Goal: Task Accomplishment & Management: Use online tool/utility

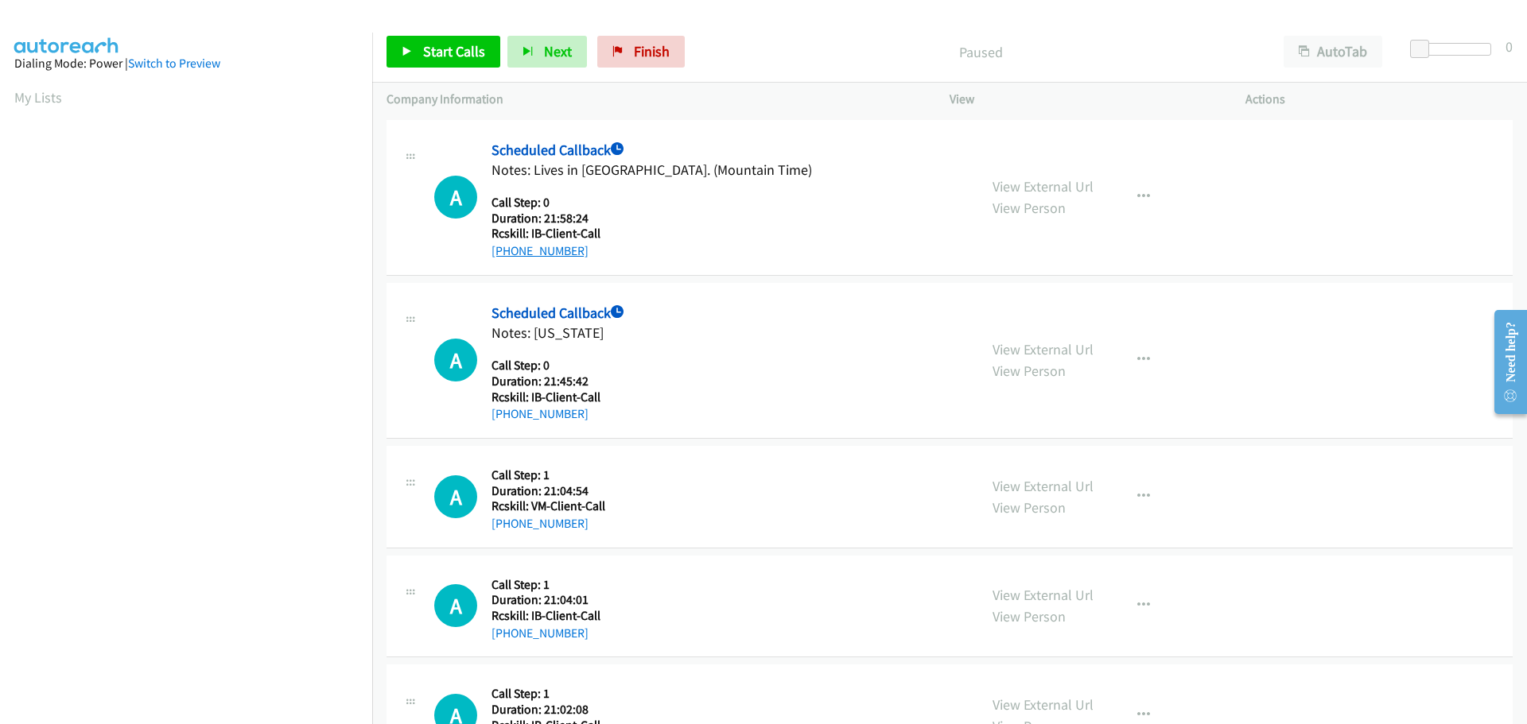
drag, startPoint x: 584, startPoint y: 251, endPoint x: 507, endPoint y: 245, distance: 76.6
click at [507, 245] on div "[PHONE_NUMBER]" at bounding box center [651, 251] width 320 height 19
copy link "406-230-0442"
click at [1127, 196] on button "button" at bounding box center [1143, 197] width 43 height 32
click at [1052, 266] on link "Skip Call" at bounding box center [1075, 269] width 177 height 32
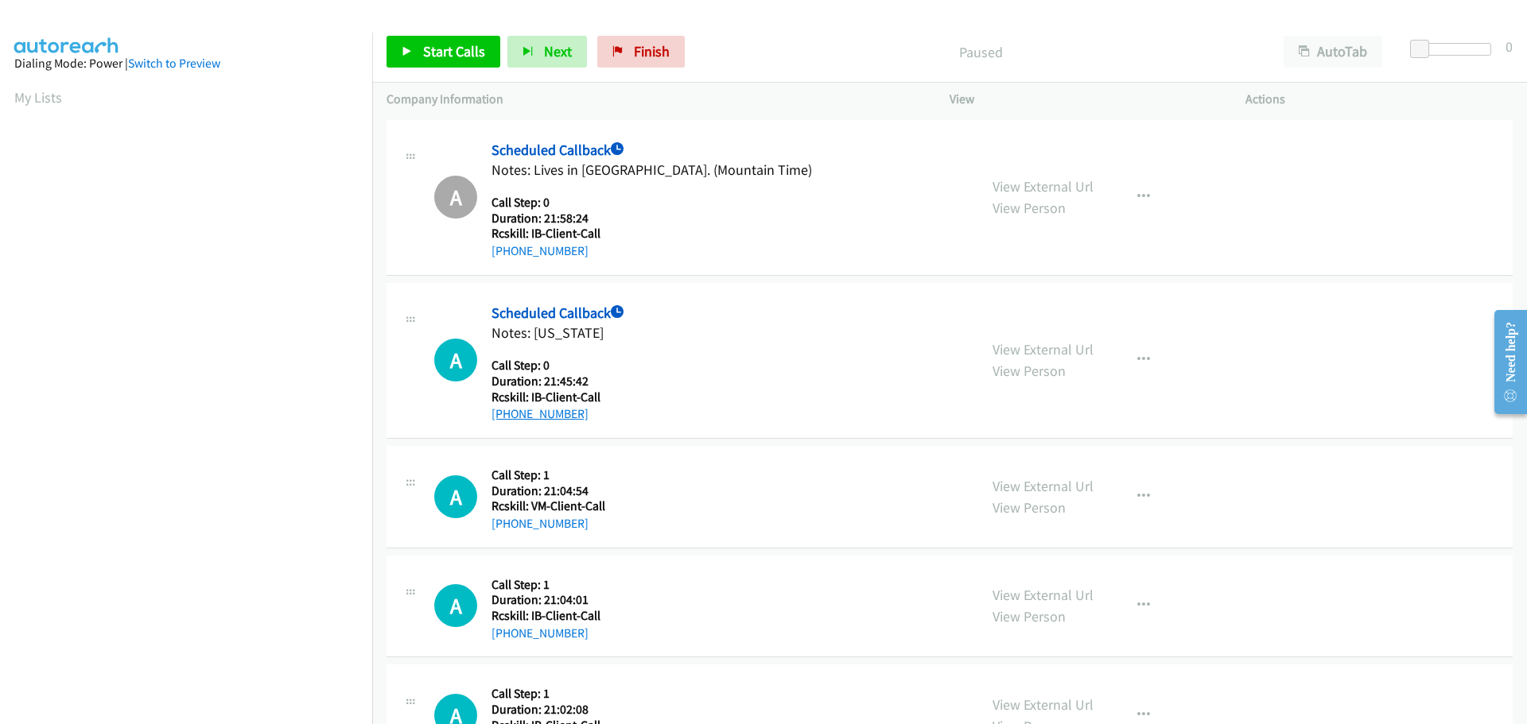
drag, startPoint x: 584, startPoint y: 415, endPoint x: 507, endPoint y: 416, distance: 77.1
click at [507, 416] on div "+1 360-314-2089" at bounding box center [597, 414] width 213 height 19
copy link "360-314-2089"
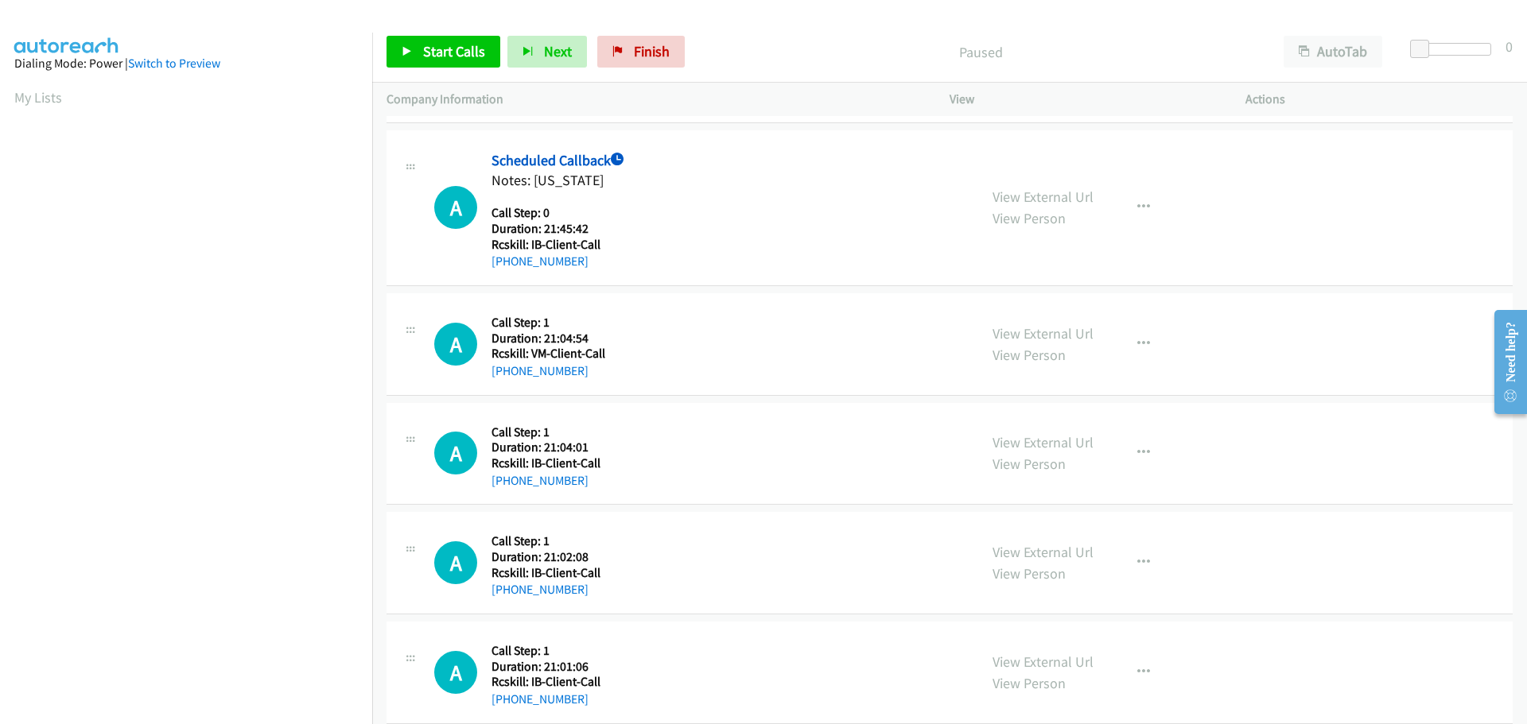
scroll to position [159, 0]
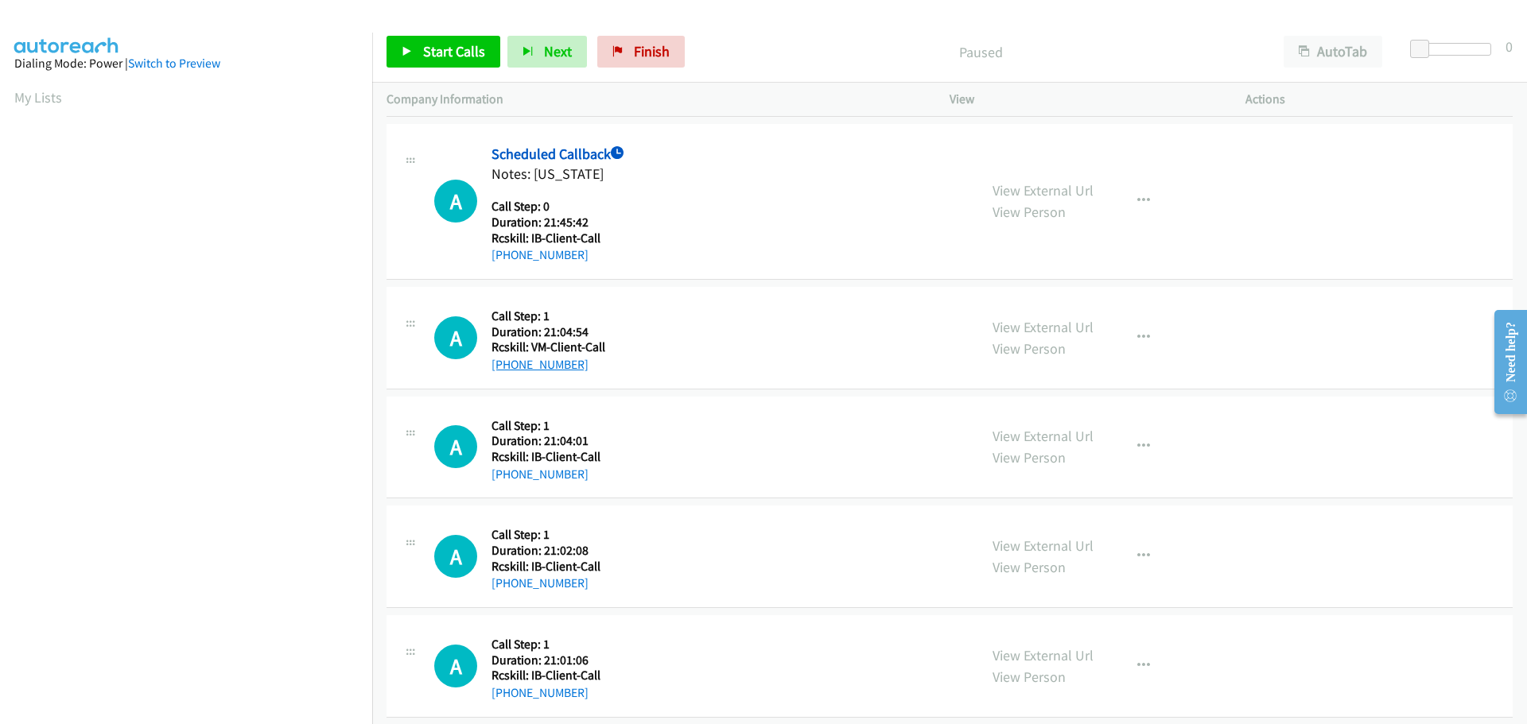
drag, startPoint x: 587, startPoint y: 362, endPoint x: 508, endPoint y: 366, distance: 78.8
click at [508, 366] on div "+1 210-296-9199" at bounding box center [597, 364] width 213 height 19
copy link "210-296-9199"
drag, startPoint x: 585, startPoint y: 471, endPoint x: 507, endPoint y: 468, distance: 78.0
click at [507, 468] on div "+1 503-559-5750" at bounding box center [597, 474] width 213 height 19
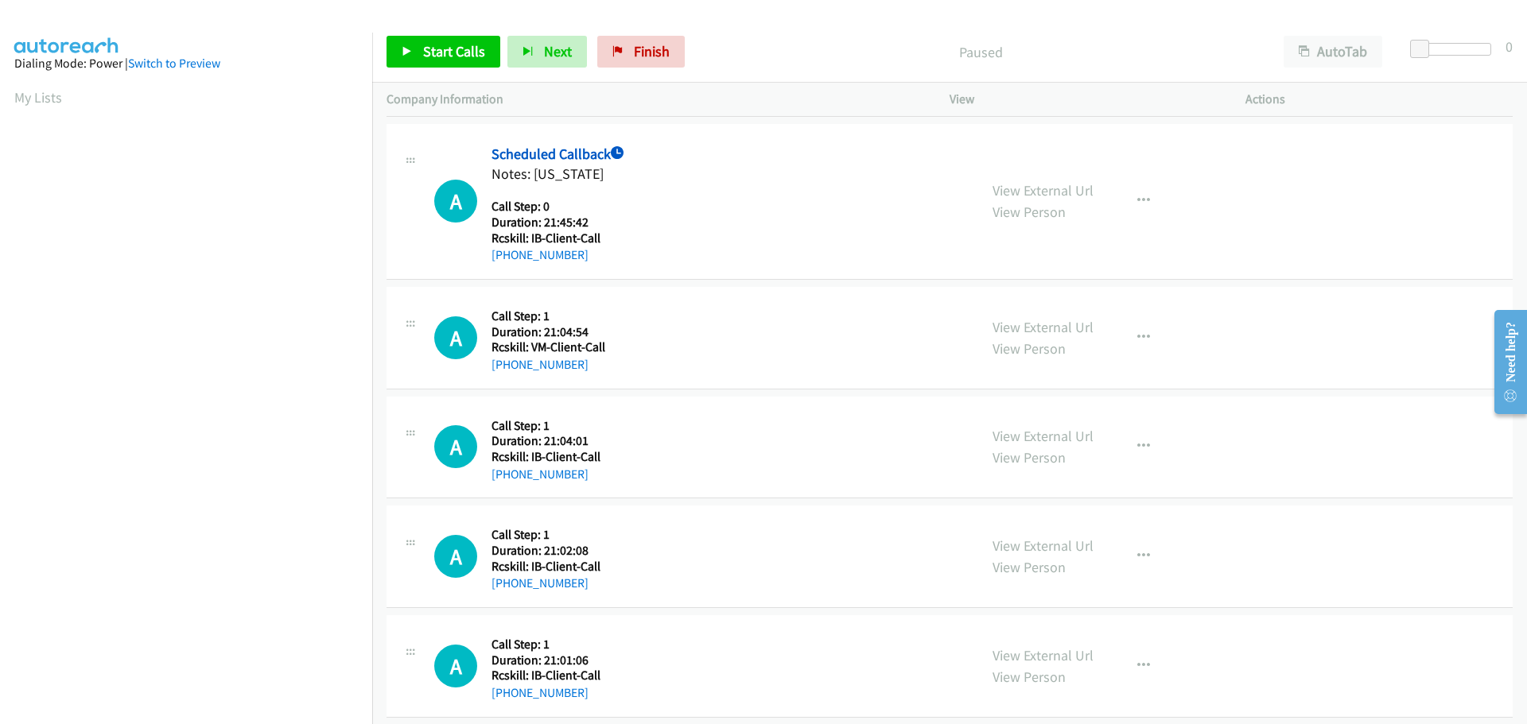
copy link "503-559-5750"
click at [1137, 446] on icon "button" at bounding box center [1143, 446] width 13 height 13
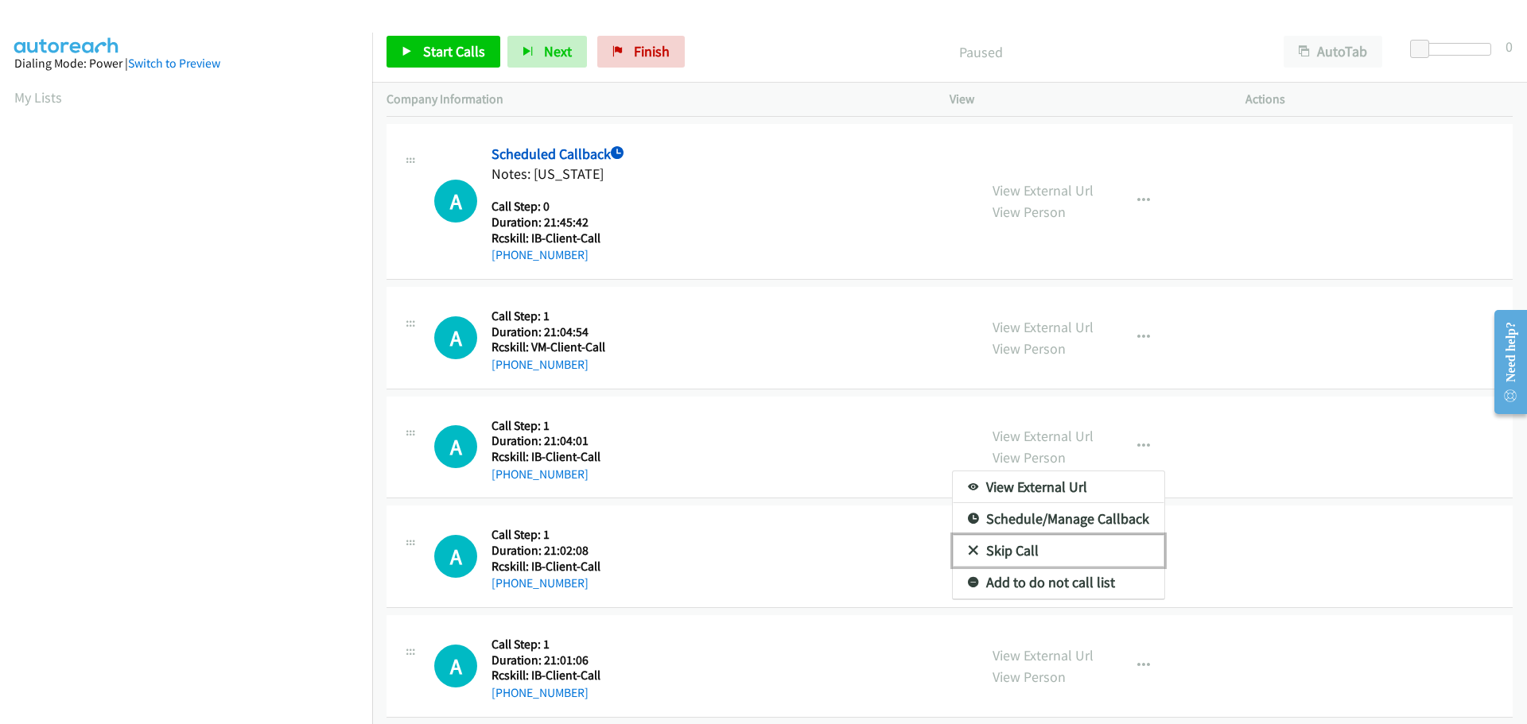
click at [990, 549] on link "Skip Call" at bounding box center [1058, 551] width 211 height 32
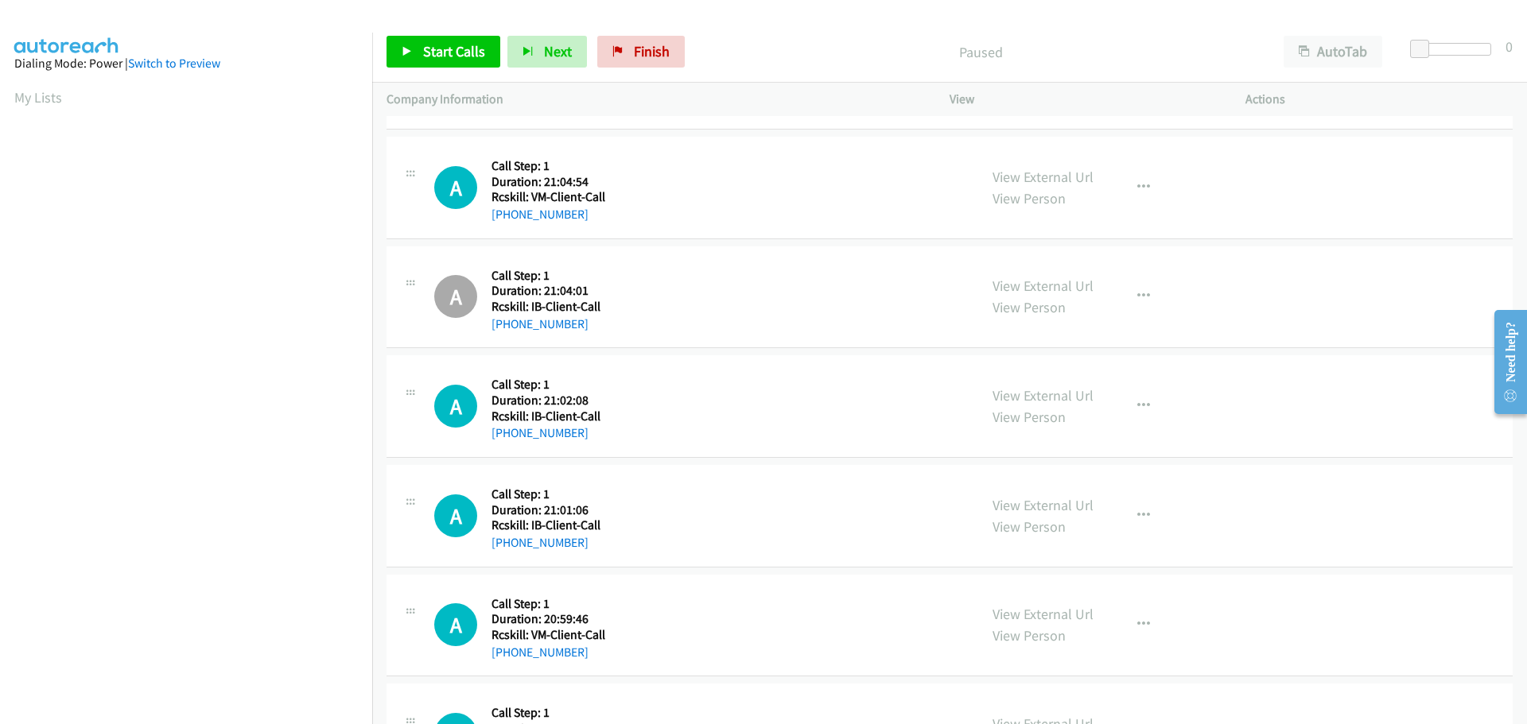
scroll to position [318, 0]
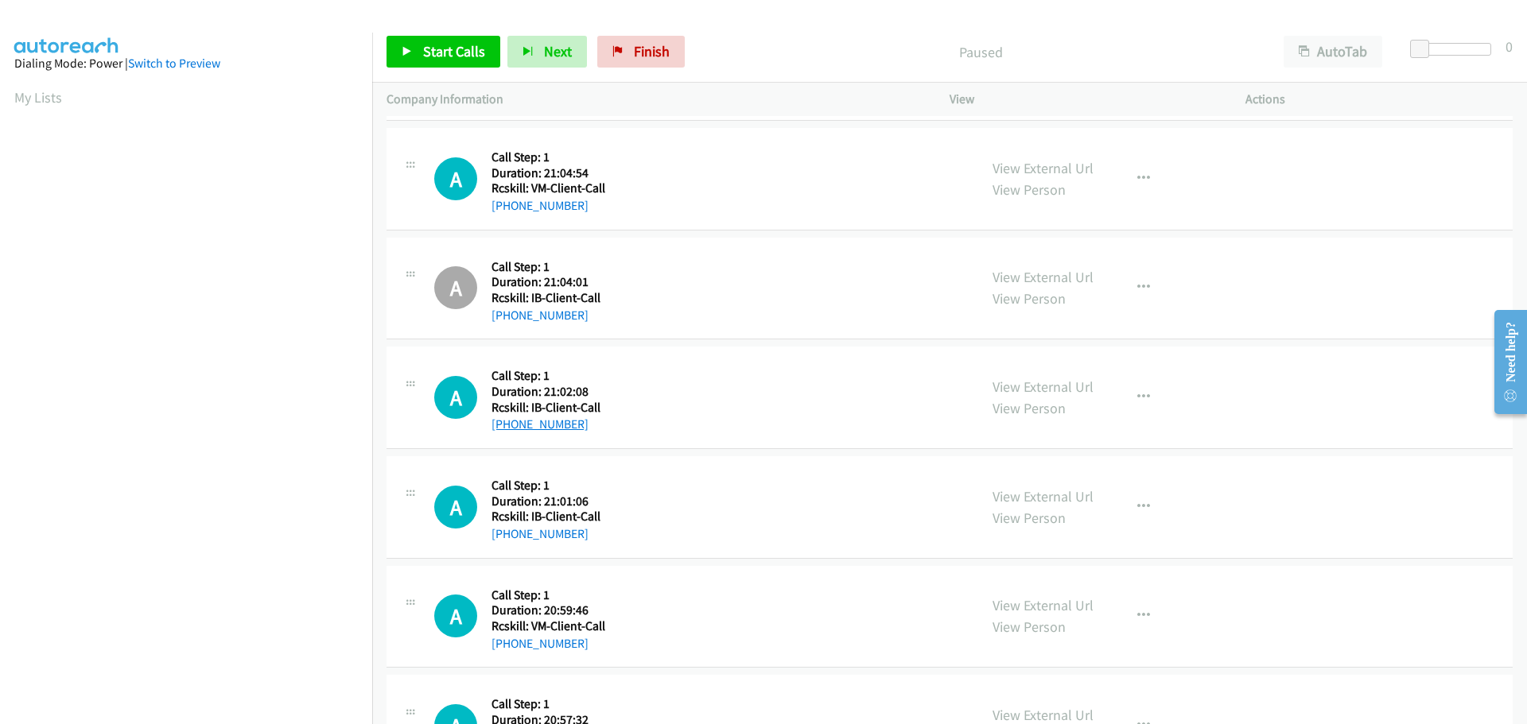
drag, startPoint x: 586, startPoint y: 429, endPoint x: 505, endPoint y: 430, distance: 81.1
click at [505, 430] on div "+1 206-406-5158" at bounding box center [597, 424] width 213 height 19
copy link "206-406-5158"
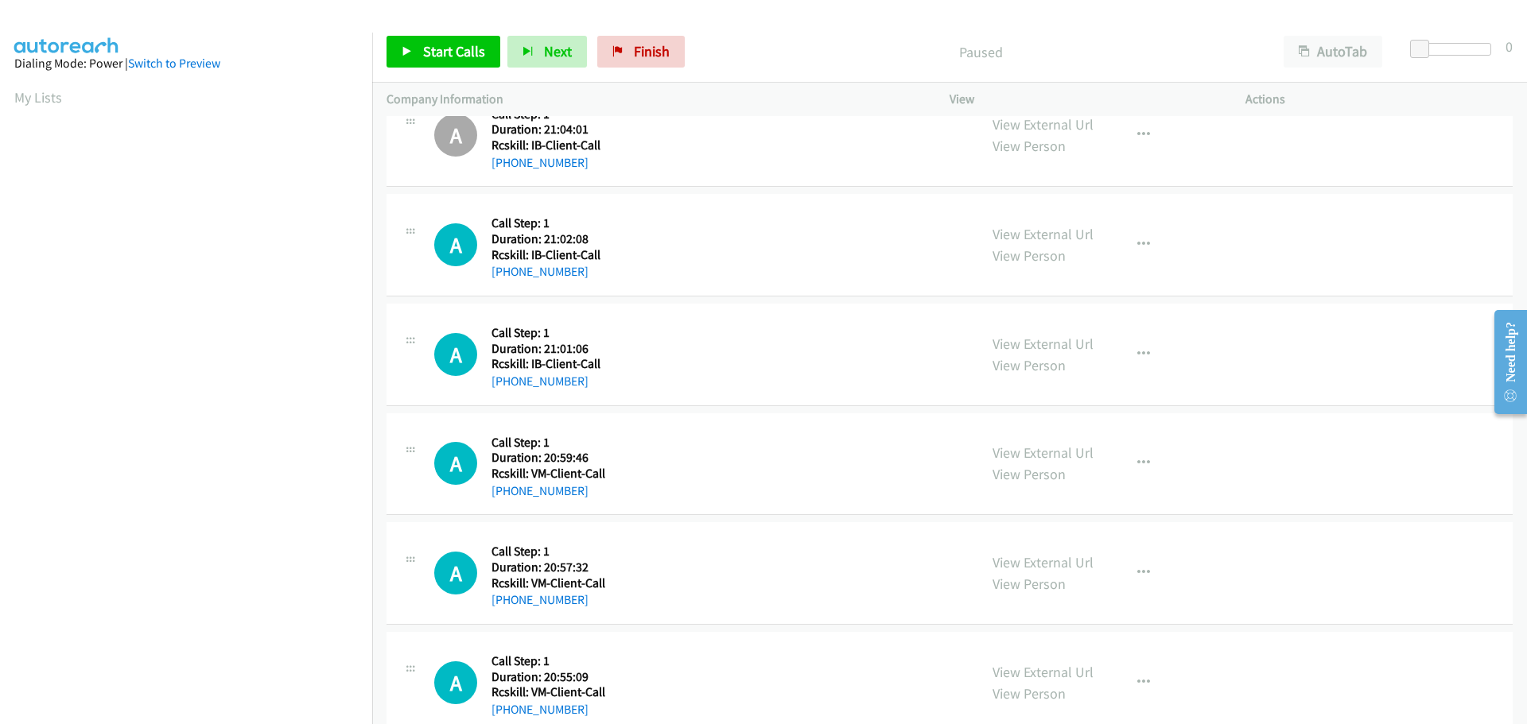
scroll to position [477, 0]
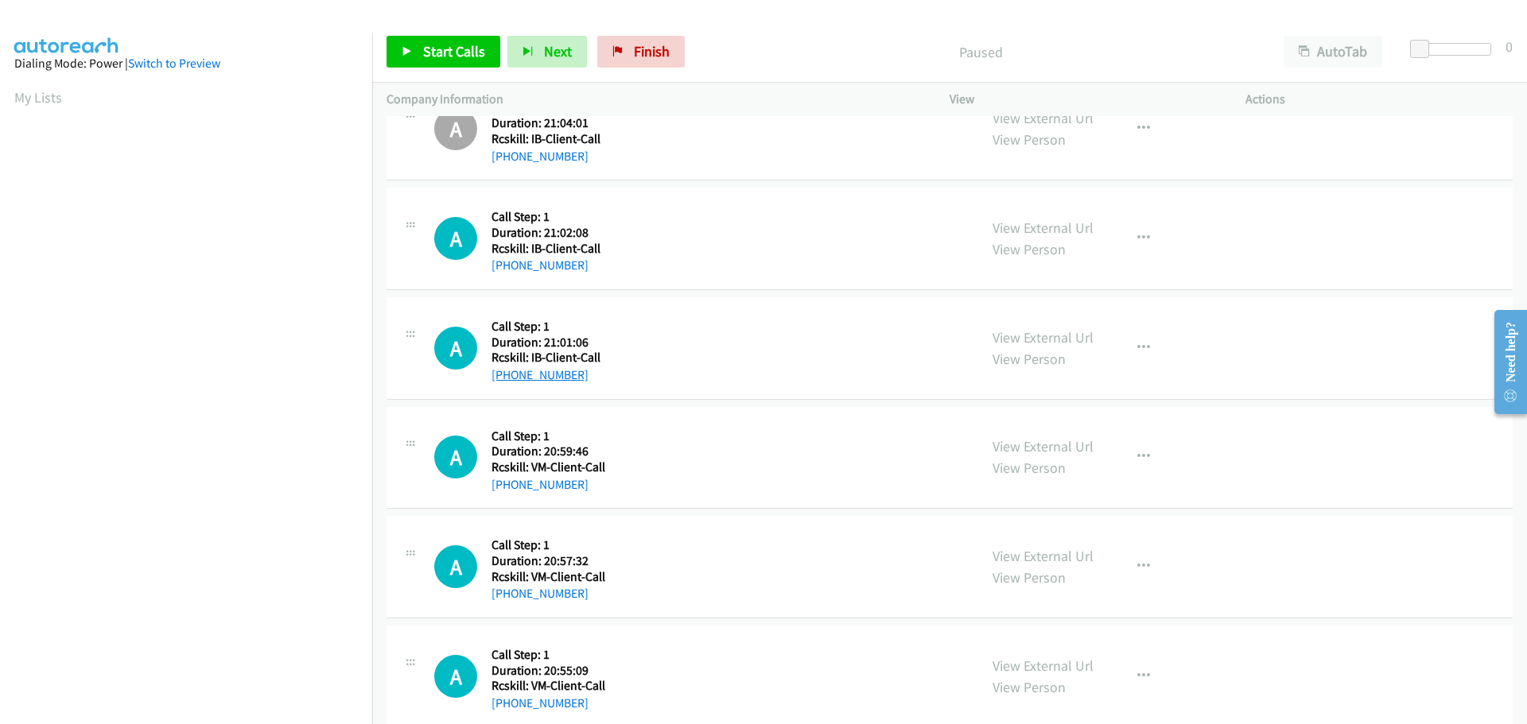
drag, startPoint x: 596, startPoint y: 374, endPoint x: 505, endPoint y: 371, distance: 91.5
click at [505, 371] on div "+1 240-992-2020" at bounding box center [597, 375] width 213 height 19
copy link "240-992-2020"
drag, startPoint x: 585, startPoint y: 487, endPoint x: 508, endPoint y: 493, distance: 77.3
click at [508, 493] on div "+1 859-460-5145" at bounding box center [597, 484] width 213 height 19
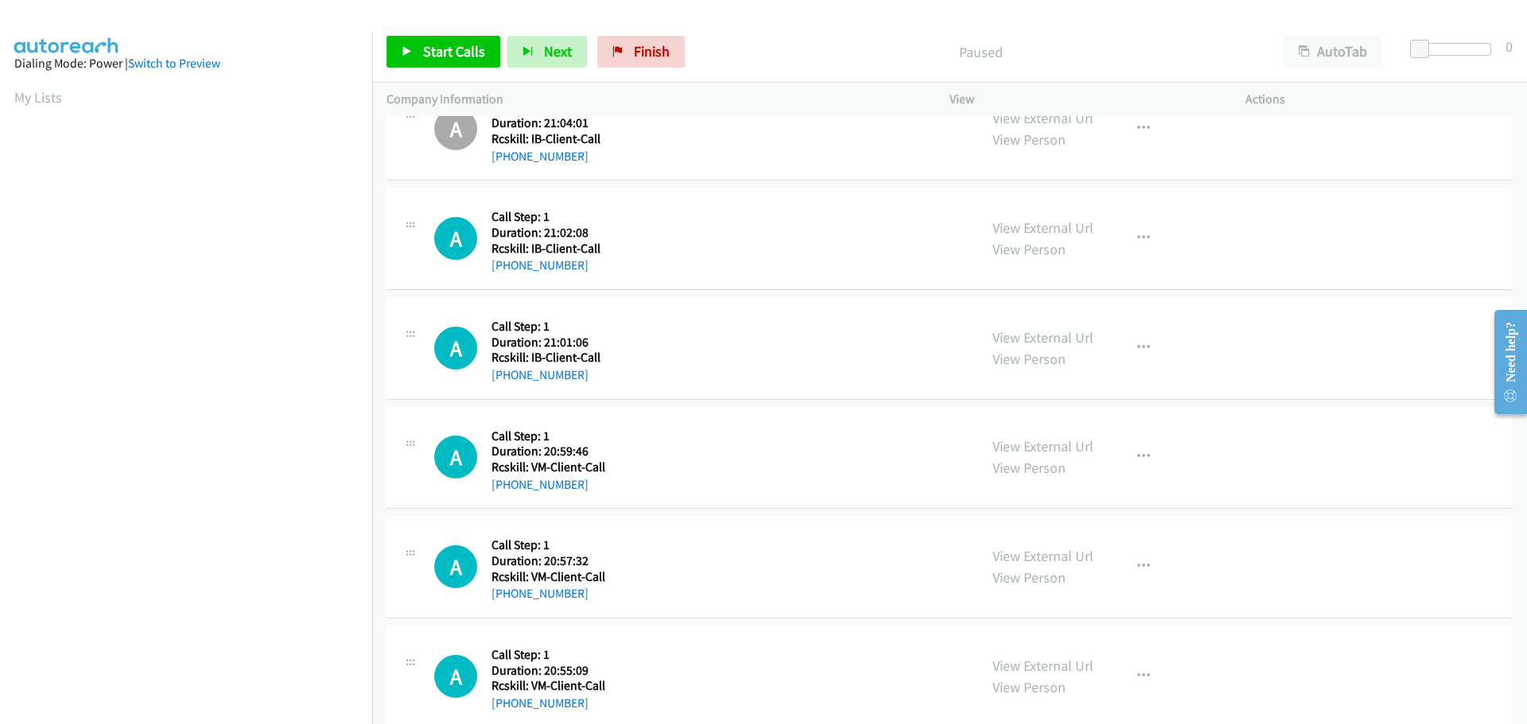
copy link "859-460-5145"
click at [1140, 460] on icon "button" at bounding box center [1143, 457] width 13 height 13
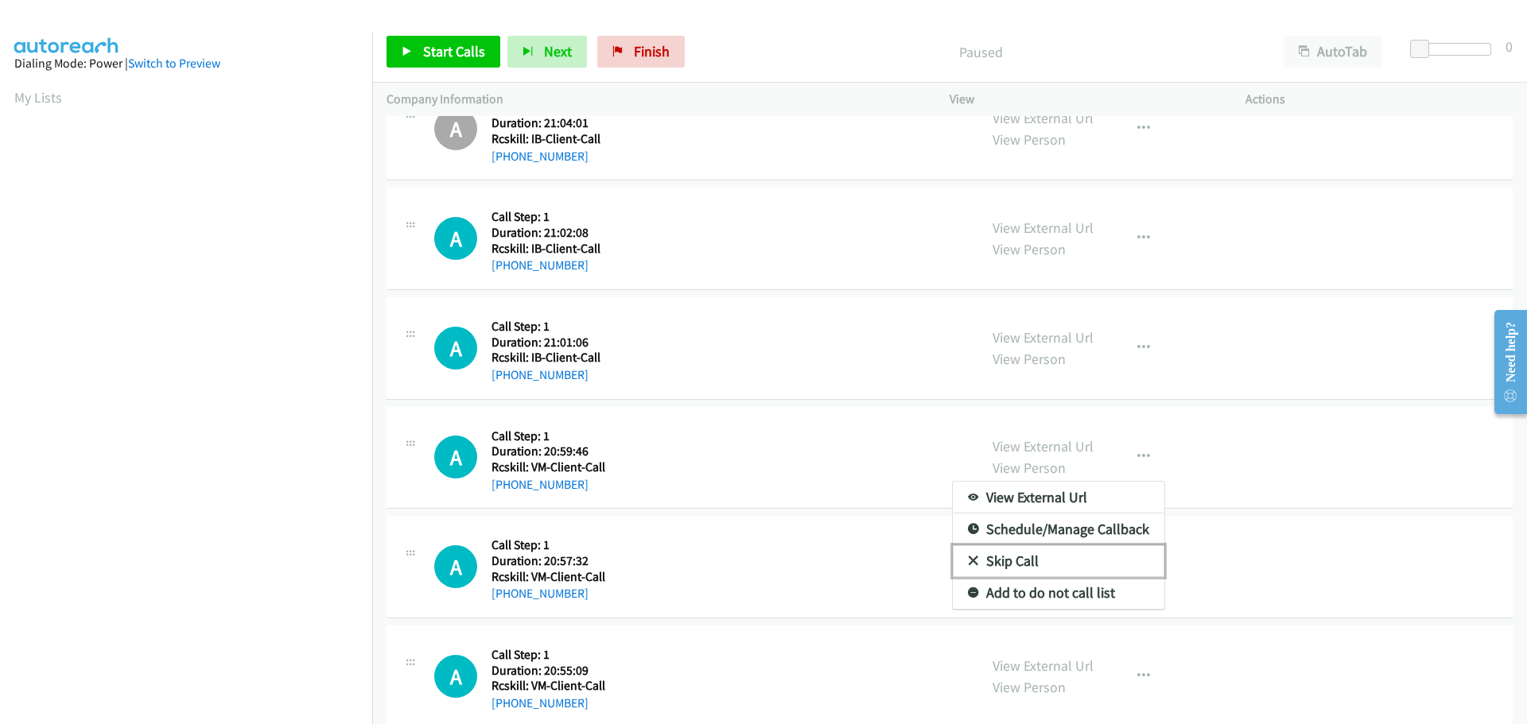
click at [1008, 567] on link "Skip Call" at bounding box center [1058, 561] width 211 height 32
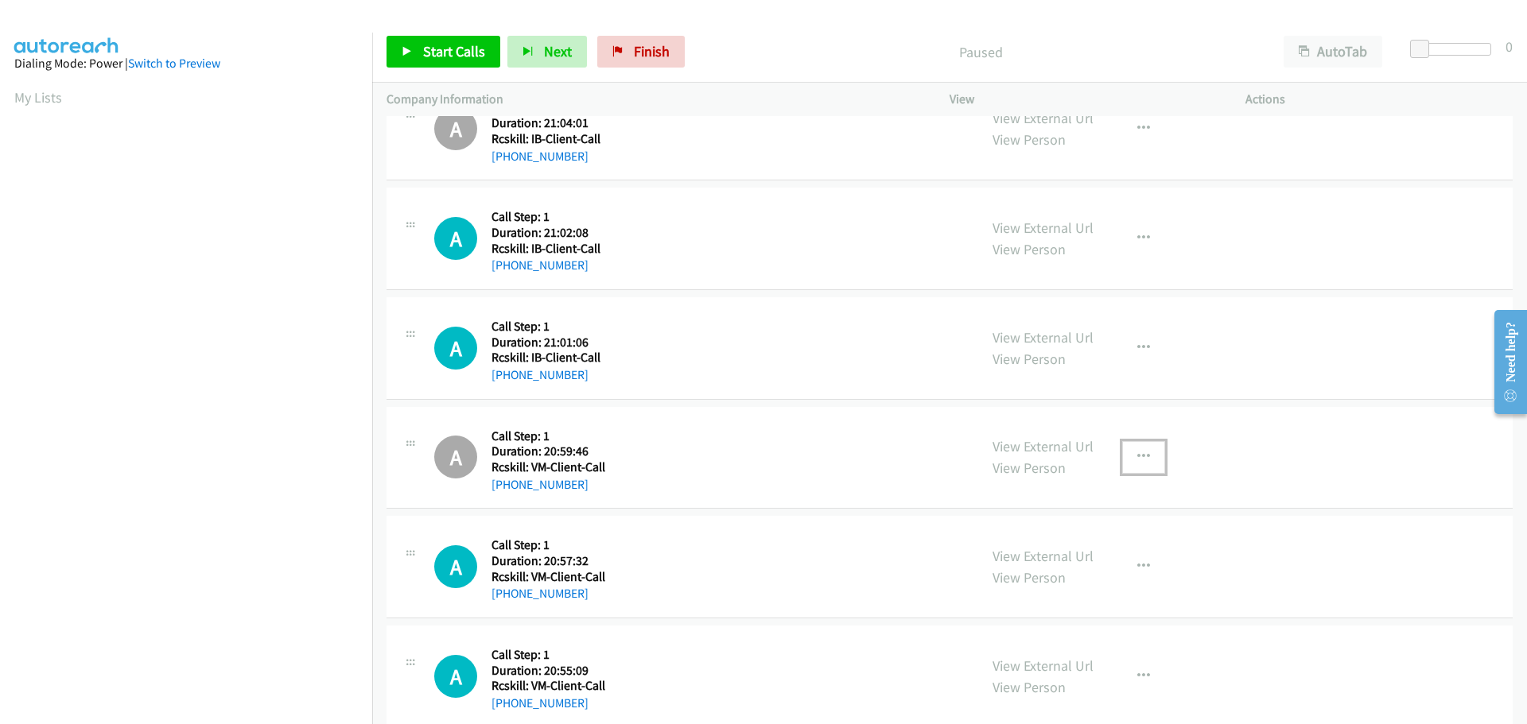
click at [1137, 457] on icon "button" at bounding box center [1143, 457] width 13 height 13
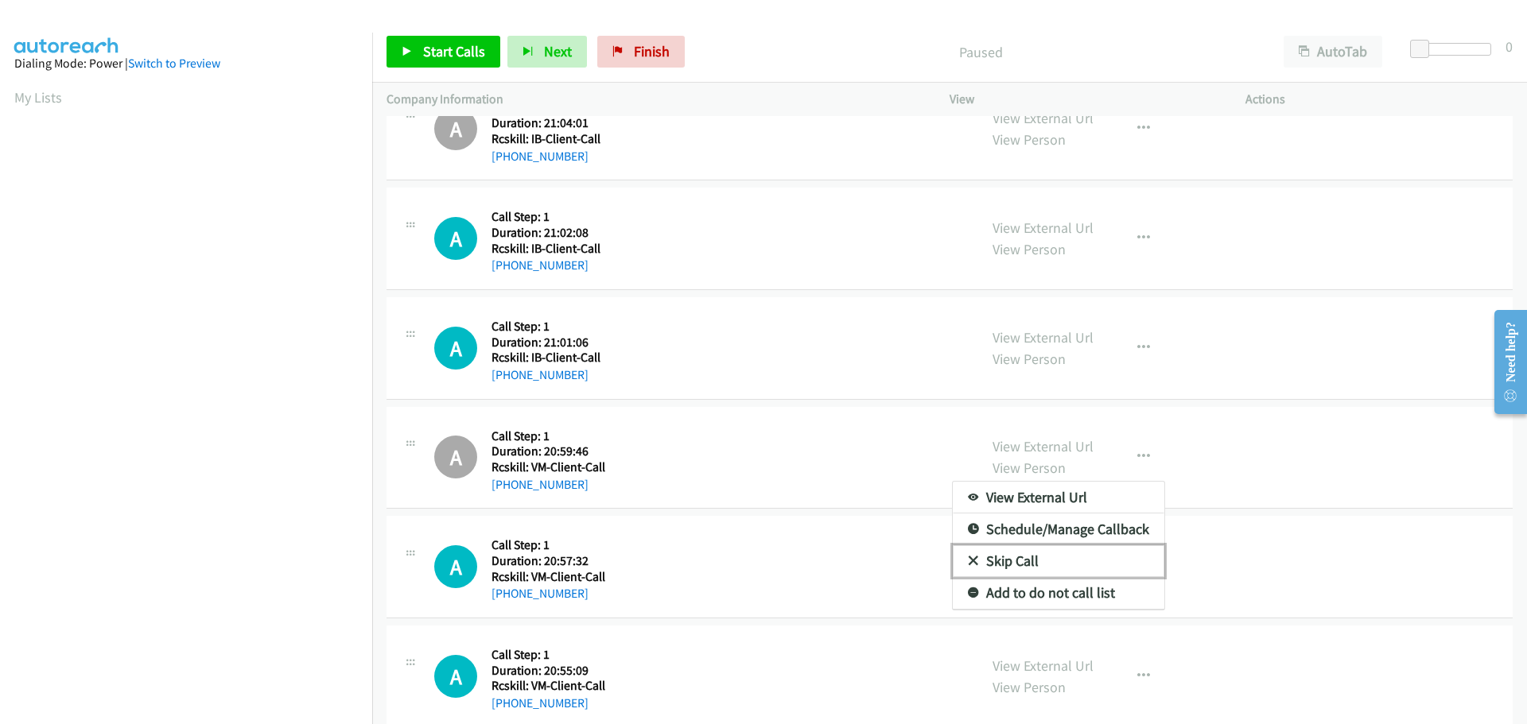
click at [1007, 558] on link "Skip Call" at bounding box center [1058, 561] width 211 height 32
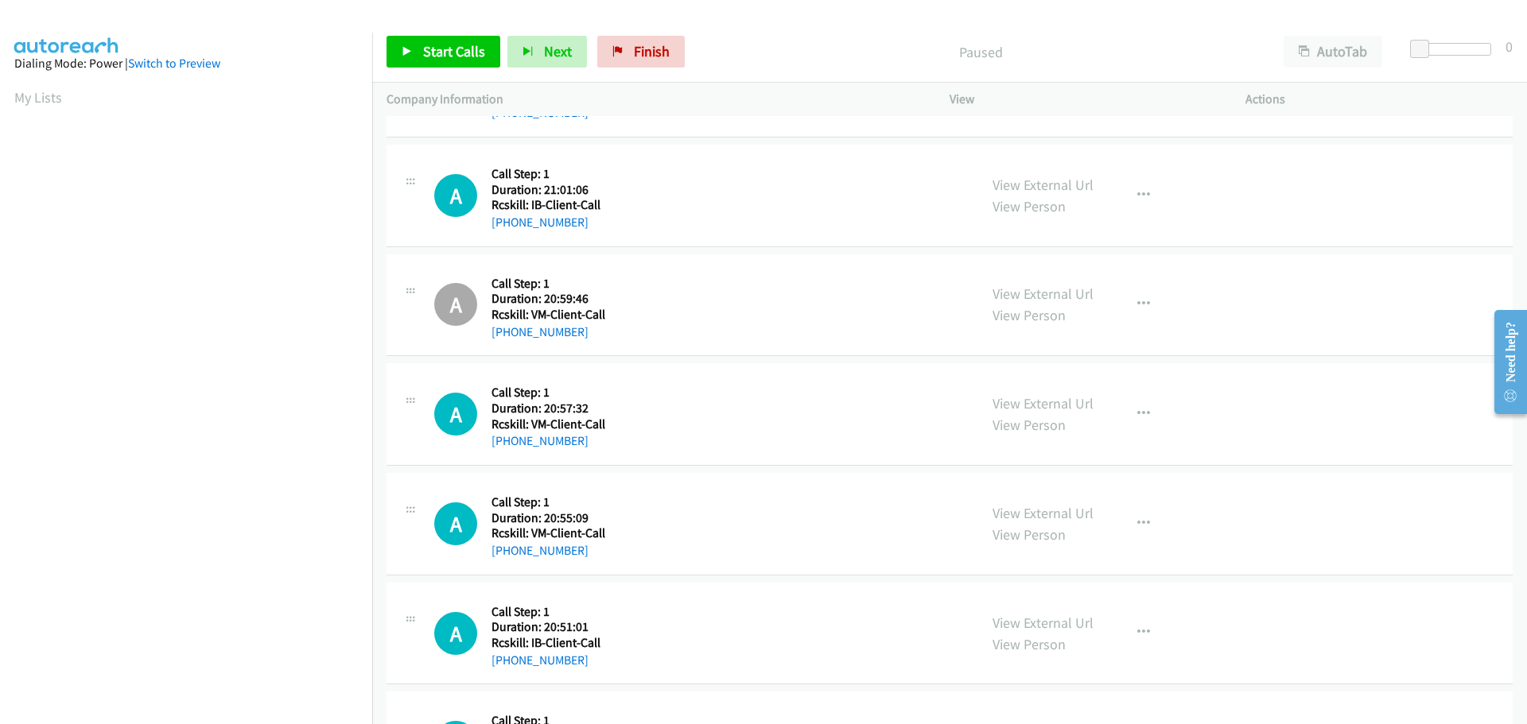
scroll to position [636, 0]
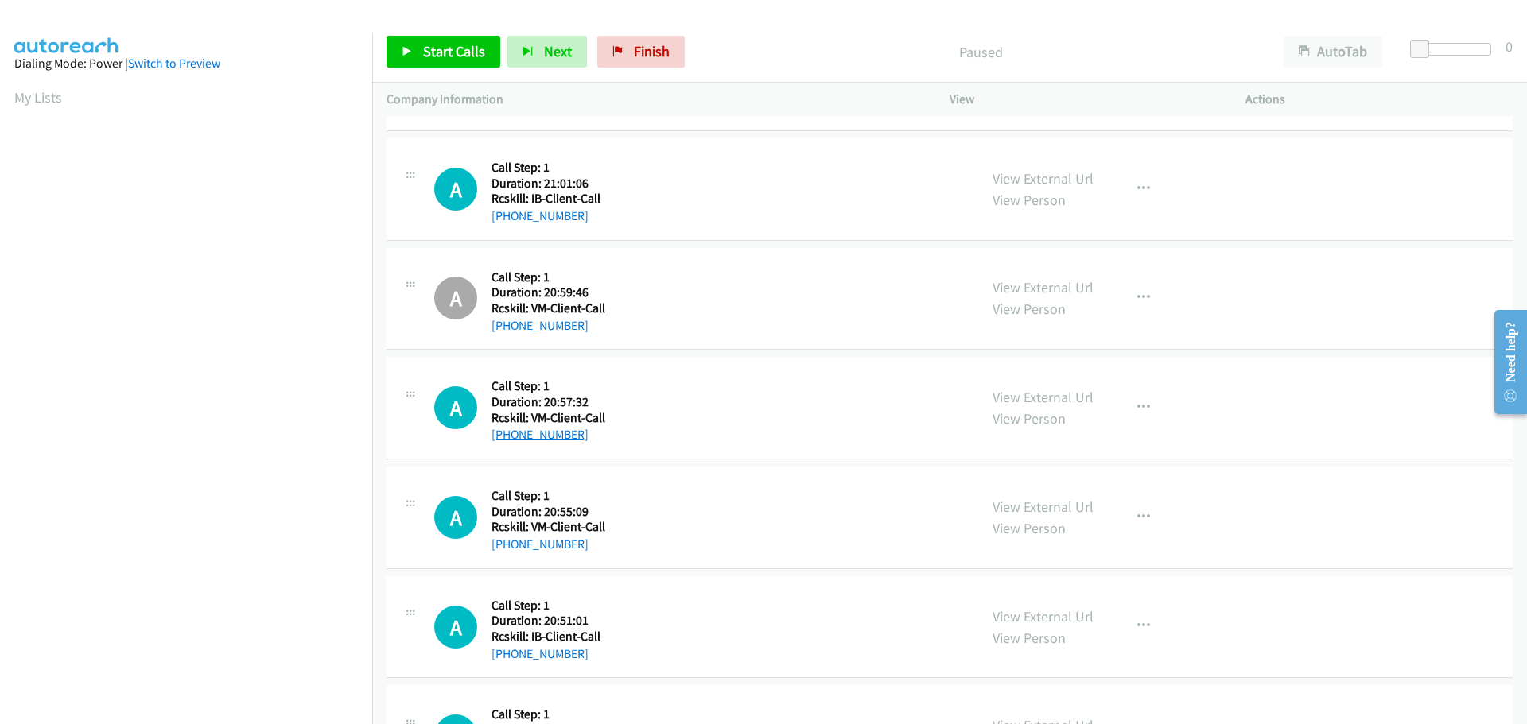
drag, startPoint x: 584, startPoint y: 436, endPoint x: 506, endPoint y: 437, distance: 77.9
click at [506, 437] on div "+1 641-638-8682" at bounding box center [597, 434] width 213 height 19
copy link "641-638-8682"
click at [1139, 411] on icon "button" at bounding box center [1143, 408] width 13 height 13
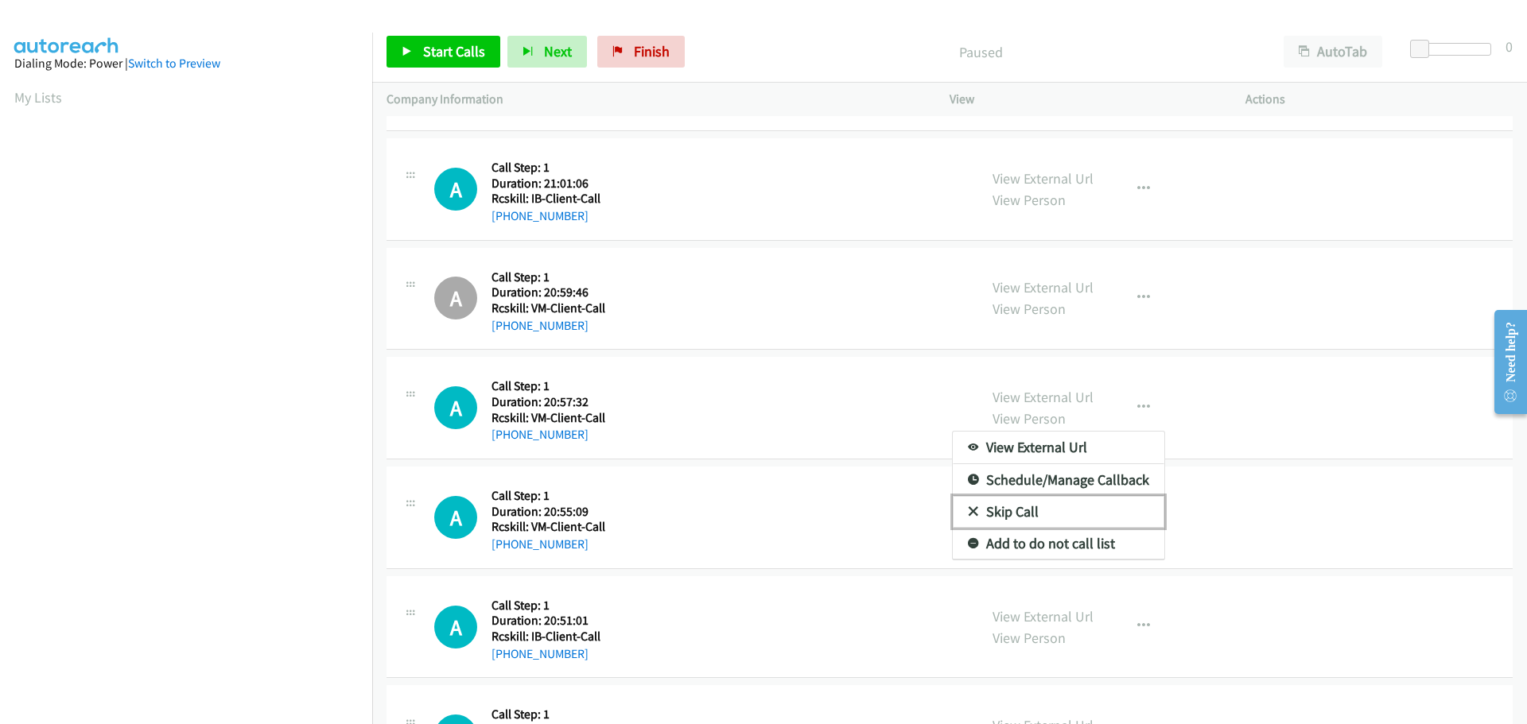
click at [1011, 513] on link "Skip Call" at bounding box center [1058, 512] width 211 height 32
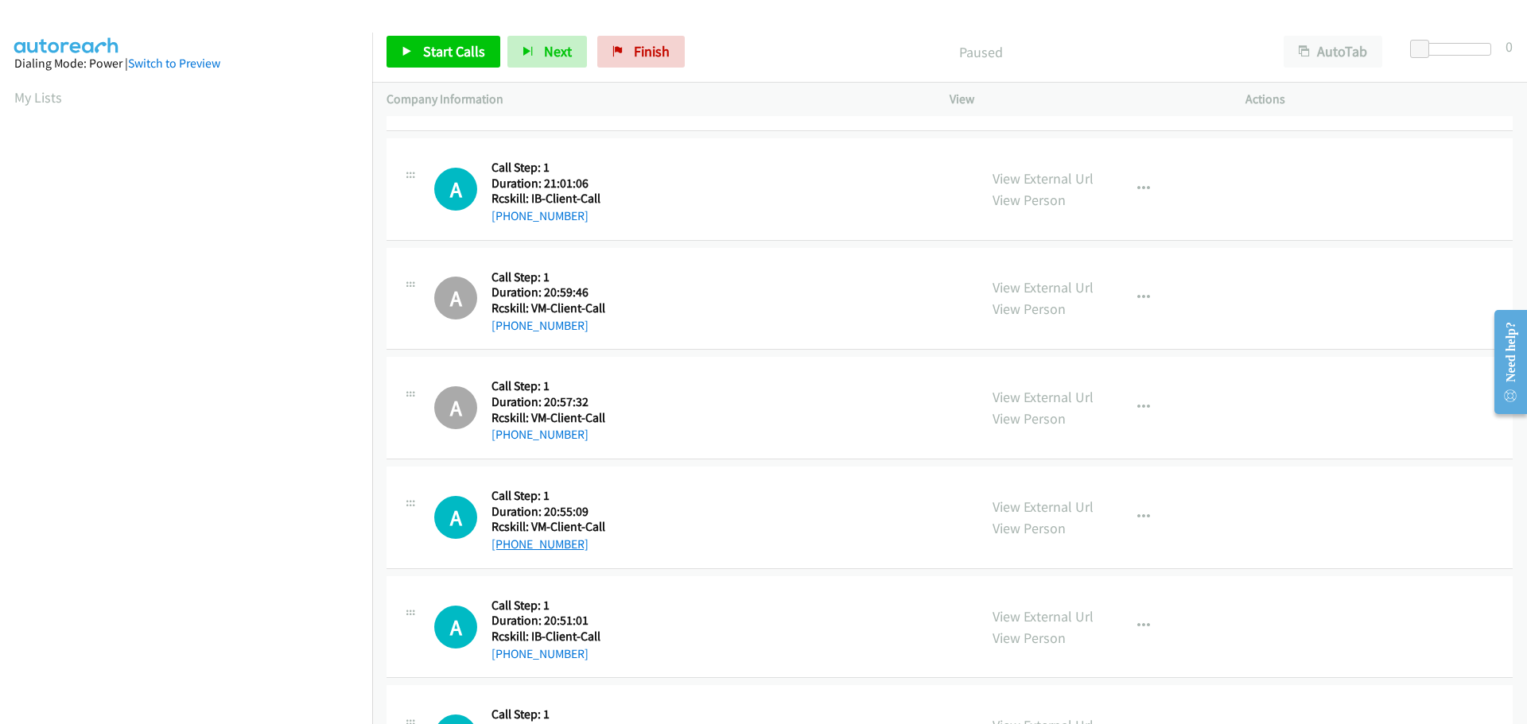
drag, startPoint x: 627, startPoint y: 552, endPoint x: 508, endPoint y: 546, distance: 119.4
click at [508, 546] on div "+1 515-210-6020" at bounding box center [597, 544] width 213 height 19
copy link "515-210-6020"
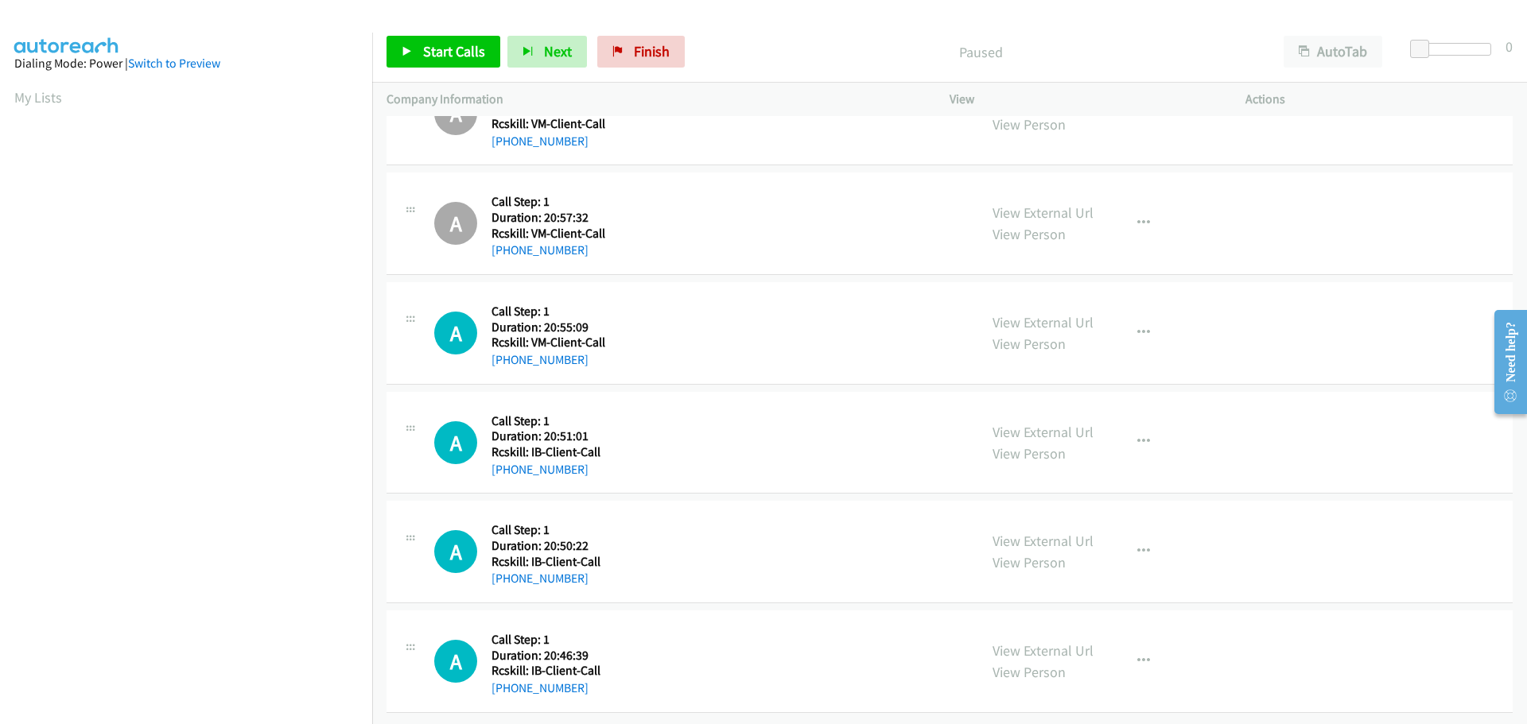
scroll to position [832, 0]
drag, startPoint x: 600, startPoint y: 460, endPoint x: 507, endPoint y: 456, distance: 93.1
click at [507, 460] on div "+1 563-880-5280" at bounding box center [597, 469] width 213 height 19
copy link "563-880-5280"
click at [1137, 436] on icon "button" at bounding box center [1143, 442] width 13 height 13
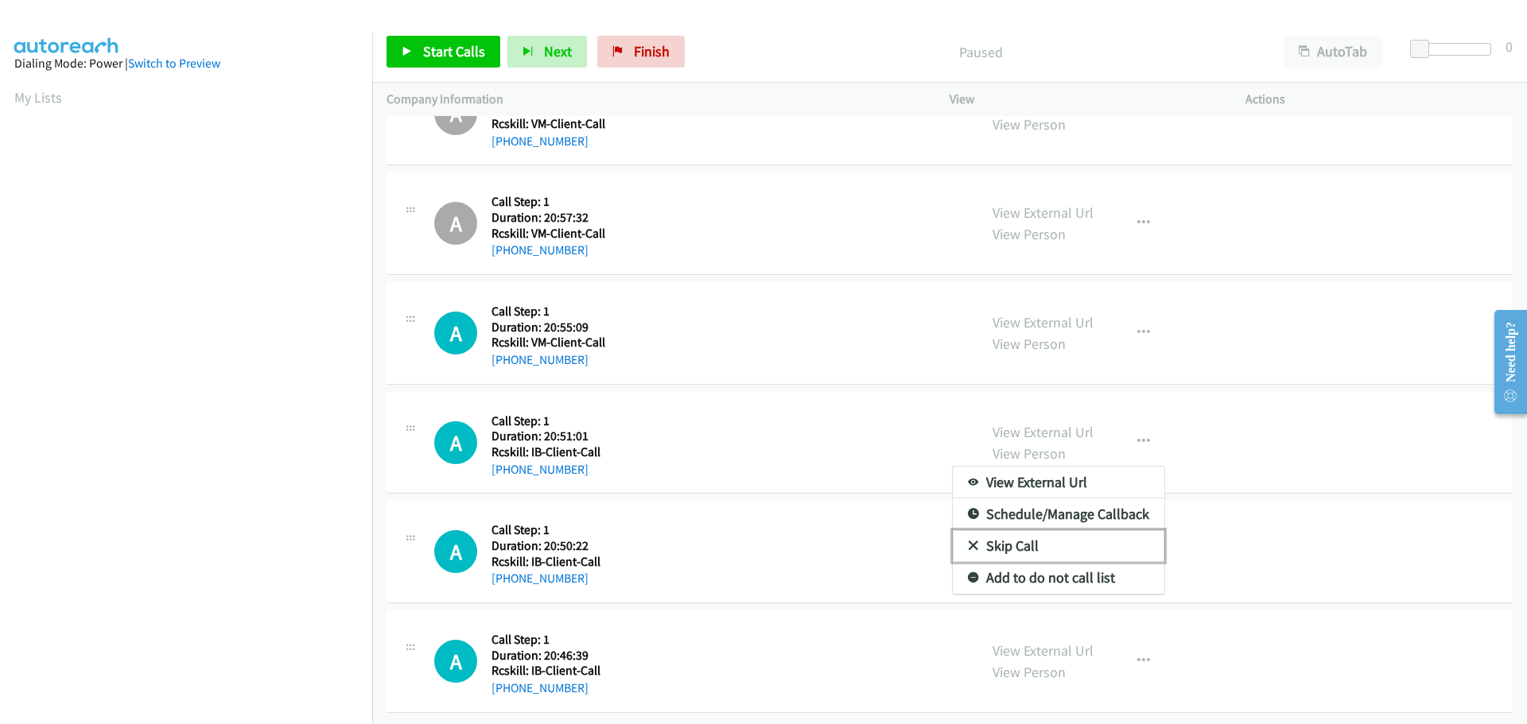
click at [998, 535] on link "Skip Call" at bounding box center [1058, 546] width 211 height 32
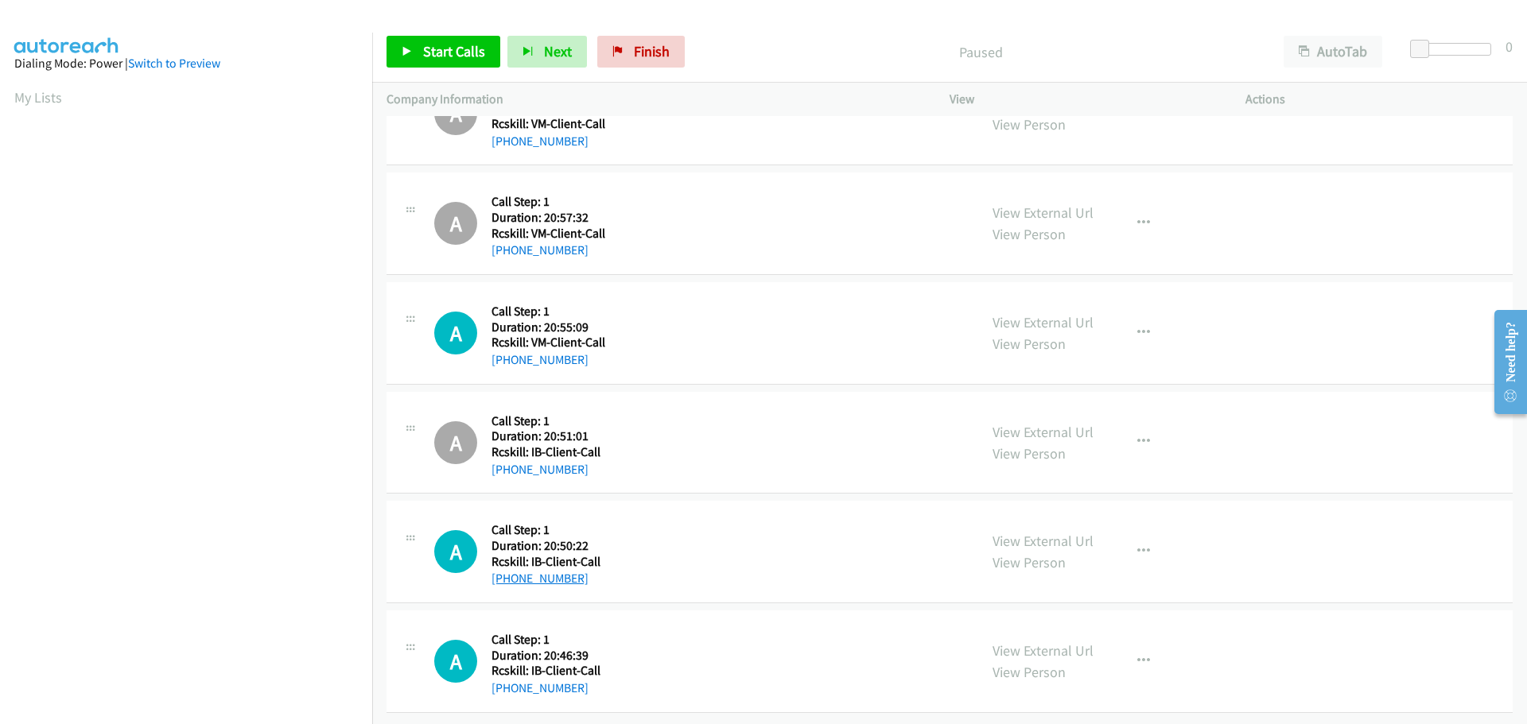
drag, startPoint x: 587, startPoint y: 564, endPoint x: 506, endPoint y: 568, distance: 80.4
click at [506, 569] on div "+1 917-968-6895" at bounding box center [597, 578] width 213 height 19
drag, startPoint x: 586, startPoint y: 679, endPoint x: 505, endPoint y: 678, distance: 81.1
click at [505, 679] on div "+1 614-367-6637" at bounding box center [597, 688] width 213 height 19
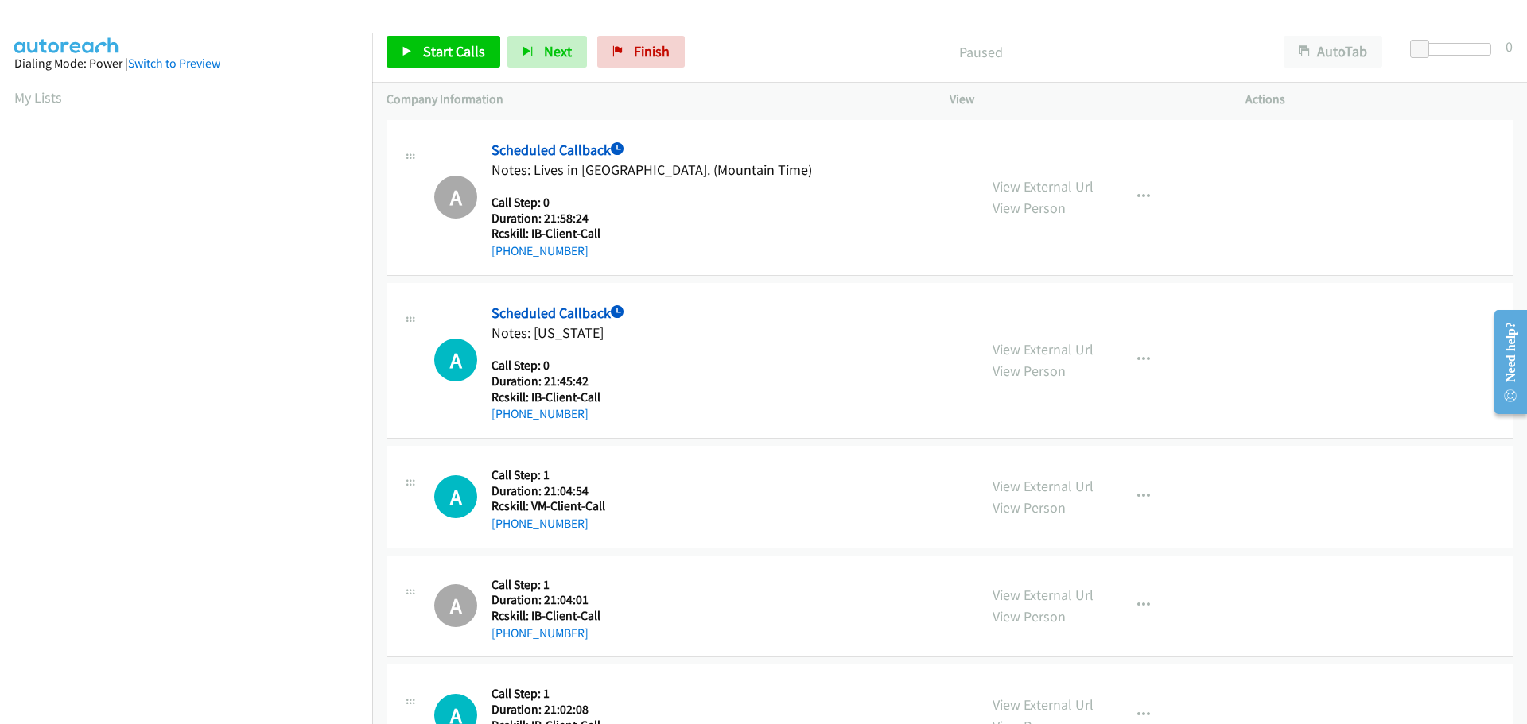
scroll to position [168, 0]
click at [449, 53] on span "Start Calls" at bounding box center [454, 51] width 62 height 18
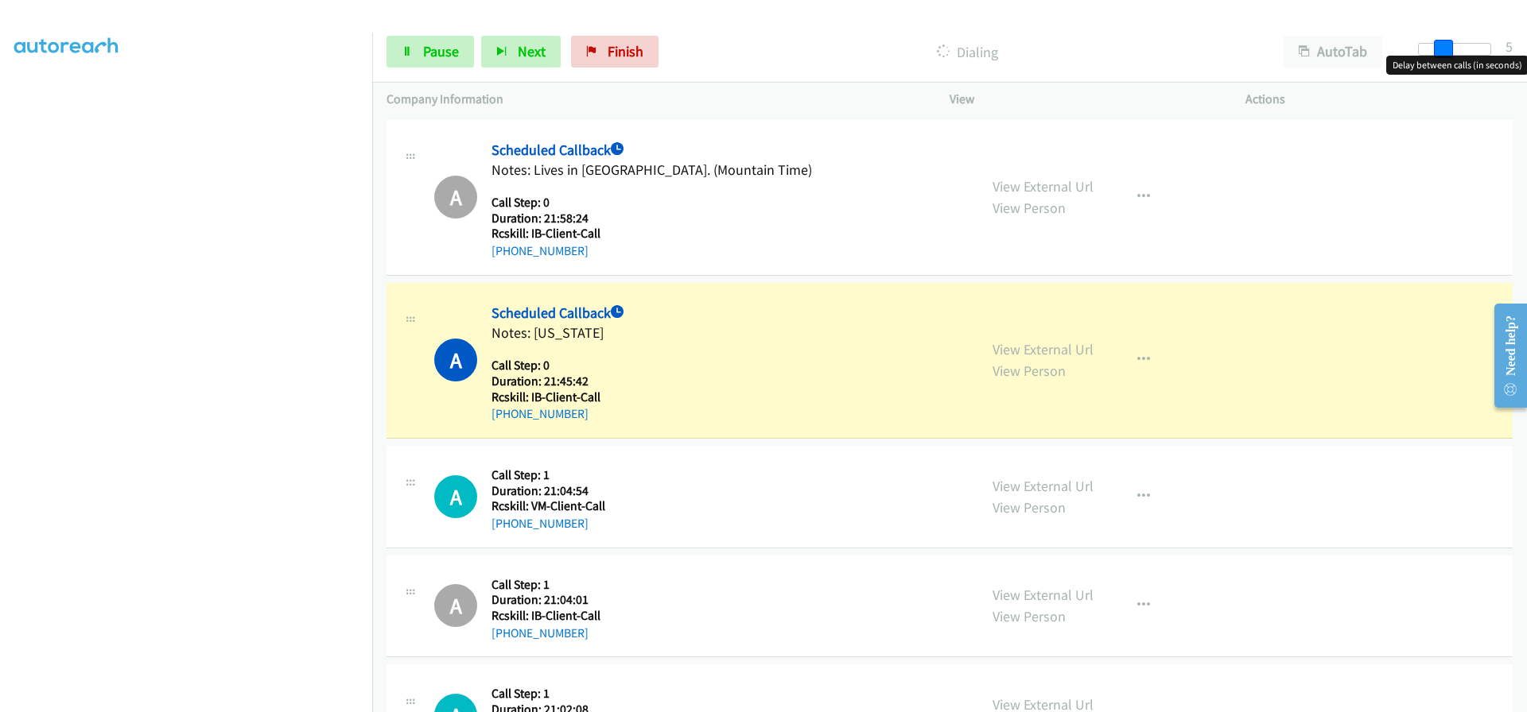
drag, startPoint x: 1422, startPoint y: 46, endPoint x: 1445, endPoint y: 52, distance: 23.9
click at [1445, 52] on span at bounding box center [1443, 49] width 19 height 19
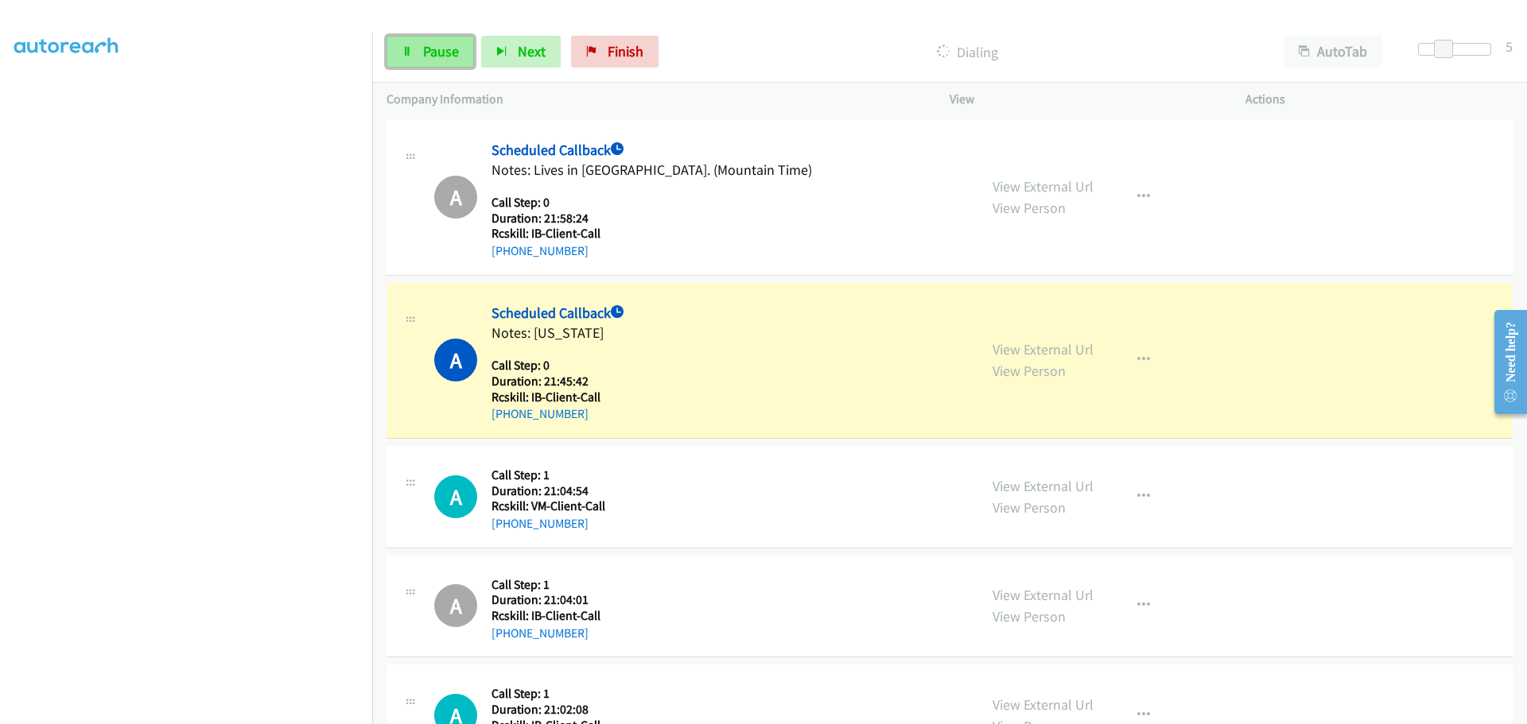
click at [413, 56] on link "Pause" at bounding box center [429, 52] width 87 height 32
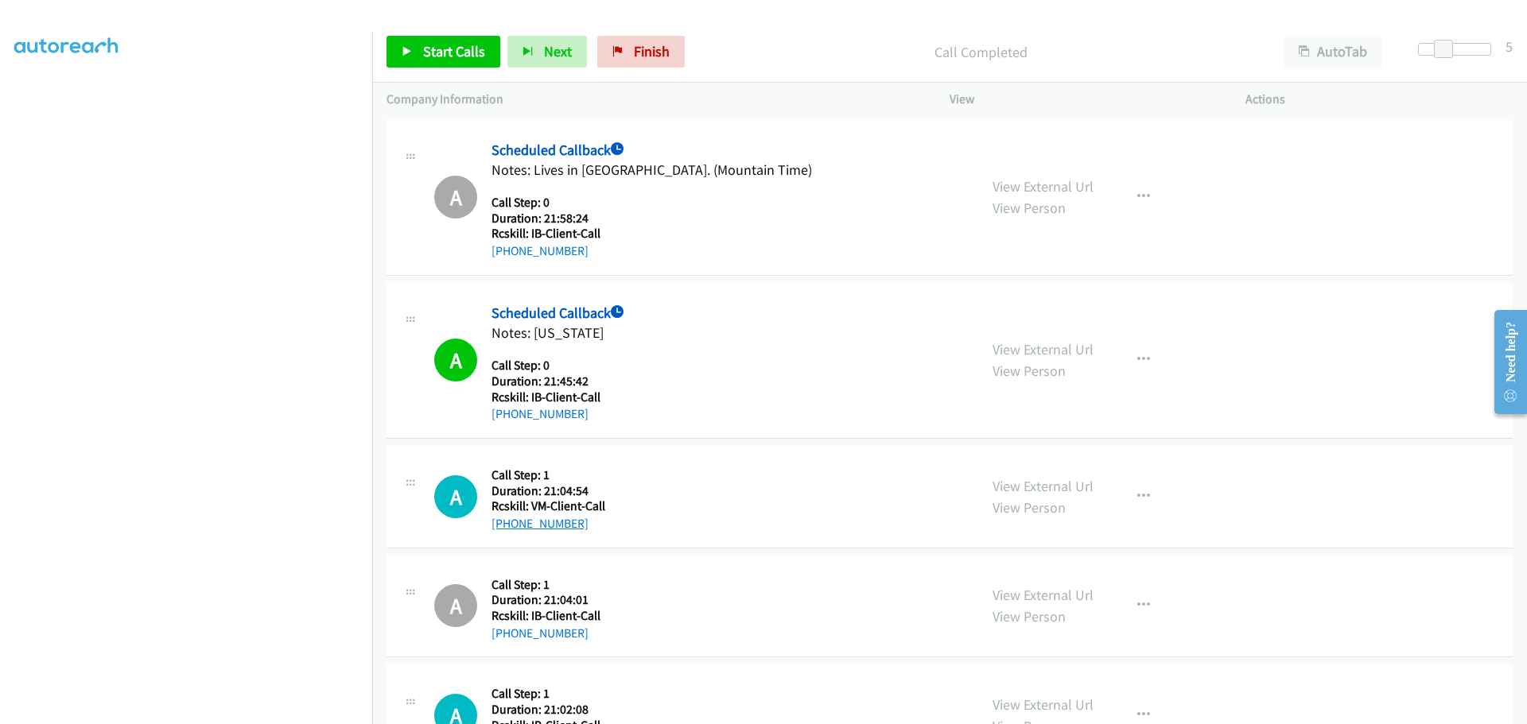
drag, startPoint x: 589, startPoint y: 523, endPoint x: 508, endPoint y: 528, distance: 81.2
click at [508, 528] on div "+1 210-296-9199" at bounding box center [597, 523] width 213 height 19
click at [452, 51] on span "Start Calls" at bounding box center [454, 51] width 62 height 18
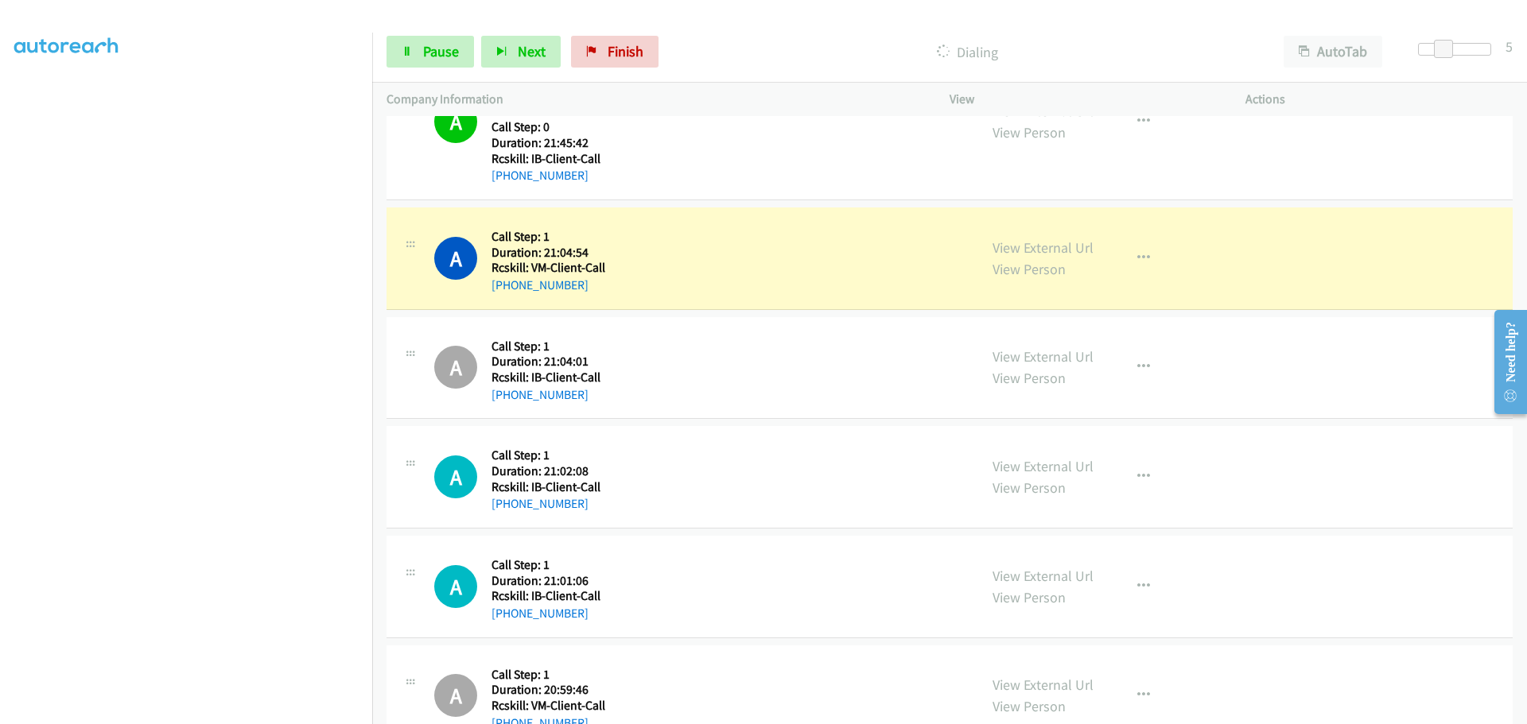
scroll to position [318, 0]
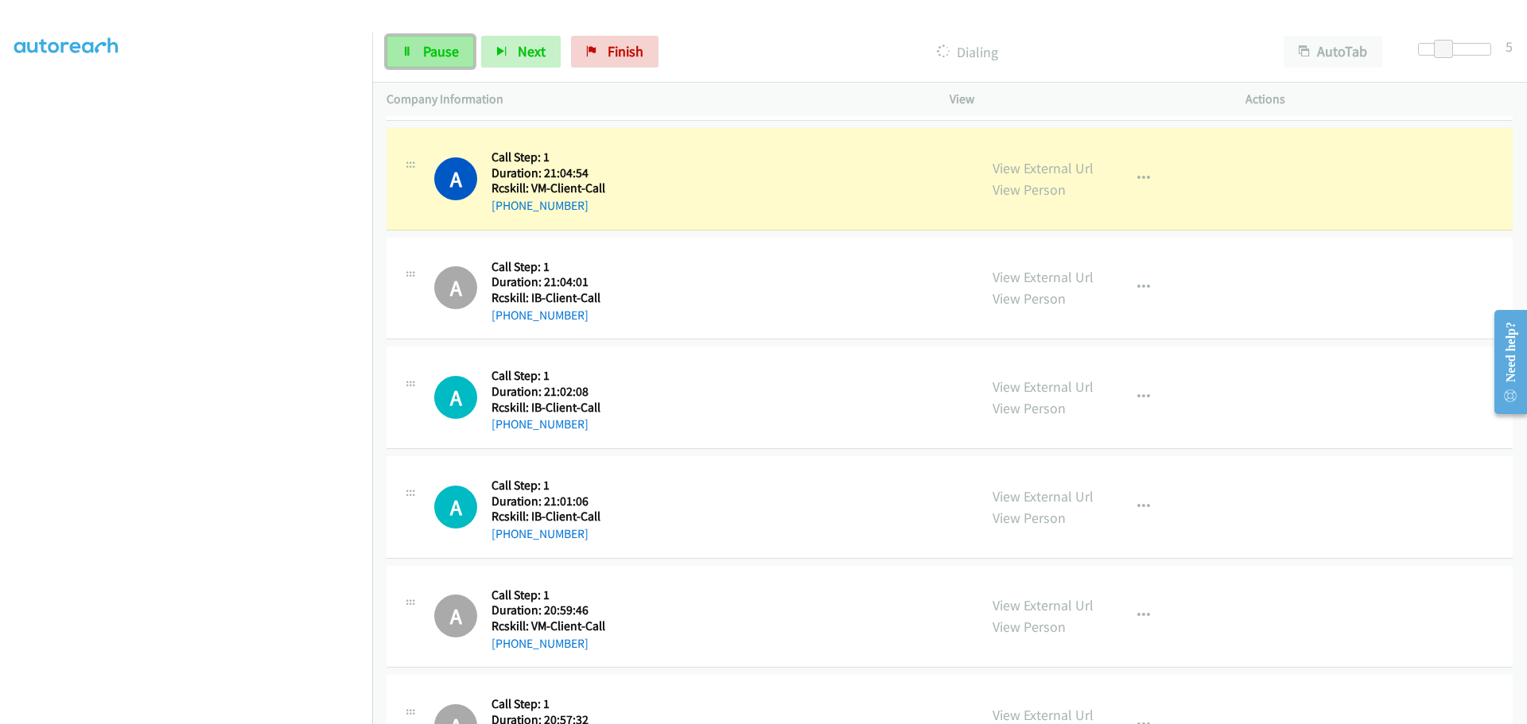
click at [442, 57] on span "Pause" at bounding box center [441, 51] width 36 height 18
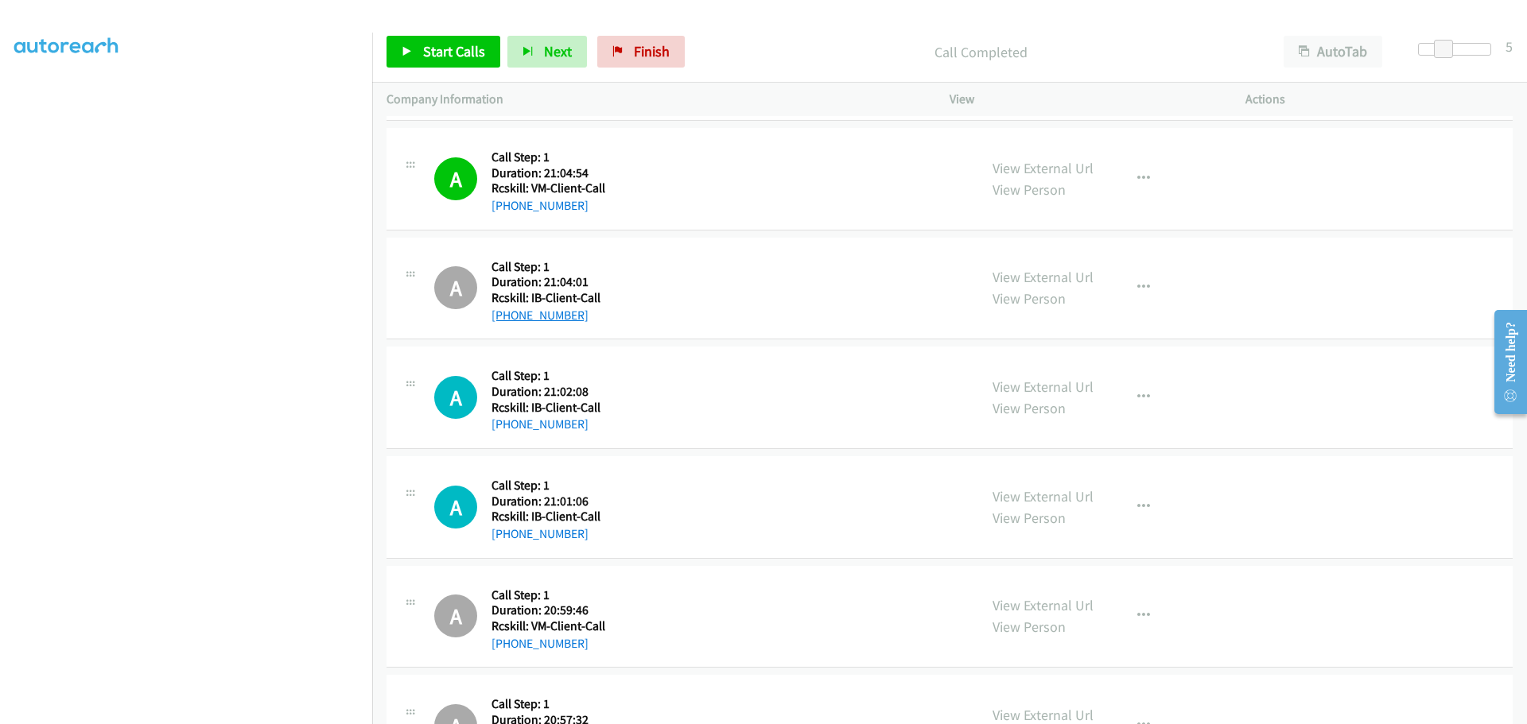
drag, startPoint x: 592, startPoint y: 318, endPoint x: 504, endPoint y: 314, distance: 87.6
click at [504, 314] on div "+1 503-559-5750" at bounding box center [597, 315] width 213 height 19
click at [1137, 287] on icon "button" at bounding box center [1143, 287] width 13 height 13
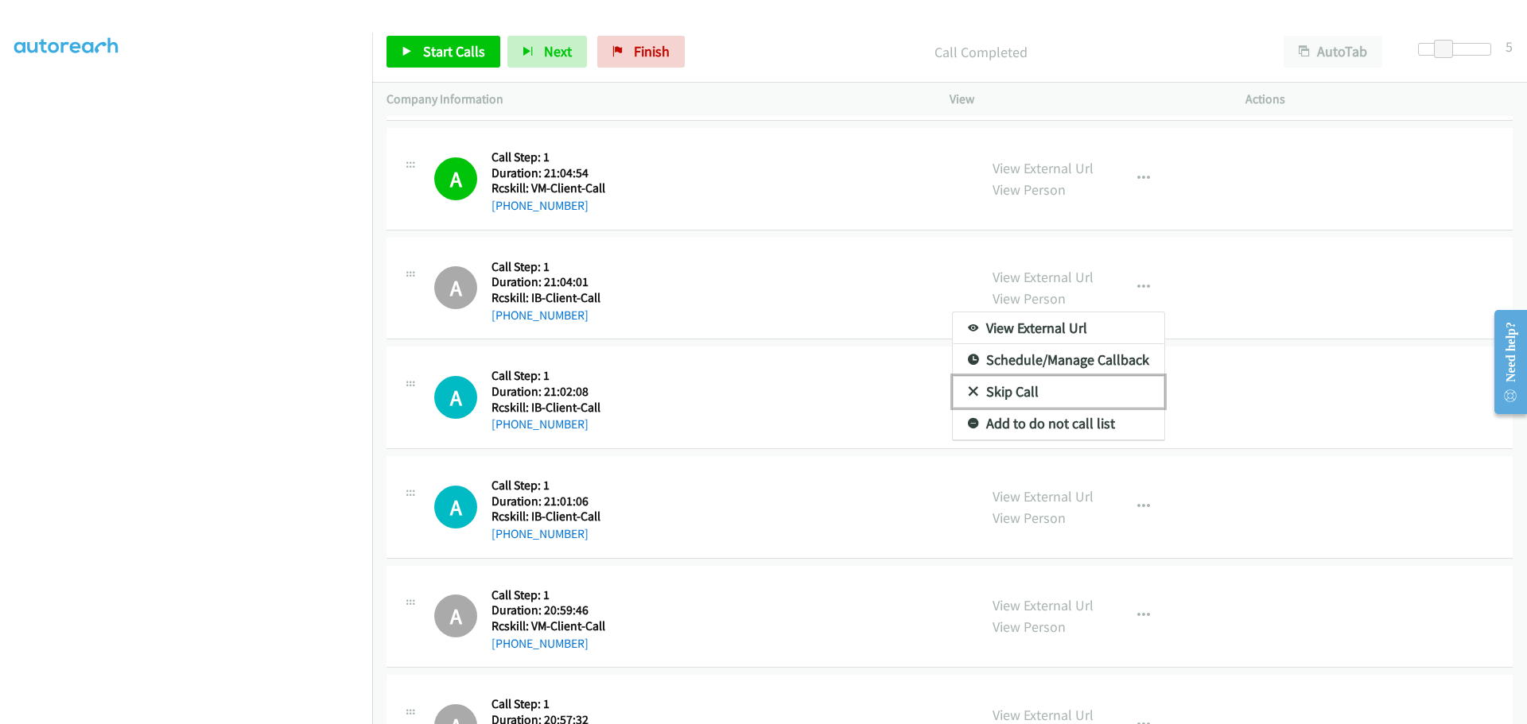
click at [1019, 387] on link "Skip Call" at bounding box center [1058, 392] width 211 height 32
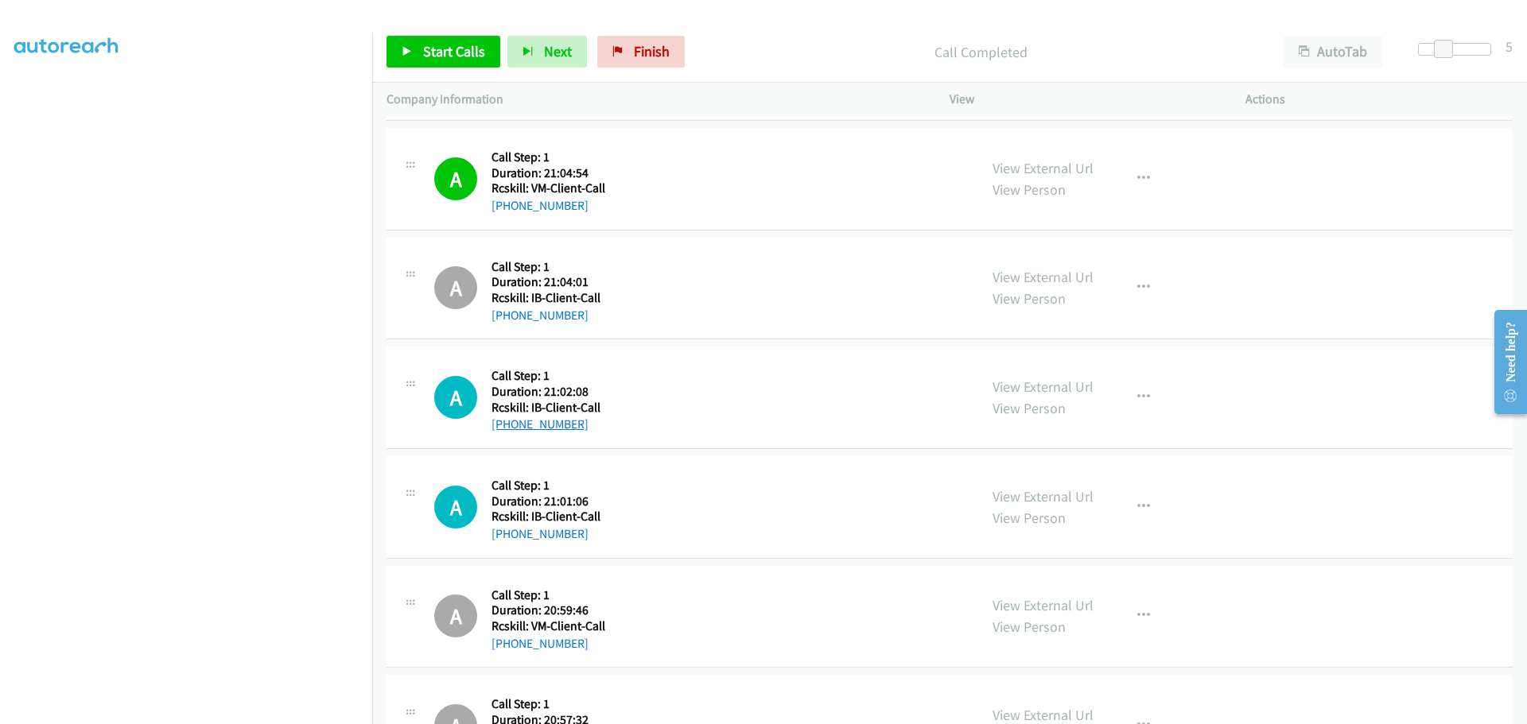
drag, startPoint x: 603, startPoint y: 429, endPoint x: 506, endPoint y: 429, distance: 97.0
click at [506, 429] on div "+1 206-406-5158" at bounding box center [597, 424] width 213 height 19
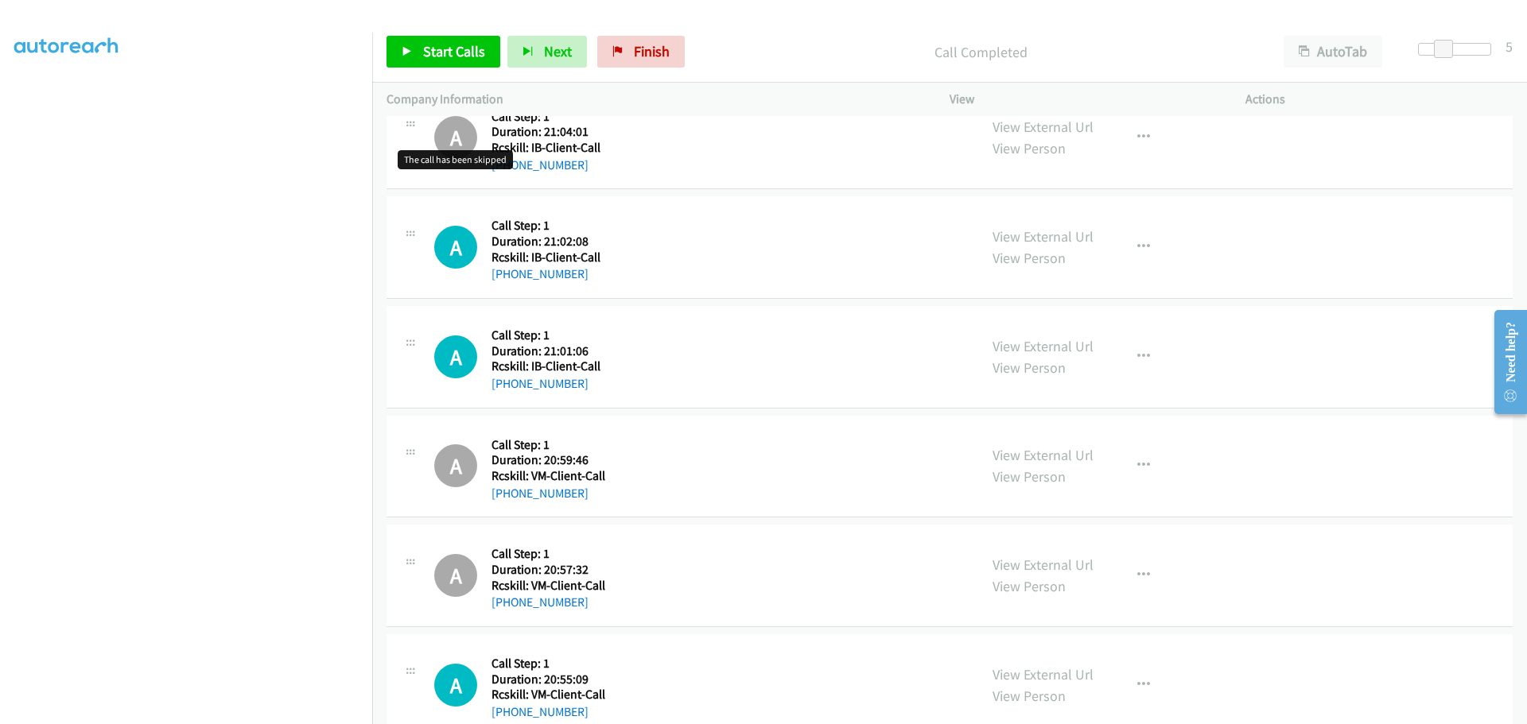
scroll to position [477, 0]
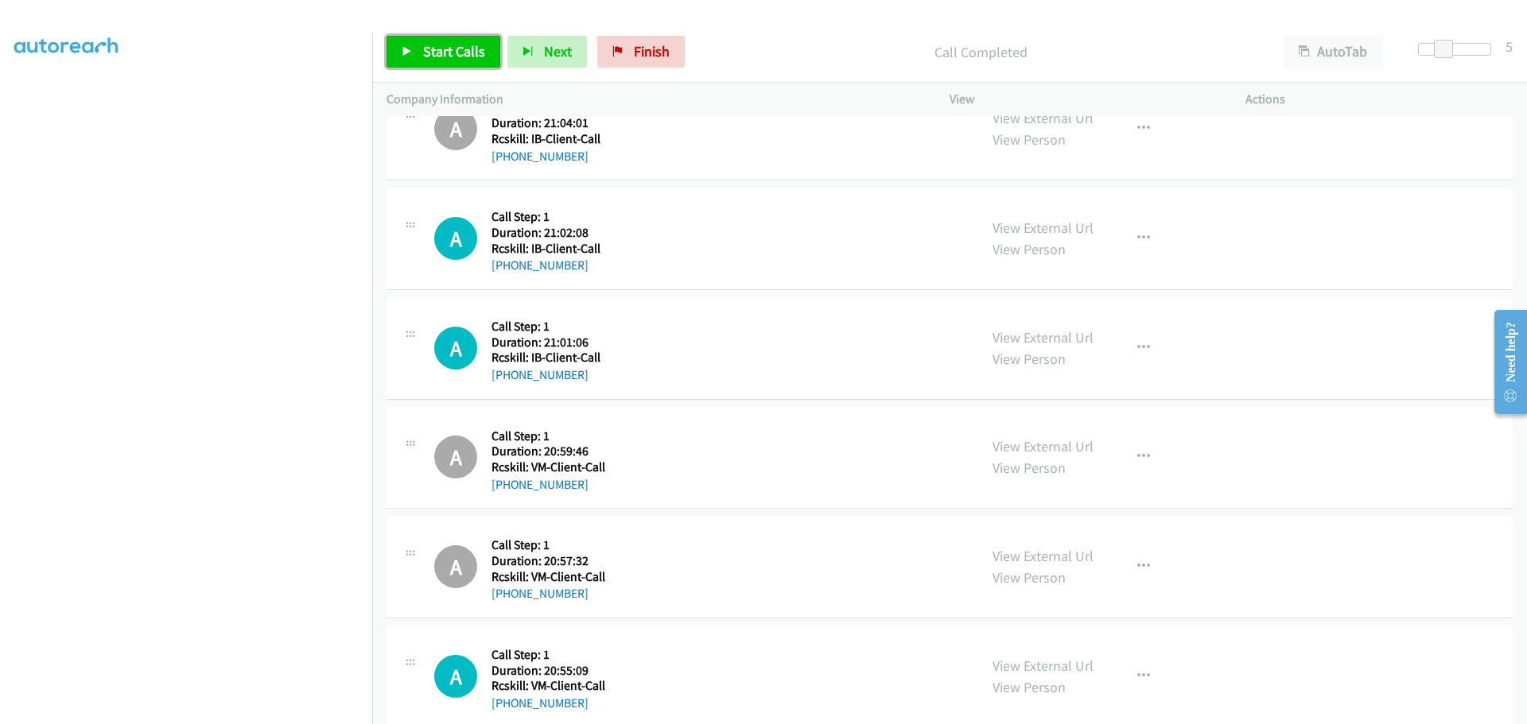
click at [448, 59] on span "Start Calls" at bounding box center [454, 51] width 62 height 18
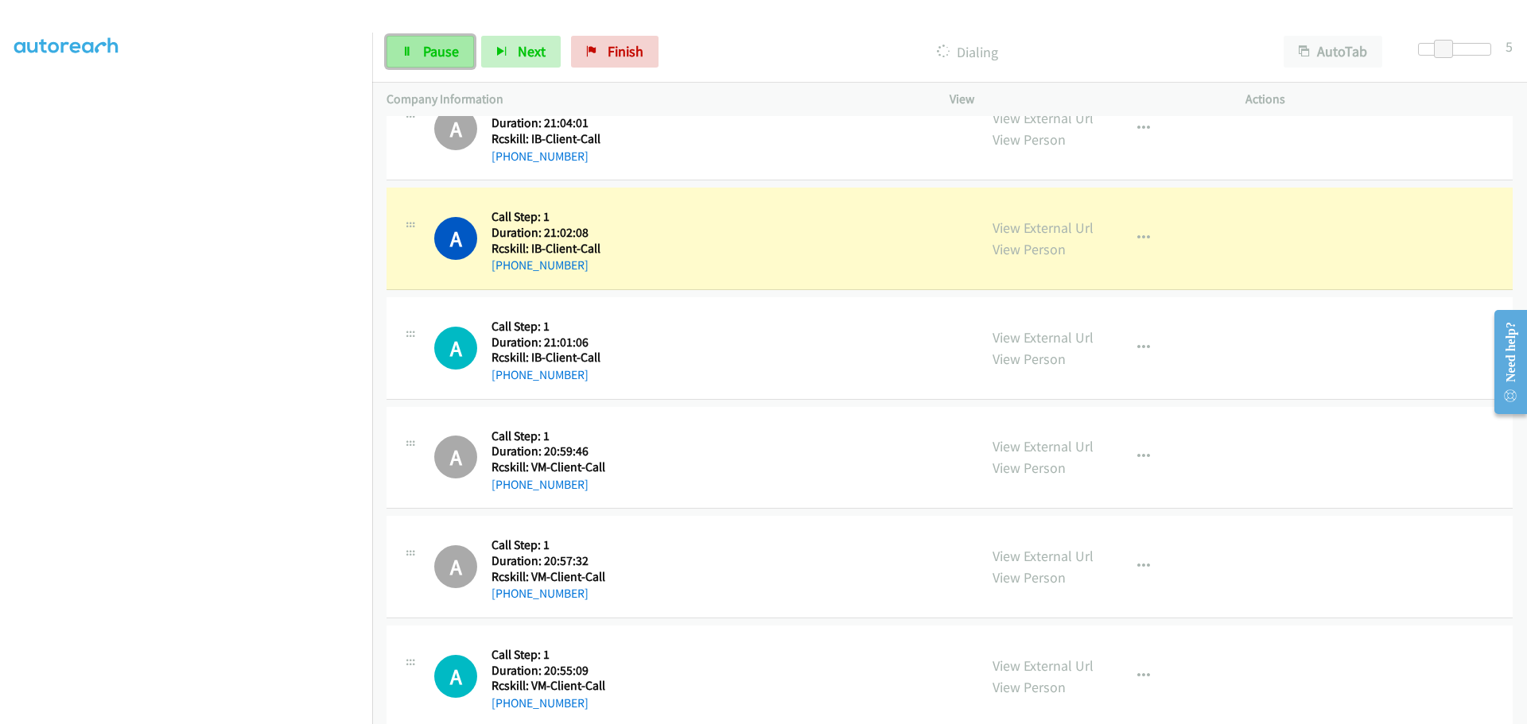
click at [401, 54] on link "Pause" at bounding box center [429, 52] width 87 height 32
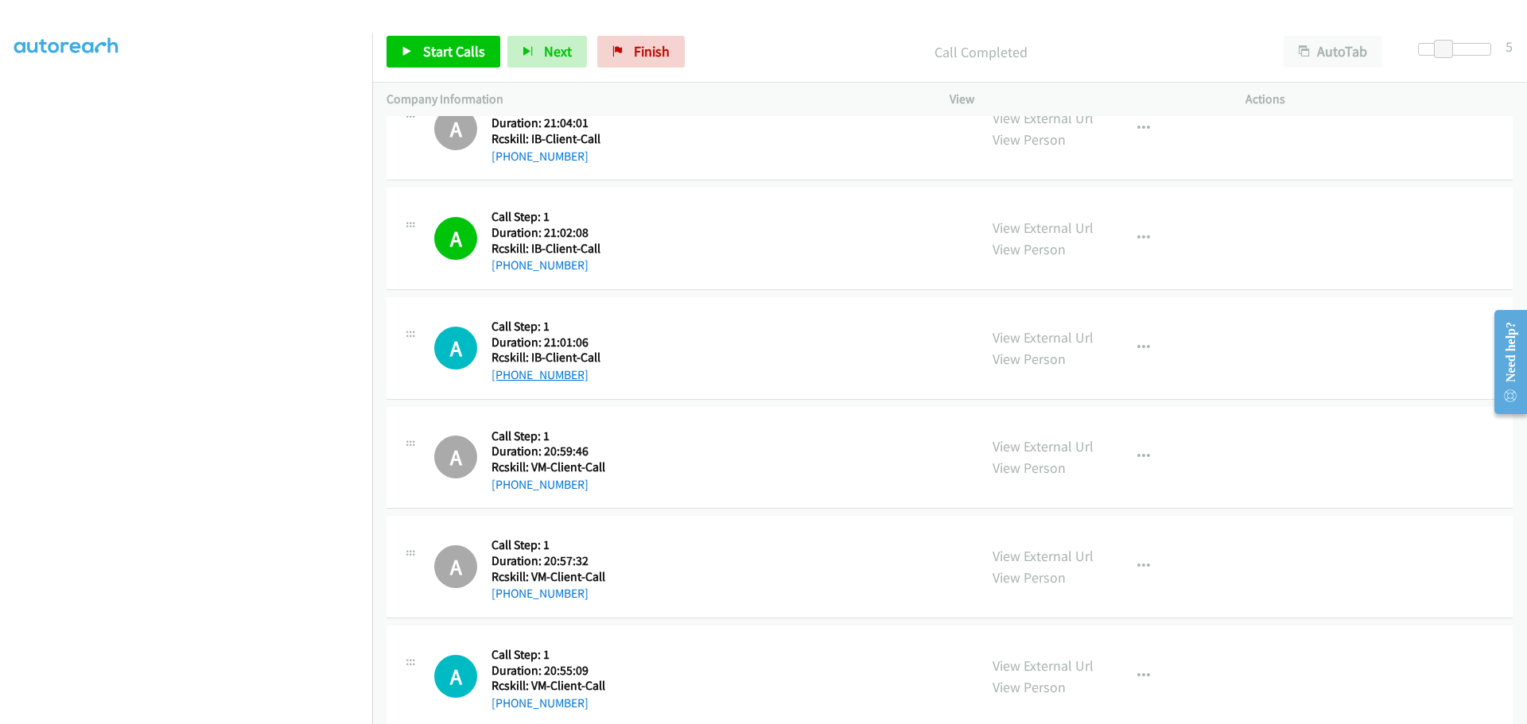
drag, startPoint x: 546, startPoint y: 377, endPoint x: 506, endPoint y: 375, distance: 39.8
click at [506, 375] on div "+1 240-992-2020" at bounding box center [597, 375] width 213 height 19
click at [417, 45] on link "Start Calls" at bounding box center [443, 52] width 114 height 32
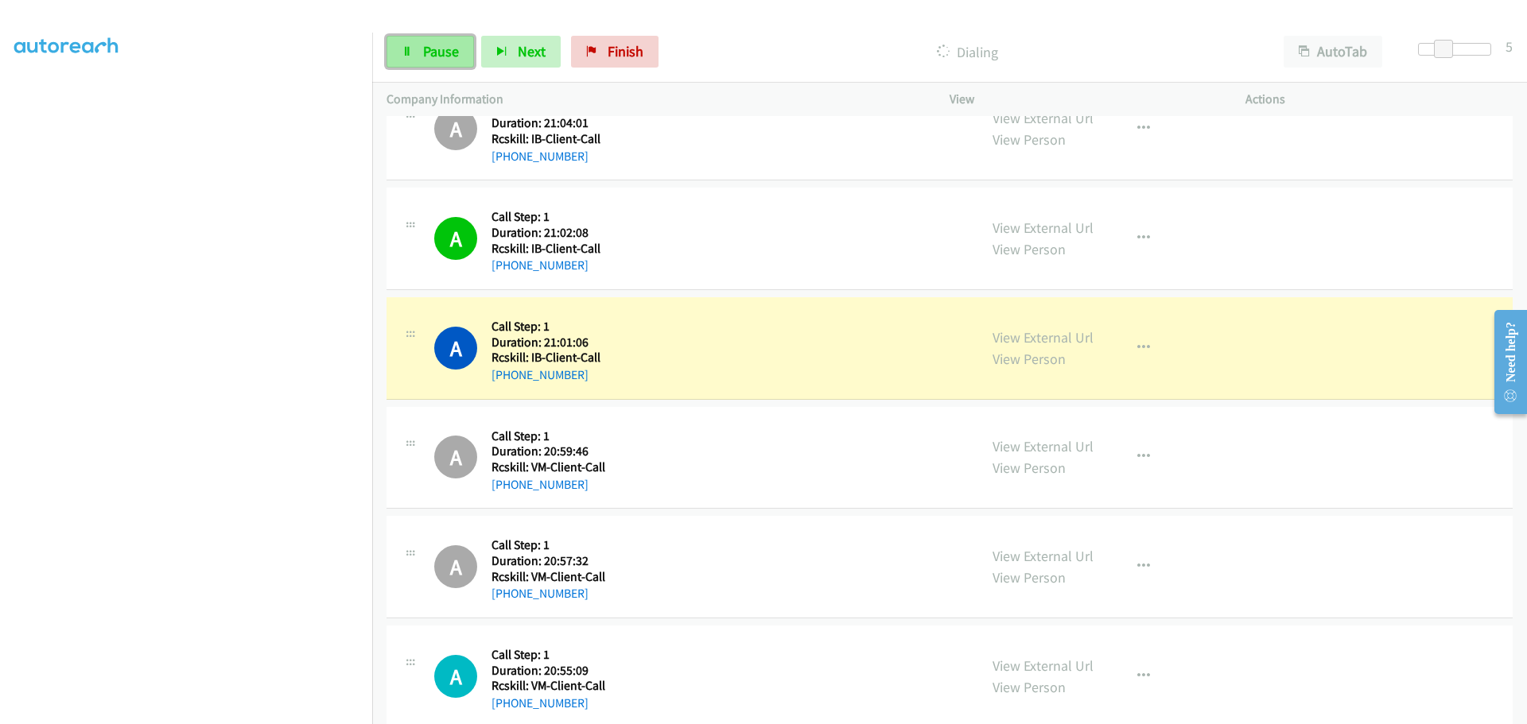
click at [424, 59] on span "Pause" at bounding box center [441, 51] width 36 height 18
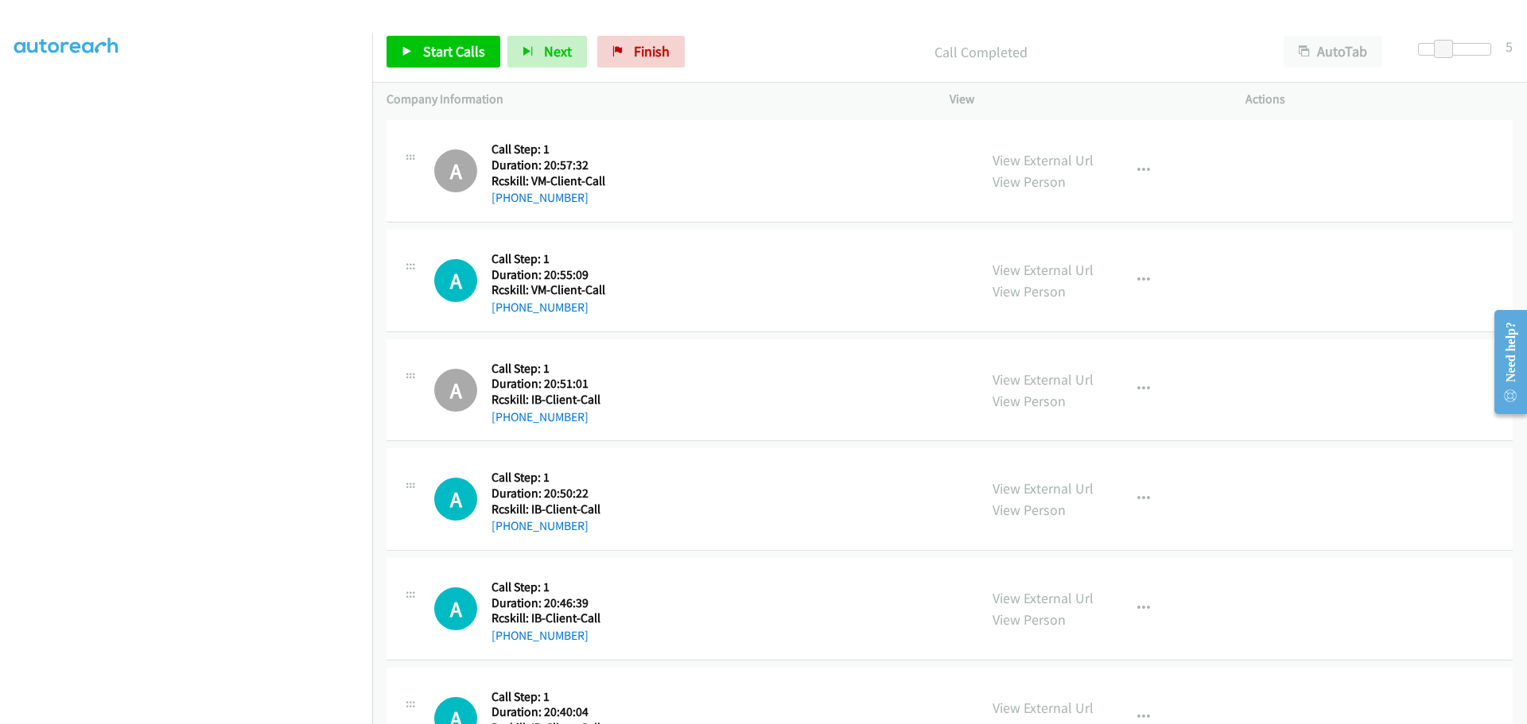
scroll to position [875, 0]
drag, startPoint x: 578, startPoint y: 305, endPoint x: 505, endPoint y: 305, distance: 73.1
click at [505, 305] on div "+1 515-210-6020" at bounding box center [597, 306] width 213 height 19
click at [451, 49] on span "Start Calls" at bounding box center [454, 51] width 62 height 18
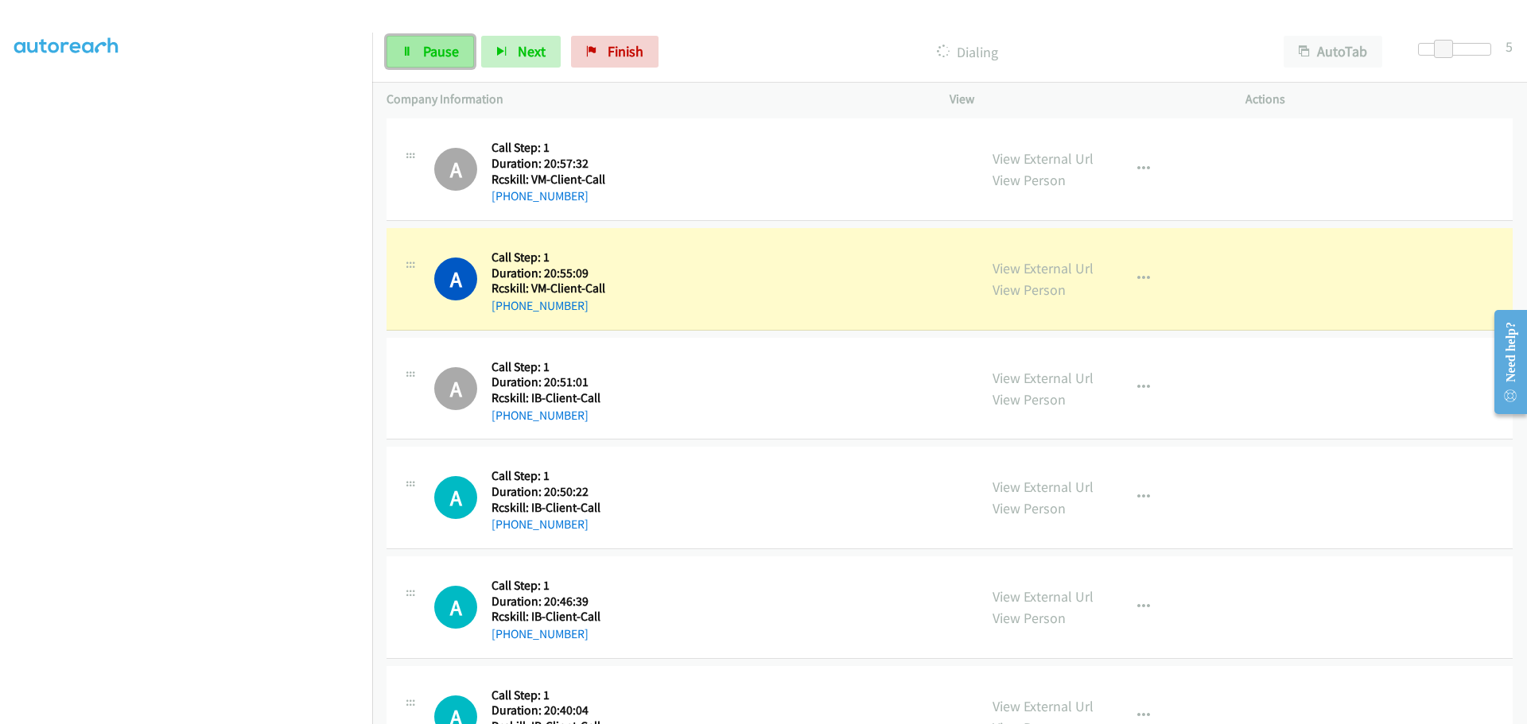
click at [411, 55] on icon at bounding box center [407, 52] width 11 height 11
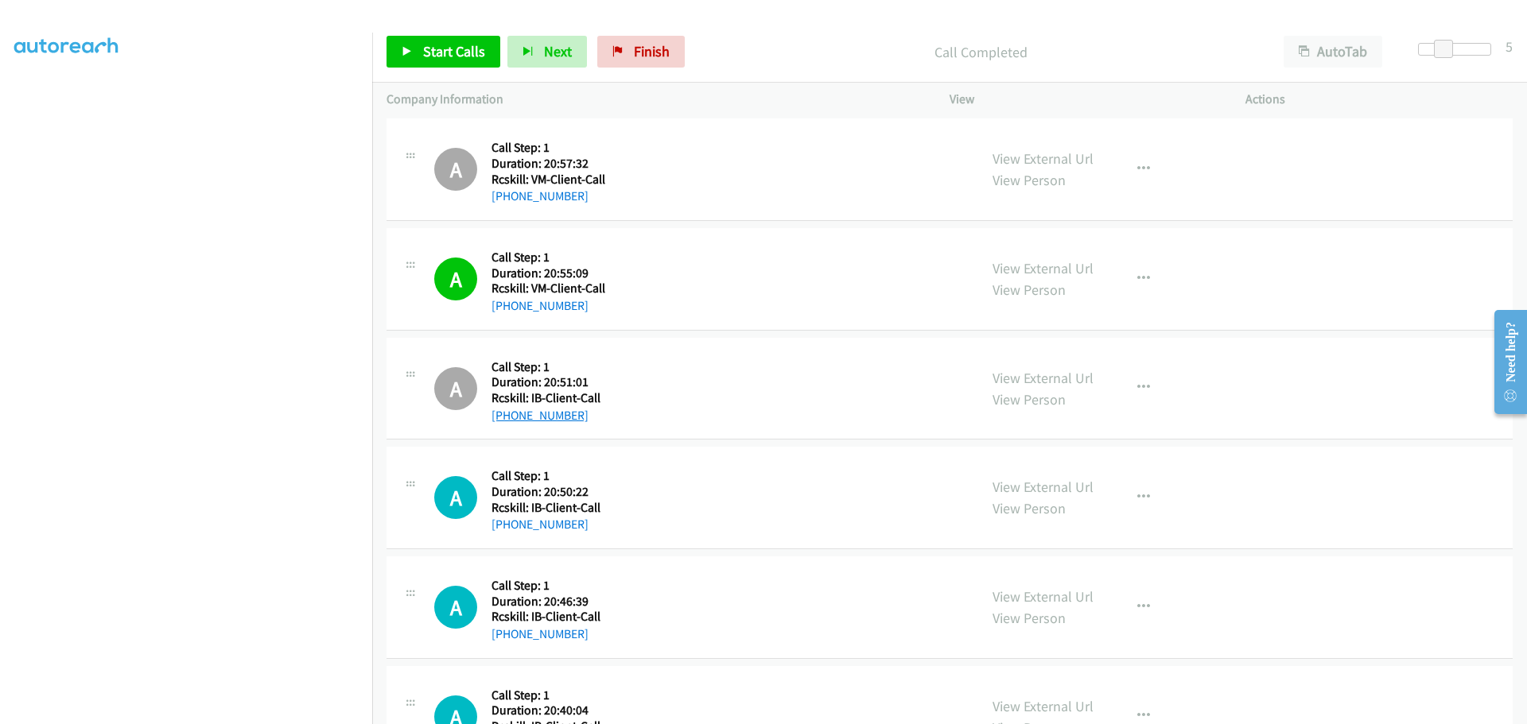
drag, startPoint x: 620, startPoint y: 417, endPoint x: 506, endPoint y: 414, distance: 114.5
click at [506, 414] on div "+1 563-880-5280" at bounding box center [597, 415] width 213 height 19
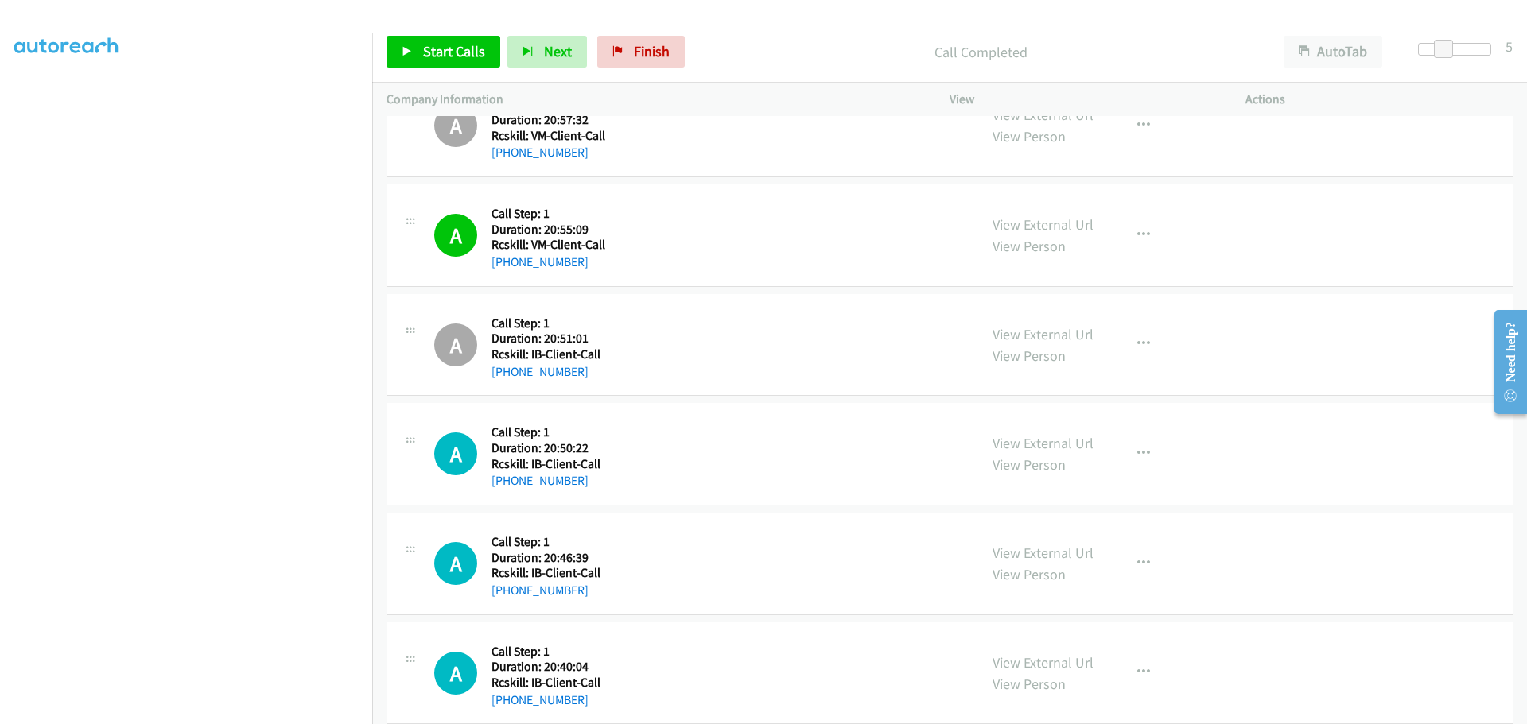
scroll to position [1034, 0]
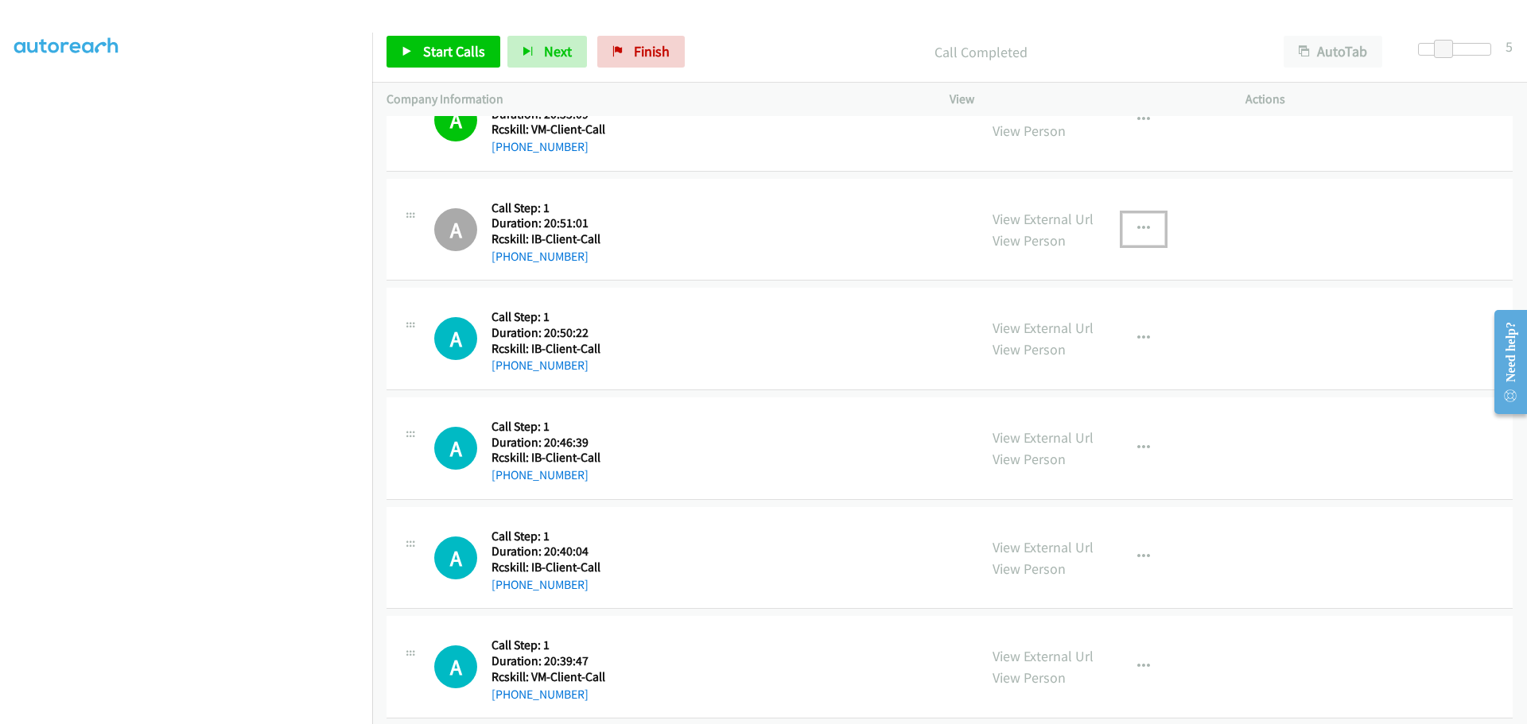
click at [1141, 228] on icon "button" at bounding box center [1143, 229] width 13 height 13
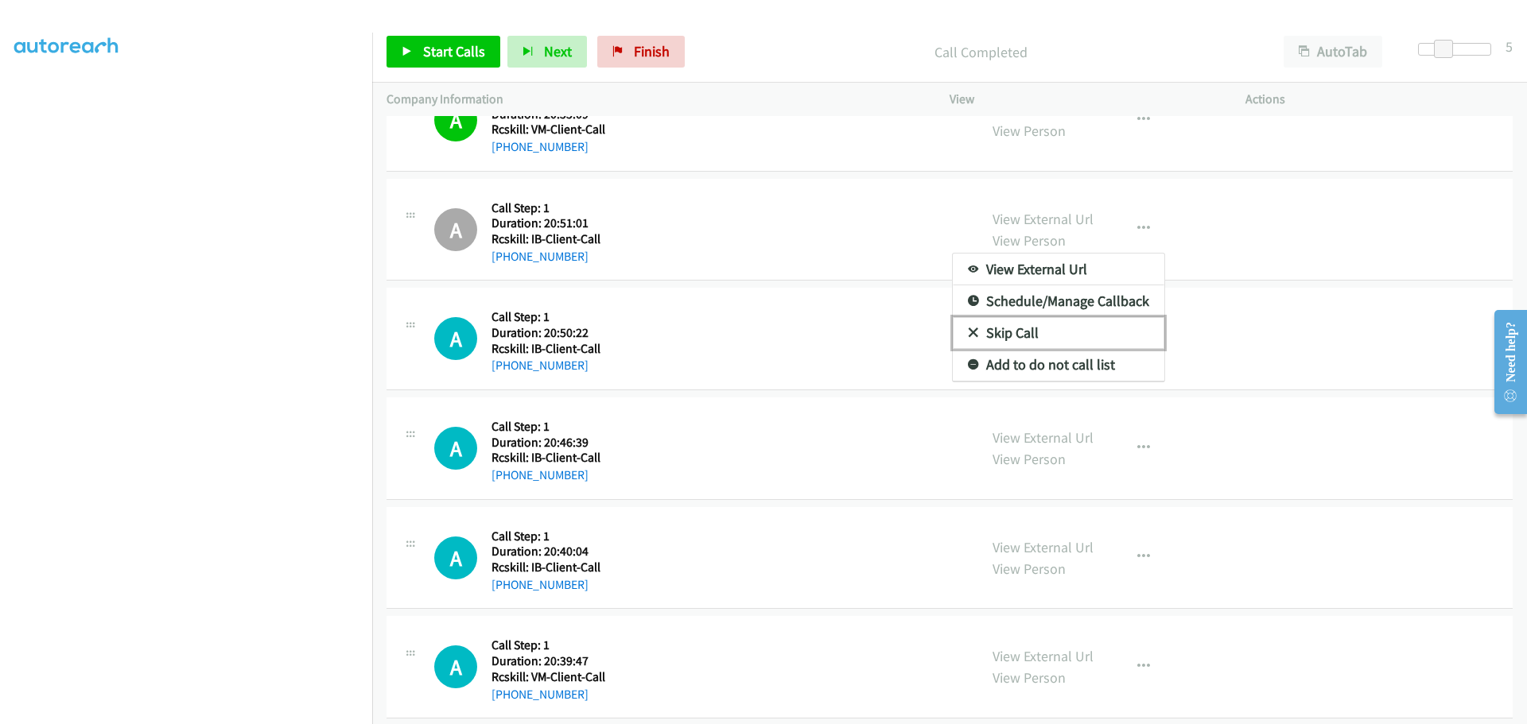
click at [1067, 335] on link "Skip Call" at bounding box center [1058, 333] width 211 height 32
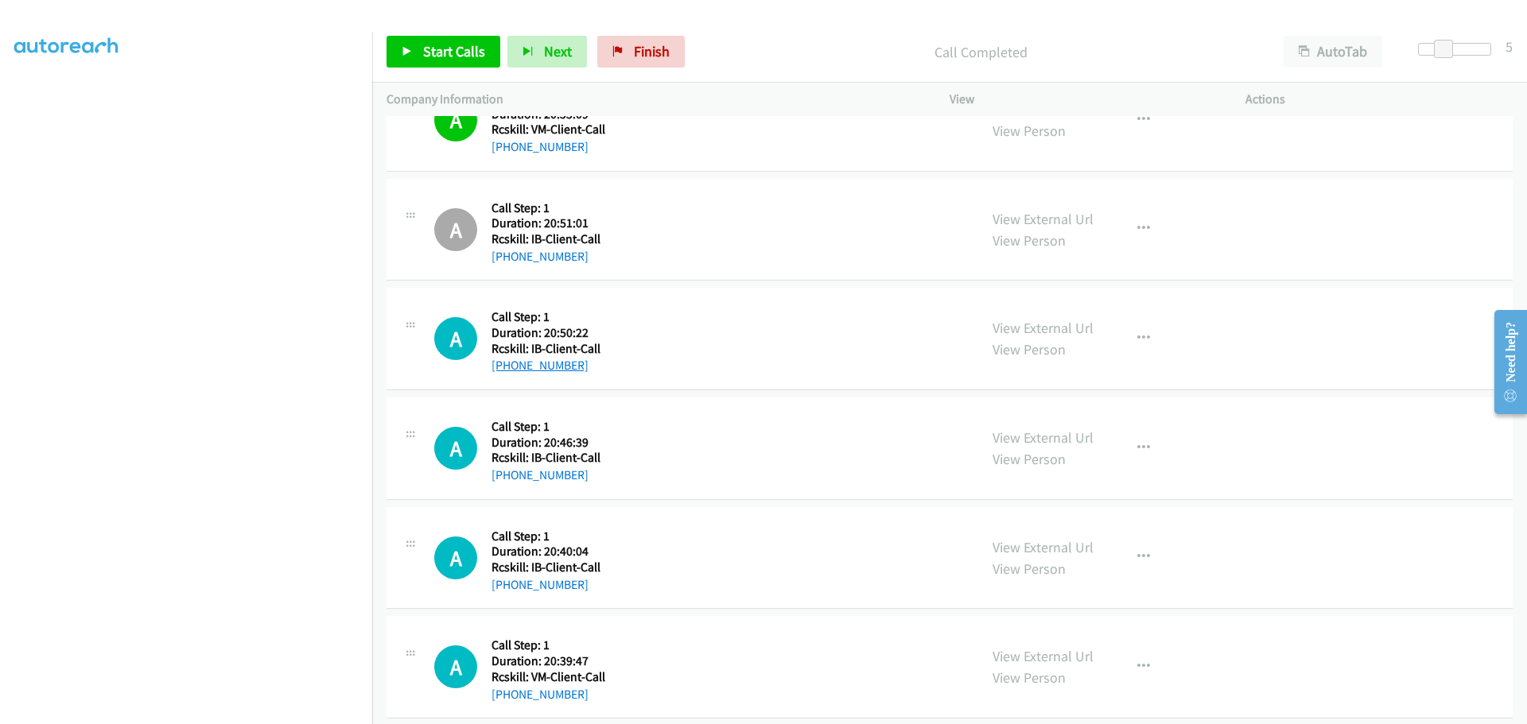
drag, startPoint x: 592, startPoint y: 367, endPoint x: 506, endPoint y: 359, distance: 86.2
click at [506, 359] on div "+1 917-968-6895" at bounding box center [597, 365] width 213 height 19
click at [438, 54] on span "Start Calls" at bounding box center [454, 51] width 62 height 18
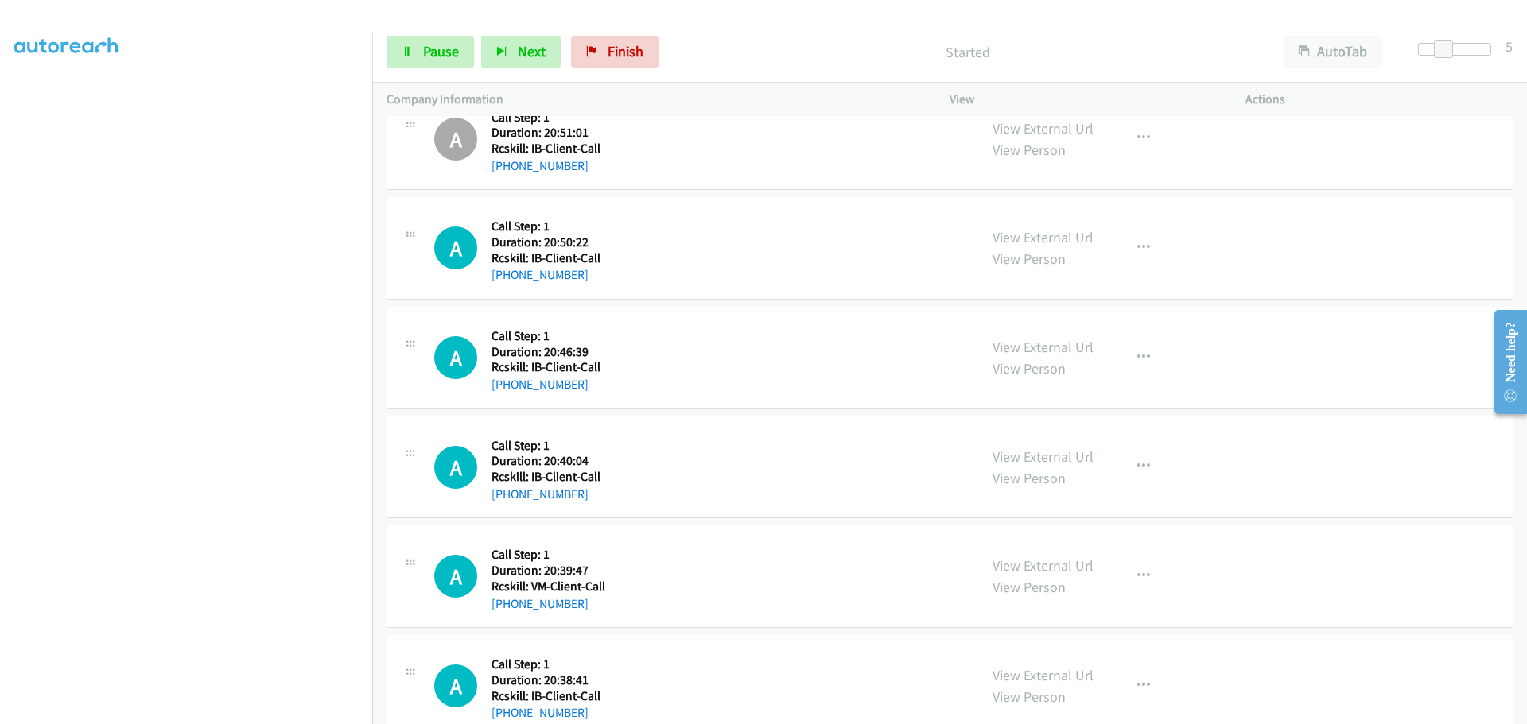
scroll to position [1193, 0]
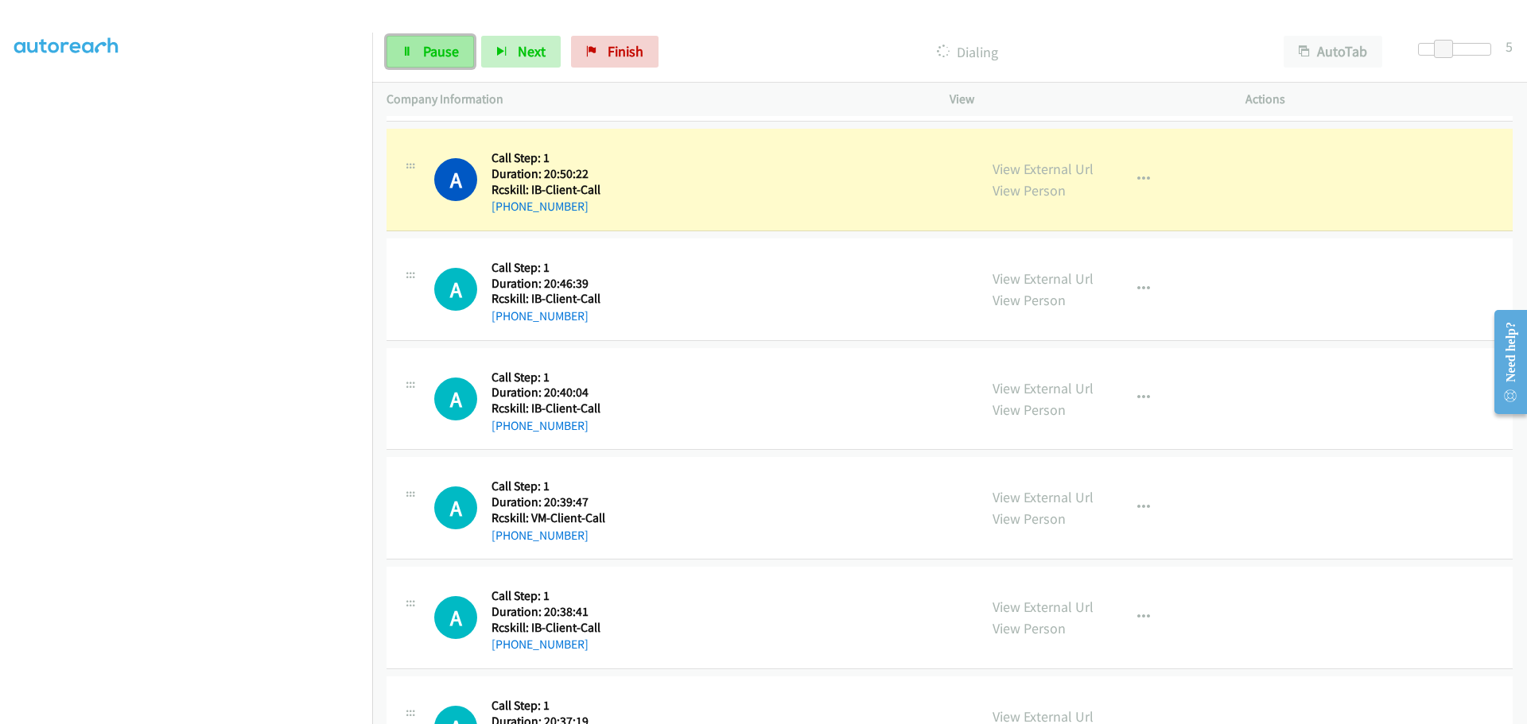
click at [419, 47] on link "Pause" at bounding box center [429, 52] width 87 height 32
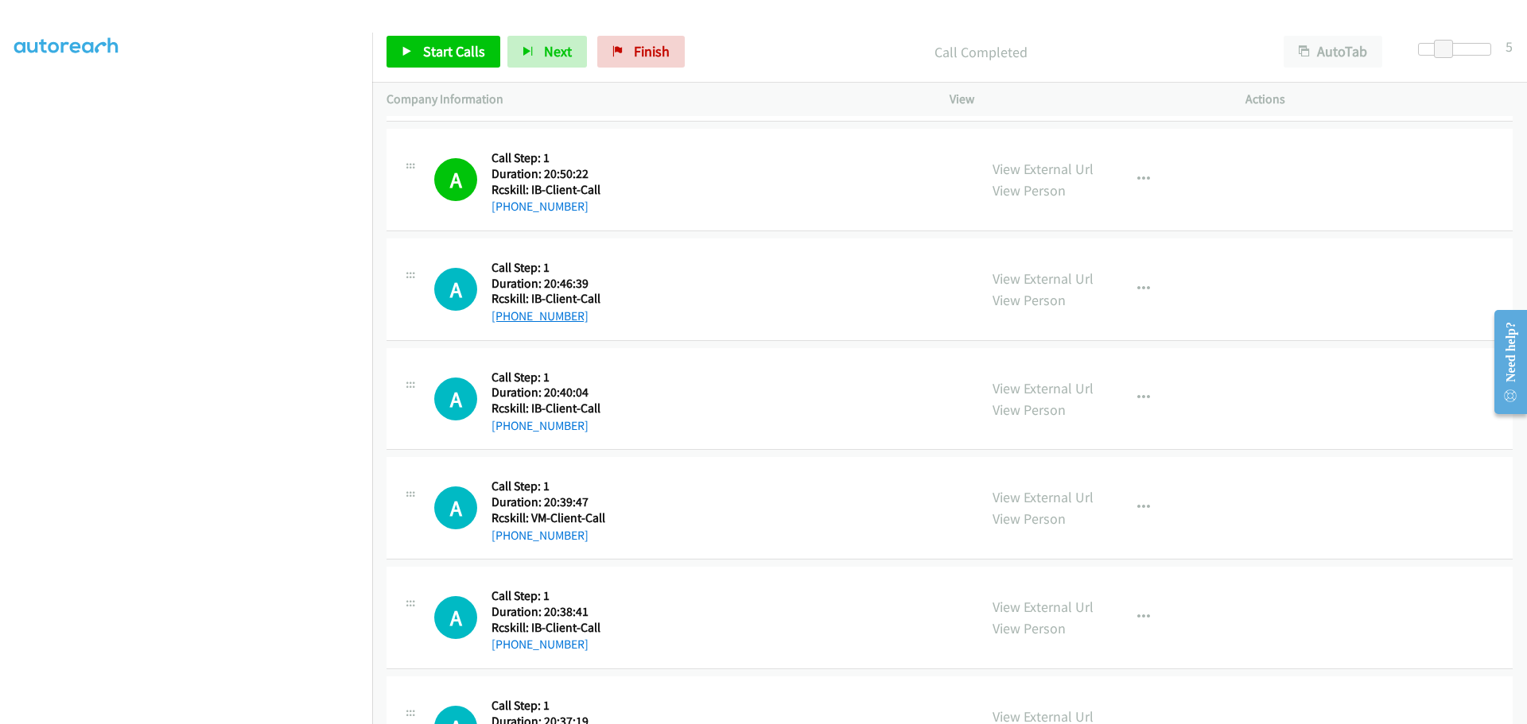
drag, startPoint x: 581, startPoint y: 317, endPoint x: 506, endPoint y: 318, distance: 74.7
click at [506, 318] on div "+1 614-367-6637" at bounding box center [597, 316] width 213 height 19
click at [430, 45] on span "Start Calls" at bounding box center [454, 51] width 62 height 18
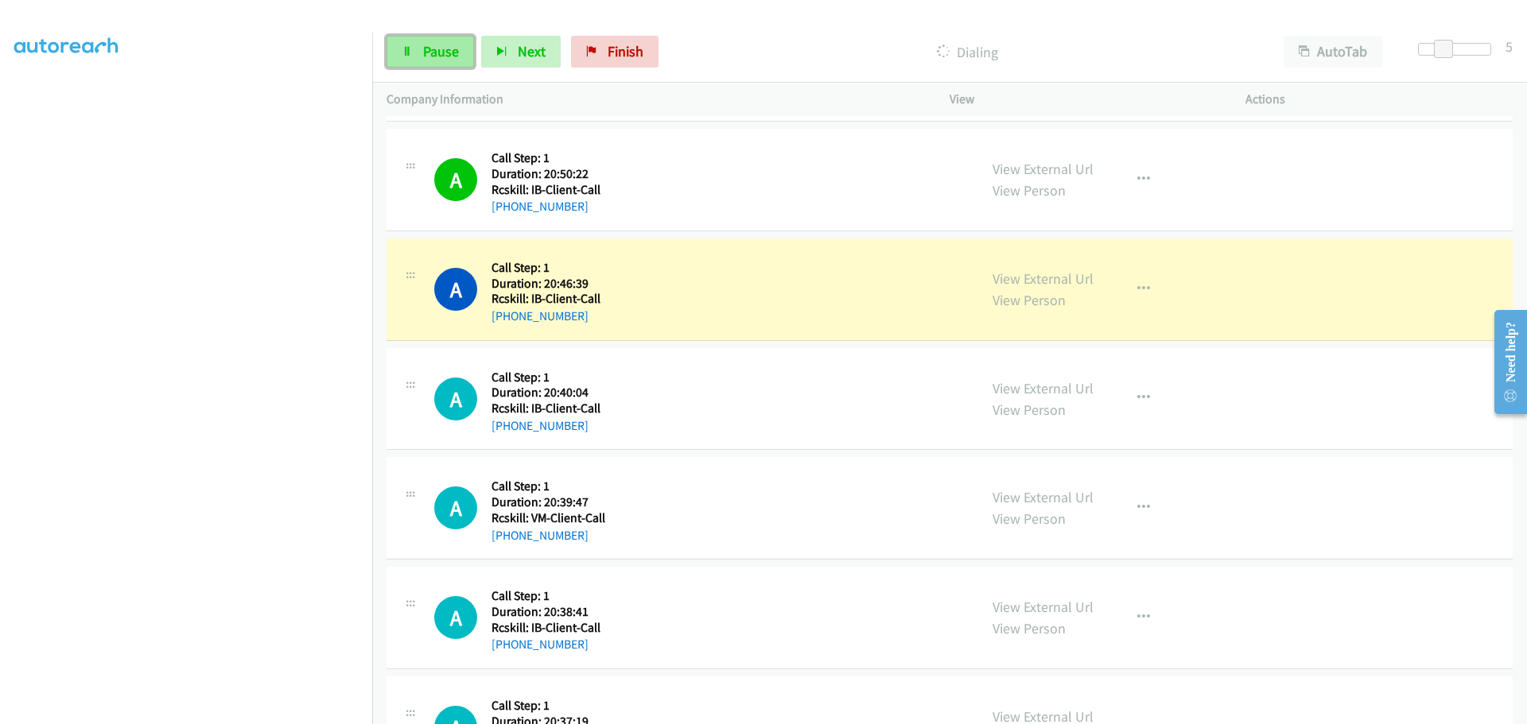
click at [432, 54] on span "Pause" at bounding box center [441, 51] width 36 height 18
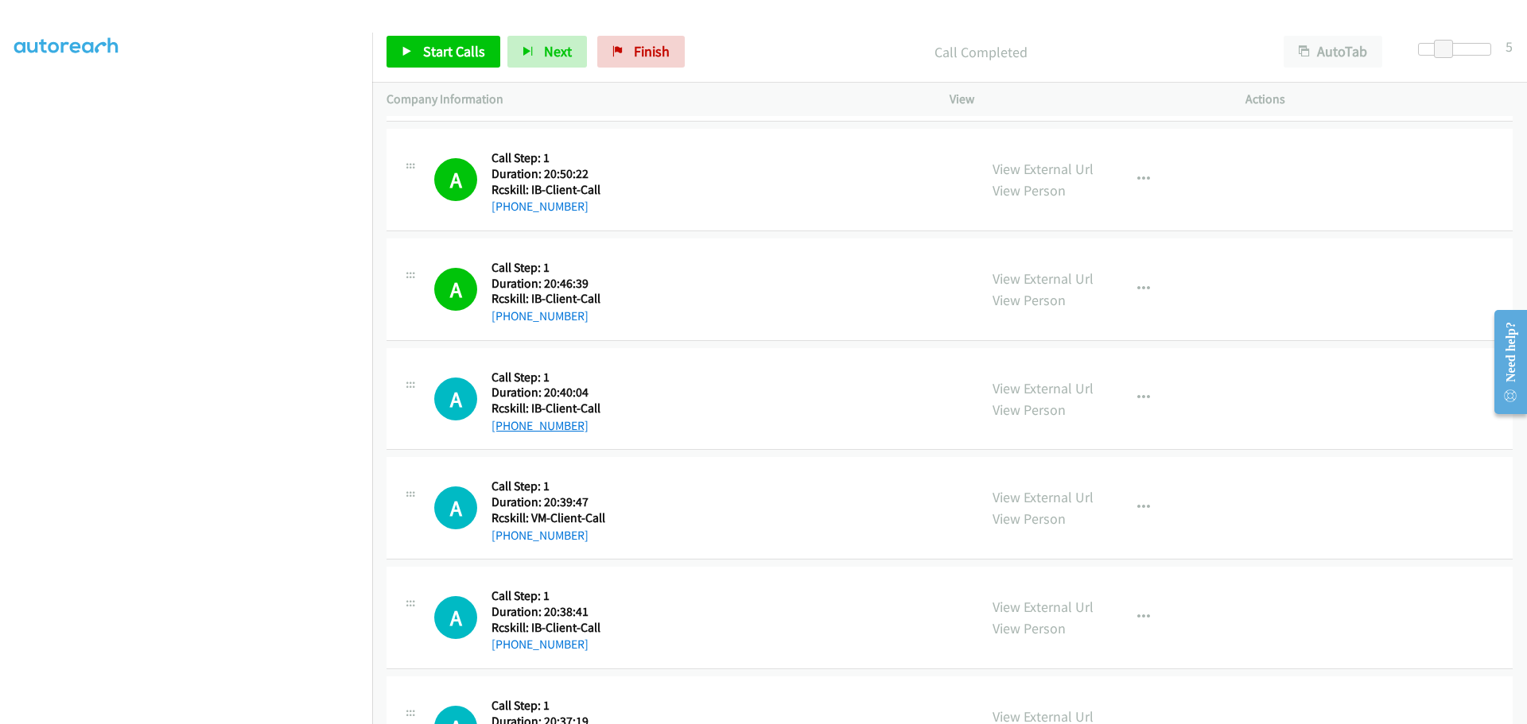
drag, startPoint x: 588, startPoint y: 427, endPoint x: 506, endPoint y: 425, distance: 82.7
click at [506, 425] on div "+1 906-290-6857" at bounding box center [545, 426] width 109 height 19
click at [1148, 396] on button "button" at bounding box center [1143, 398] width 43 height 32
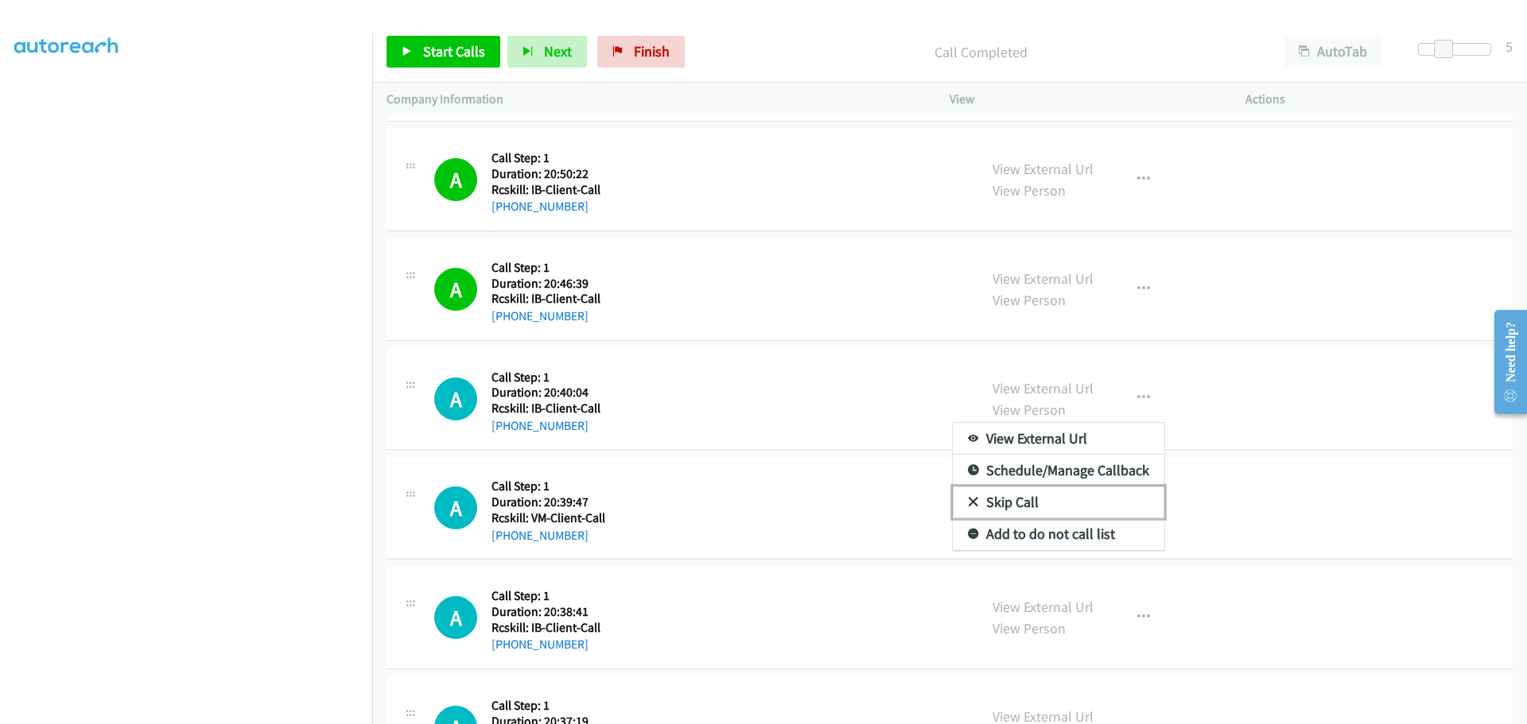
click at [1035, 496] on link "Skip Call" at bounding box center [1058, 503] width 211 height 32
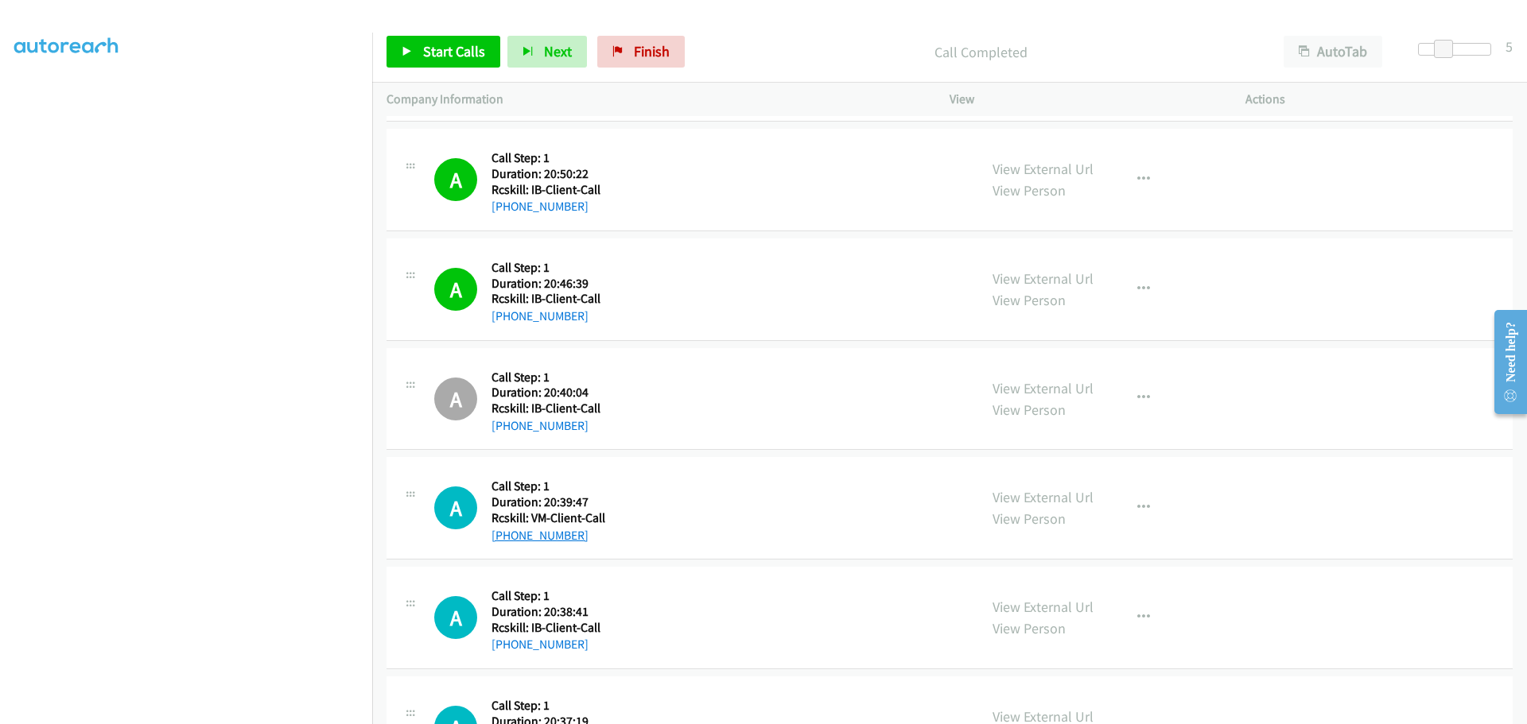
drag, startPoint x: 579, startPoint y: 537, endPoint x: 509, endPoint y: 534, distance: 70.0
click at [509, 534] on div "+1 770-366-1009" at bounding box center [548, 535] width 114 height 19
click at [1137, 510] on icon "button" at bounding box center [1143, 508] width 13 height 13
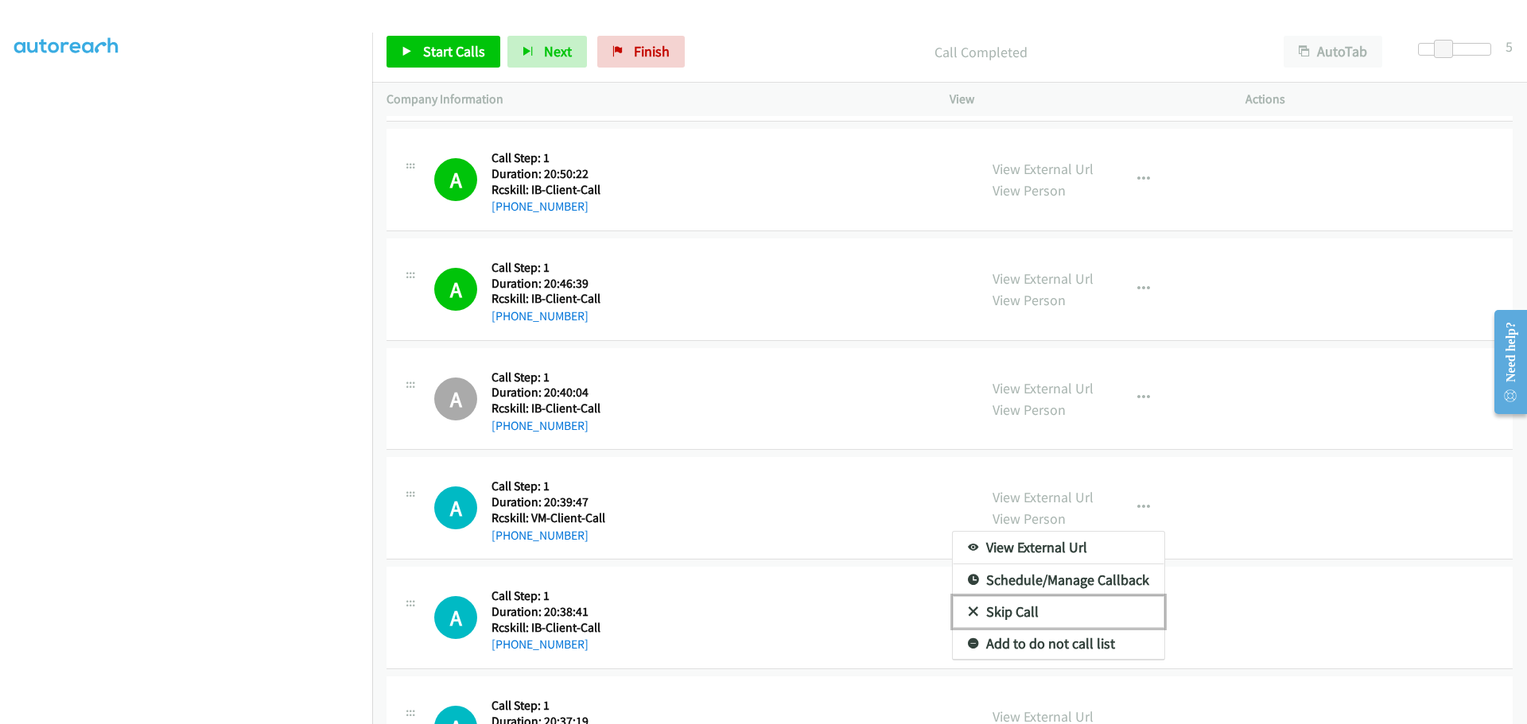
click at [1004, 613] on link "Skip Call" at bounding box center [1058, 612] width 211 height 32
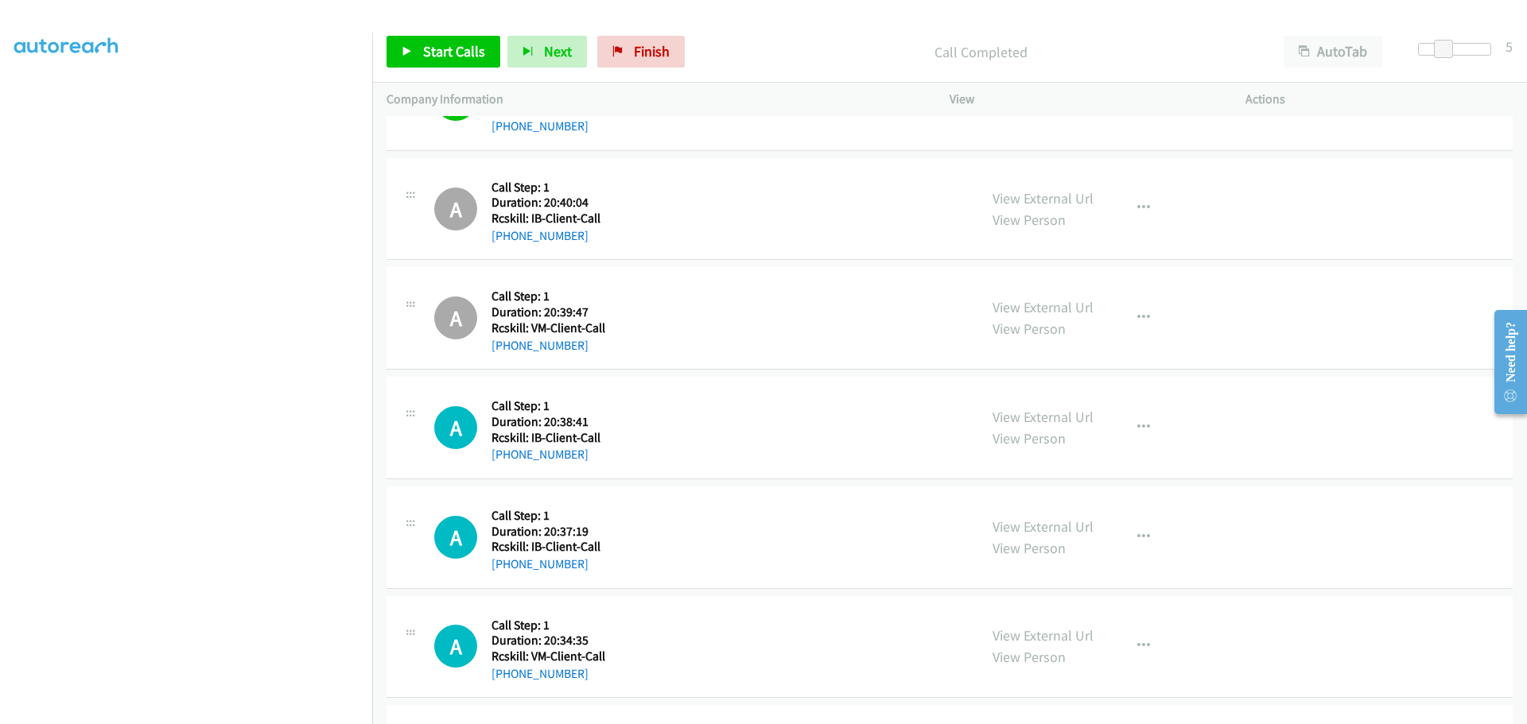
scroll to position [1431, 0]
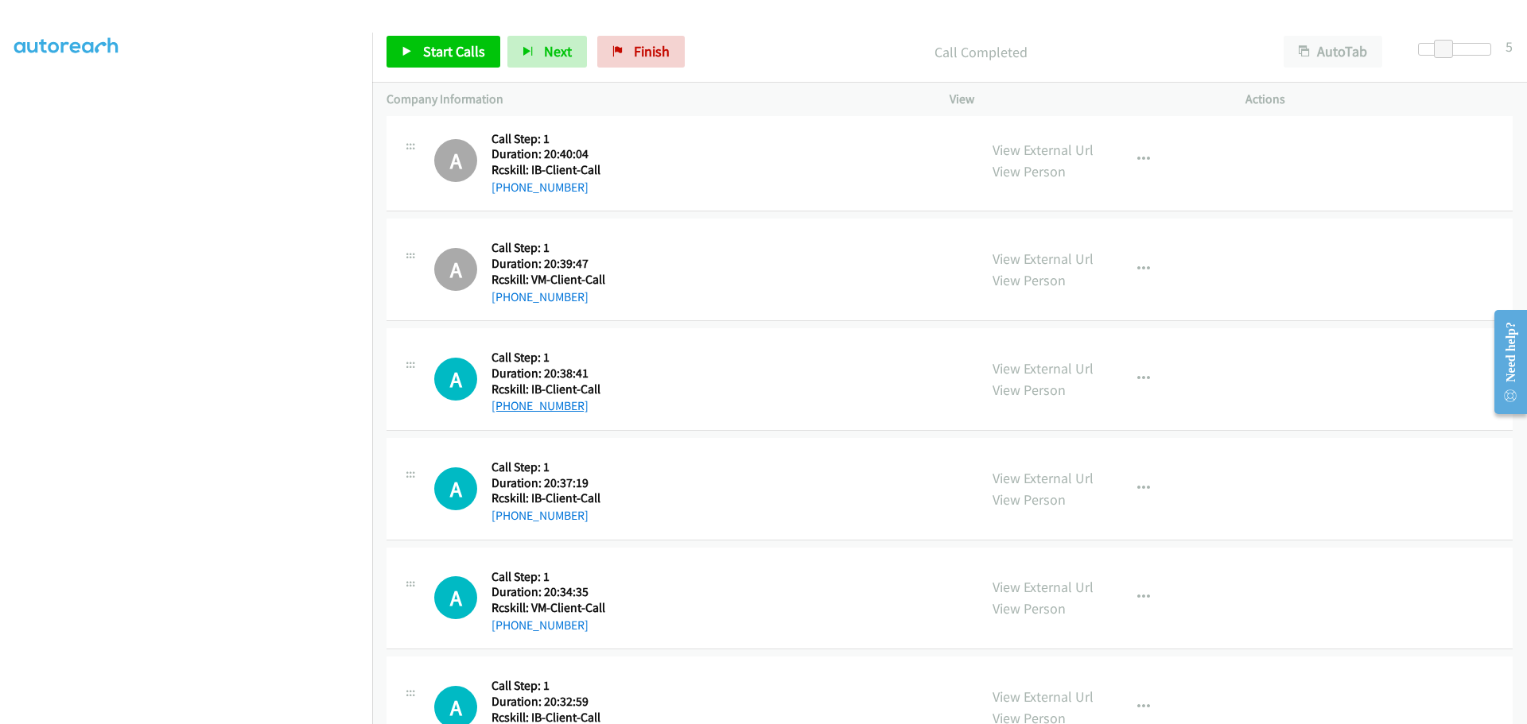
drag, startPoint x: 581, startPoint y: 409, endPoint x: 506, endPoint y: 406, distance: 75.6
click at [506, 406] on div "+1 831-461-5690" at bounding box center [545, 406] width 109 height 19
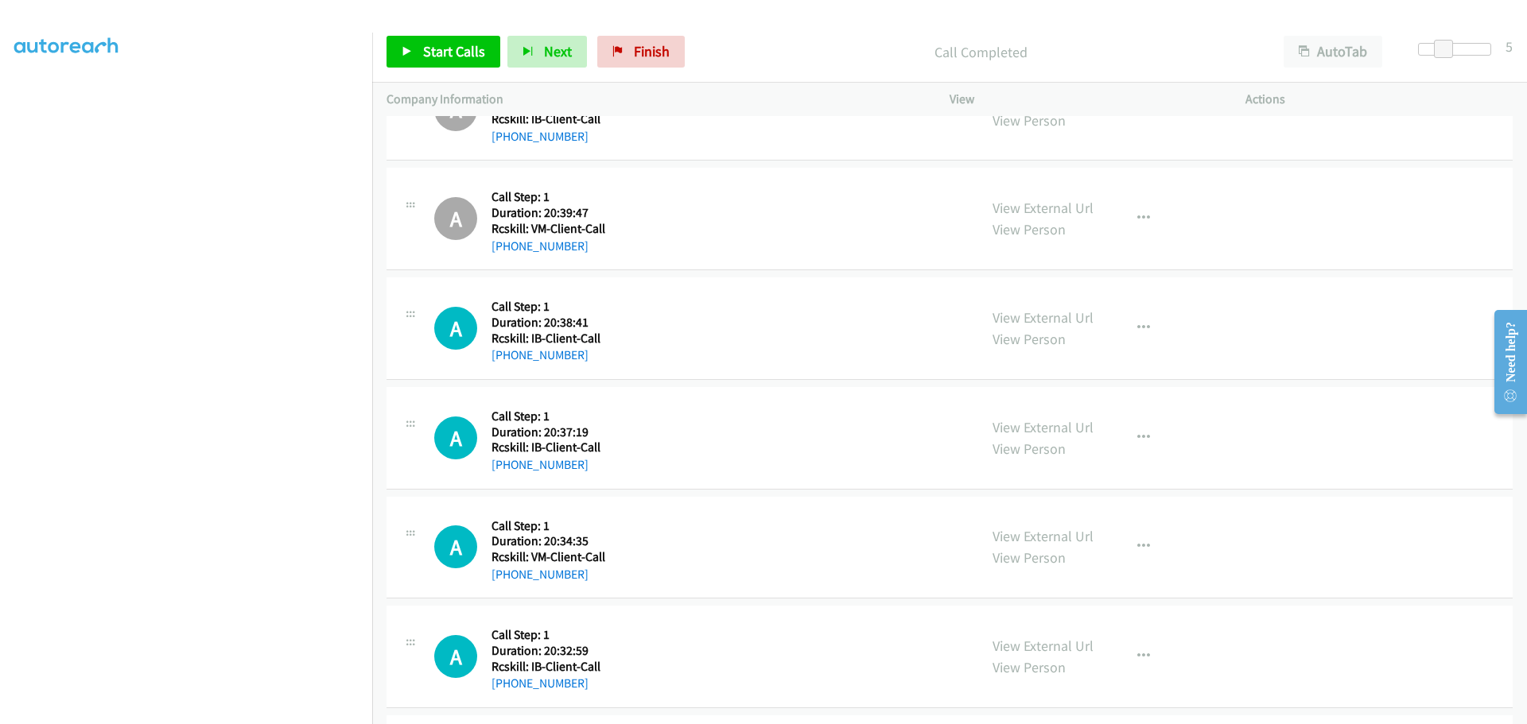
scroll to position [1511, 0]
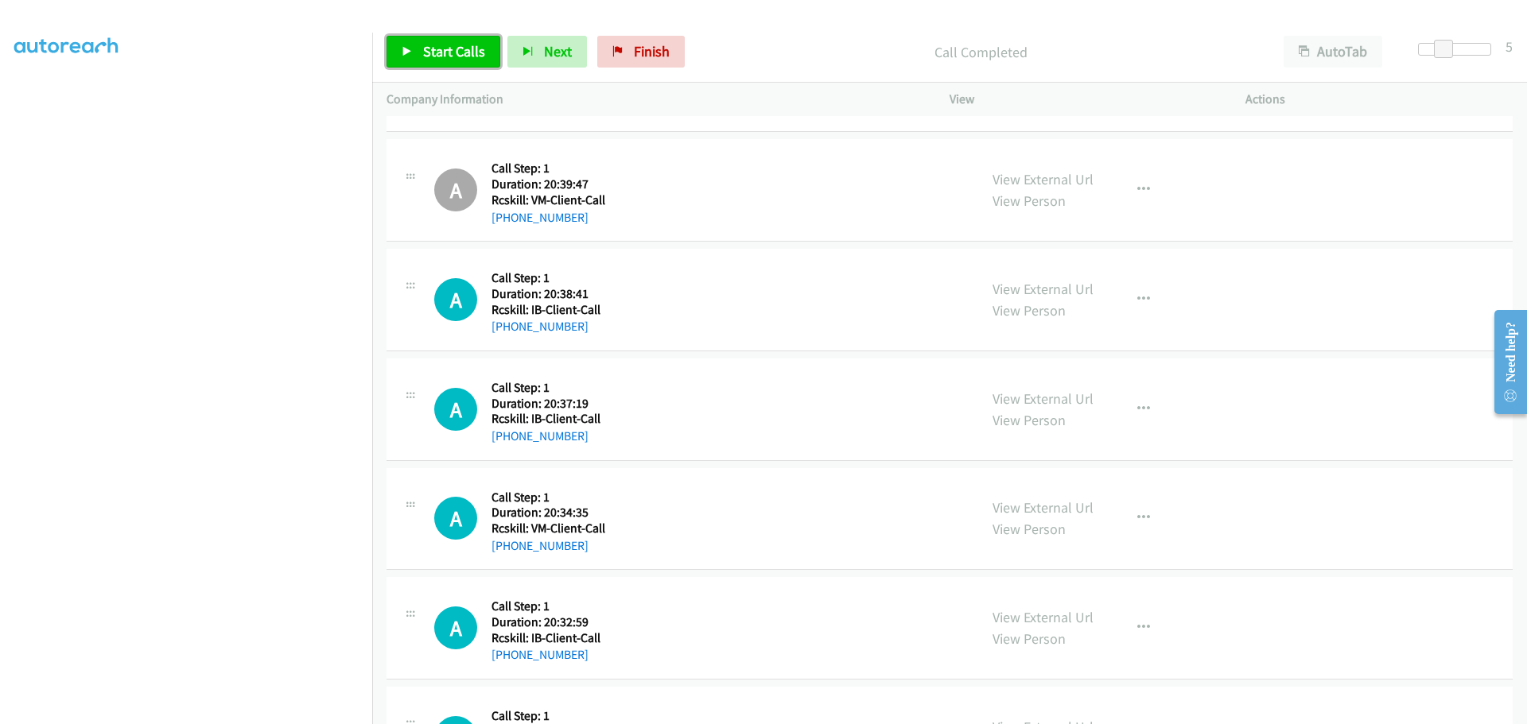
click at [456, 43] on span "Start Calls" at bounding box center [454, 51] width 62 height 18
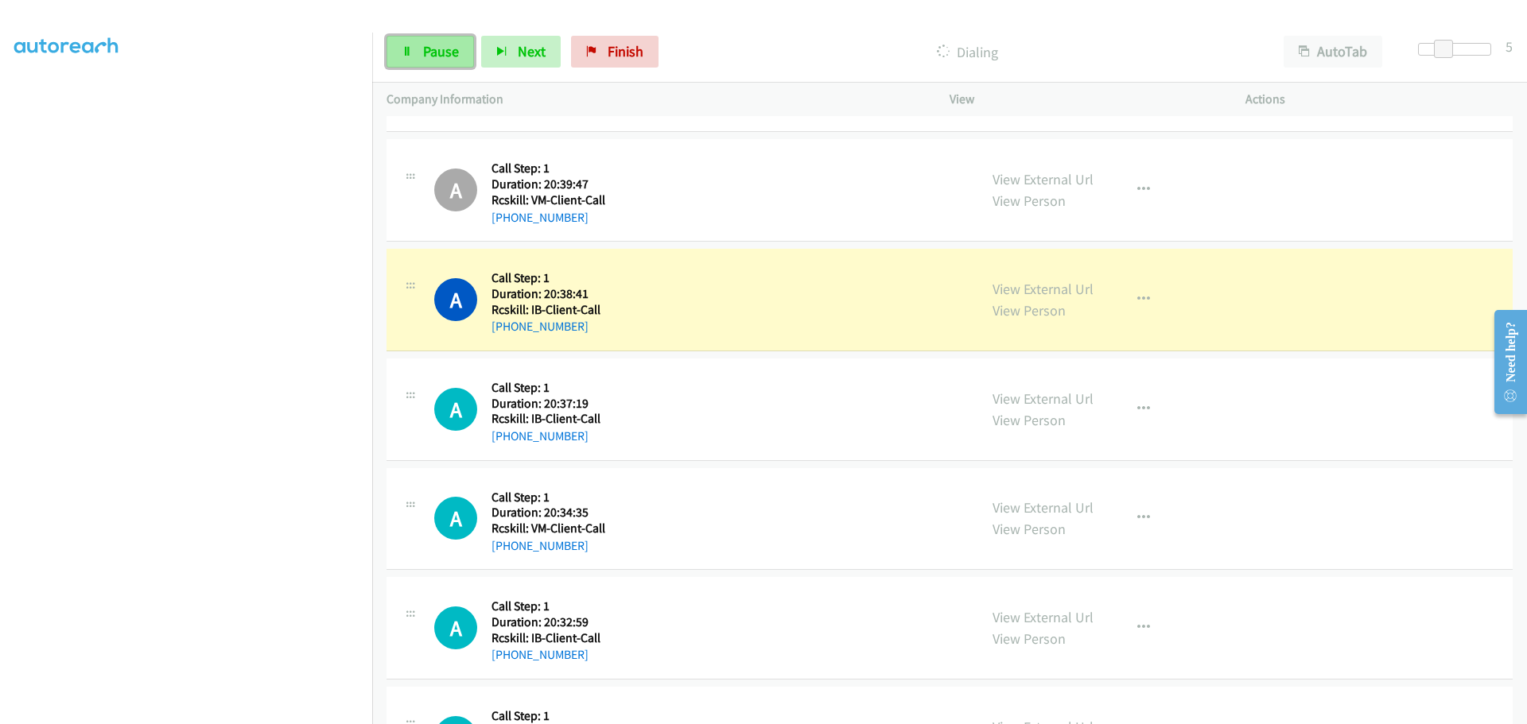
click at [409, 53] on icon at bounding box center [407, 52] width 11 height 11
drag, startPoint x: 578, startPoint y: 442, endPoint x: 506, endPoint y: 439, distance: 71.6
click at [506, 439] on div "+1 915-803-0443" at bounding box center [545, 436] width 109 height 19
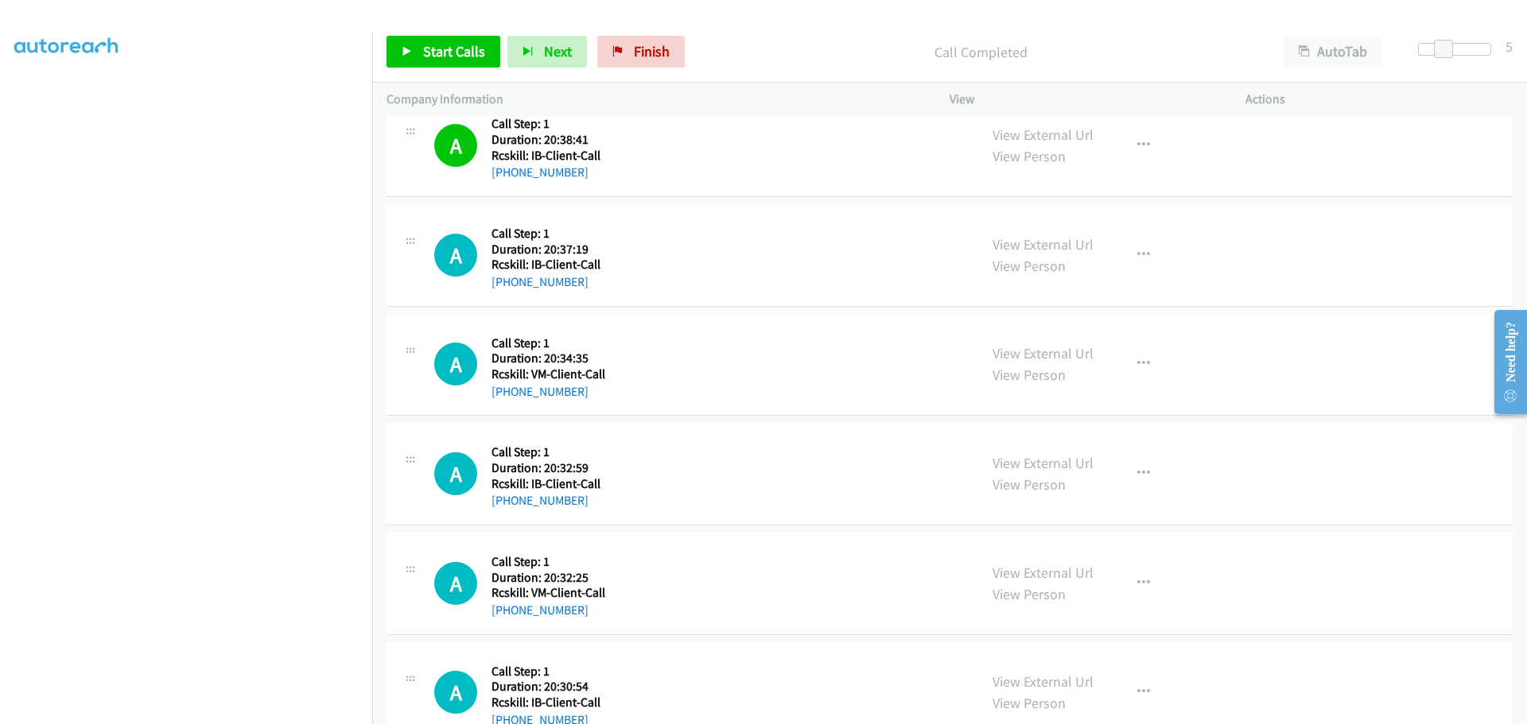
scroll to position [1670, 0]
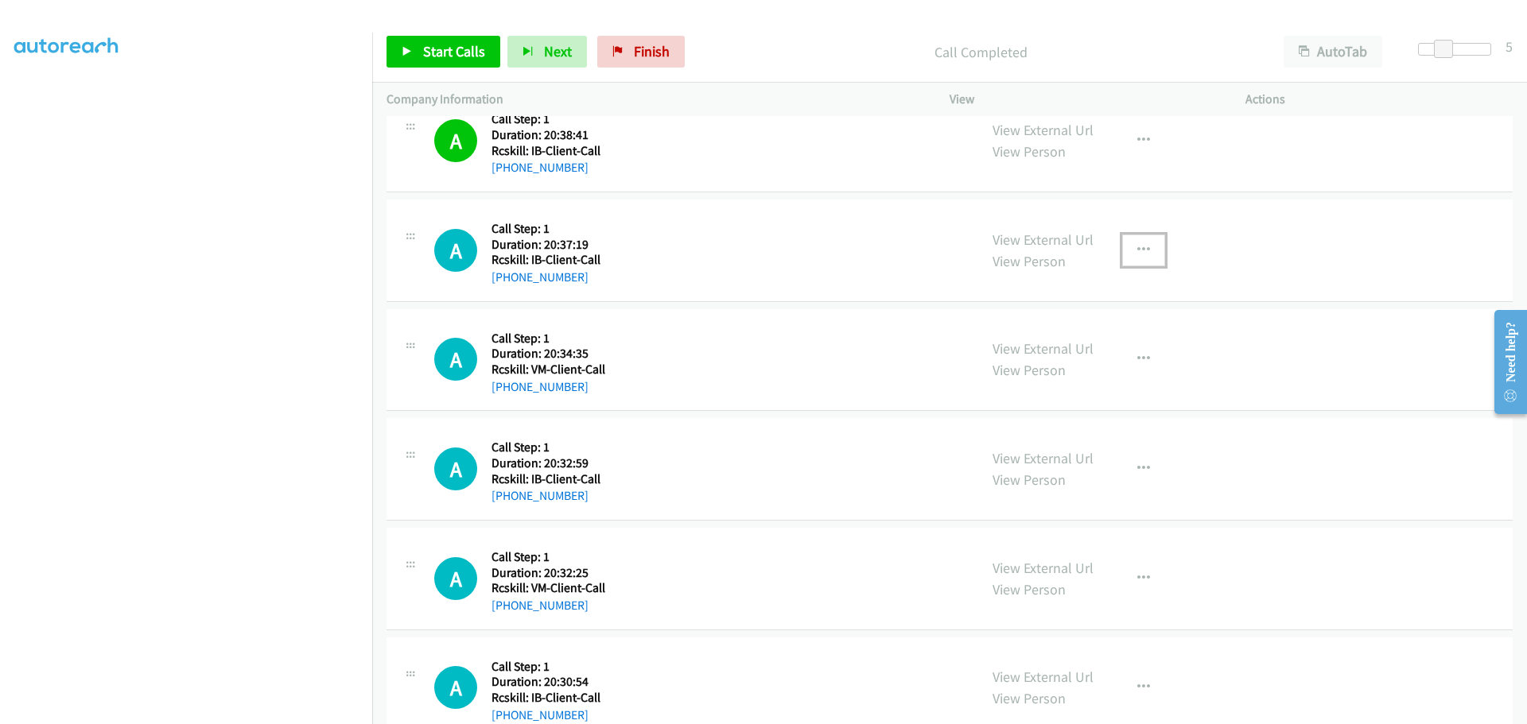
click at [1137, 246] on icon "button" at bounding box center [1143, 250] width 13 height 13
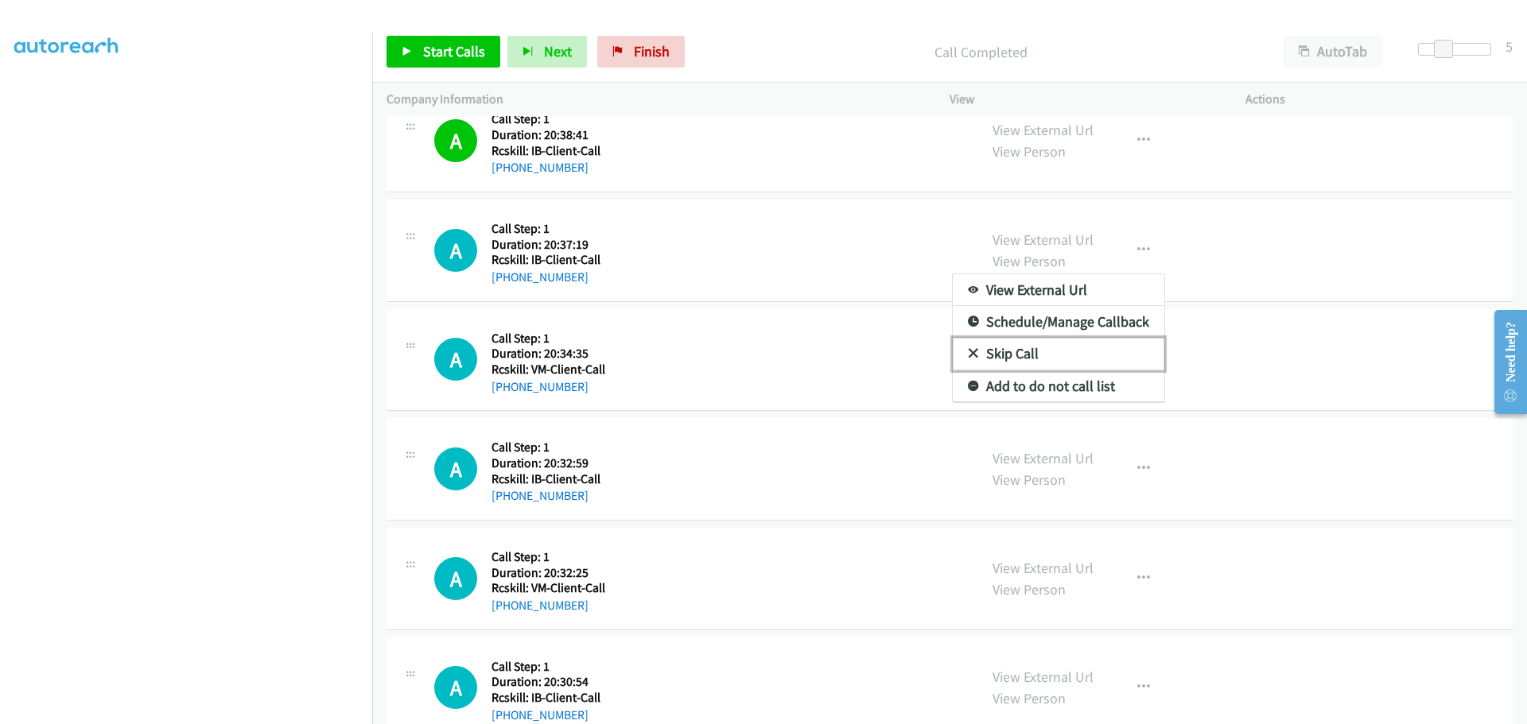
click at [1099, 352] on link "Skip Call" at bounding box center [1058, 354] width 211 height 32
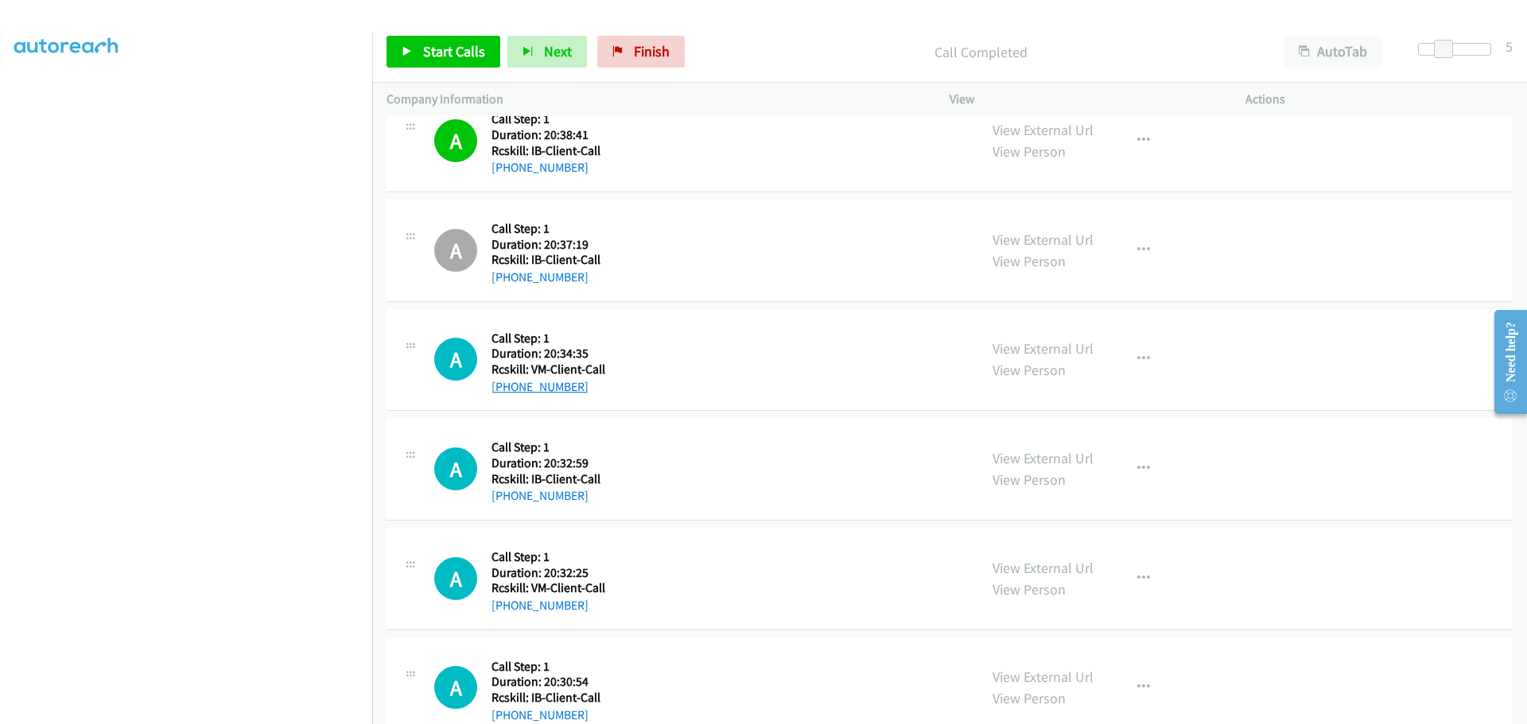
drag, startPoint x: 590, startPoint y: 392, endPoint x: 508, endPoint y: 392, distance: 81.9
click at [508, 392] on div "+1 813-428-1112" at bounding box center [548, 387] width 114 height 19
click at [1137, 360] on icon "button" at bounding box center [1143, 359] width 13 height 13
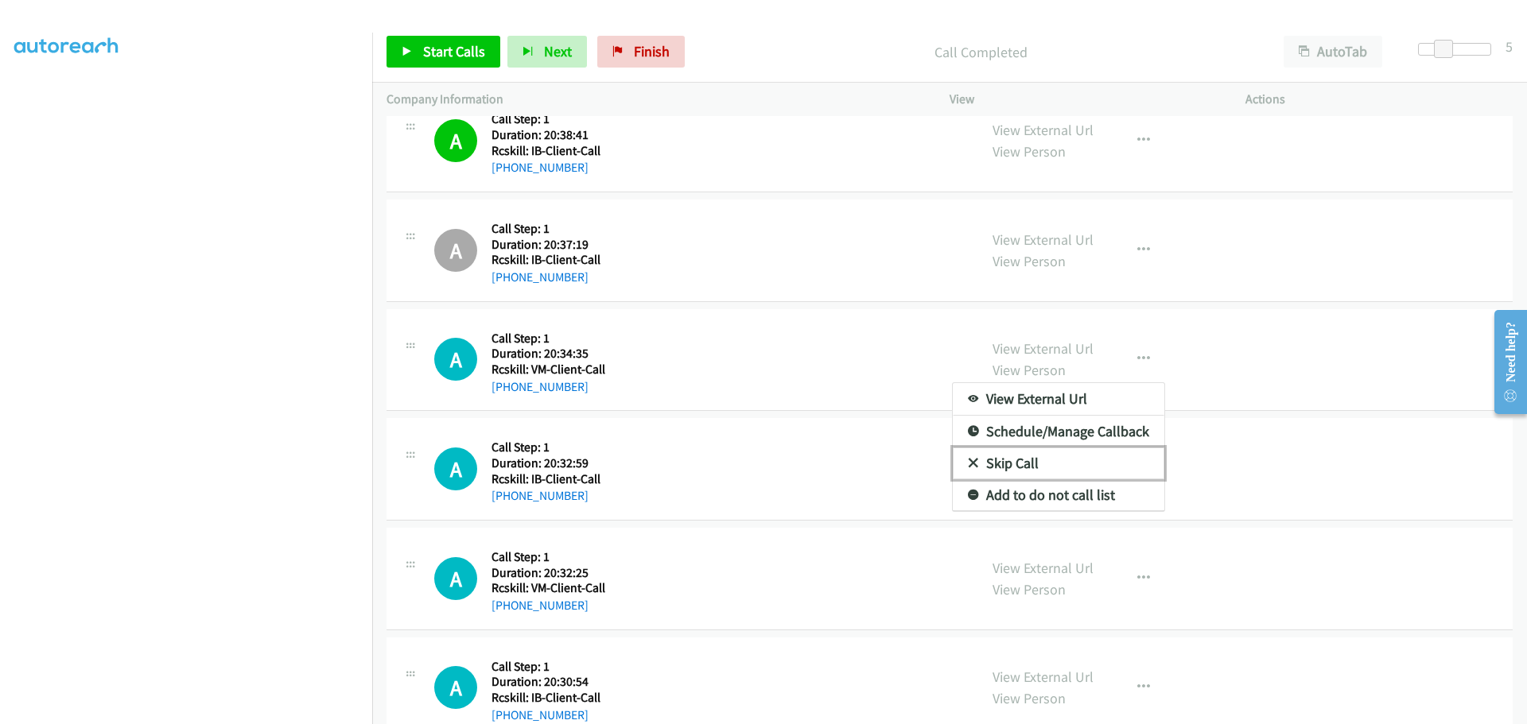
click at [1086, 463] on link "Skip Call" at bounding box center [1058, 464] width 211 height 32
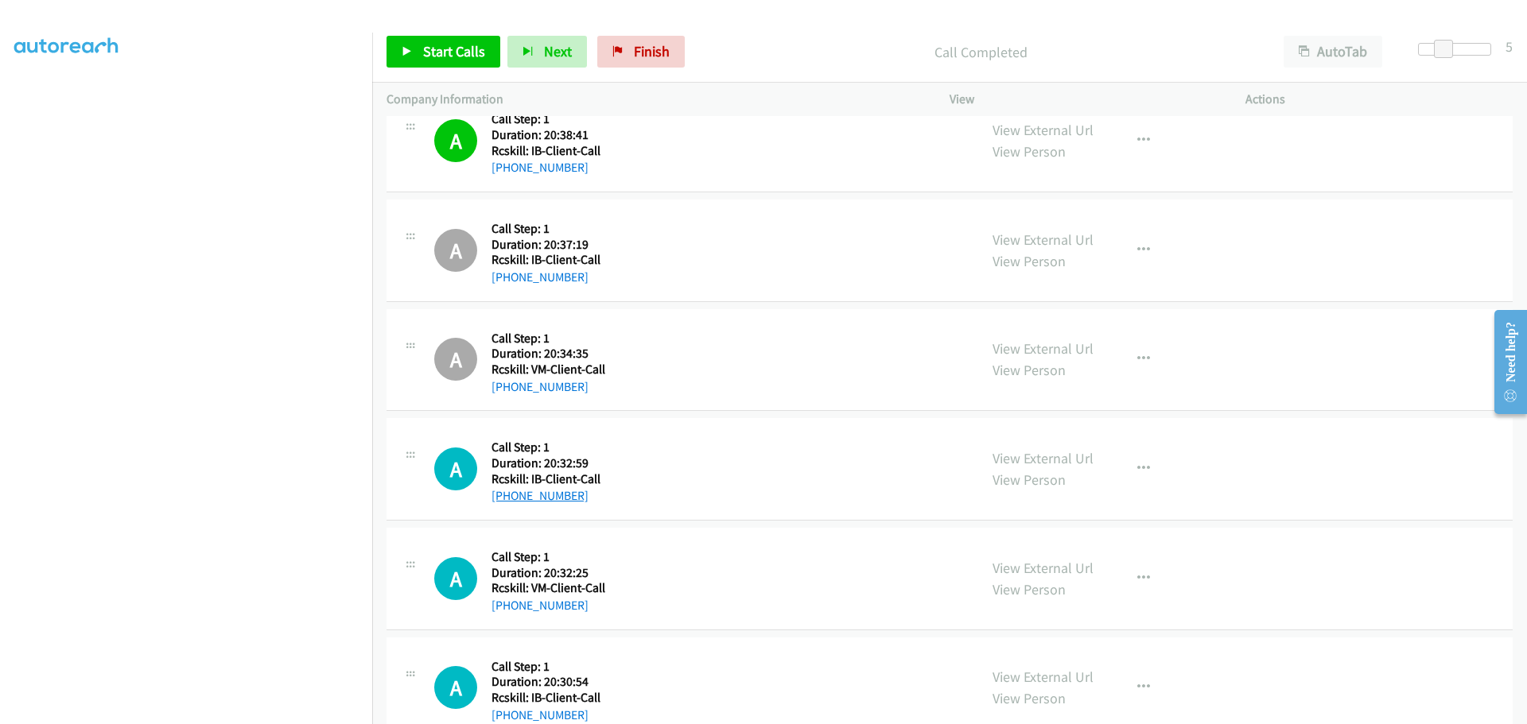
drag, startPoint x: 531, startPoint y: 499, endPoint x: 505, endPoint y: 500, distance: 26.3
click at [505, 500] on div "+1 603-661-7874" at bounding box center [545, 496] width 109 height 19
click at [1137, 467] on icon "button" at bounding box center [1143, 469] width 13 height 13
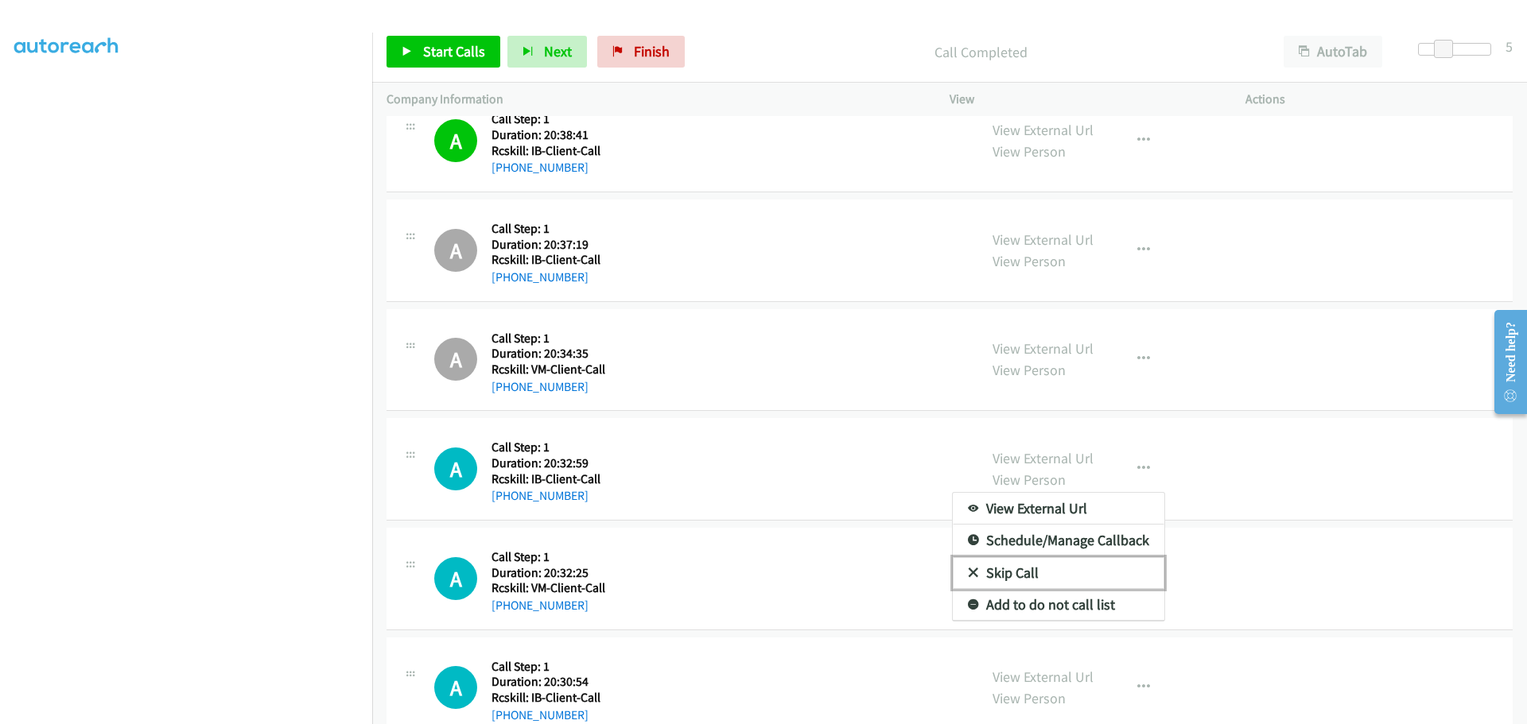
click at [988, 568] on link "Skip Call" at bounding box center [1058, 573] width 211 height 32
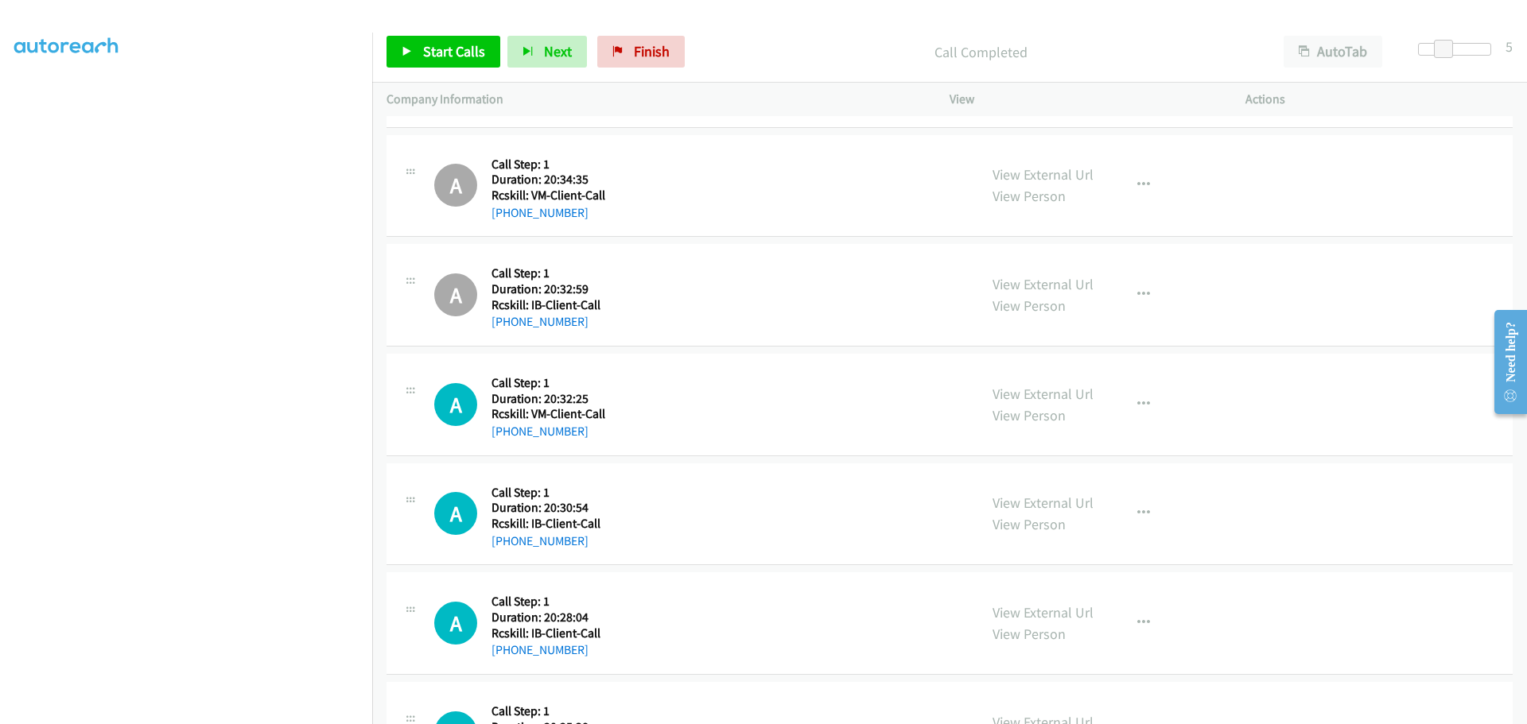
scroll to position [1908, 0]
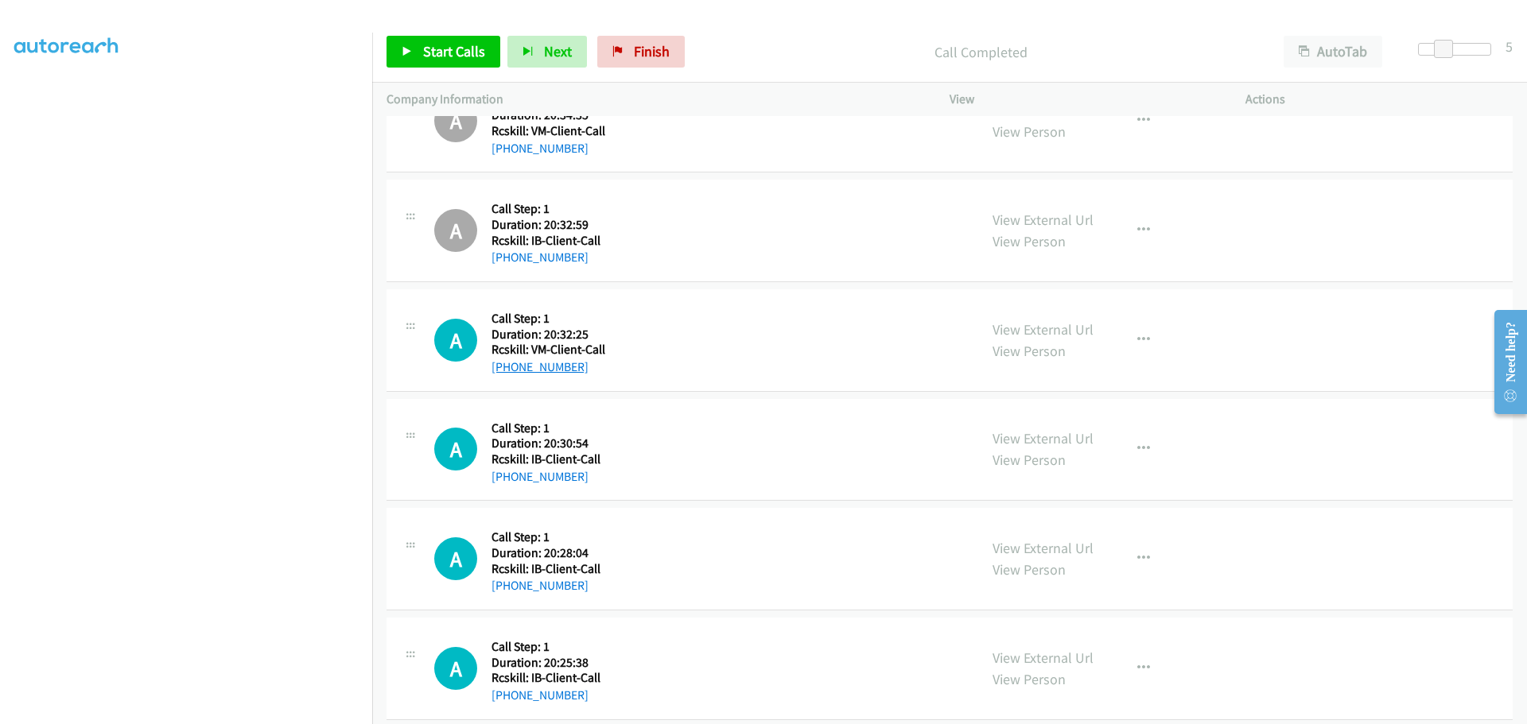
drag, startPoint x: 583, startPoint y: 366, endPoint x: 503, endPoint y: 369, distance: 79.6
click at [503, 369] on div "+1 708-522-6411" at bounding box center [548, 367] width 114 height 19
click at [1146, 337] on button "button" at bounding box center [1143, 340] width 43 height 32
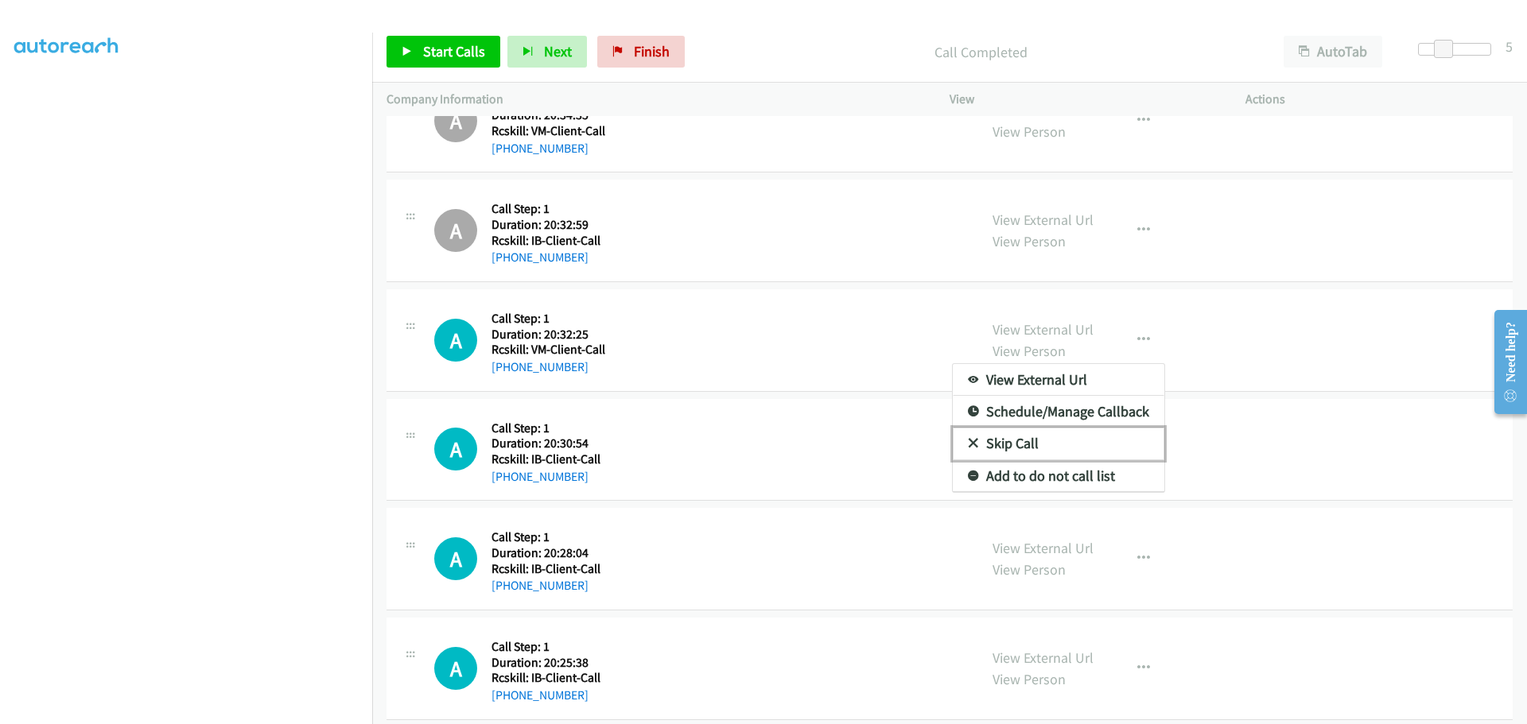
click at [1019, 450] on link "Skip Call" at bounding box center [1058, 444] width 211 height 32
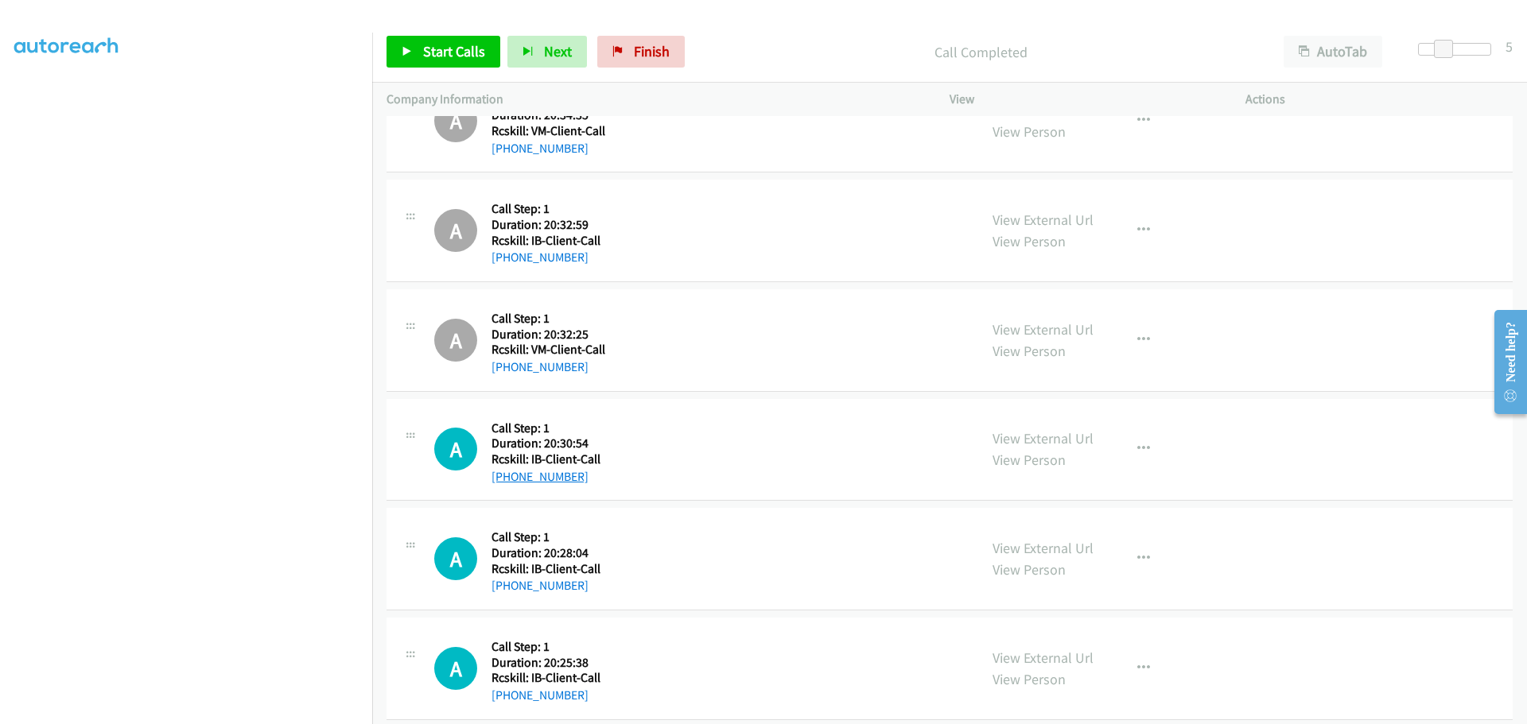
drag, startPoint x: 580, startPoint y: 478, endPoint x: 506, endPoint y: 474, distance: 74.1
click at [506, 474] on div "+1 404-886-0833" at bounding box center [545, 477] width 109 height 19
click at [1128, 442] on button "button" at bounding box center [1143, 449] width 43 height 32
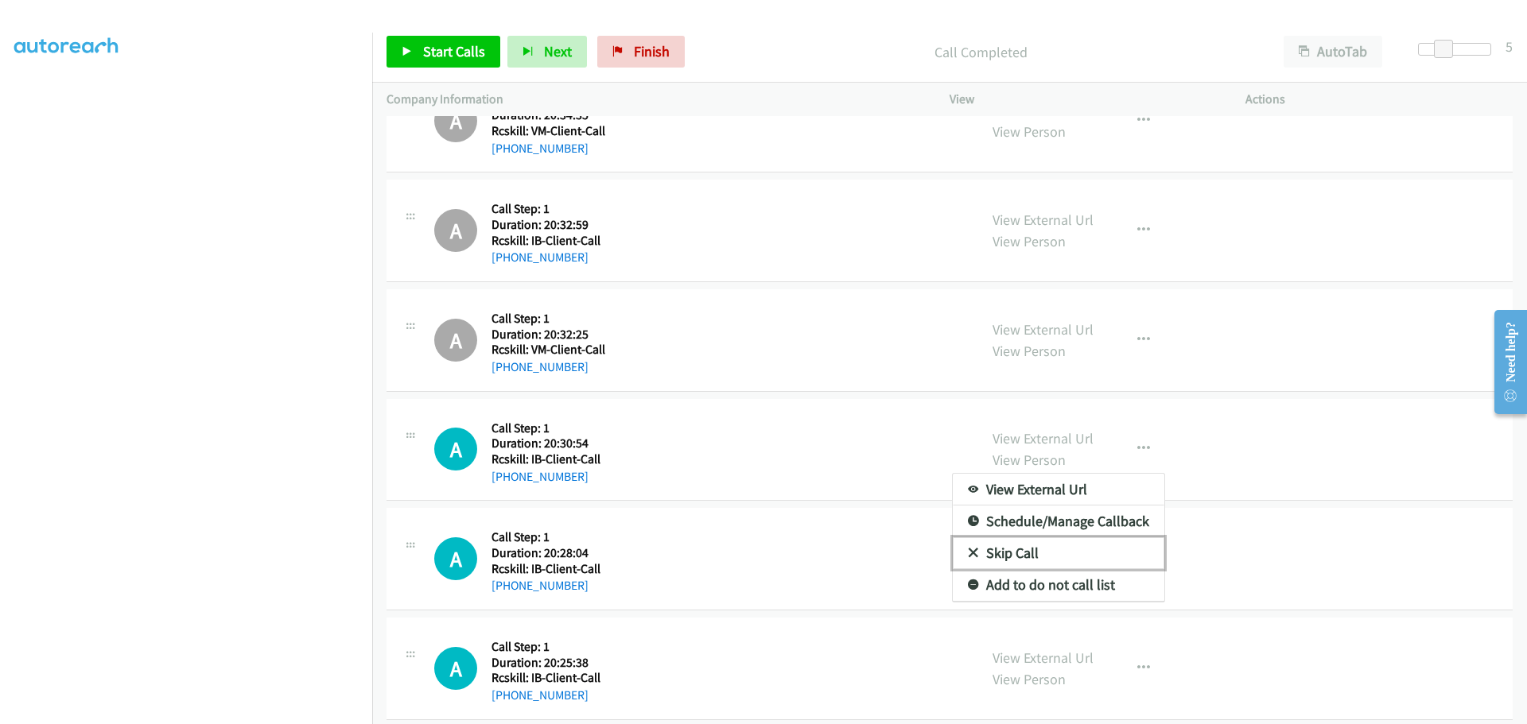
click at [993, 556] on link "Skip Call" at bounding box center [1058, 553] width 211 height 32
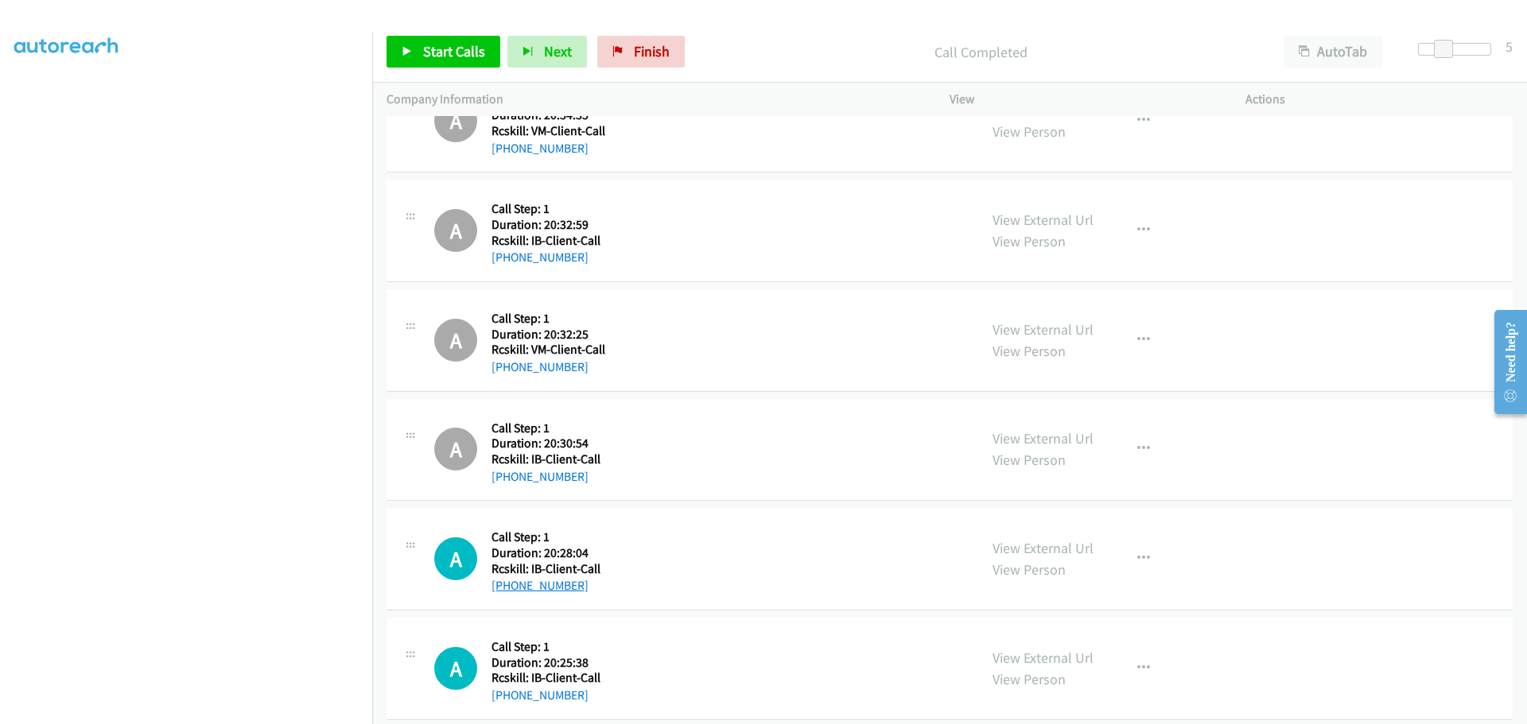
drag, startPoint x: 580, startPoint y: 588, endPoint x: 507, endPoint y: 588, distance: 73.2
click at [507, 588] on div "+1 858-353-3695" at bounding box center [545, 585] width 109 height 19
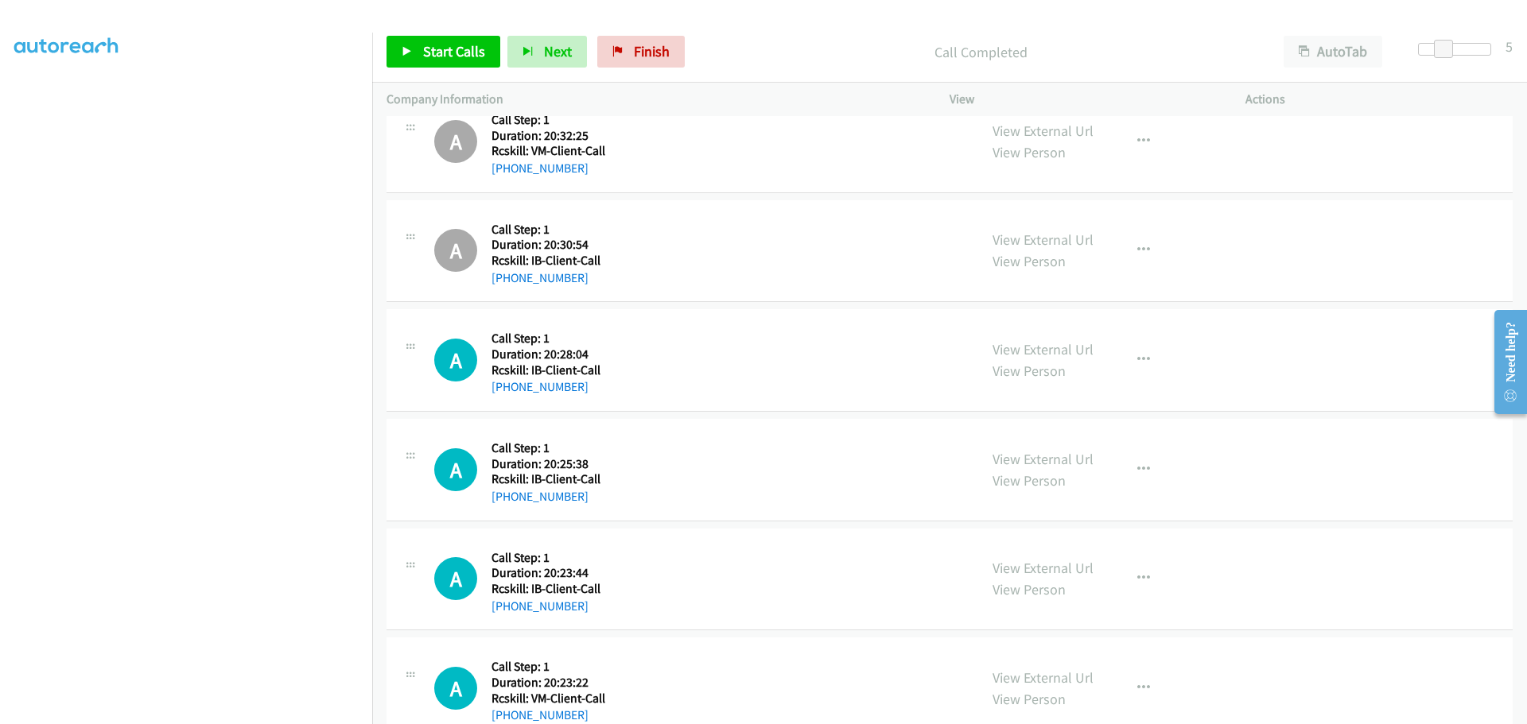
scroll to position [2147, 0]
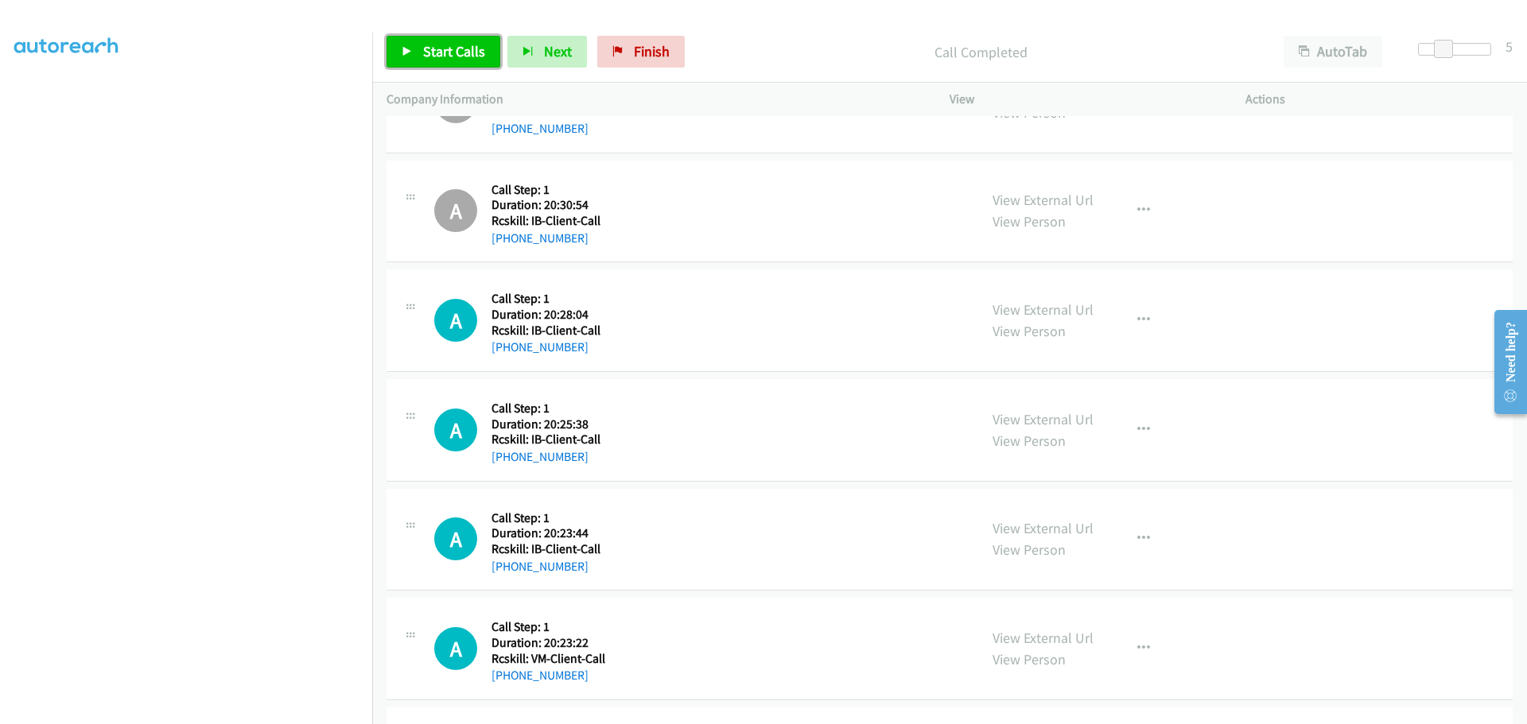
click at [456, 52] on span "Start Calls" at bounding box center [454, 51] width 62 height 18
drag, startPoint x: 589, startPoint y: 460, endPoint x: 508, endPoint y: 457, distance: 81.1
click at [508, 457] on div "+1 719-310-6950" at bounding box center [545, 457] width 109 height 19
click at [406, 48] on icon at bounding box center [407, 52] width 11 height 11
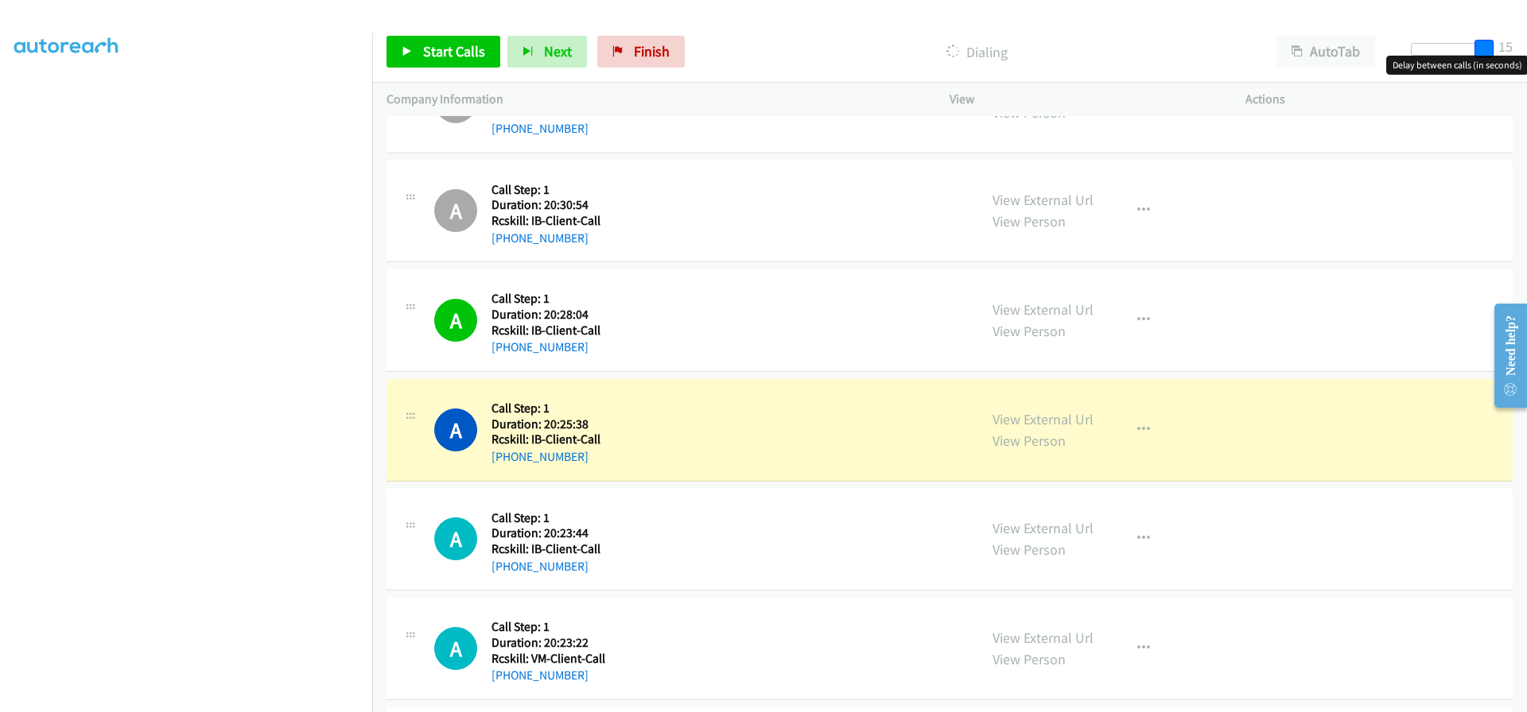
drag, startPoint x: 1446, startPoint y: 52, endPoint x: 1504, endPoint y: 45, distance: 57.7
click at [1504, 45] on div "Start Calls Pause Next Finish Dialing AutoTab AutoTab 15" at bounding box center [949, 51] width 1154 height 61
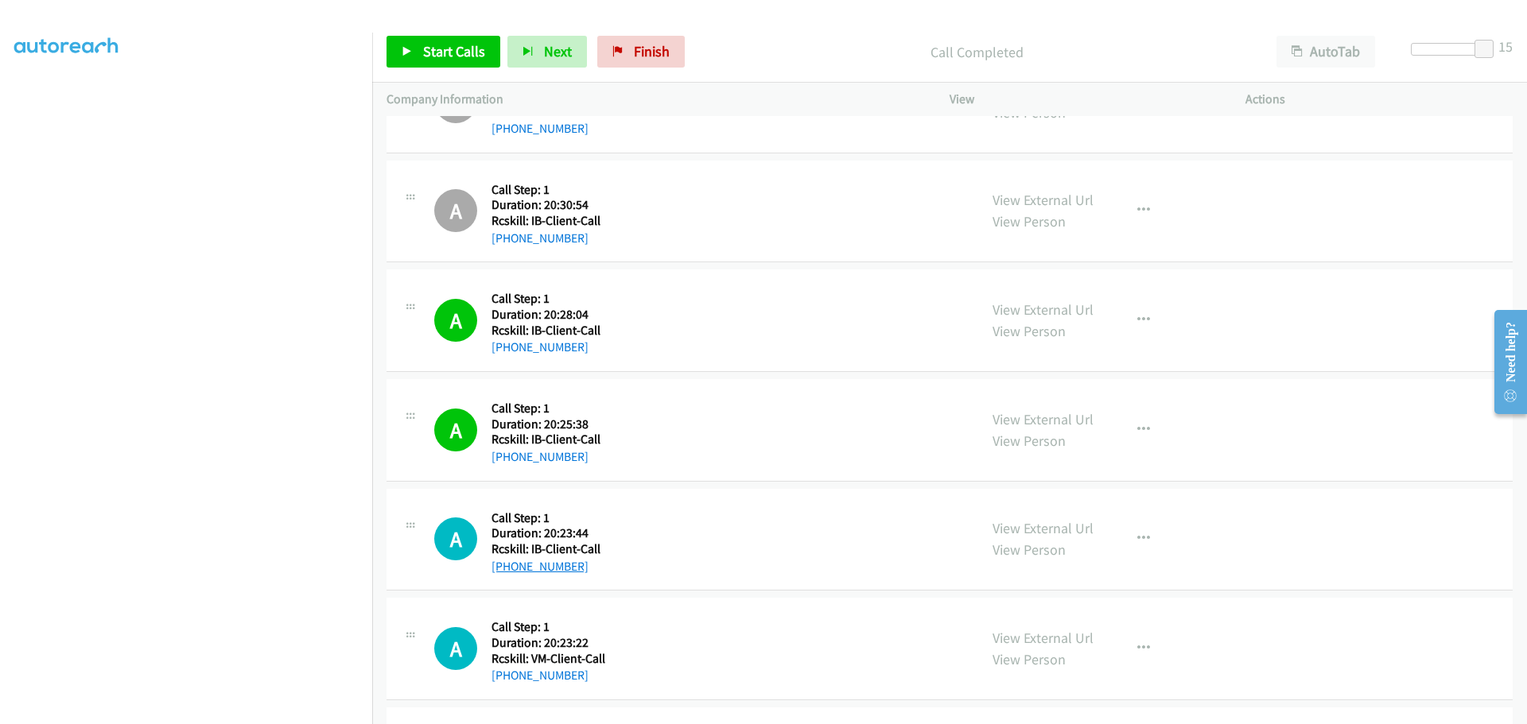
drag, startPoint x: 588, startPoint y: 566, endPoint x: 507, endPoint y: 571, distance: 81.2
click at [507, 571] on div "+1 817-661-8109" at bounding box center [545, 566] width 109 height 19
click at [1137, 533] on icon "button" at bounding box center [1143, 539] width 13 height 13
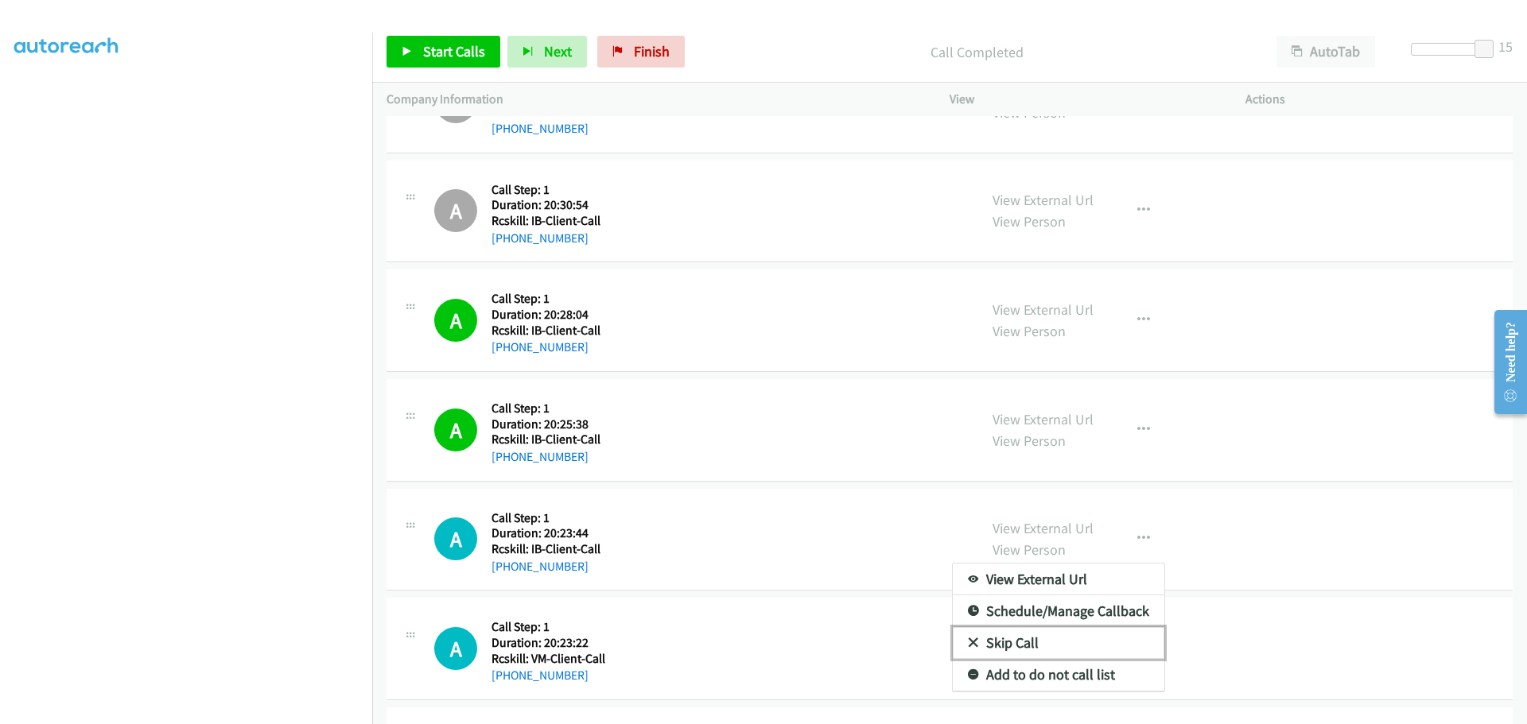
click at [1063, 639] on link "Skip Call" at bounding box center [1058, 643] width 211 height 32
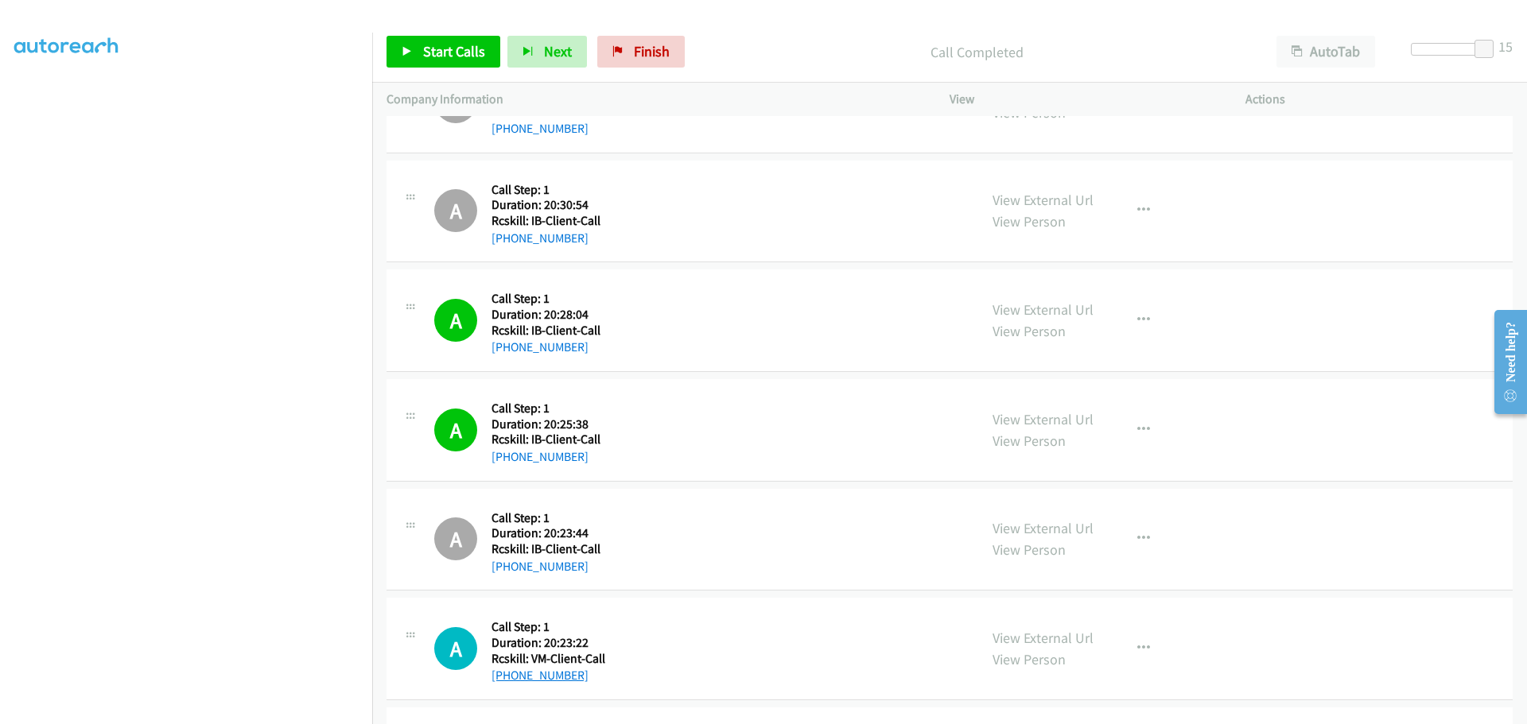
drag, startPoint x: 580, startPoint y: 680, endPoint x: 507, endPoint y: 674, distance: 73.4
click at [507, 674] on div "+1 417-684-4816" at bounding box center [548, 675] width 114 height 19
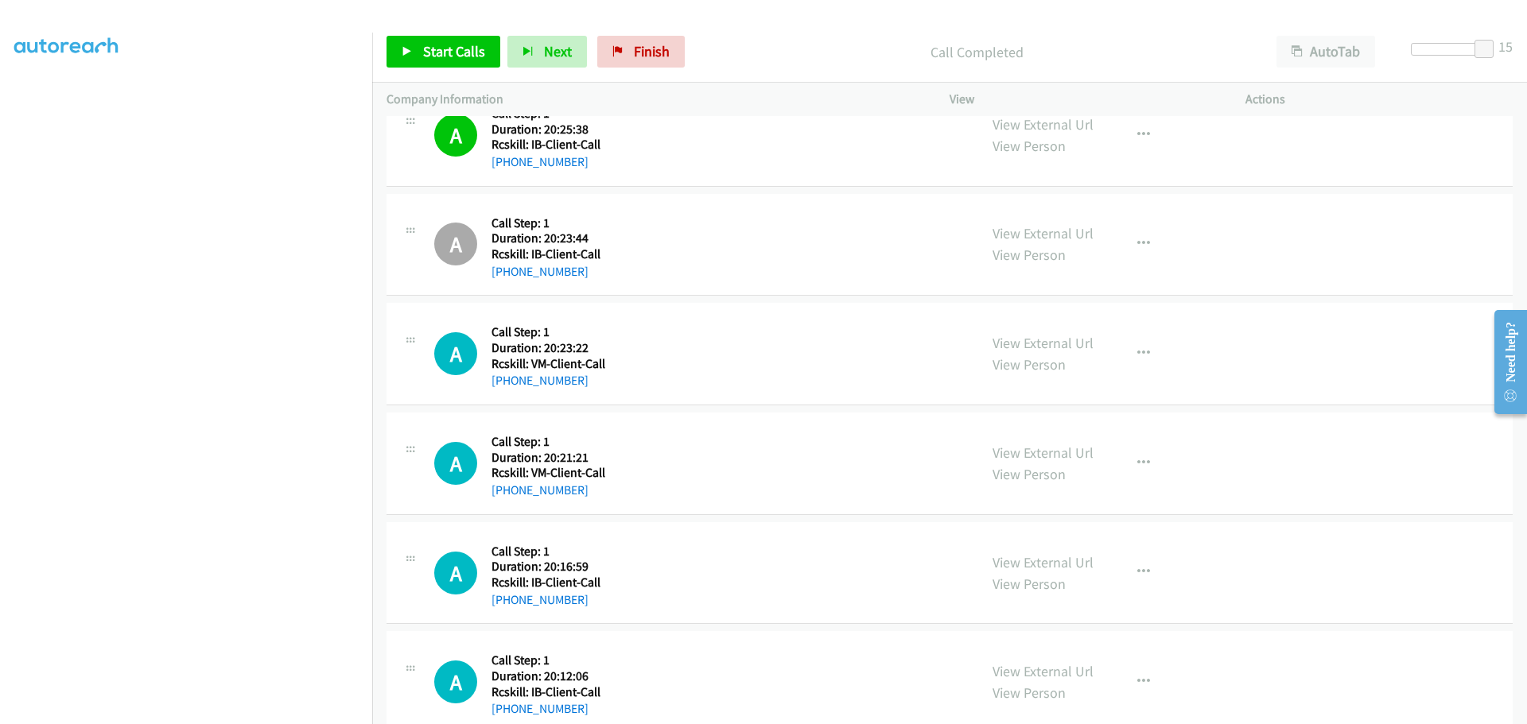
scroll to position [2544, 0]
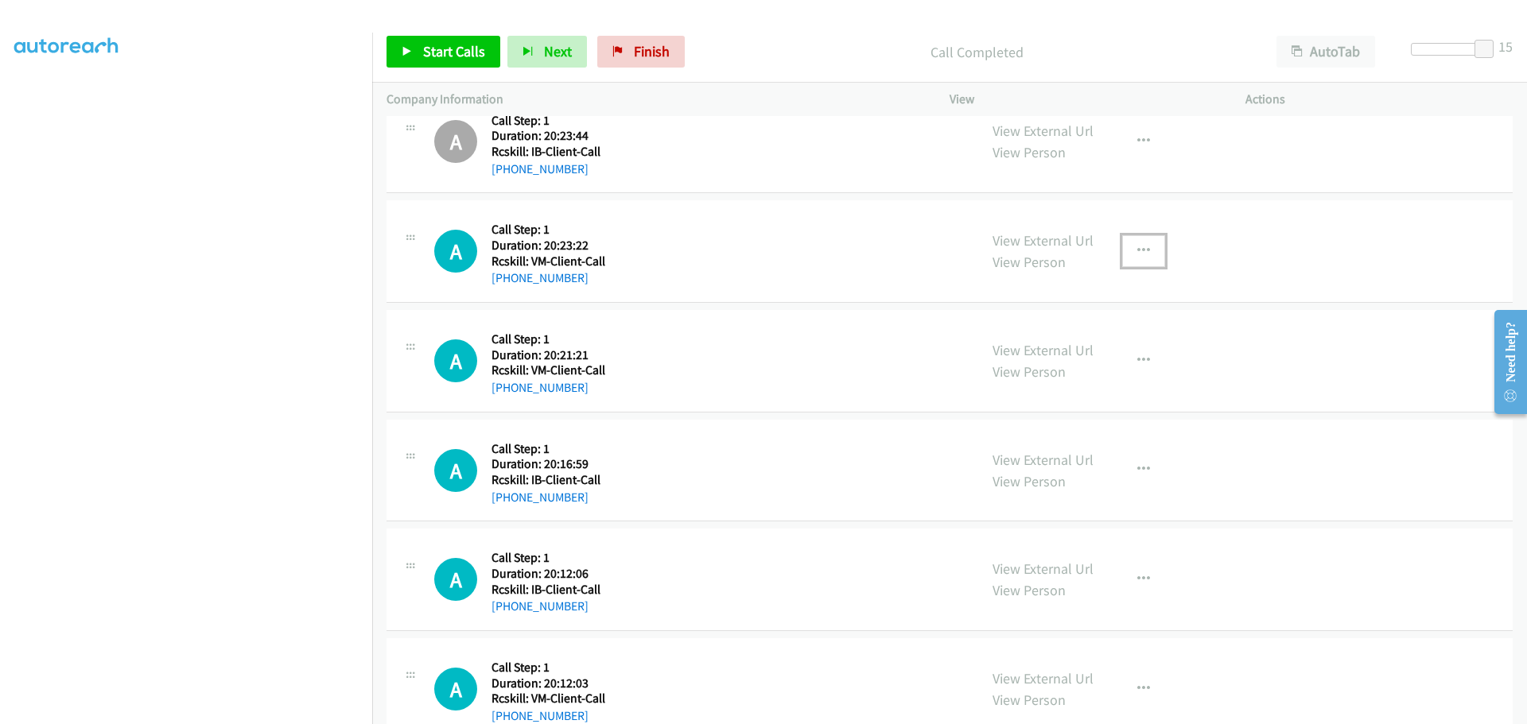
click at [1137, 249] on icon "button" at bounding box center [1143, 251] width 13 height 13
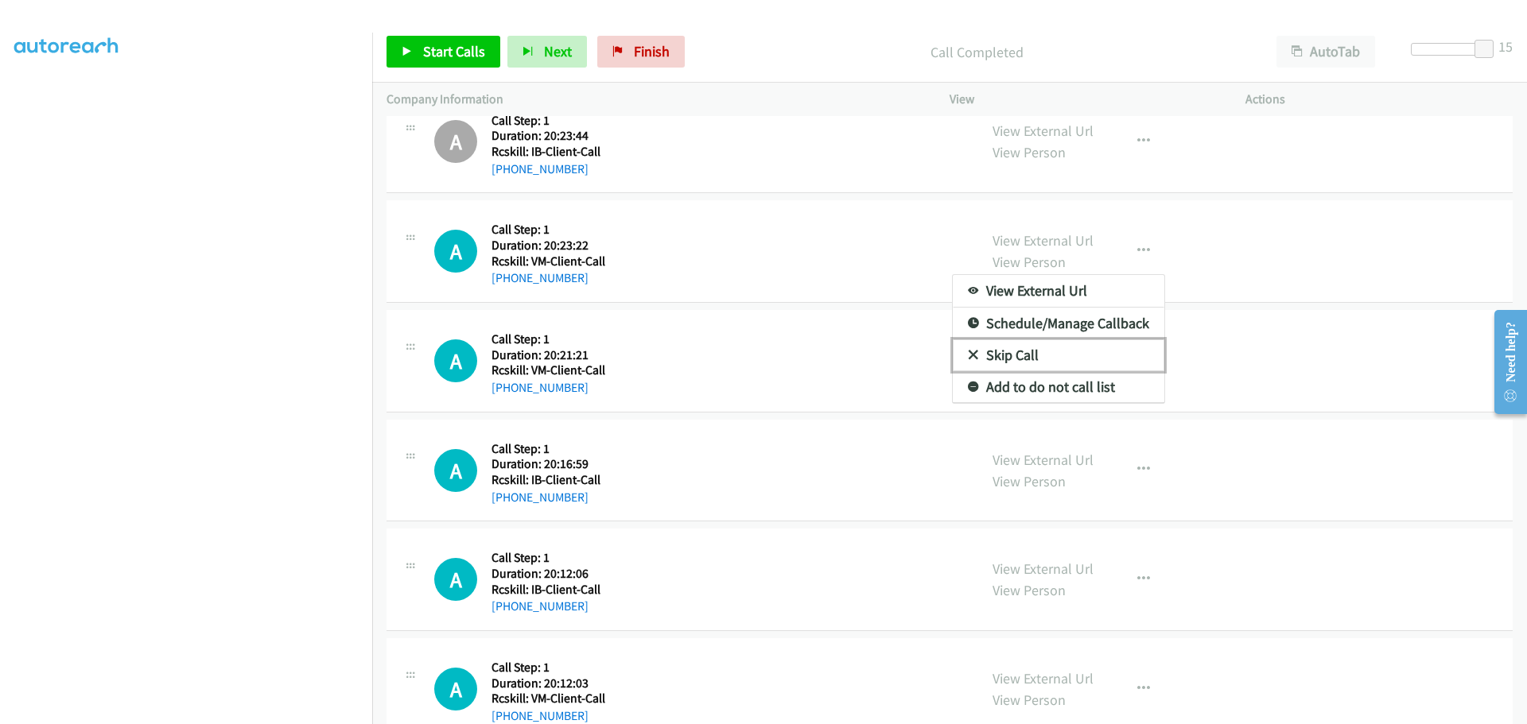
click at [982, 351] on link "Skip Call" at bounding box center [1058, 356] width 211 height 32
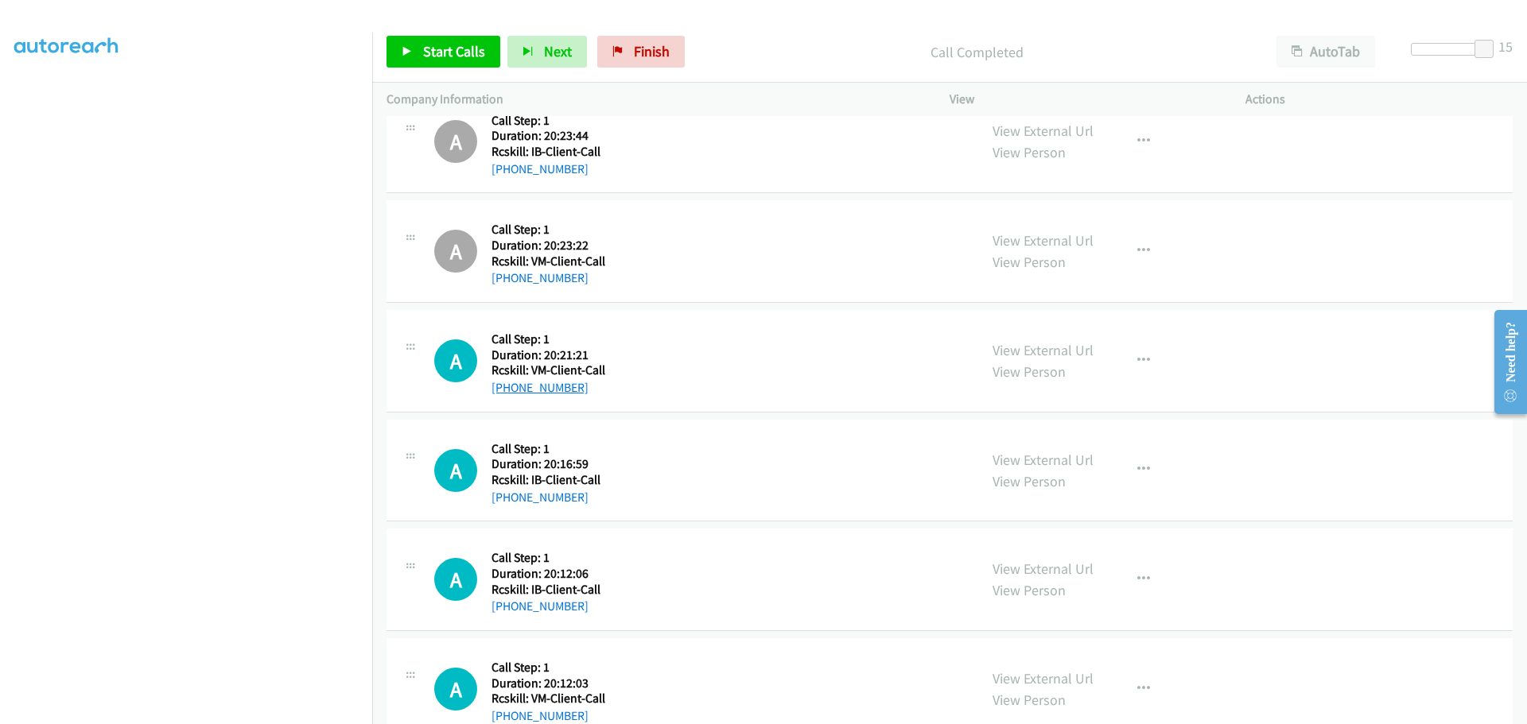
drag, startPoint x: 590, startPoint y: 386, endPoint x: 512, endPoint y: 382, distance: 78.0
click at [512, 382] on div "+1 417-684-4816" at bounding box center [548, 387] width 114 height 19
click at [1143, 358] on icon "button" at bounding box center [1143, 361] width 13 height 13
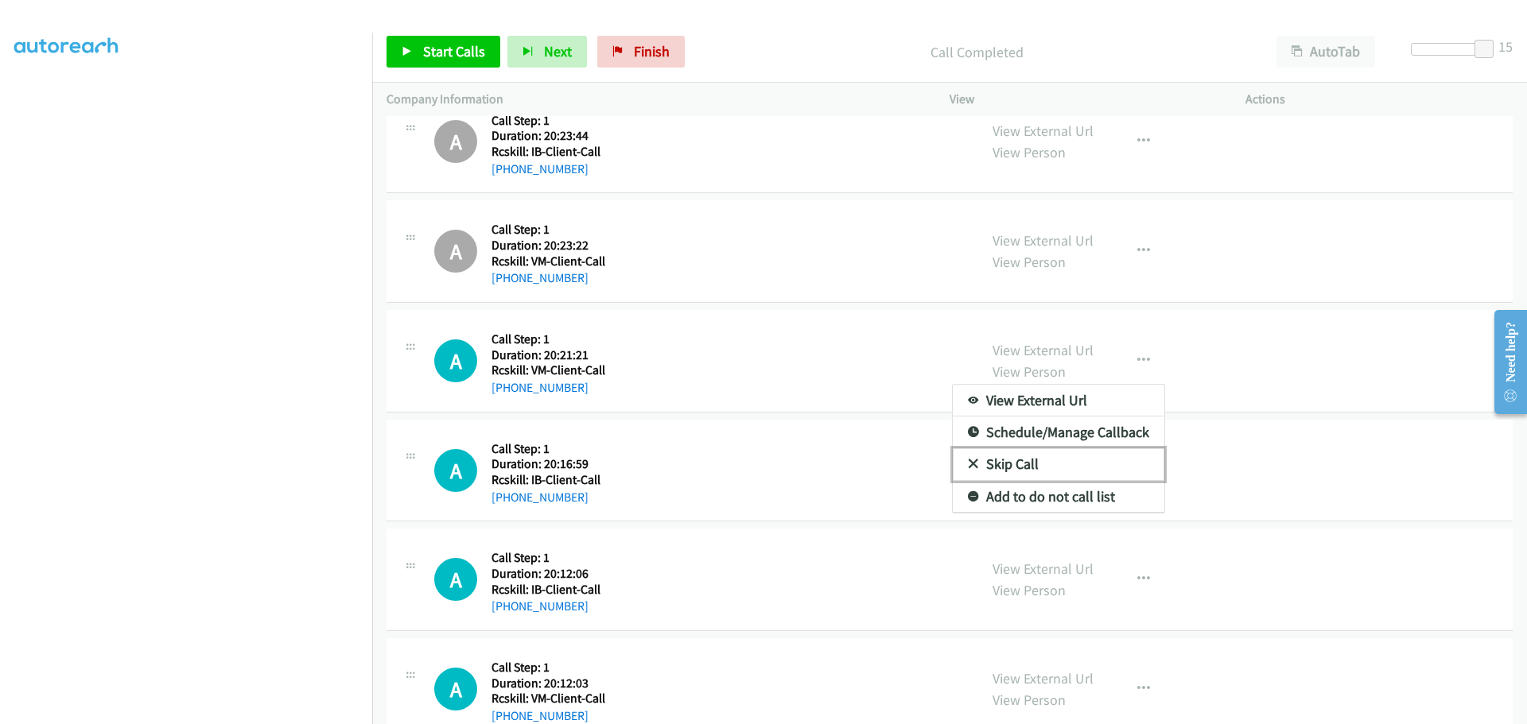
click at [980, 462] on link "Skip Call" at bounding box center [1058, 464] width 211 height 32
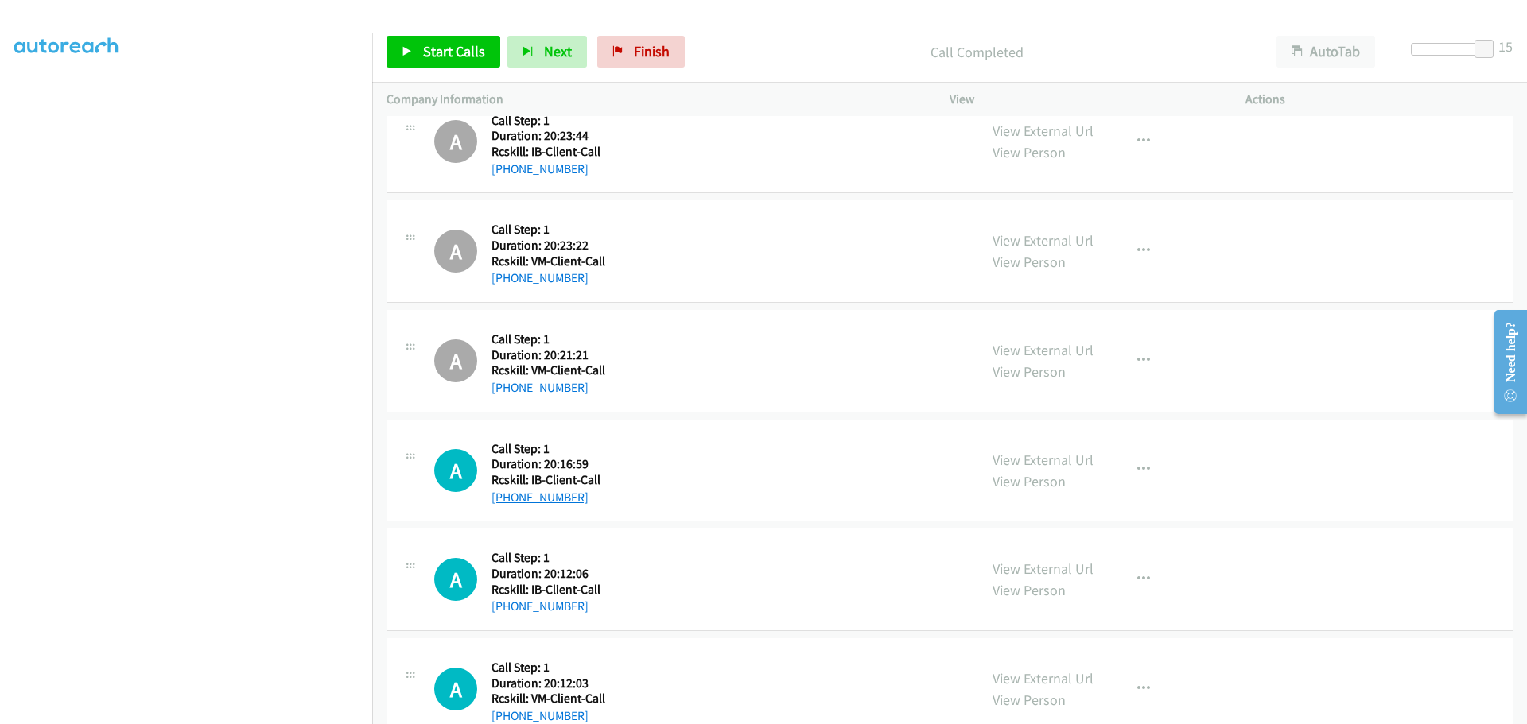
drag, startPoint x: 588, startPoint y: 500, endPoint x: 506, endPoint y: 502, distance: 81.9
click at [506, 502] on div "+1 410-776-1189" at bounding box center [545, 497] width 109 height 19
click at [1137, 475] on icon "button" at bounding box center [1143, 470] width 13 height 13
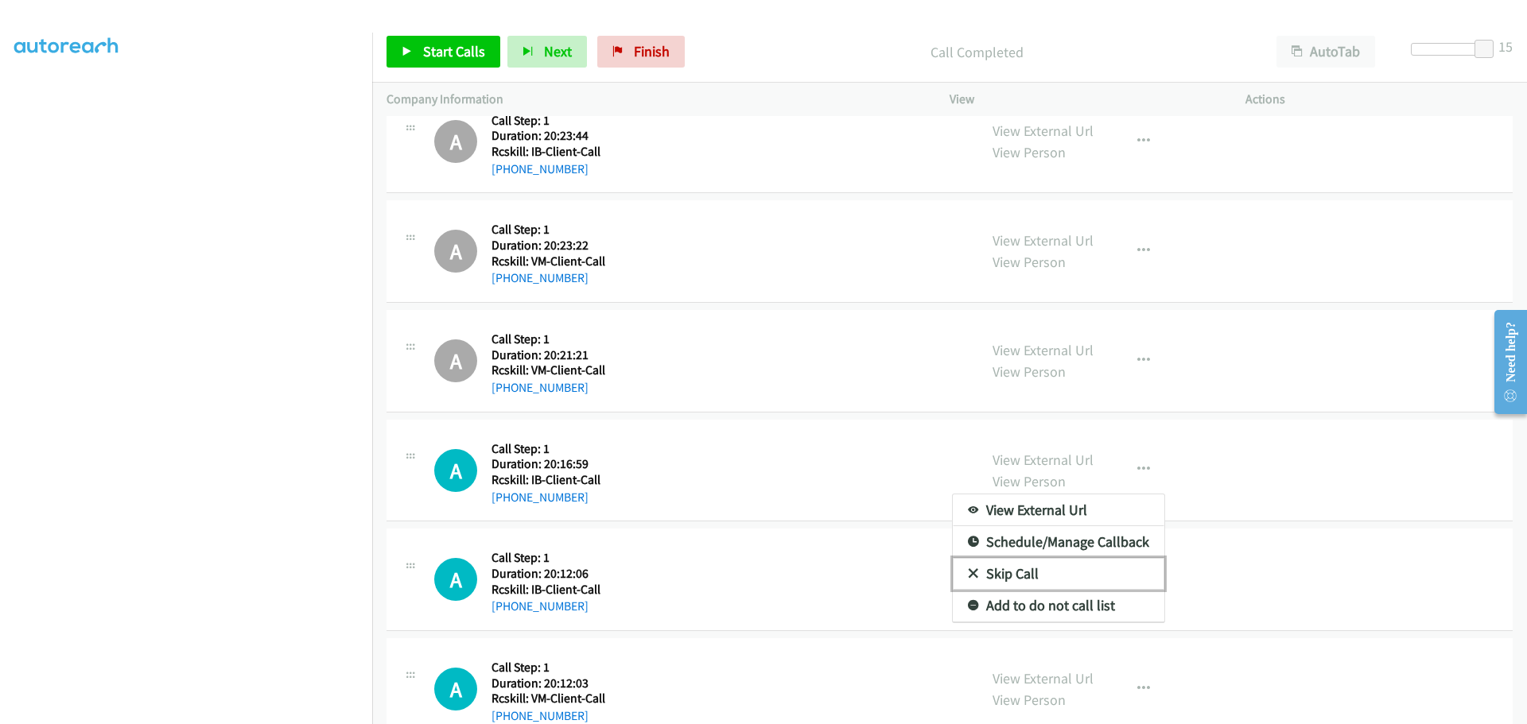
click at [1012, 569] on link "Skip Call" at bounding box center [1058, 574] width 211 height 32
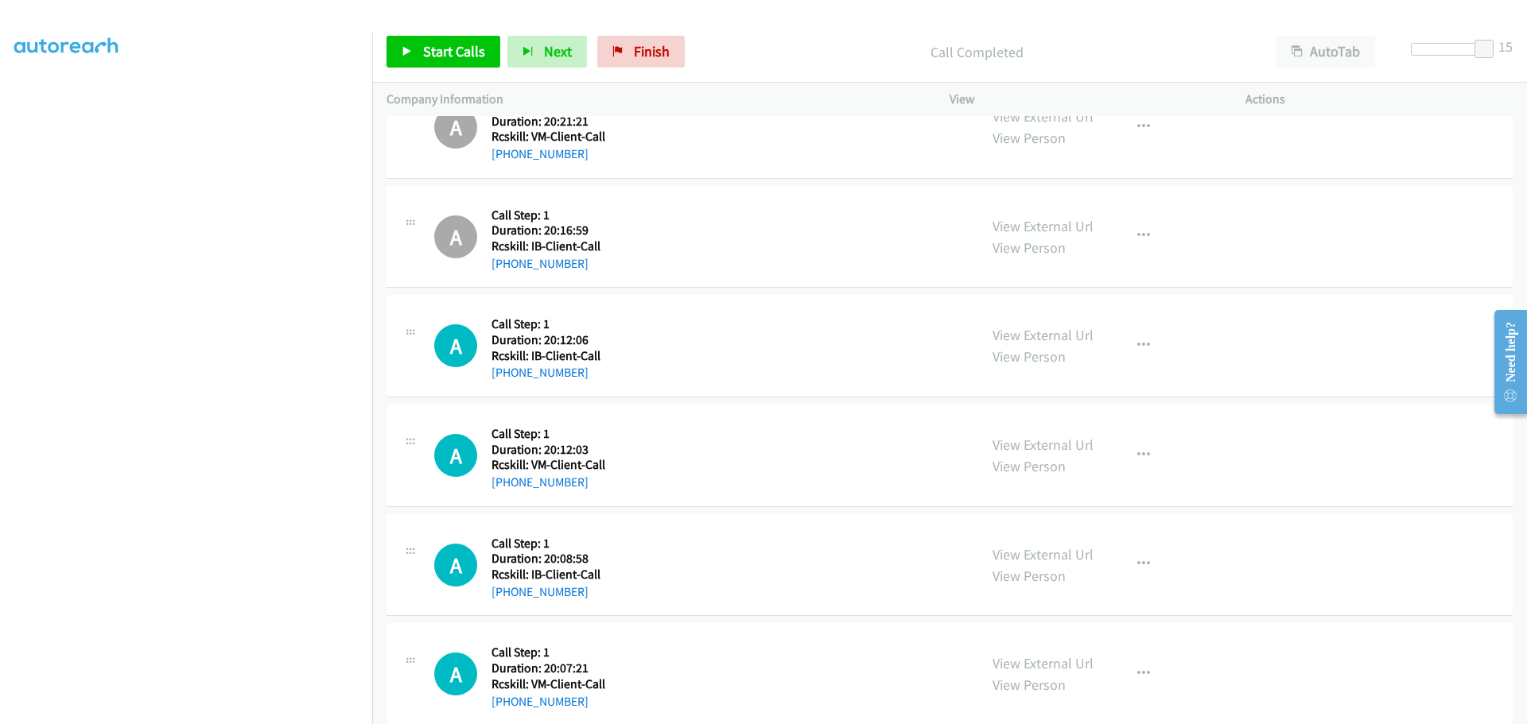
scroll to position [2783, 0]
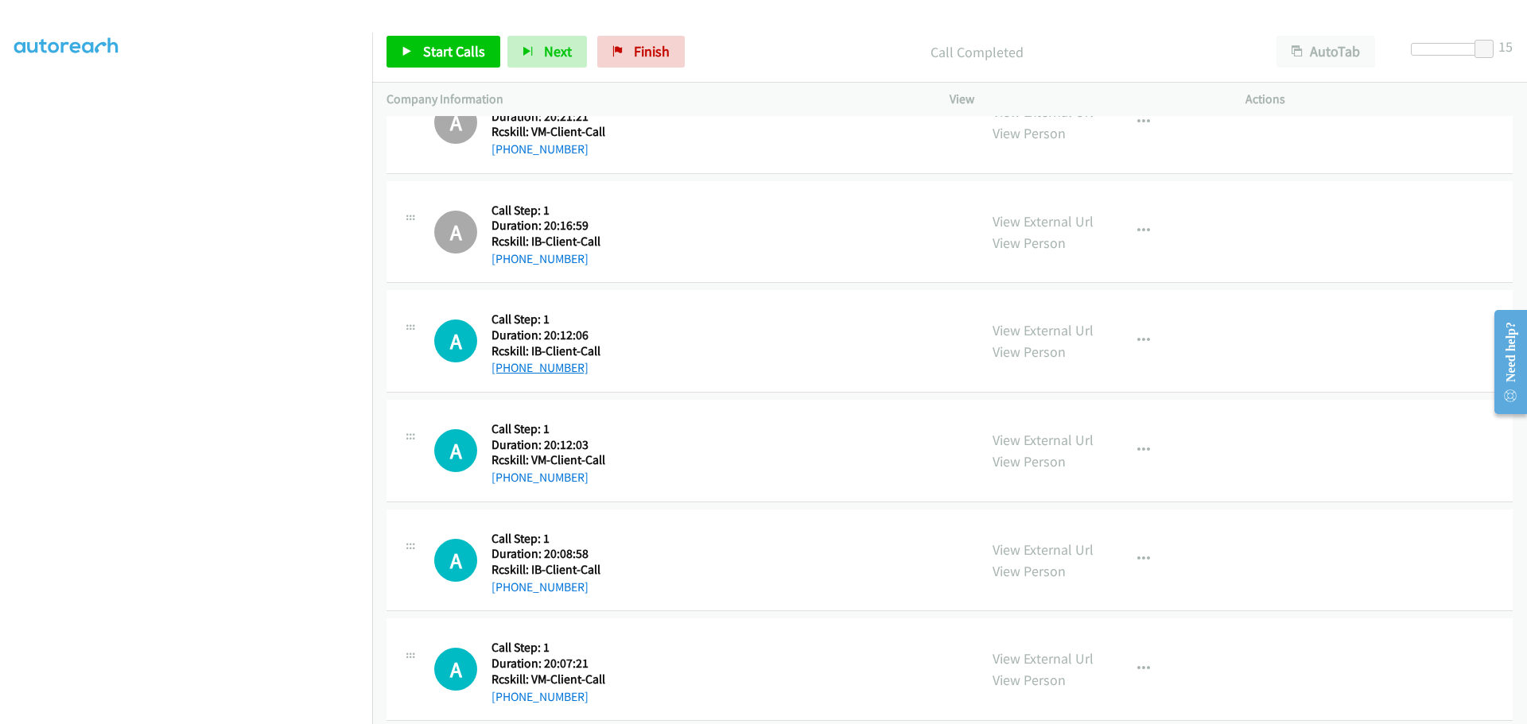
drag, startPoint x: 581, startPoint y: 366, endPoint x: 507, endPoint y: 369, distance: 74.0
click at [507, 369] on div "+1 719-210-6854" at bounding box center [545, 368] width 109 height 19
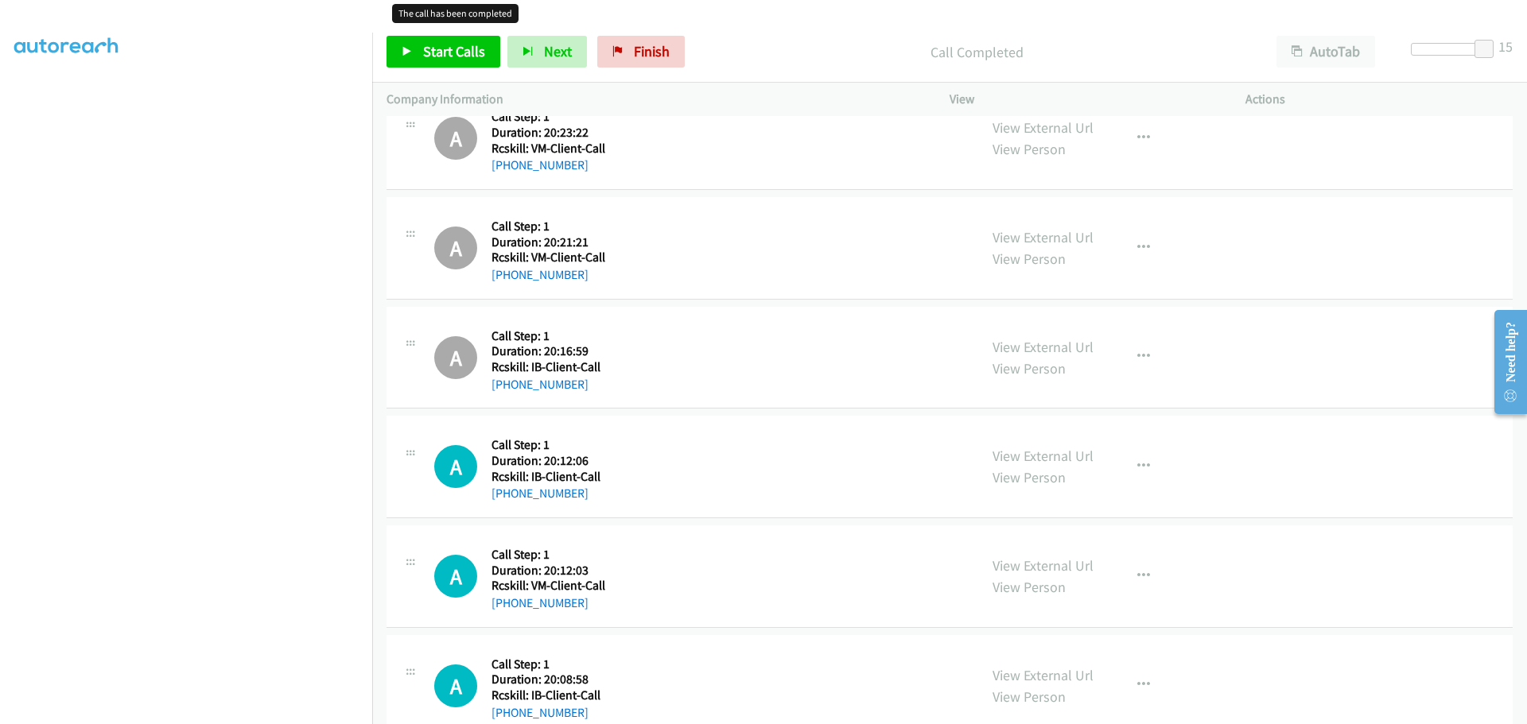
scroll to position [2703, 0]
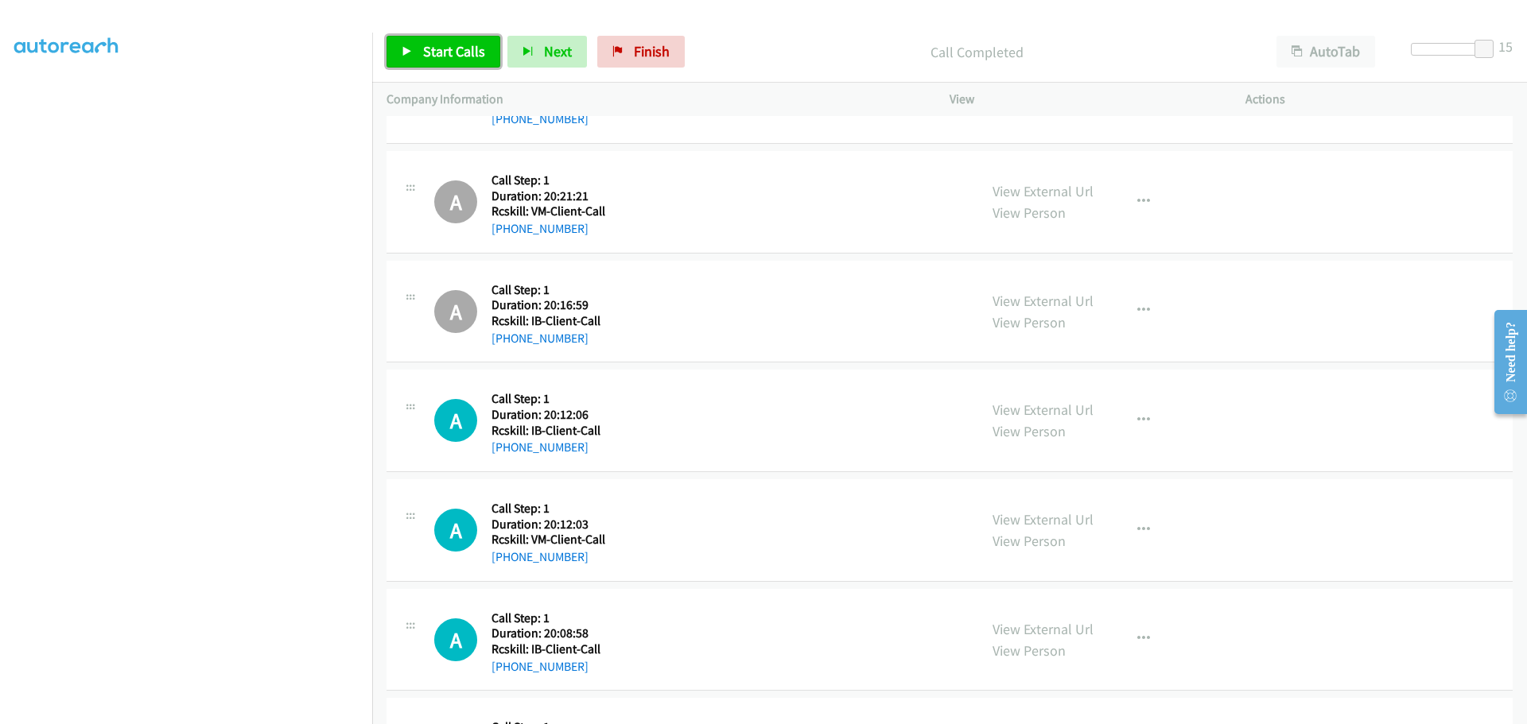
click at [456, 37] on link "Start Calls" at bounding box center [443, 52] width 114 height 32
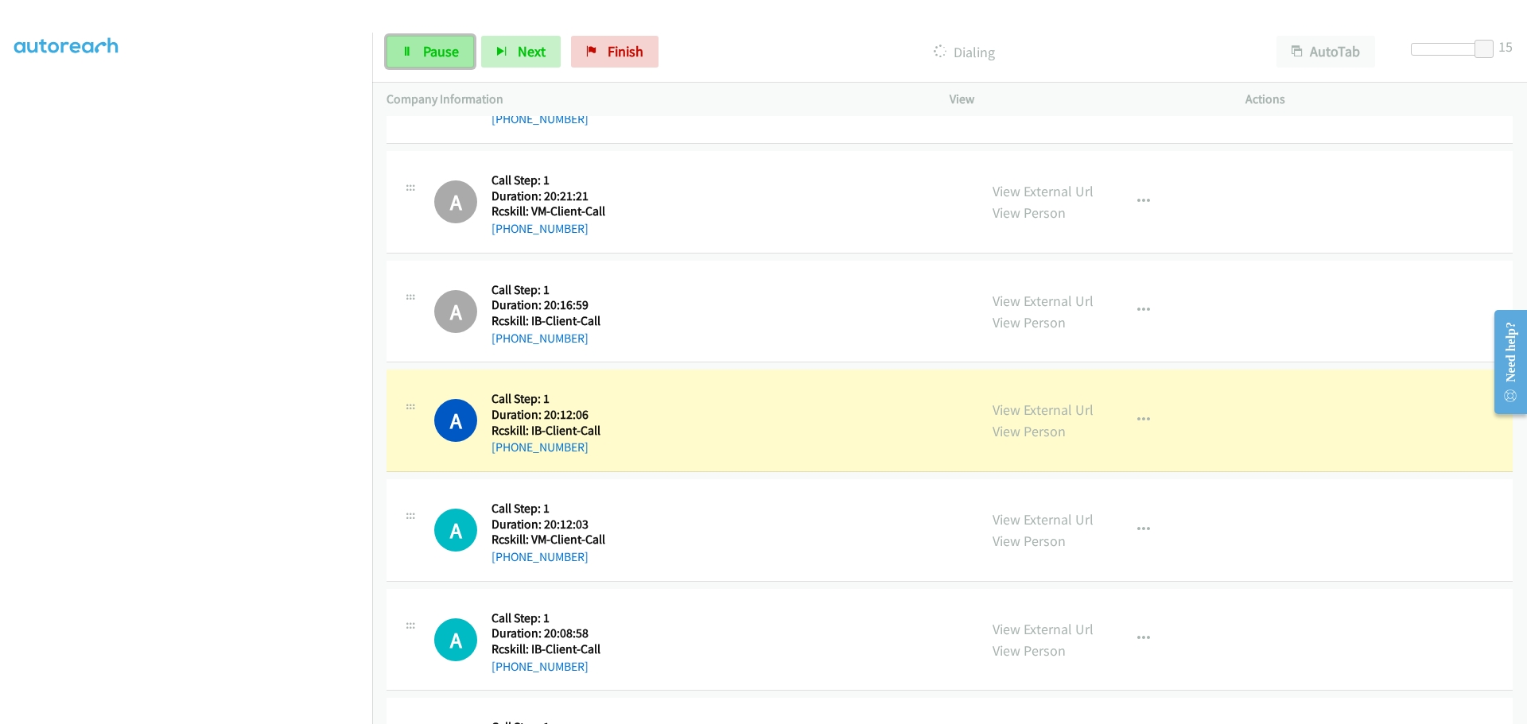
click at [432, 58] on span "Pause" at bounding box center [441, 51] width 36 height 18
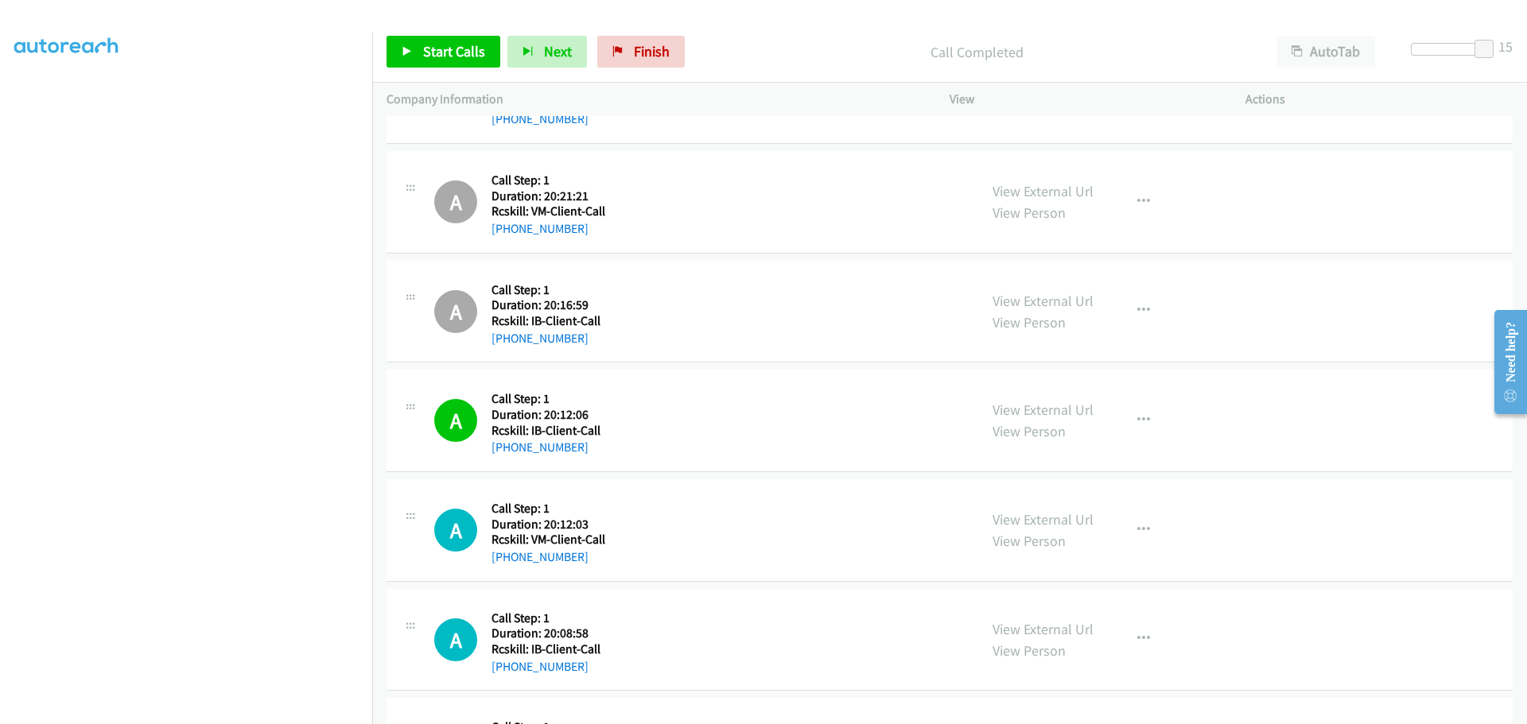
scroll to position [2862, 0]
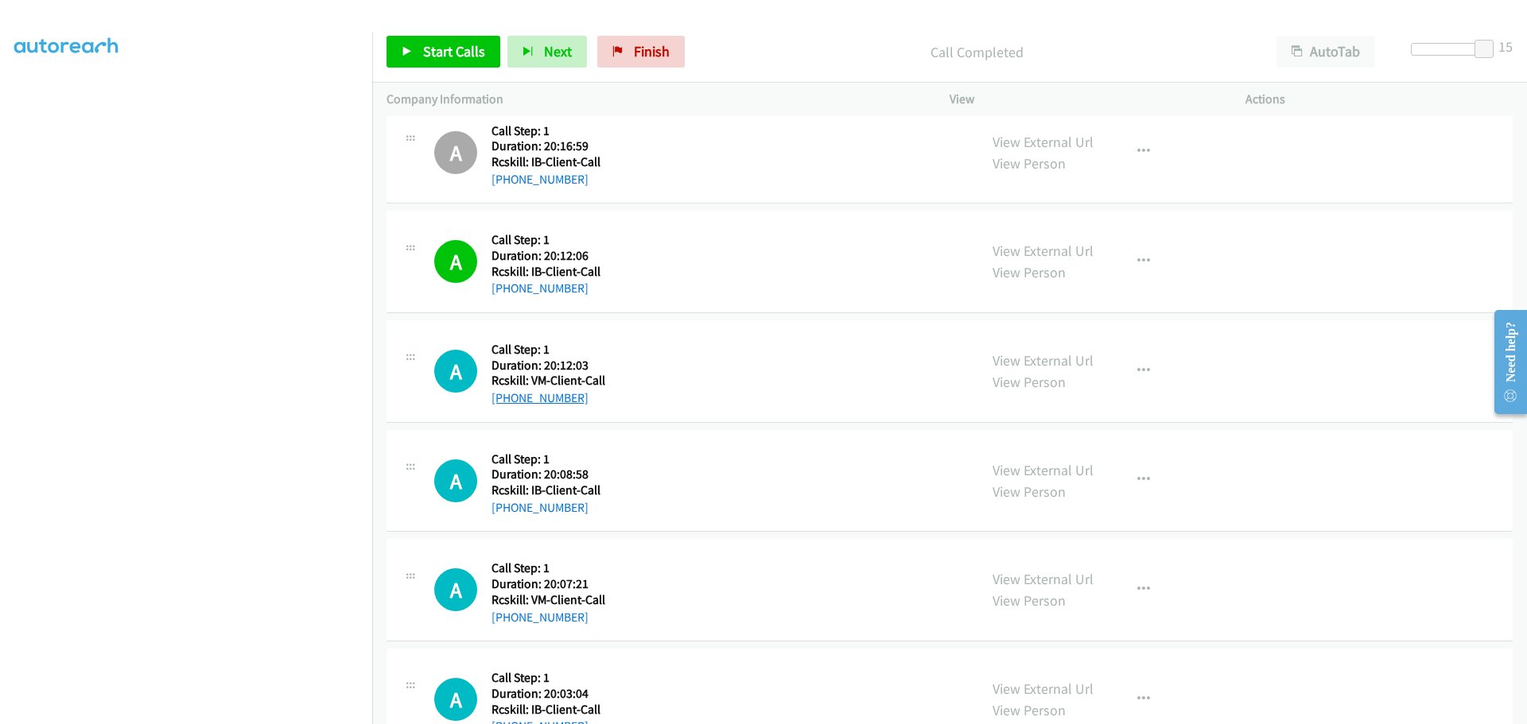
drag, startPoint x: 601, startPoint y: 402, endPoint x: 507, endPoint y: 396, distance: 94.0
click at [507, 396] on div "+1 410-562-2574" at bounding box center [548, 398] width 114 height 19
click at [1143, 374] on icon "button" at bounding box center [1143, 371] width 13 height 13
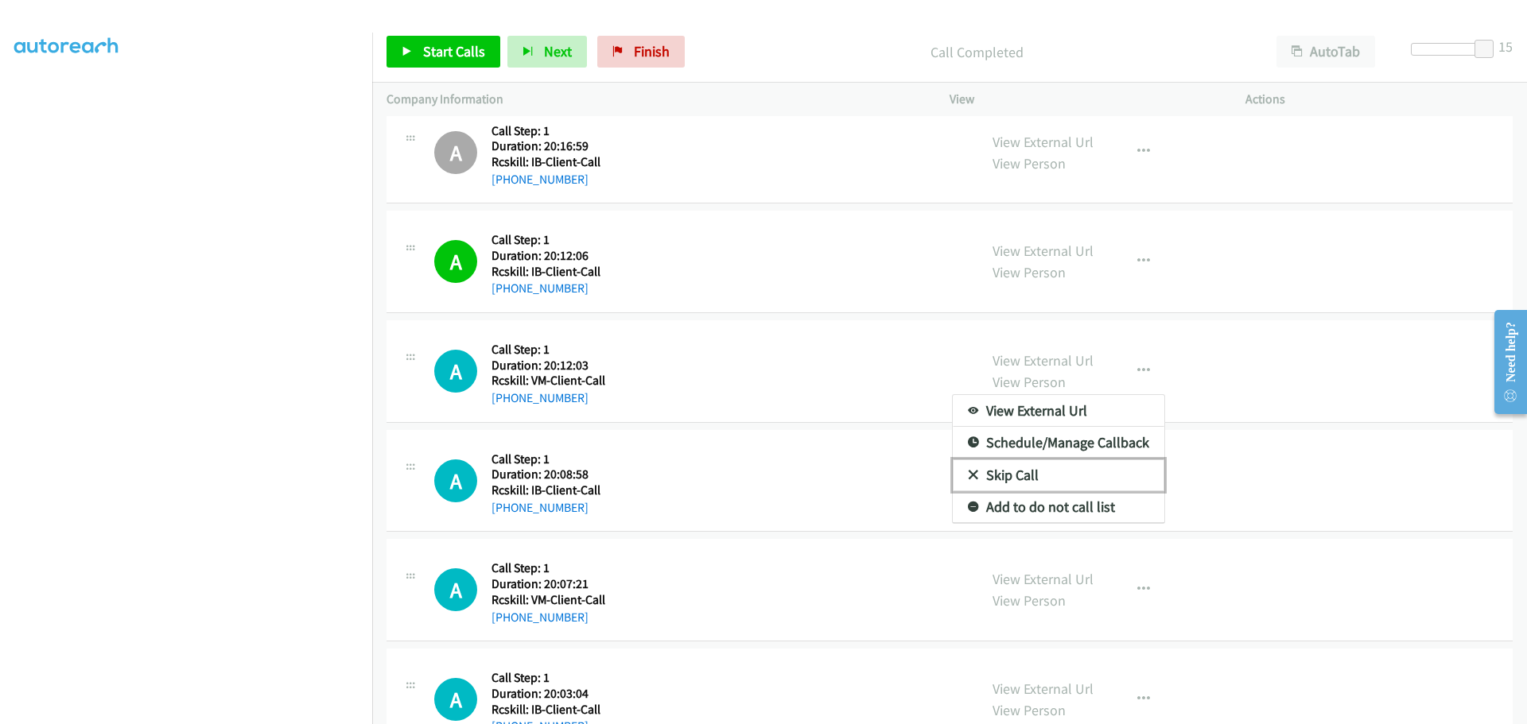
click at [1011, 476] on link "Skip Call" at bounding box center [1058, 476] width 211 height 32
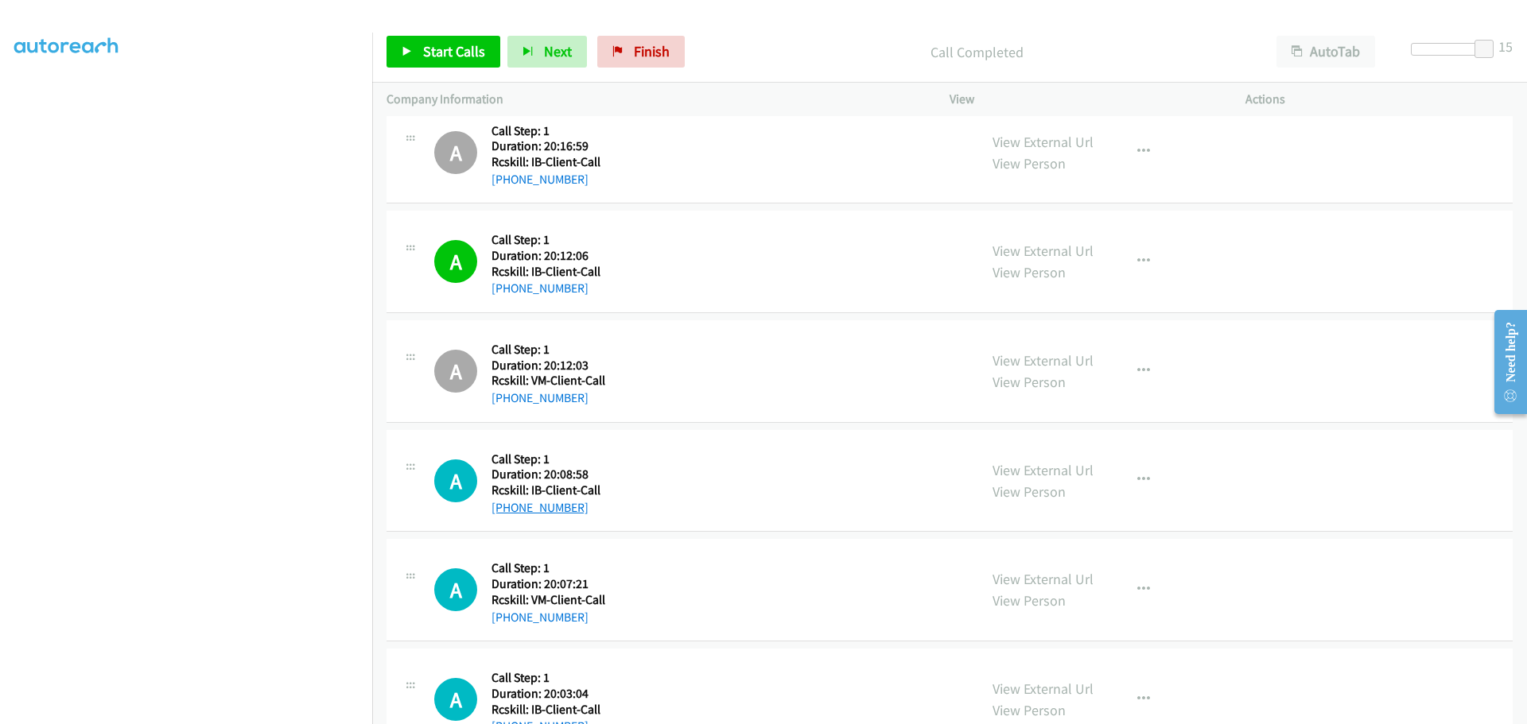
drag, startPoint x: 585, startPoint y: 502, endPoint x: 509, endPoint y: 512, distance: 76.9
click at [509, 512] on div "+1 716-365-9123" at bounding box center [545, 508] width 109 height 19
click at [1138, 479] on icon "button" at bounding box center [1143, 480] width 13 height 13
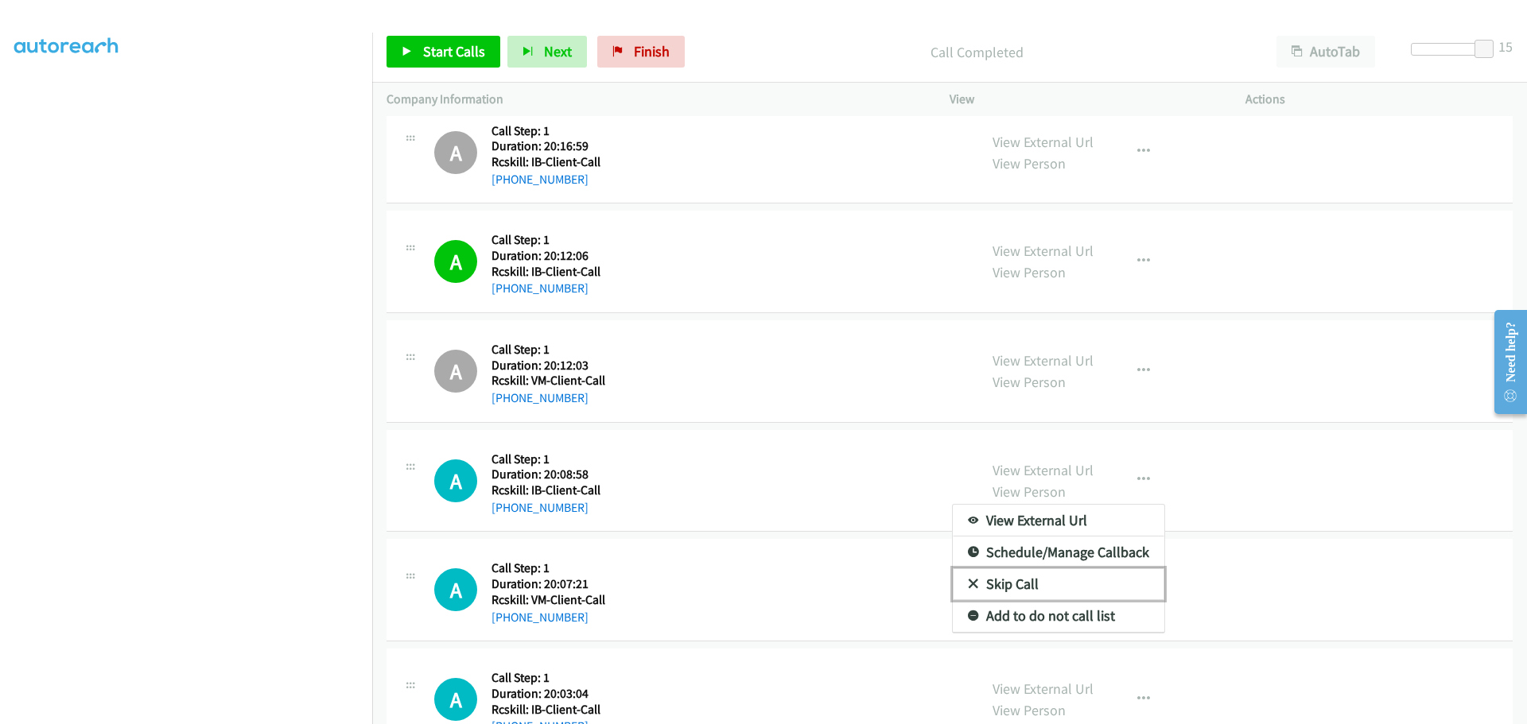
click at [1001, 578] on link "Skip Call" at bounding box center [1058, 584] width 211 height 32
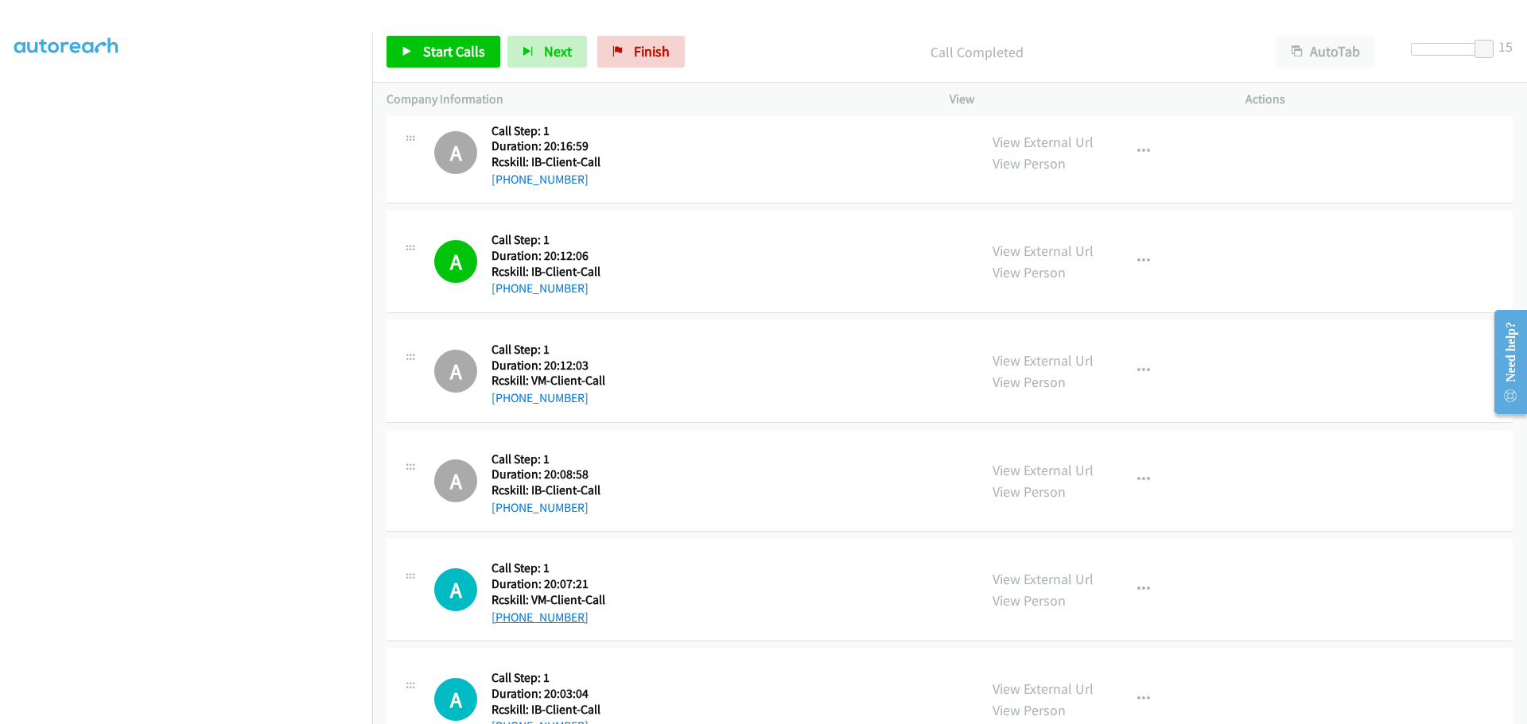
drag, startPoint x: 602, startPoint y: 622, endPoint x: 505, endPoint y: 619, distance: 97.0
click at [505, 619] on div "+1 458-210-0894" at bounding box center [548, 617] width 114 height 19
click at [1139, 586] on icon "button" at bounding box center [1143, 590] width 13 height 13
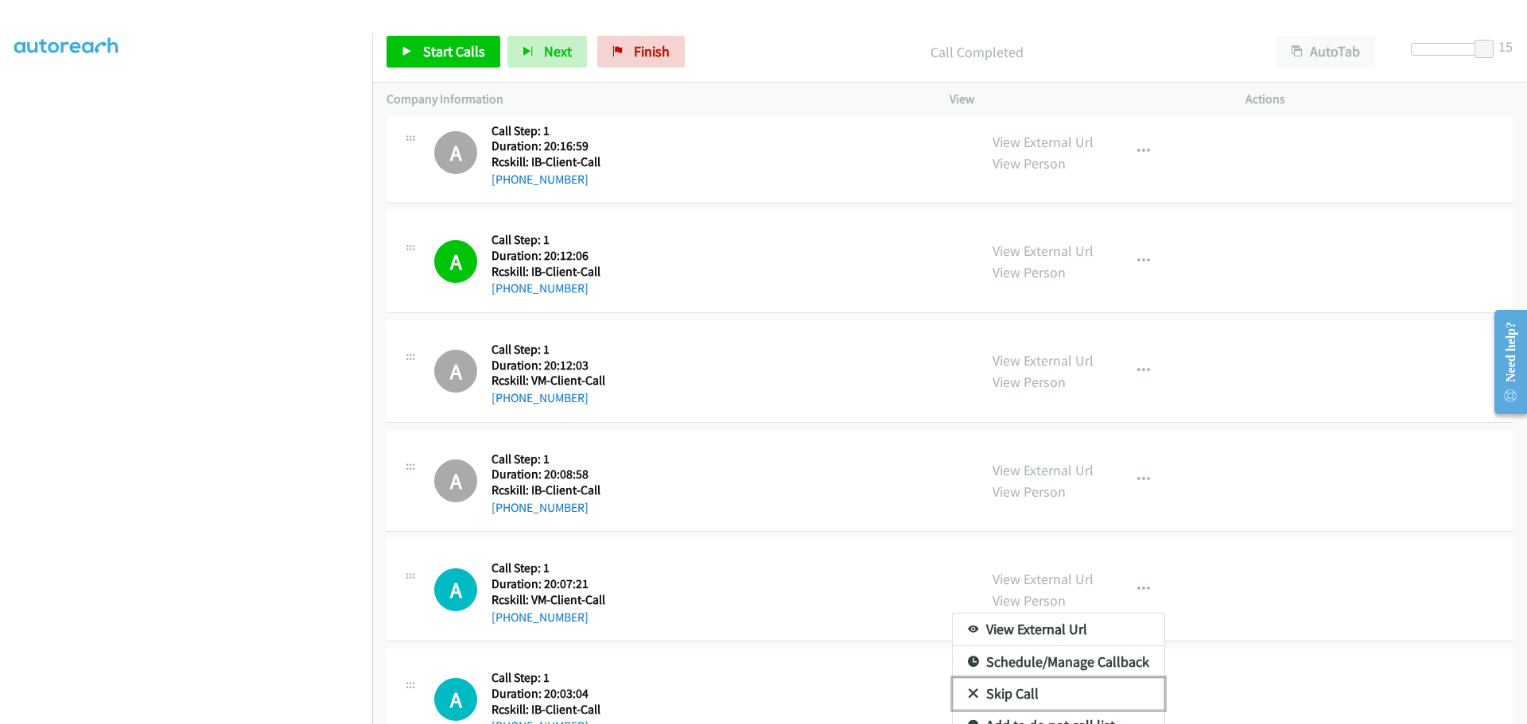
click at [1003, 685] on link "Skip Call" at bounding box center [1058, 694] width 211 height 32
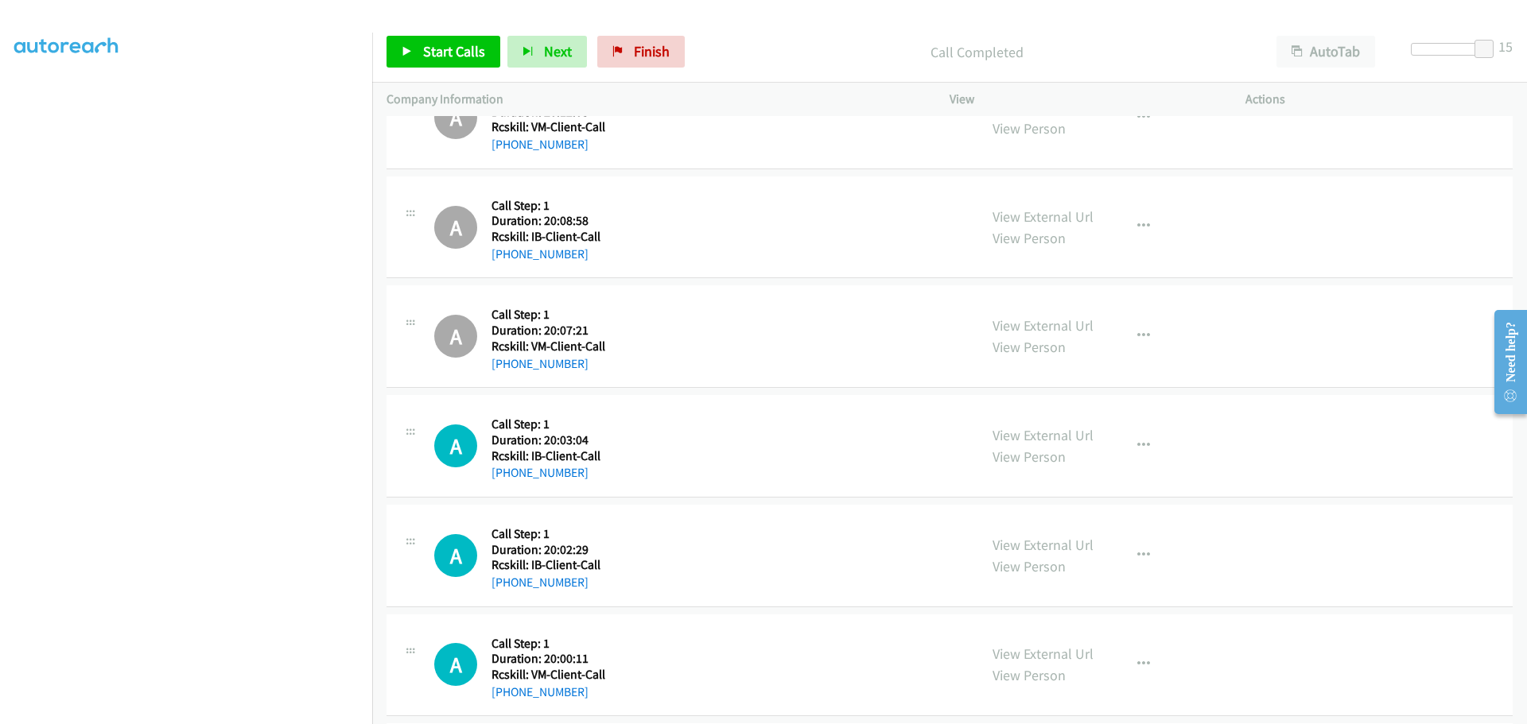
scroll to position [3180, 0]
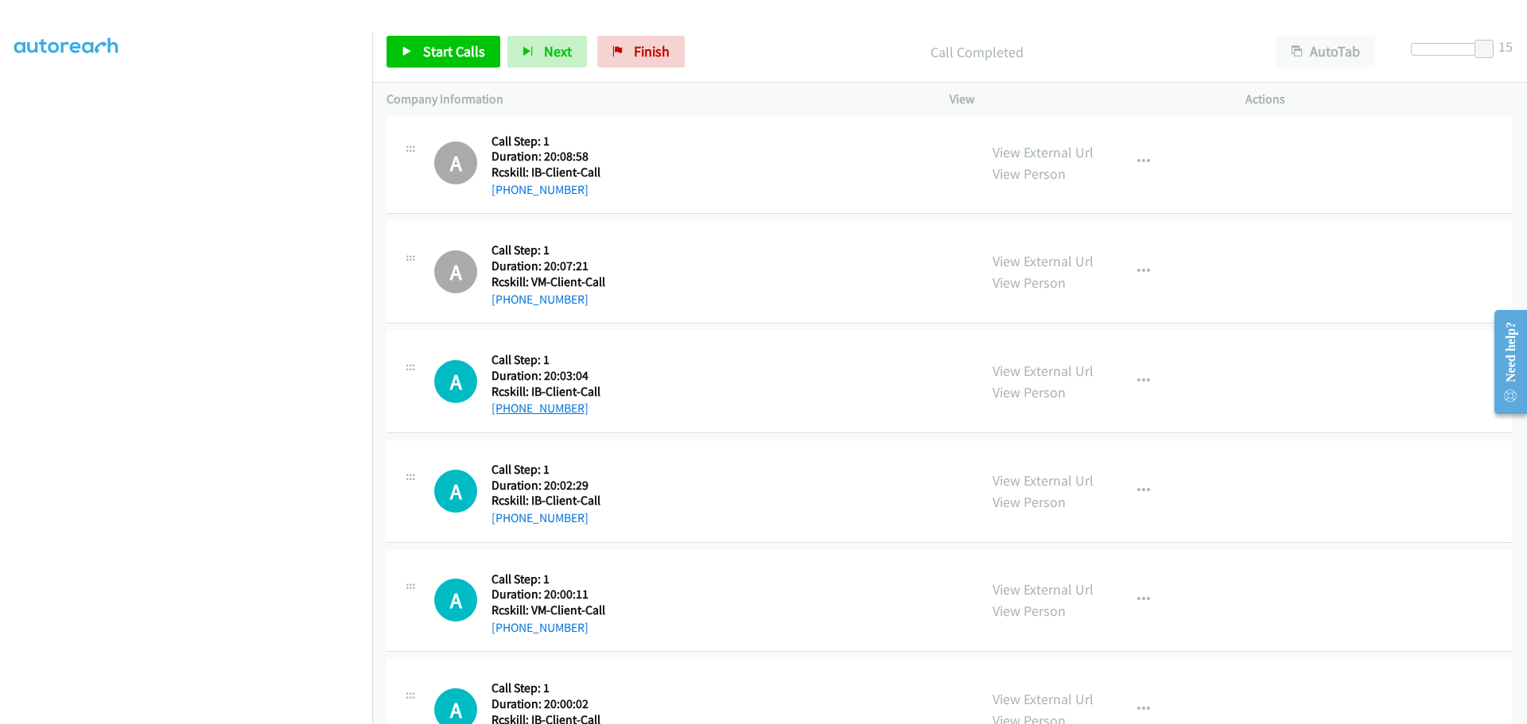
drag, startPoint x: 588, startPoint y: 409, endPoint x: 507, endPoint y: 405, distance: 80.4
click at [507, 405] on div "+1 732-232-8550" at bounding box center [545, 408] width 109 height 19
click at [1137, 383] on icon "button" at bounding box center [1143, 381] width 13 height 13
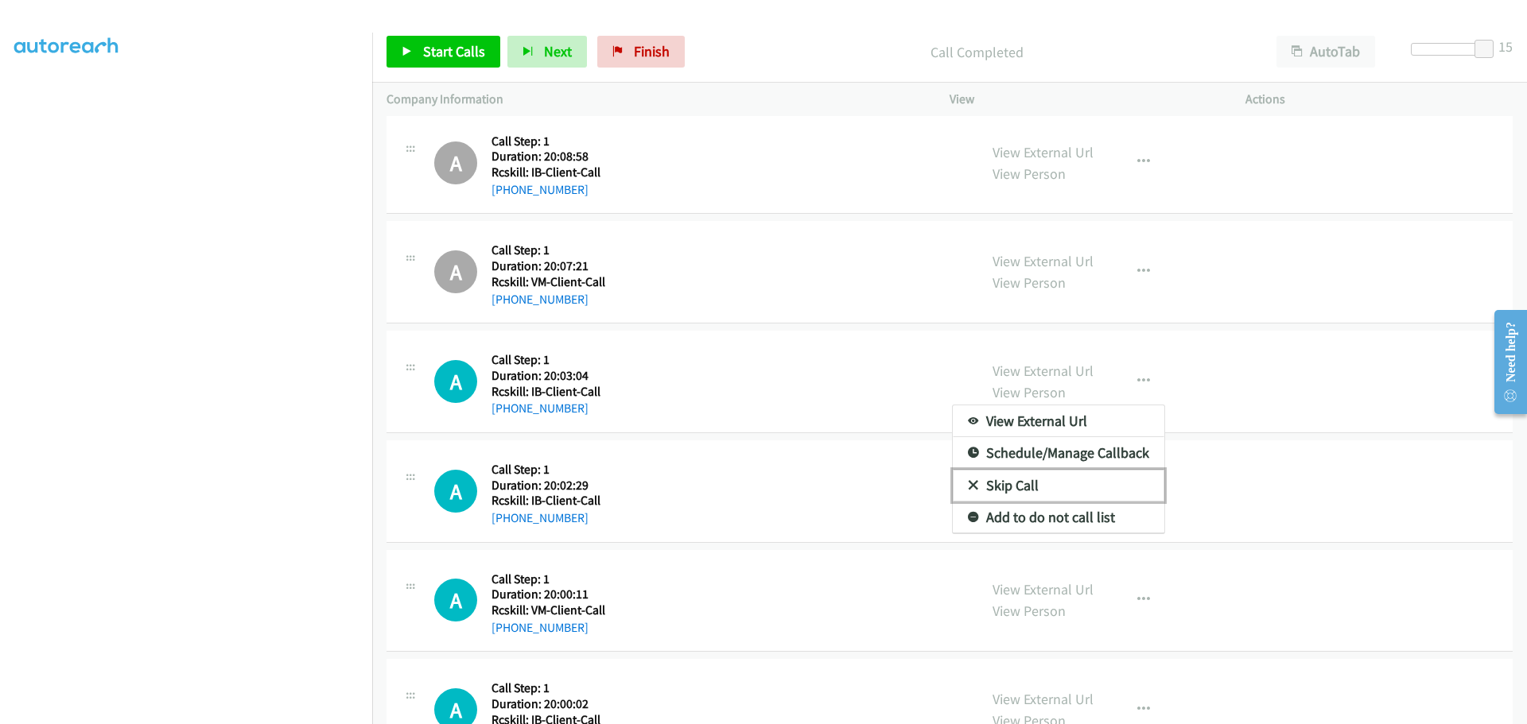
click at [1008, 490] on link "Skip Call" at bounding box center [1058, 486] width 211 height 32
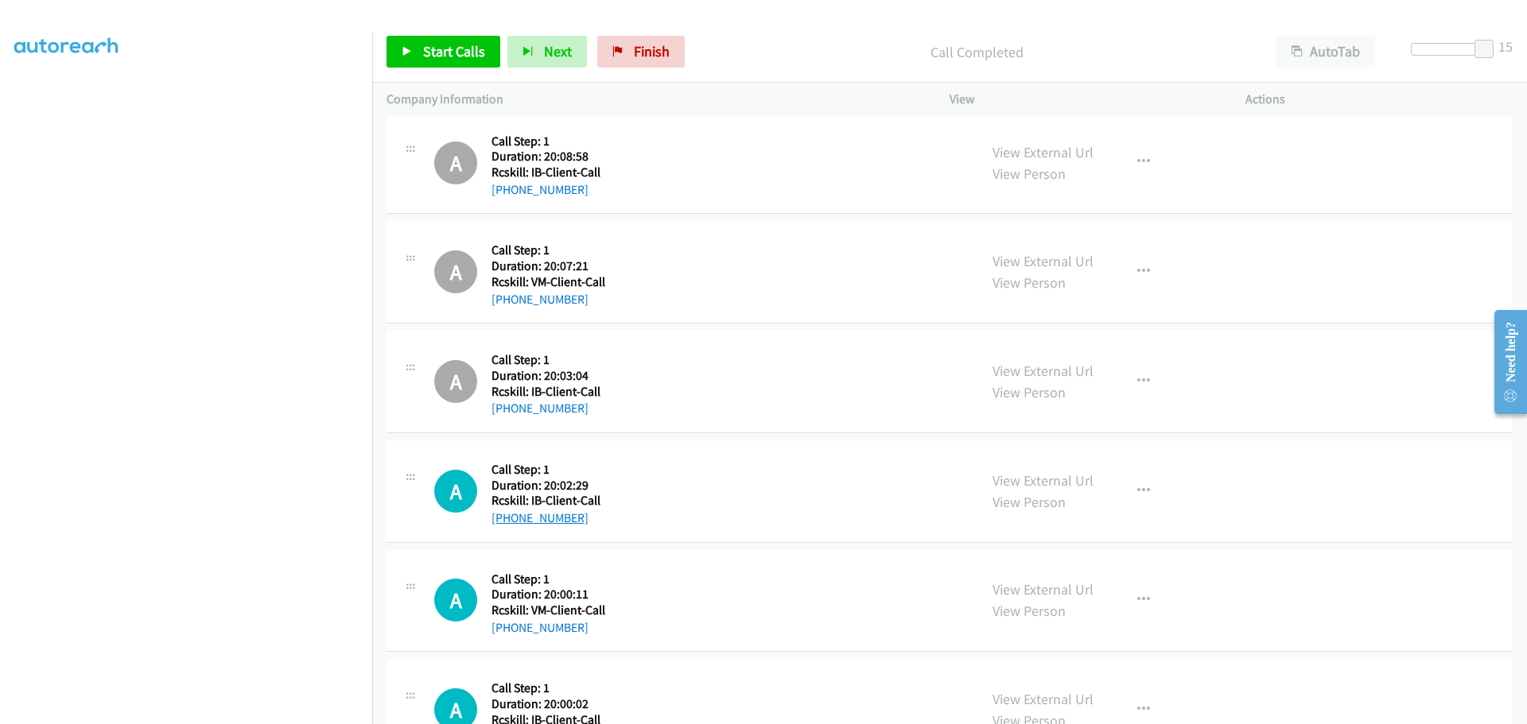
drag, startPoint x: 598, startPoint y: 516, endPoint x: 507, endPoint y: 518, distance: 90.7
click at [507, 518] on div "+1 918-904-0571" at bounding box center [545, 518] width 109 height 19
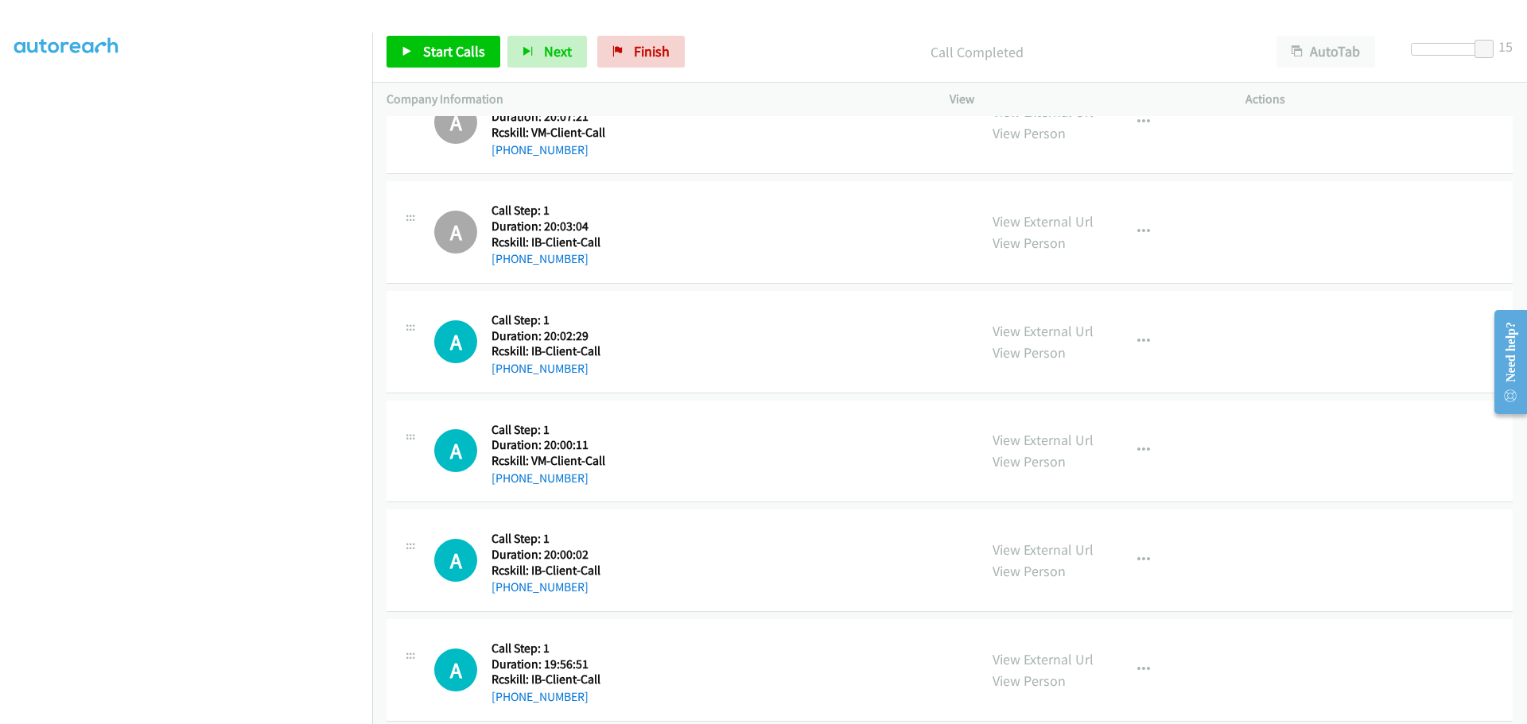
scroll to position [3339, 0]
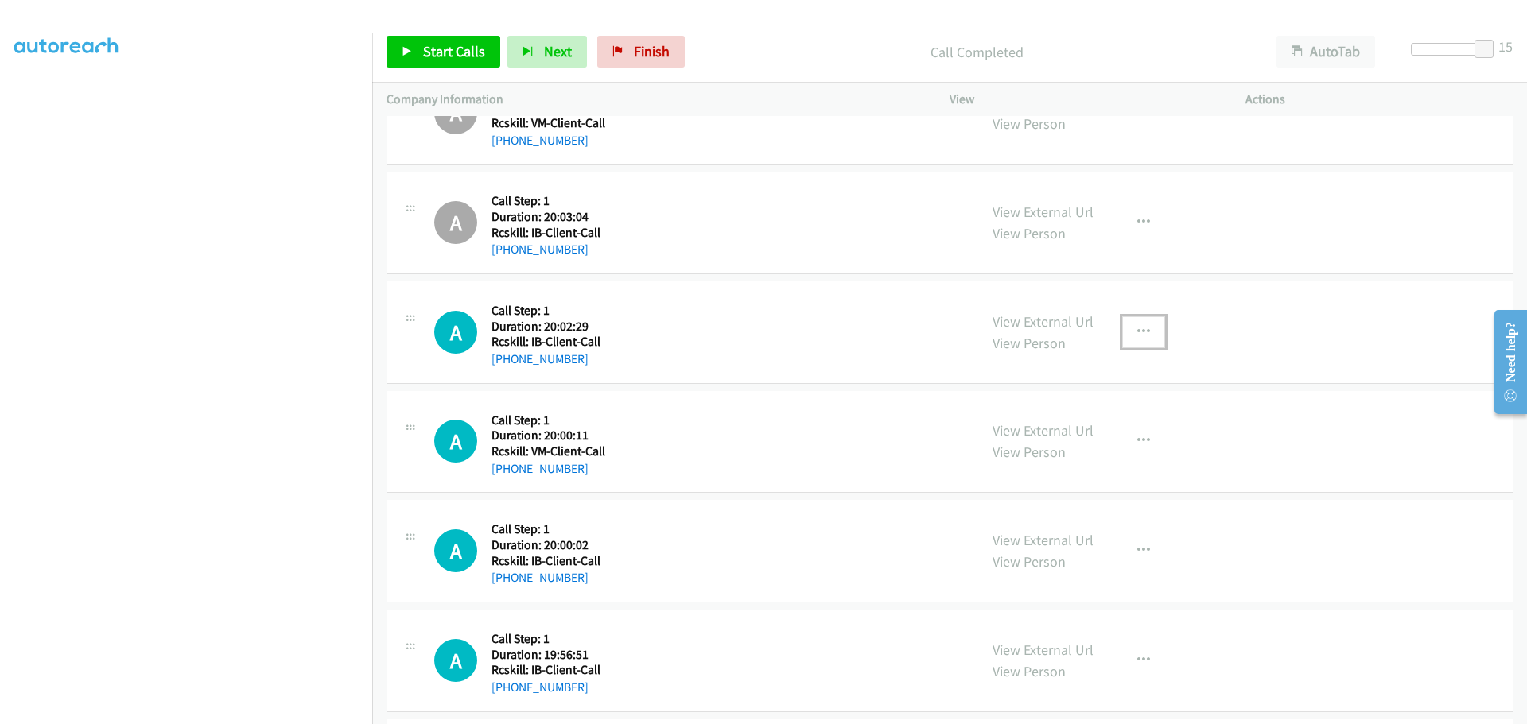
click at [1140, 330] on icon "button" at bounding box center [1143, 332] width 13 height 13
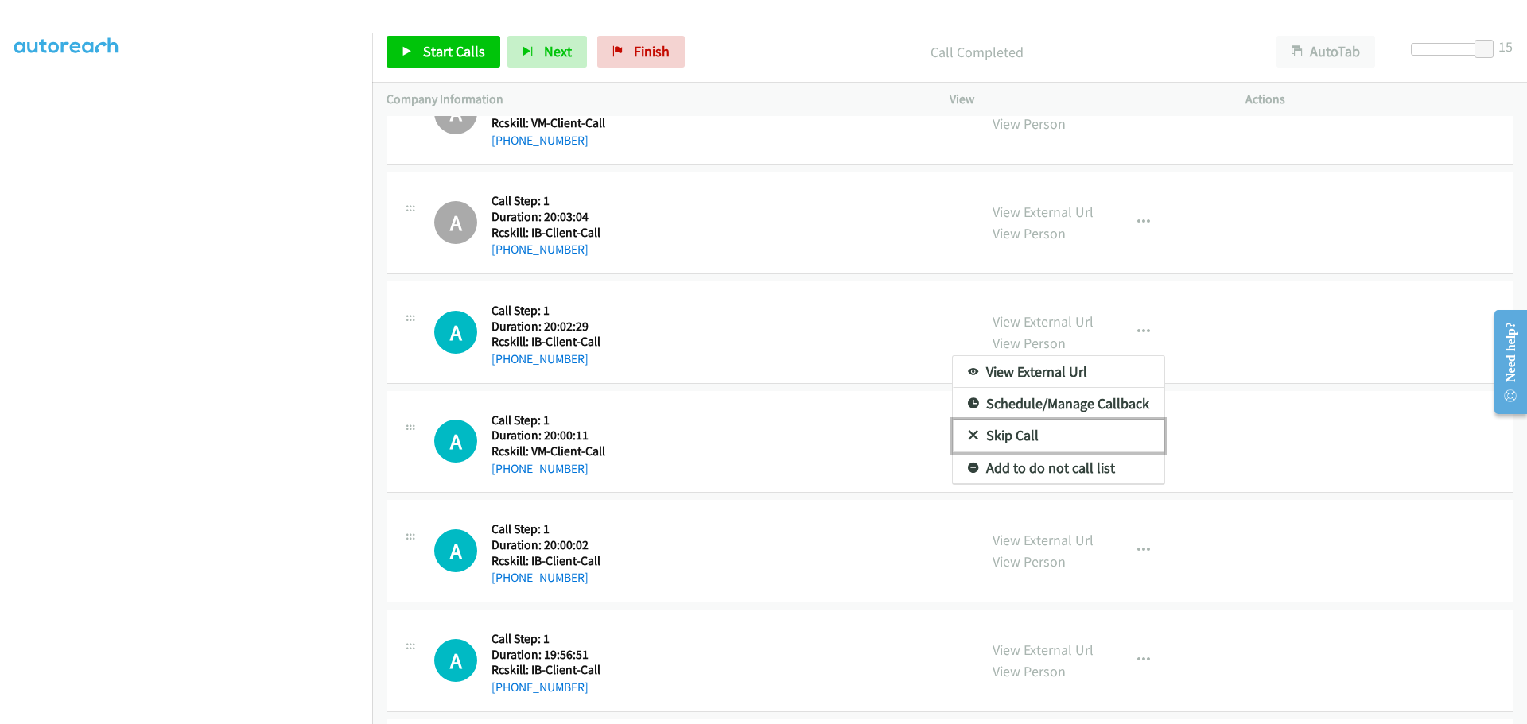
click at [1061, 435] on link "Skip Call" at bounding box center [1058, 436] width 211 height 32
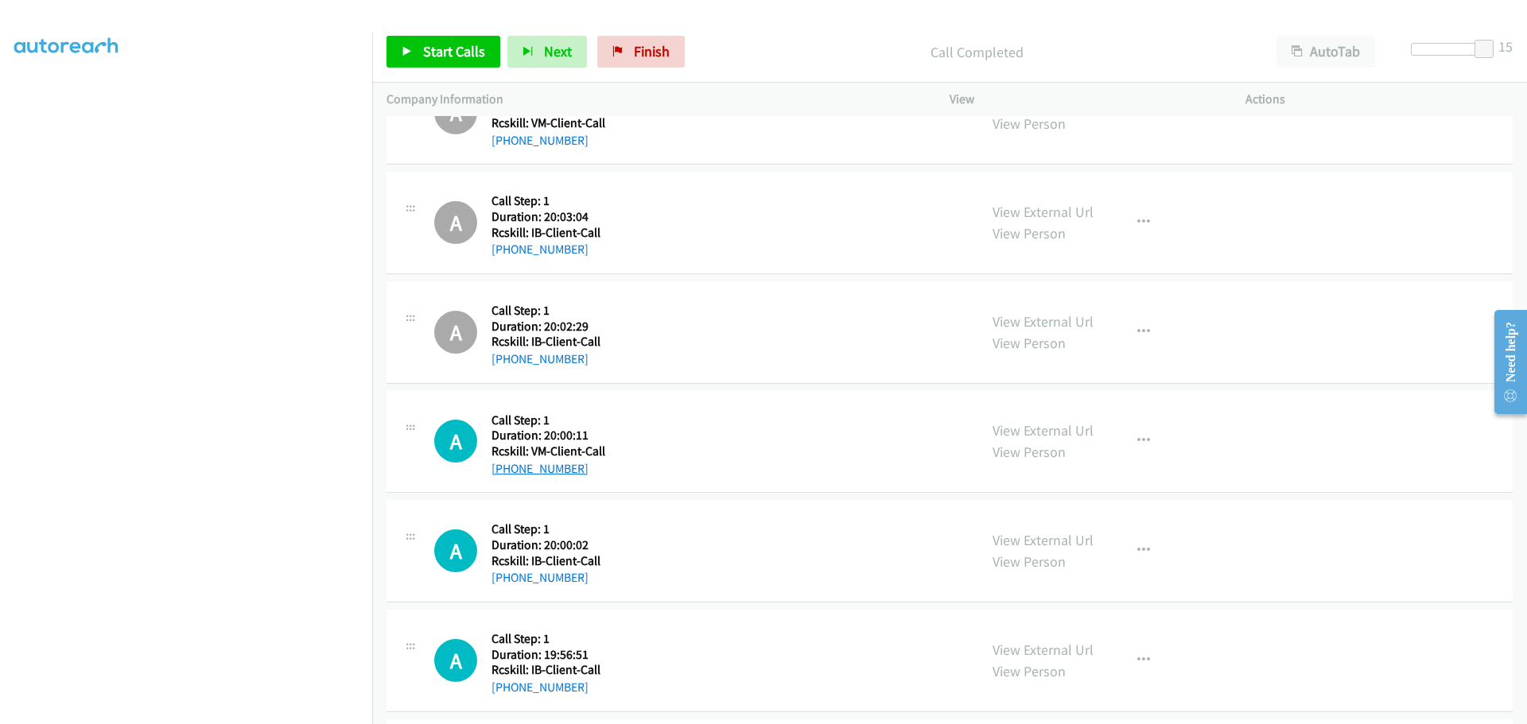
drag, startPoint x: 580, startPoint y: 470, endPoint x: 506, endPoint y: 468, distance: 74.0
click at [506, 468] on div "+1 815-566-0757" at bounding box center [548, 469] width 114 height 19
click at [1138, 440] on icon "button" at bounding box center [1143, 441] width 13 height 13
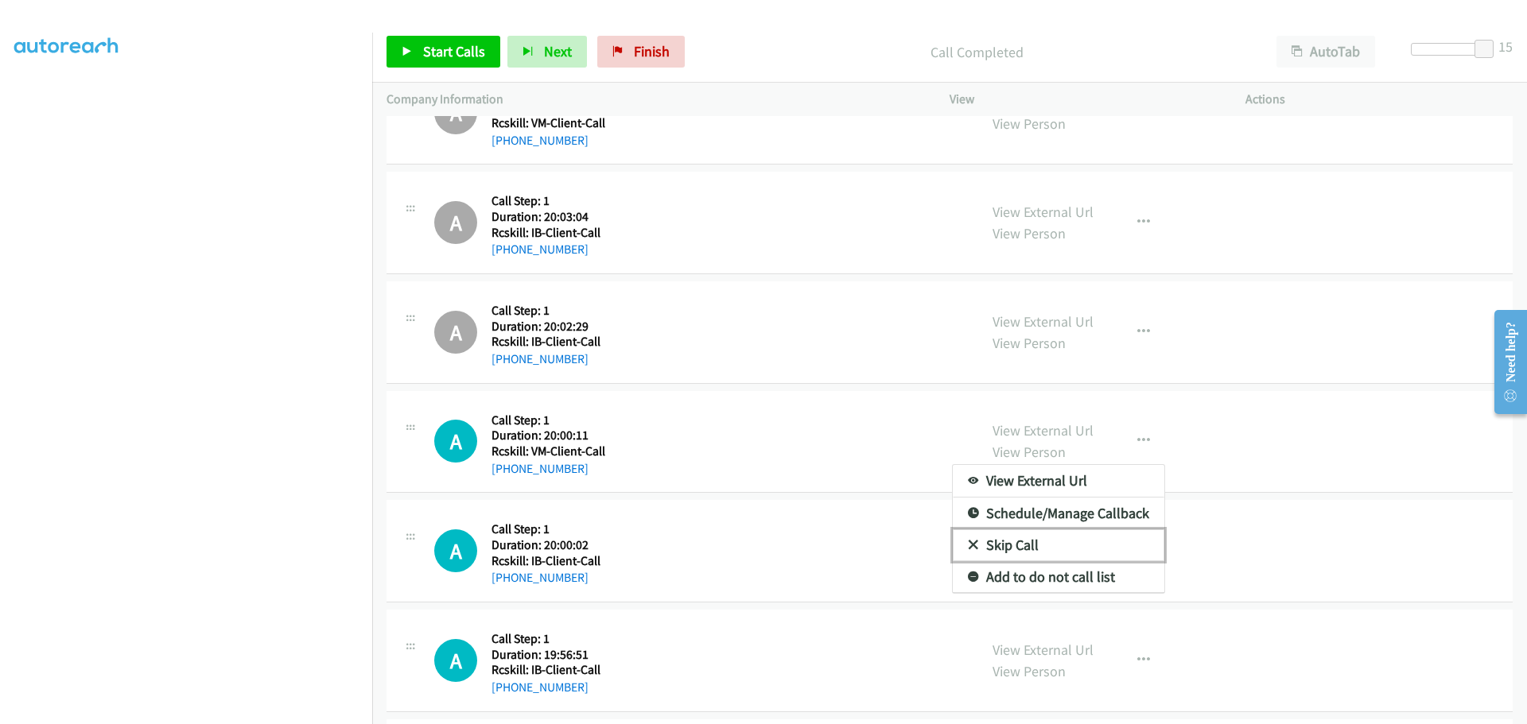
click at [1011, 547] on link "Skip Call" at bounding box center [1058, 546] width 211 height 32
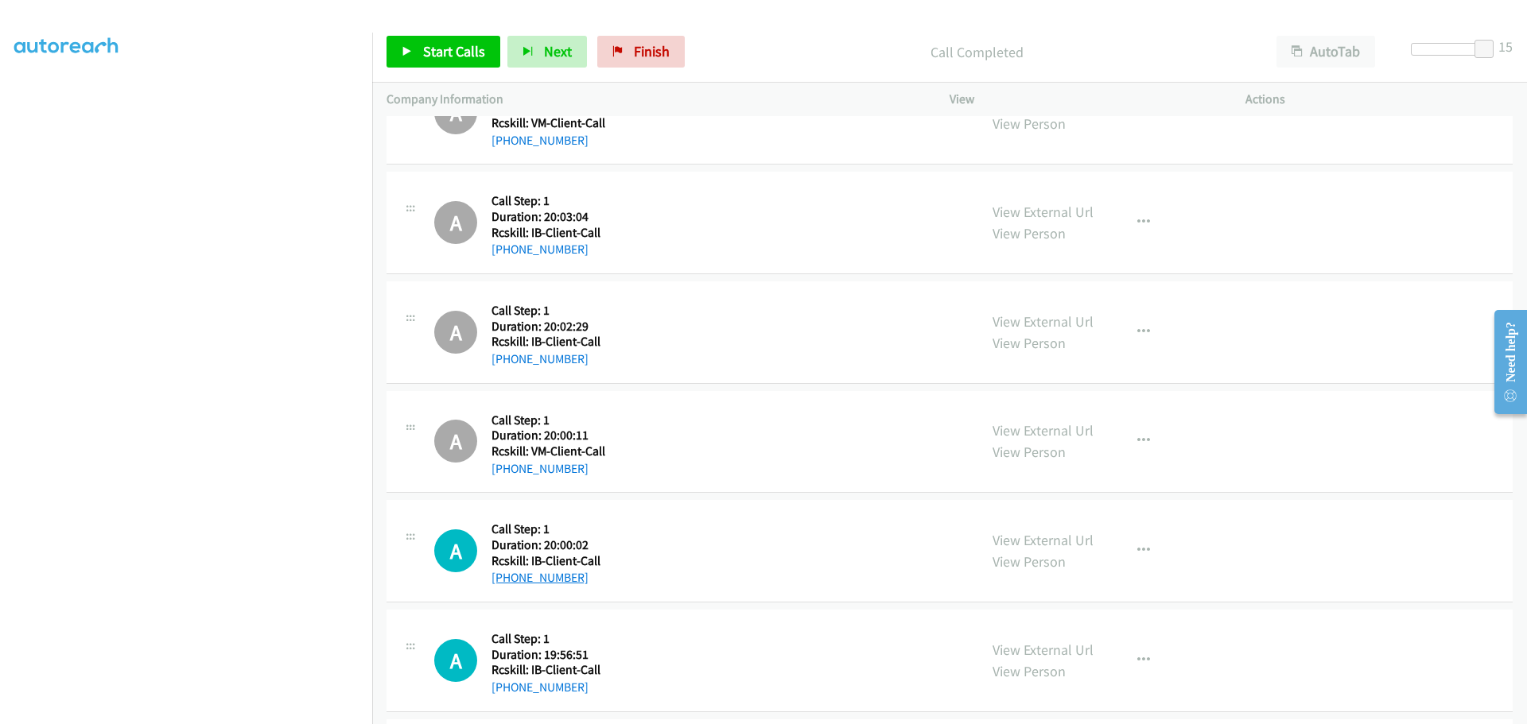
drag, startPoint x: 594, startPoint y: 577, endPoint x: 506, endPoint y: 575, distance: 88.3
click at [506, 575] on div "+1 503-998-6527" at bounding box center [545, 577] width 109 height 19
click at [1143, 551] on icon "button" at bounding box center [1143, 551] width 13 height 13
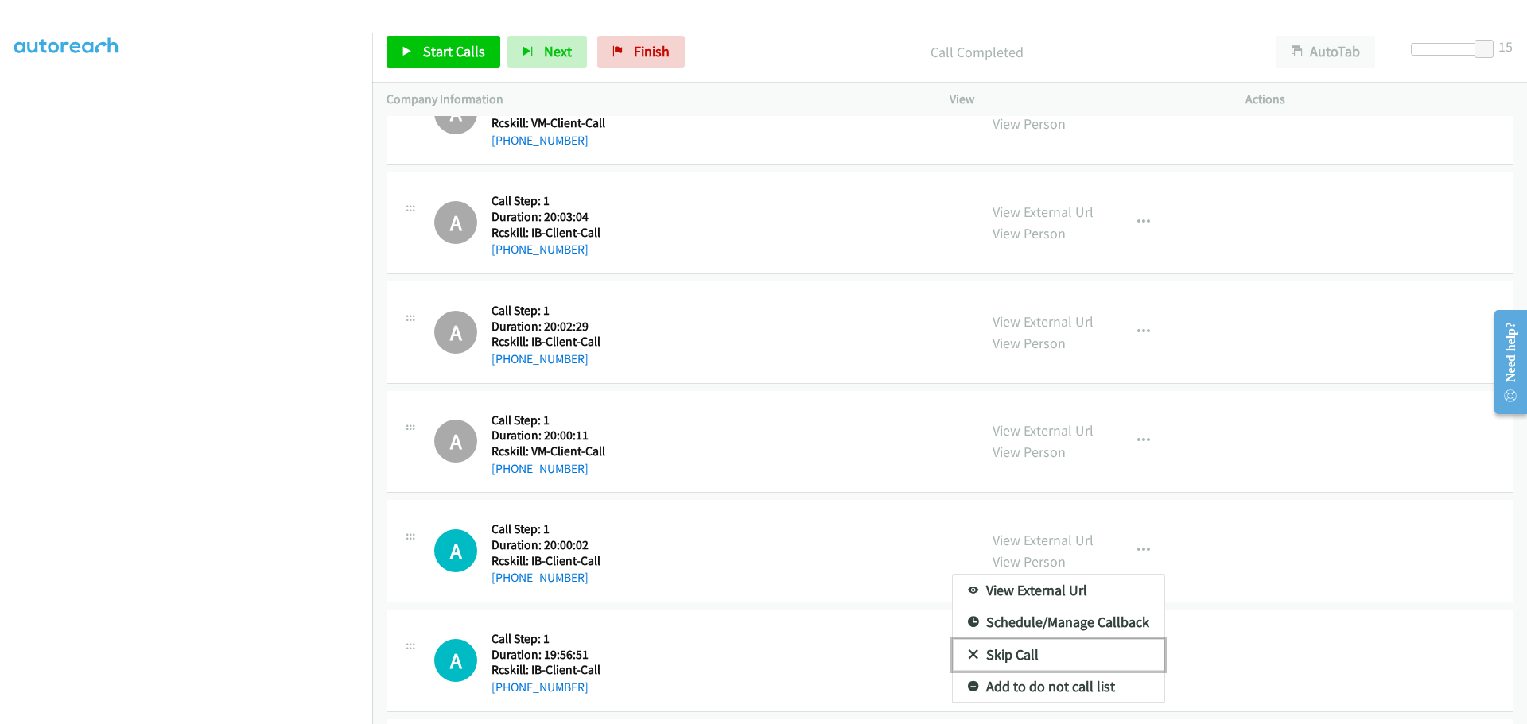
click at [1007, 658] on link "Skip Call" at bounding box center [1058, 655] width 211 height 32
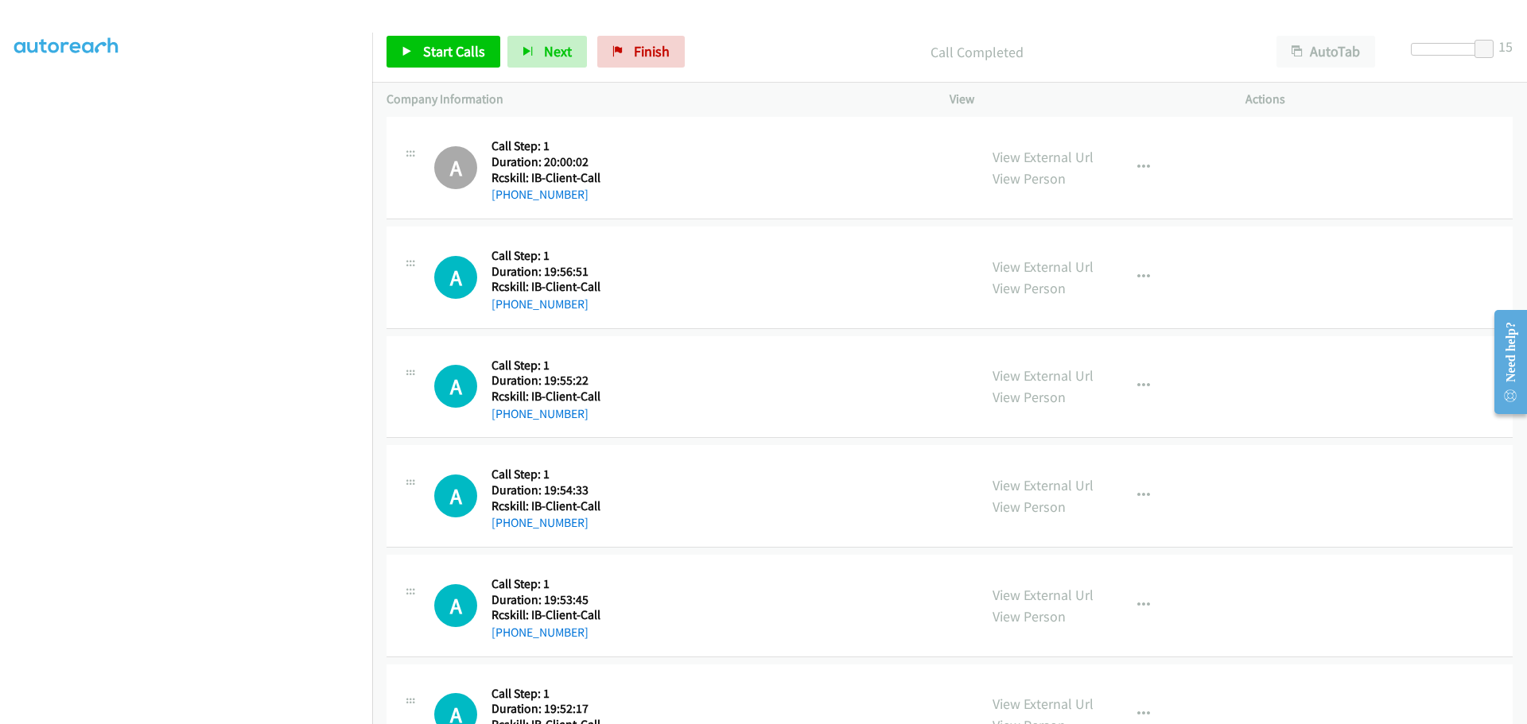
scroll to position [3737, 0]
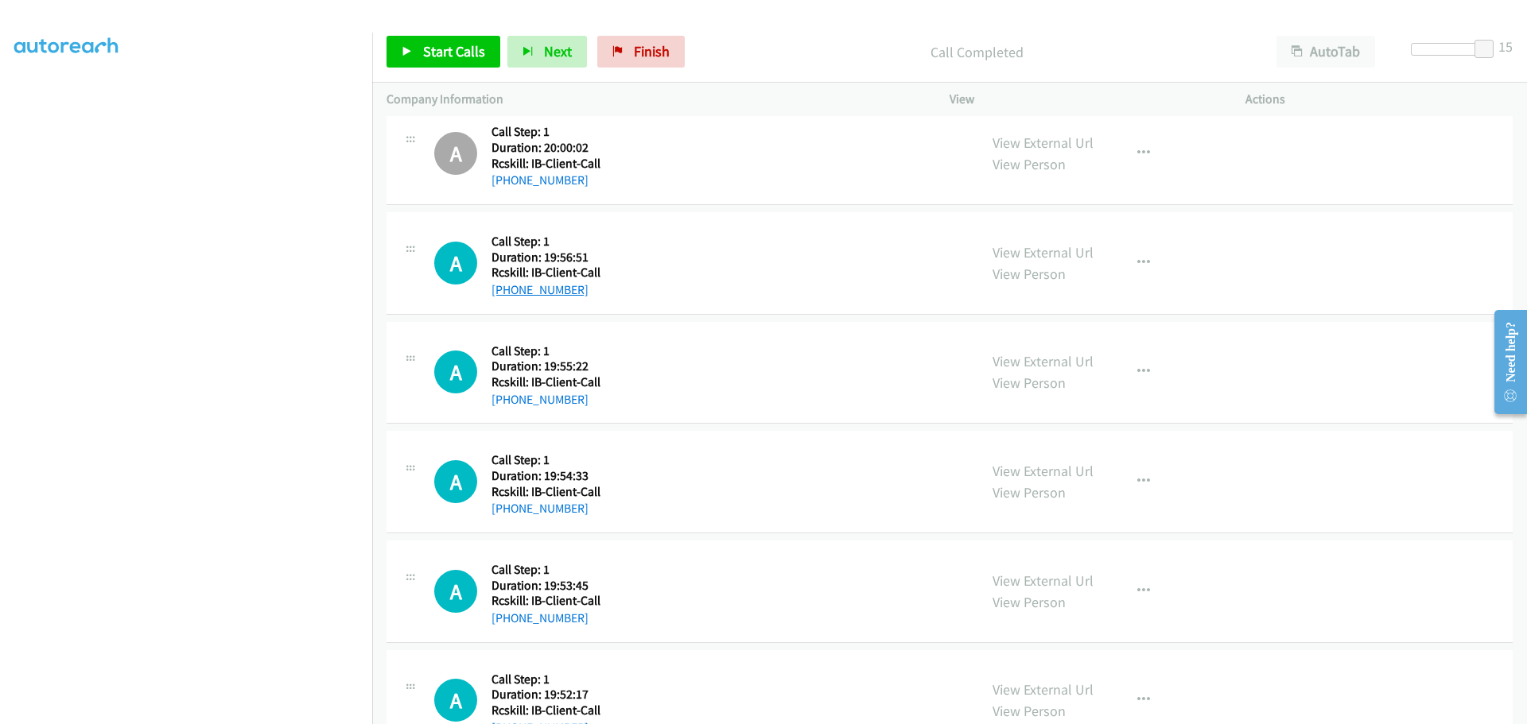
drag, startPoint x: 586, startPoint y: 289, endPoint x: 507, endPoint y: 289, distance: 78.7
click at [507, 289] on div "+1 423-956-3034" at bounding box center [545, 290] width 109 height 19
click at [1137, 262] on icon "button" at bounding box center [1143, 263] width 13 height 13
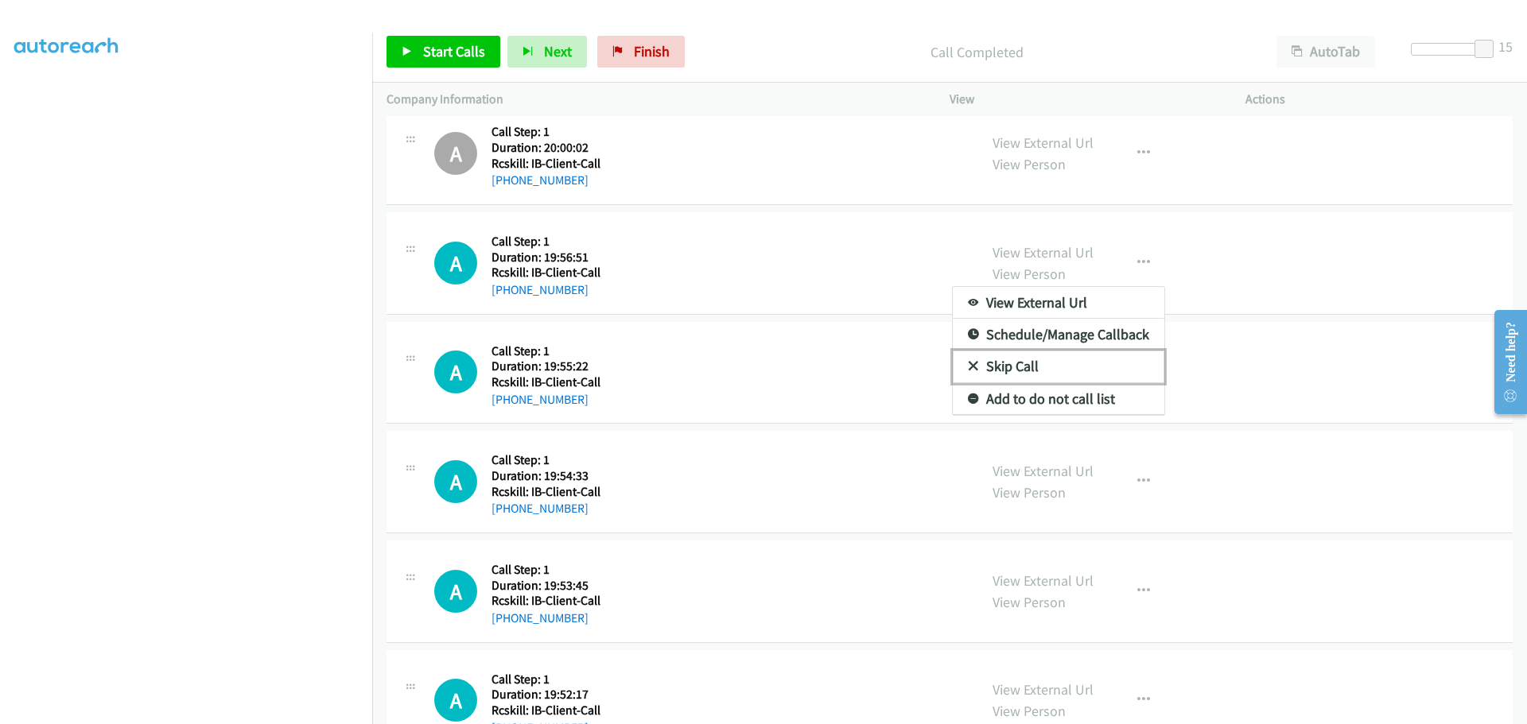
click at [1018, 371] on link "Skip Call" at bounding box center [1058, 367] width 211 height 32
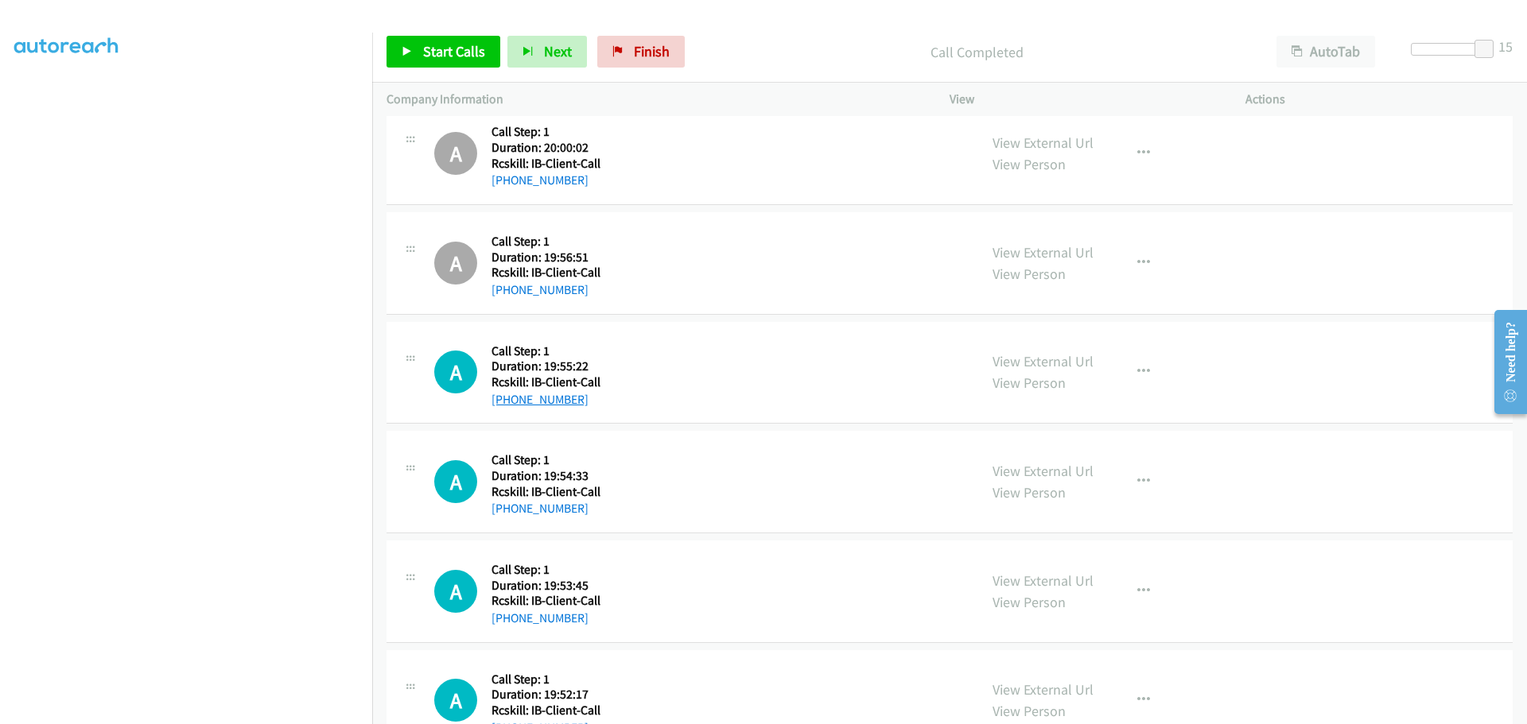
drag, startPoint x: 594, startPoint y: 405, endPoint x: 506, endPoint y: 399, distance: 88.4
click at [506, 399] on div "+1 901-421-0046" at bounding box center [545, 399] width 109 height 19
click at [1137, 373] on icon "button" at bounding box center [1143, 372] width 13 height 13
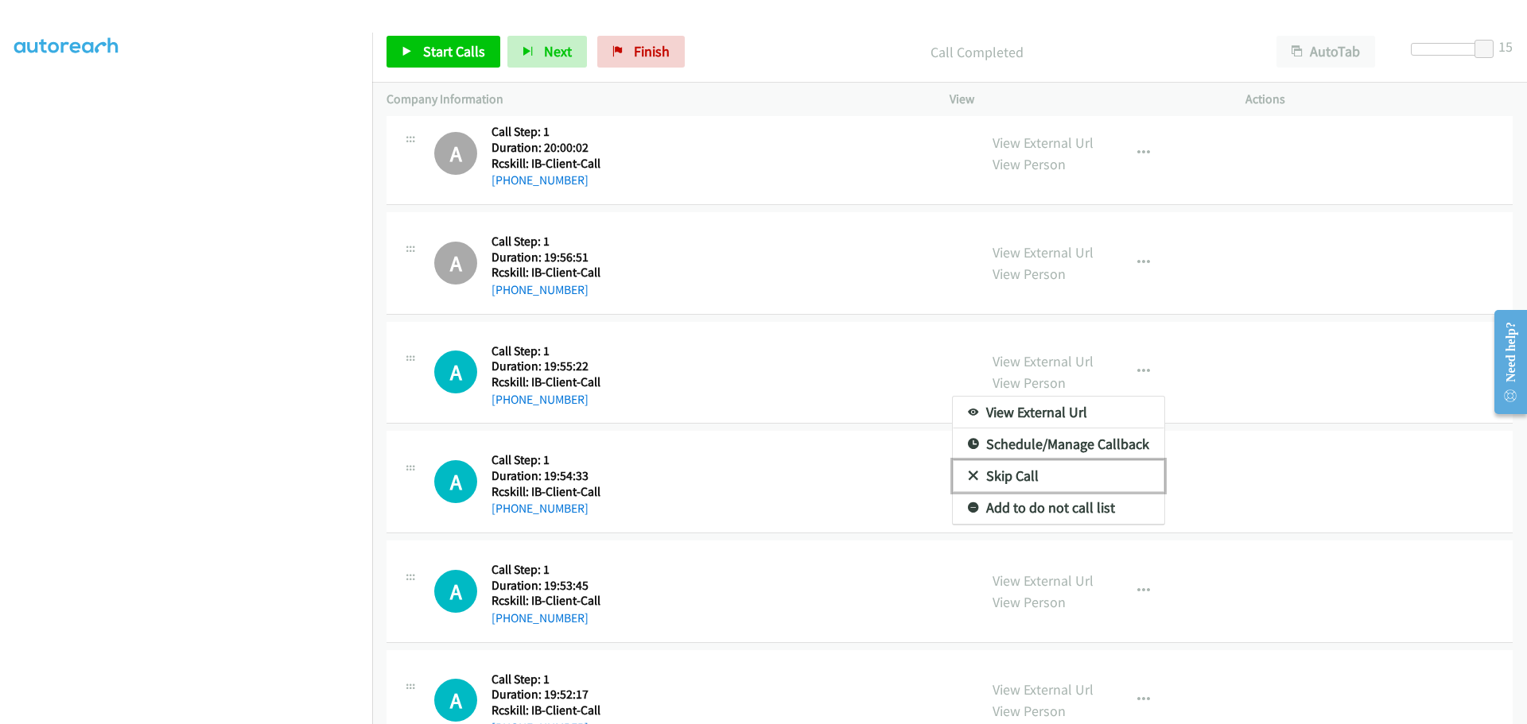
click at [1037, 471] on link "Skip Call" at bounding box center [1058, 476] width 211 height 32
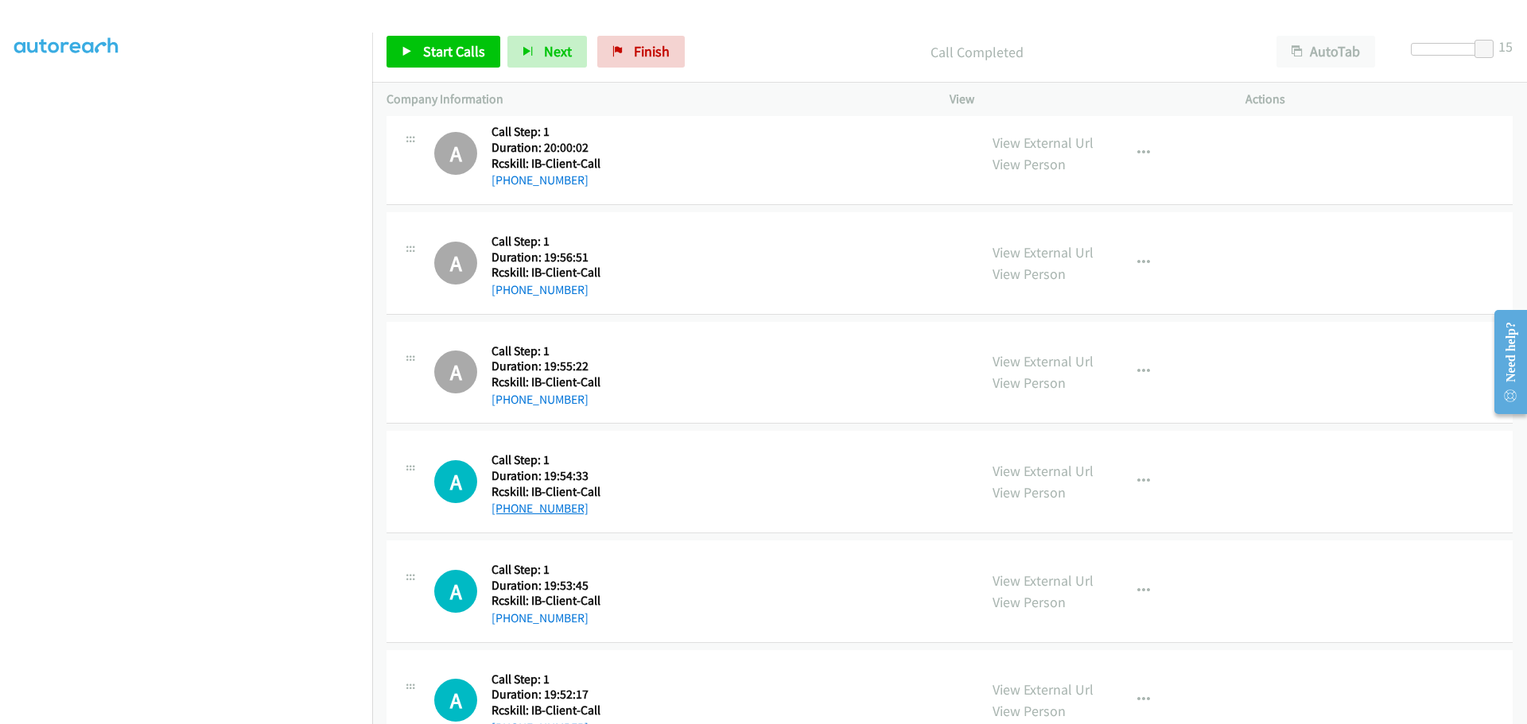
drag, startPoint x: 555, startPoint y: 511, endPoint x: 509, endPoint y: 508, distance: 46.2
click at [509, 508] on div "+1 985-687-6029" at bounding box center [545, 508] width 109 height 19
click at [1139, 478] on icon "button" at bounding box center [1143, 481] width 13 height 13
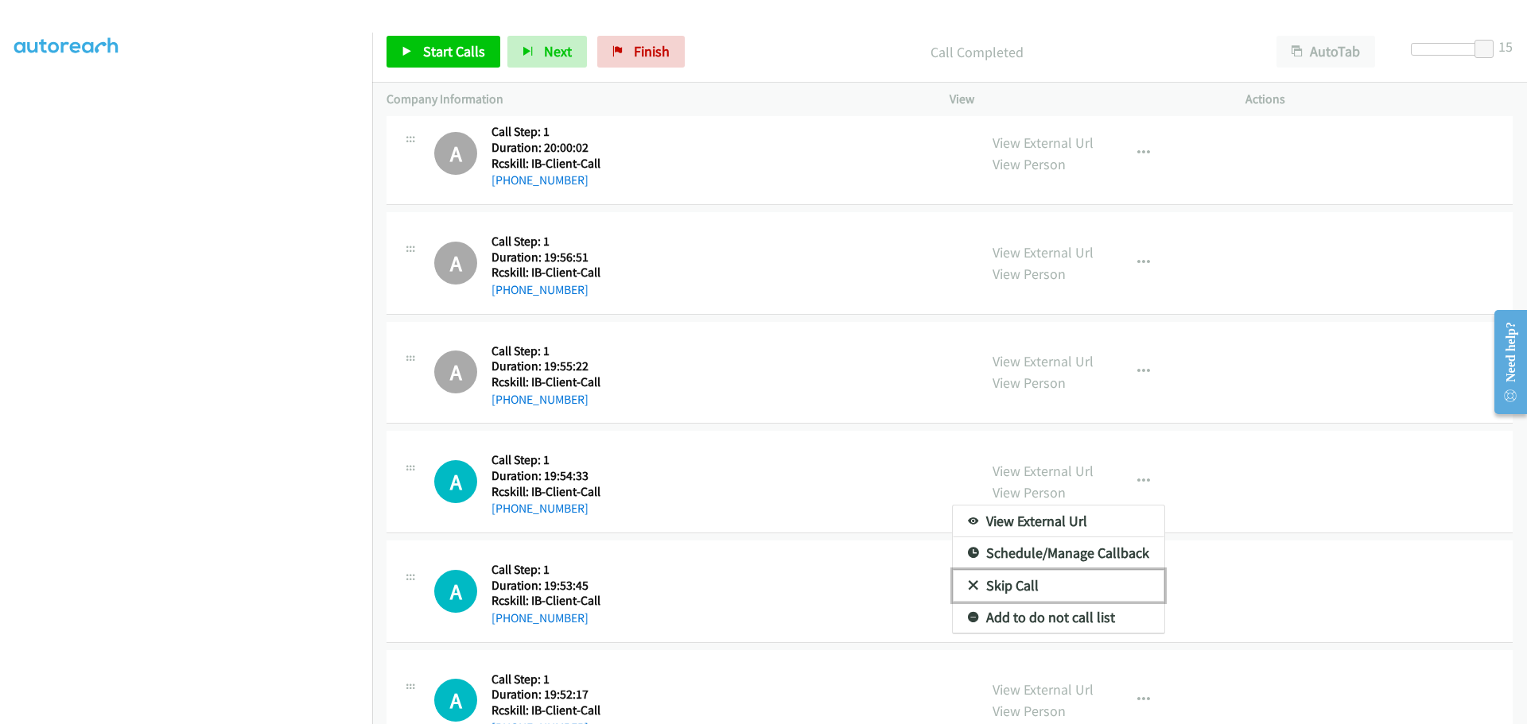
click at [1011, 584] on link "Skip Call" at bounding box center [1058, 586] width 211 height 32
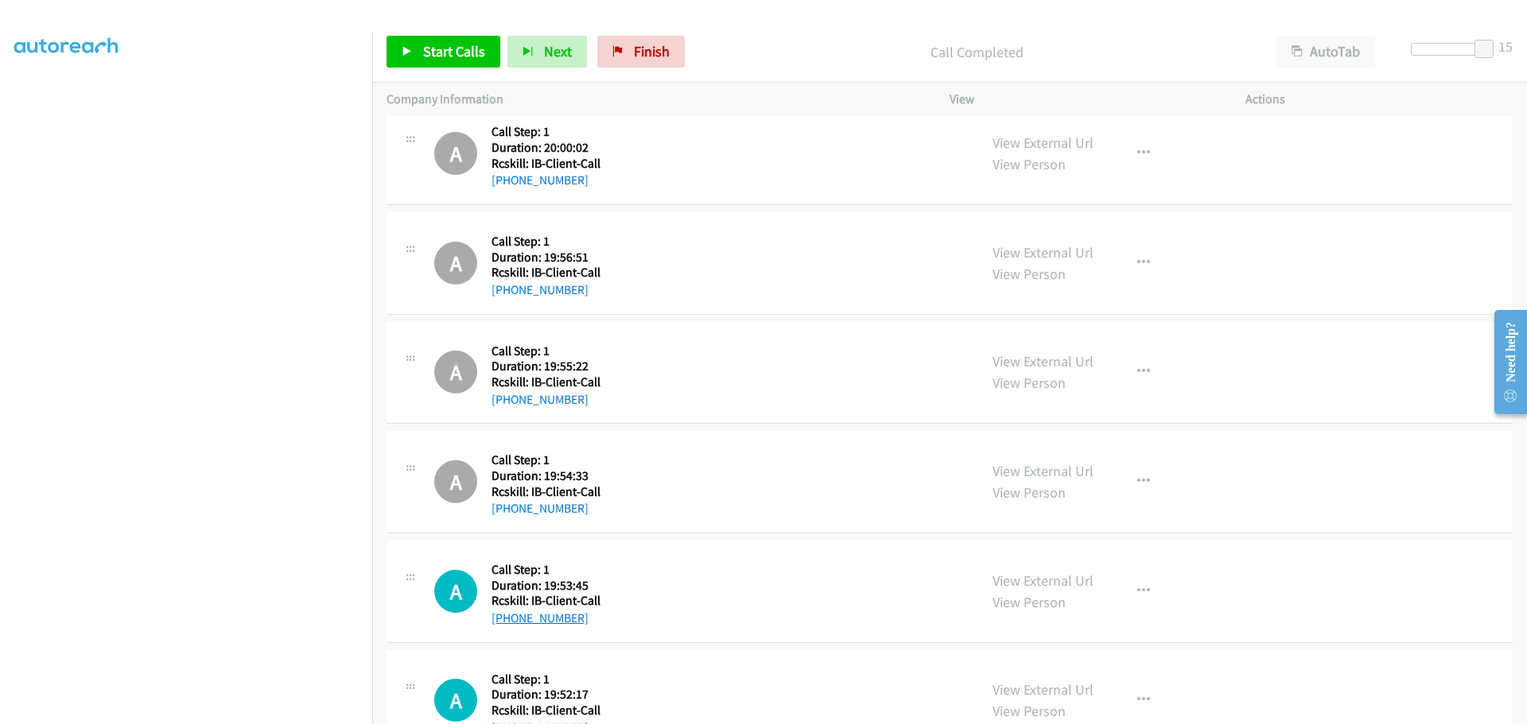
drag, startPoint x: 571, startPoint y: 617, endPoint x: 507, endPoint y: 611, distance: 63.9
click at [507, 611] on div "+1 912-977-0013" at bounding box center [545, 618] width 109 height 19
click at [1142, 585] on icon "button" at bounding box center [1143, 591] width 13 height 13
click at [995, 695] on link "Skip Call" at bounding box center [1058, 695] width 211 height 32
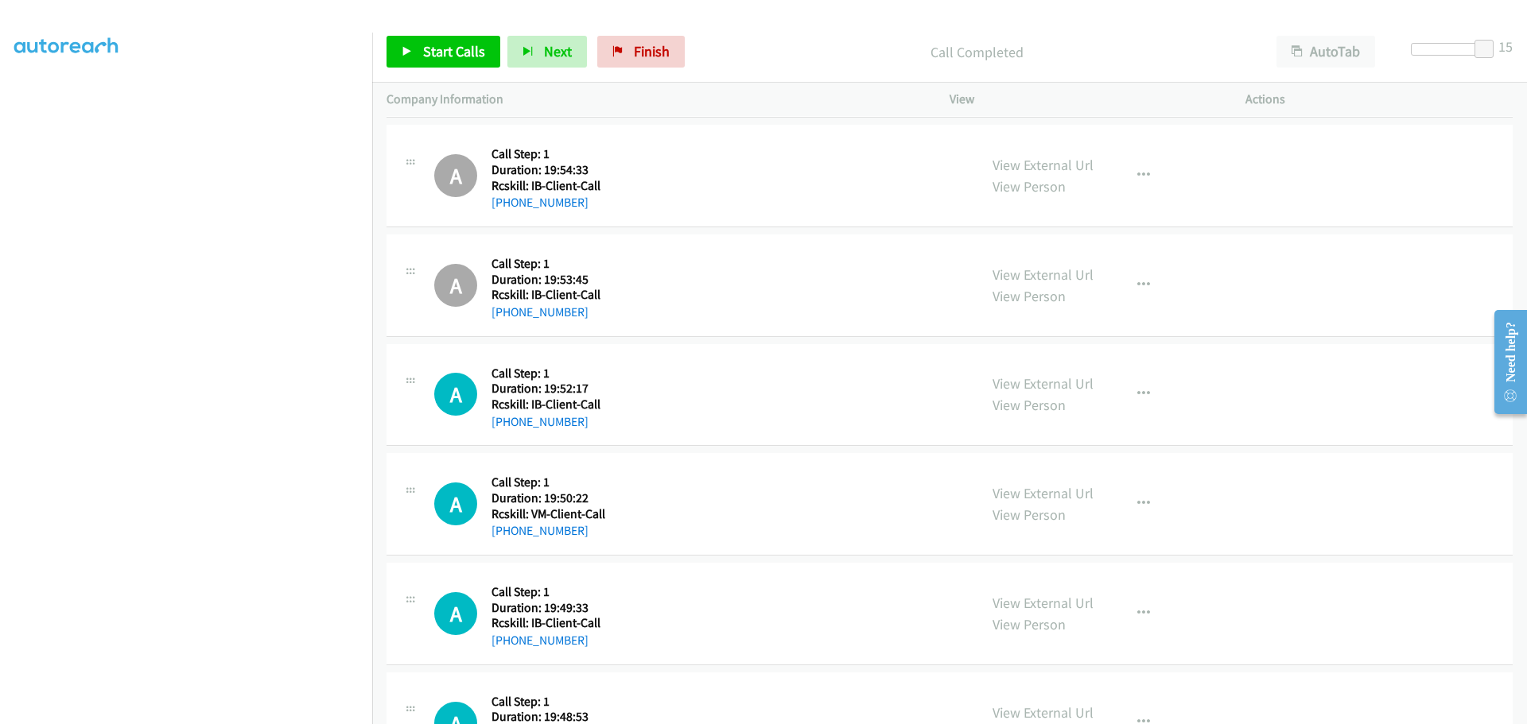
scroll to position [4055, 0]
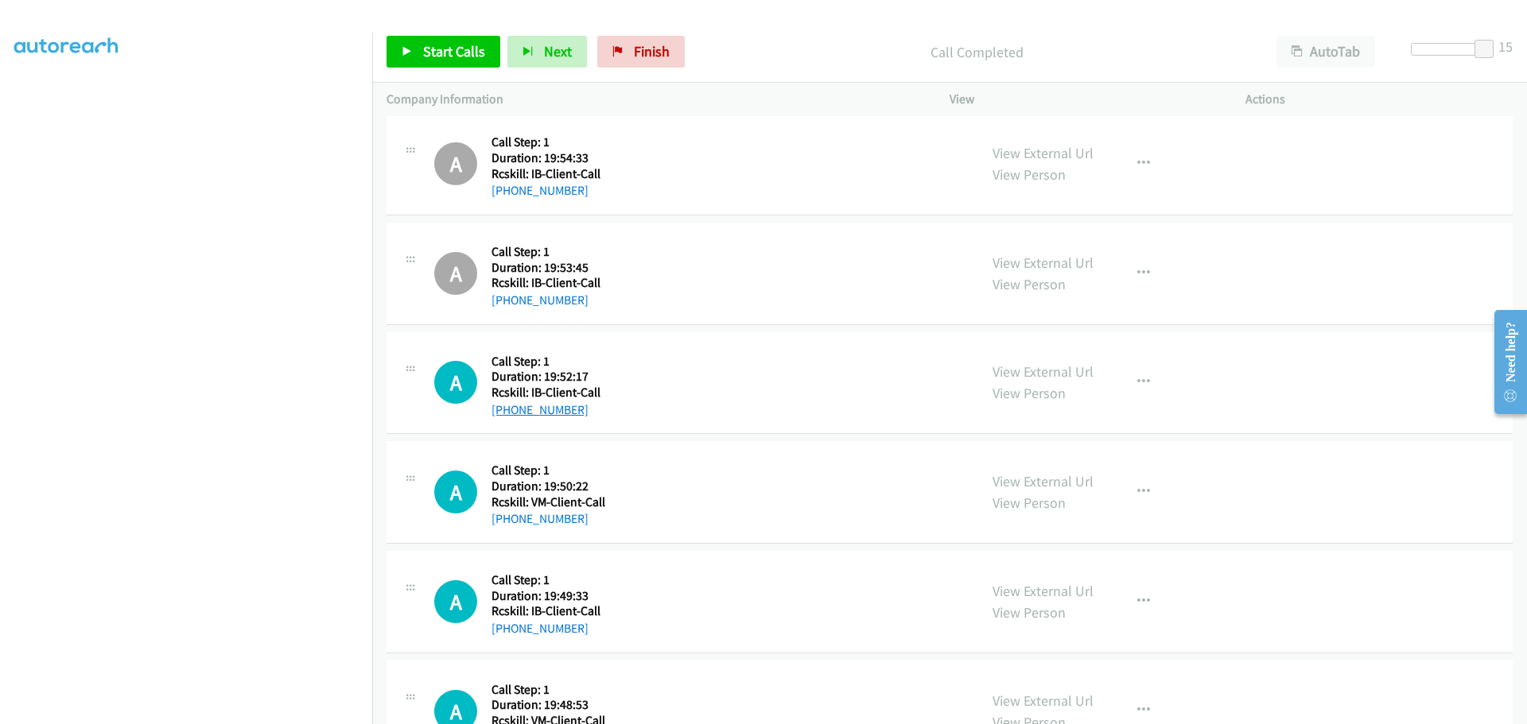
drag, startPoint x: 577, startPoint y: 409, endPoint x: 505, endPoint y: 408, distance: 72.4
click at [505, 408] on div "+1 870-413-6720" at bounding box center [545, 410] width 109 height 19
click at [440, 46] on span "Start Calls" at bounding box center [454, 51] width 62 height 18
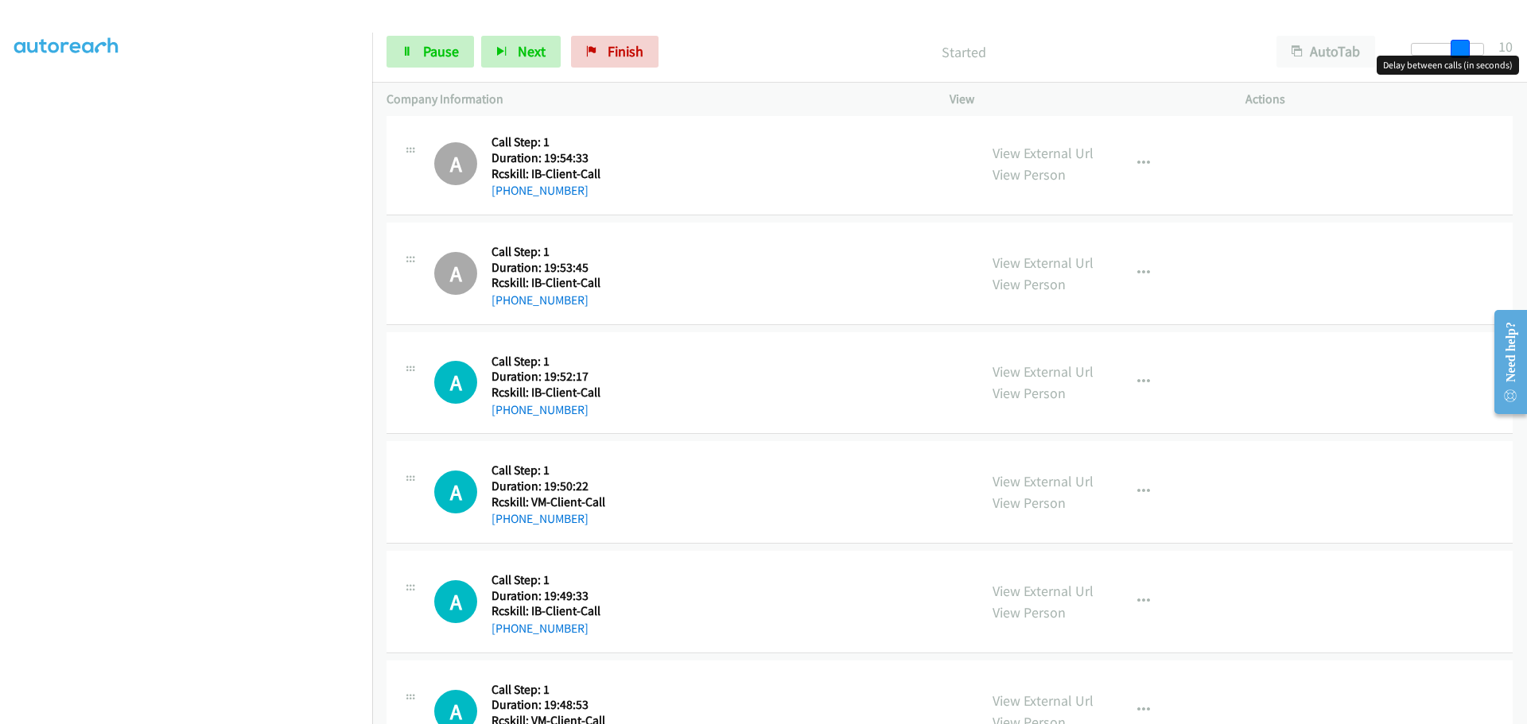
drag, startPoint x: 1483, startPoint y: 49, endPoint x: 1460, endPoint y: 49, distance: 23.1
click at [1460, 49] on span at bounding box center [1459, 49] width 19 height 19
drag, startPoint x: 1459, startPoint y: 54, endPoint x: 1446, endPoint y: 54, distance: 12.7
click at [1446, 54] on span at bounding box center [1452, 49] width 19 height 19
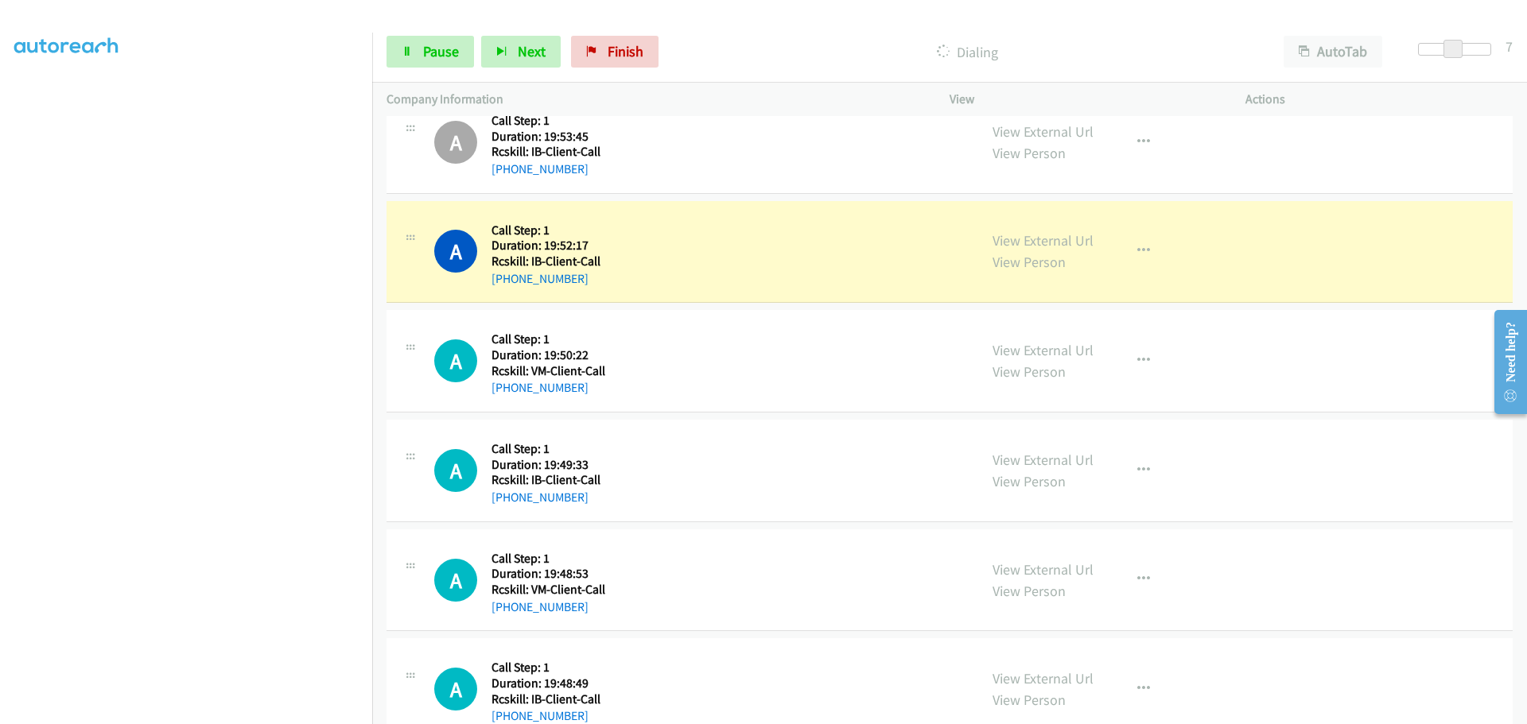
scroll to position [4214, 0]
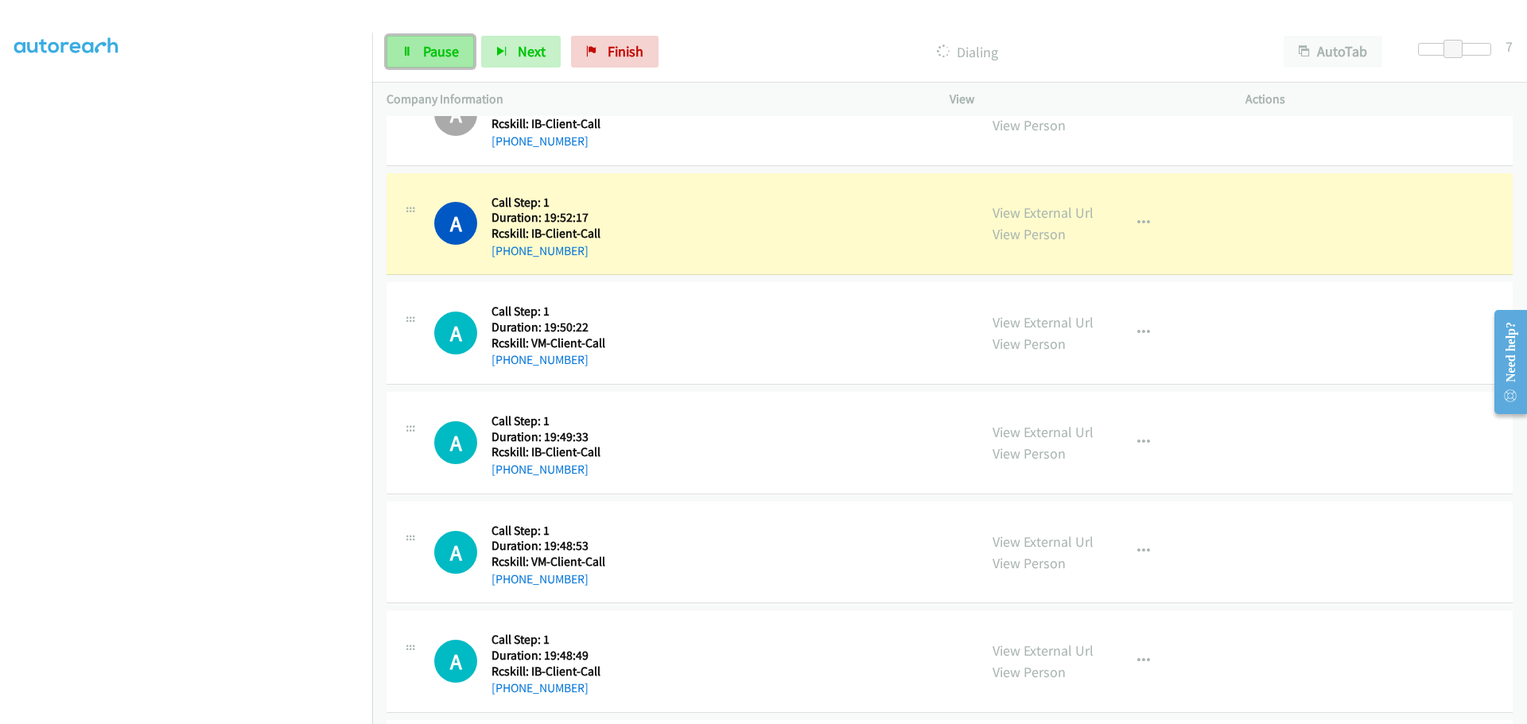
click at [412, 50] on icon at bounding box center [407, 52] width 11 height 11
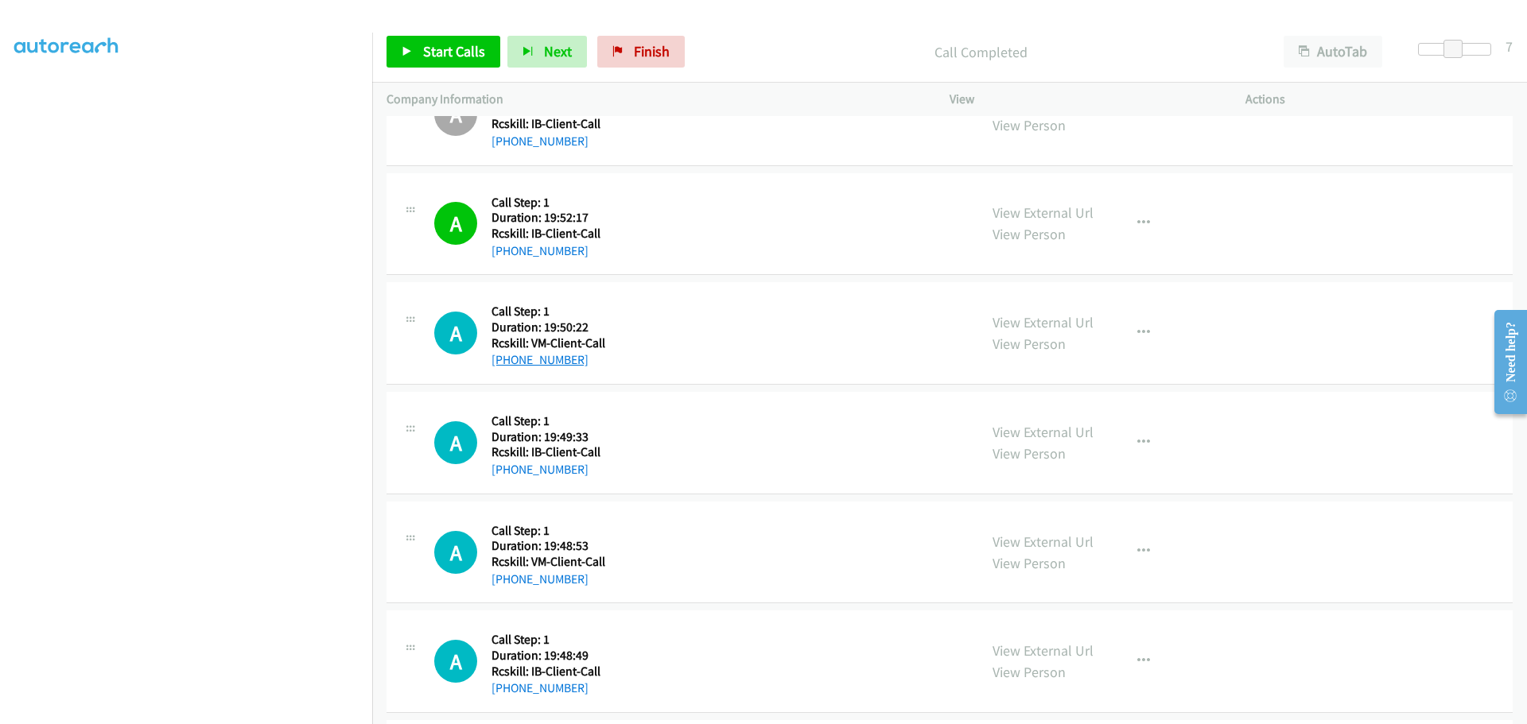
drag, startPoint x: 587, startPoint y: 363, endPoint x: 506, endPoint y: 360, distance: 80.3
click at [506, 360] on div "+1 918-277-9534" at bounding box center [548, 360] width 114 height 19
click at [1137, 334] on icon "button" at bounding box center [1143, 333] width 13 height 13
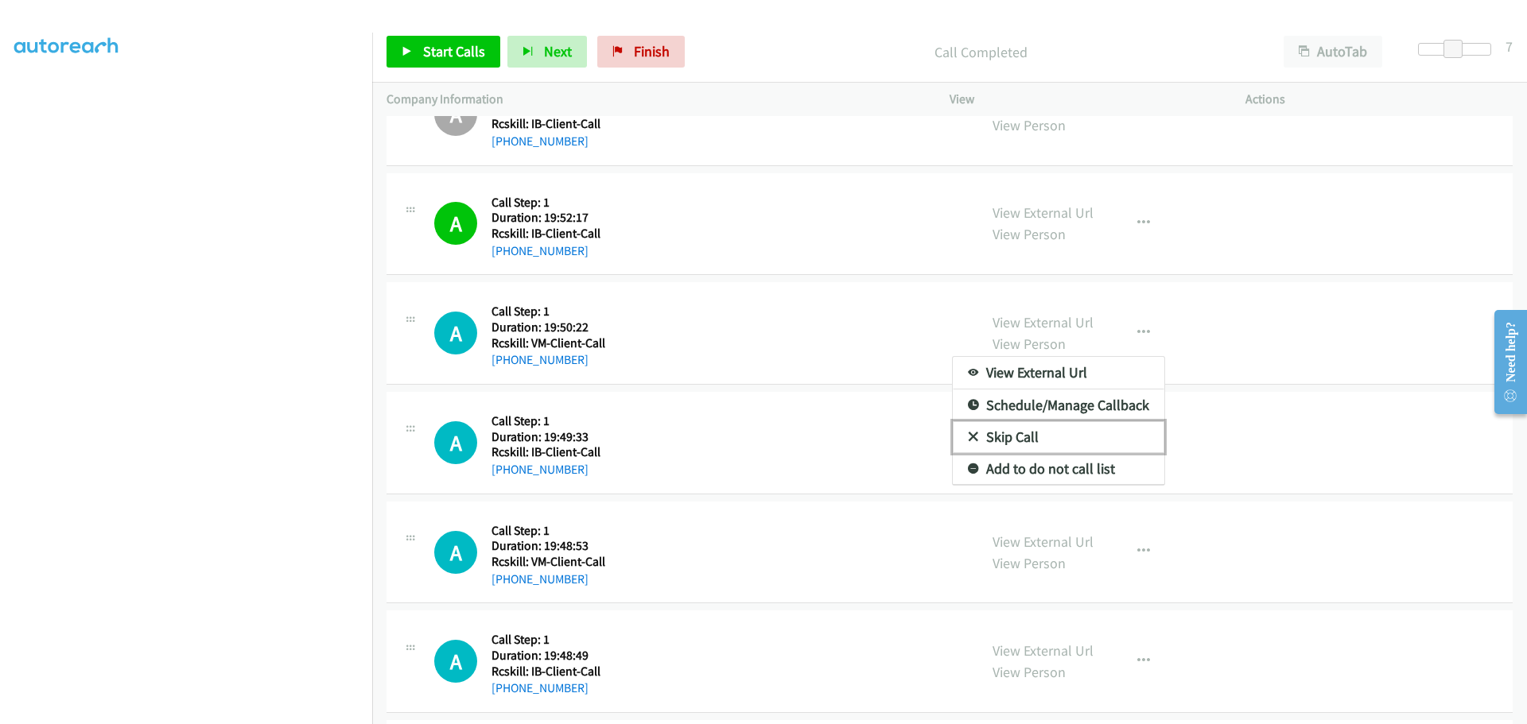
click at [1033, 445] on link "Skip Call" at bounding box center [1058, 437] width 211 height 32
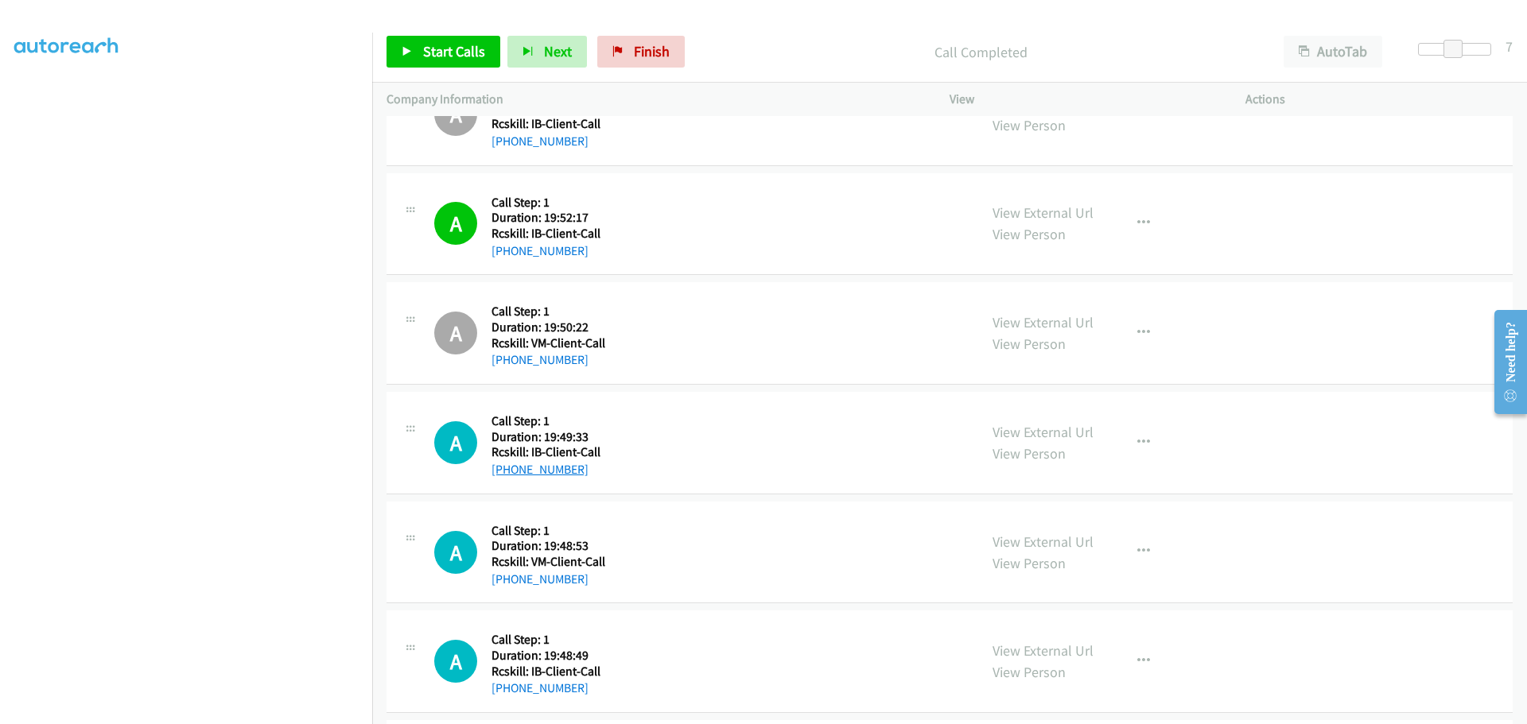
drag, startPoint x: 594, startPoint y: 474, endPoint x: 508, endPoint y: 469, distance: 86.0
click at [508, 469] on div "+1 806-500-6517" at bounding box center [545, 469] width 109 height 19
click at [1137, 439] on icon "button" at bounding box center [1143, 443] width 13 height 13
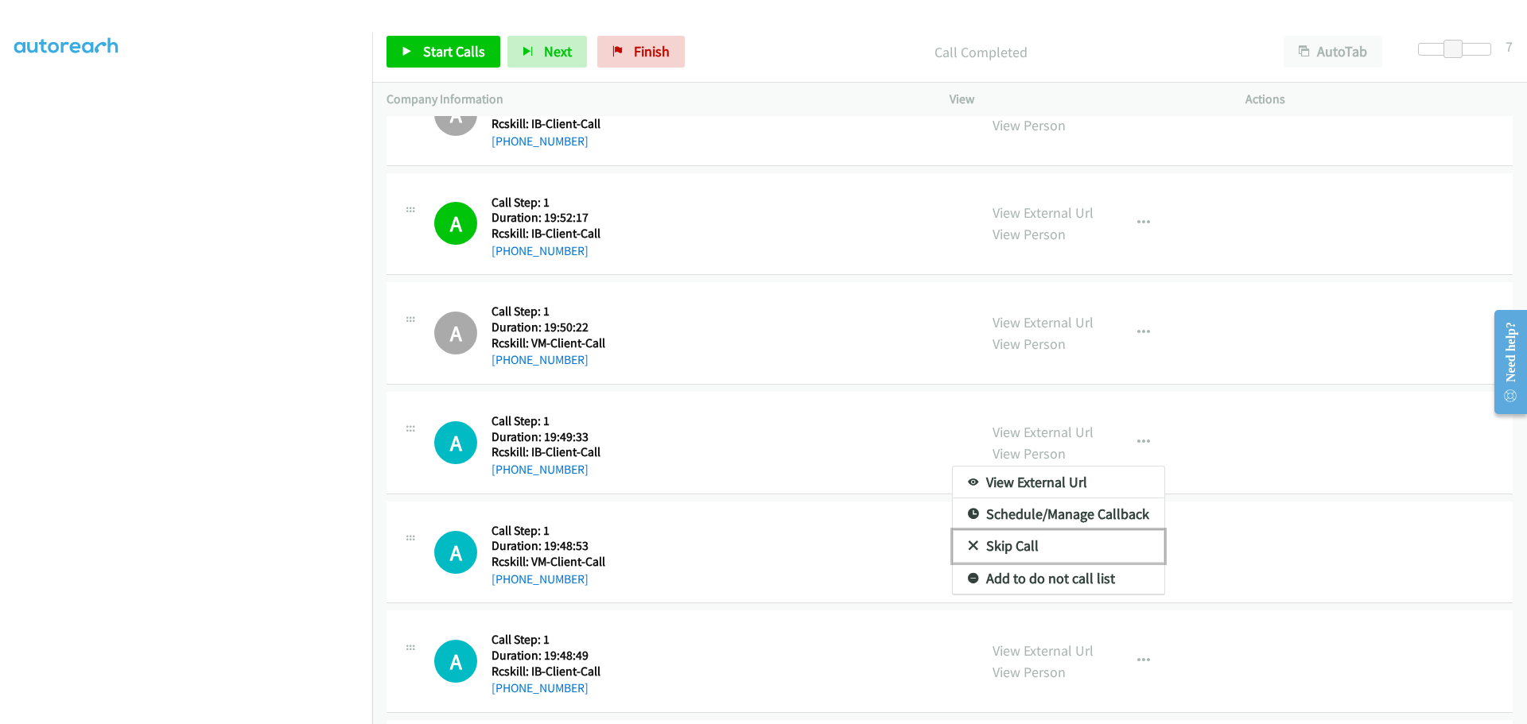
click at [1030, 546] on link "Skip Call" at bounding box center [1058, 546] width 211 height 32
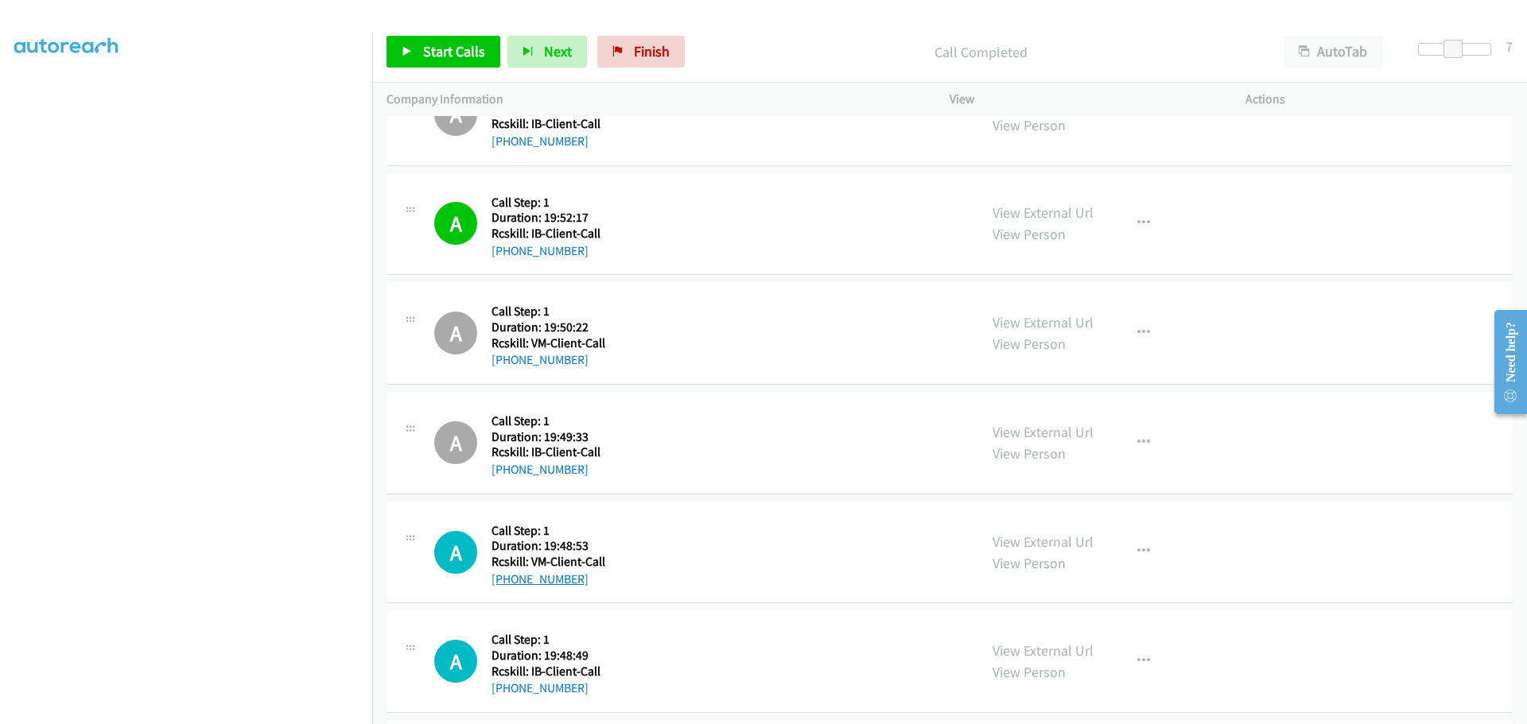
drag, startPoint x: 598, startPoint y: 581, endPoint x: 509, endPoint y: 575, distance: 89.3
click at [509, 575] on div "+1 570-470-0336" at bounding box center [548, 579] width 114 height 19
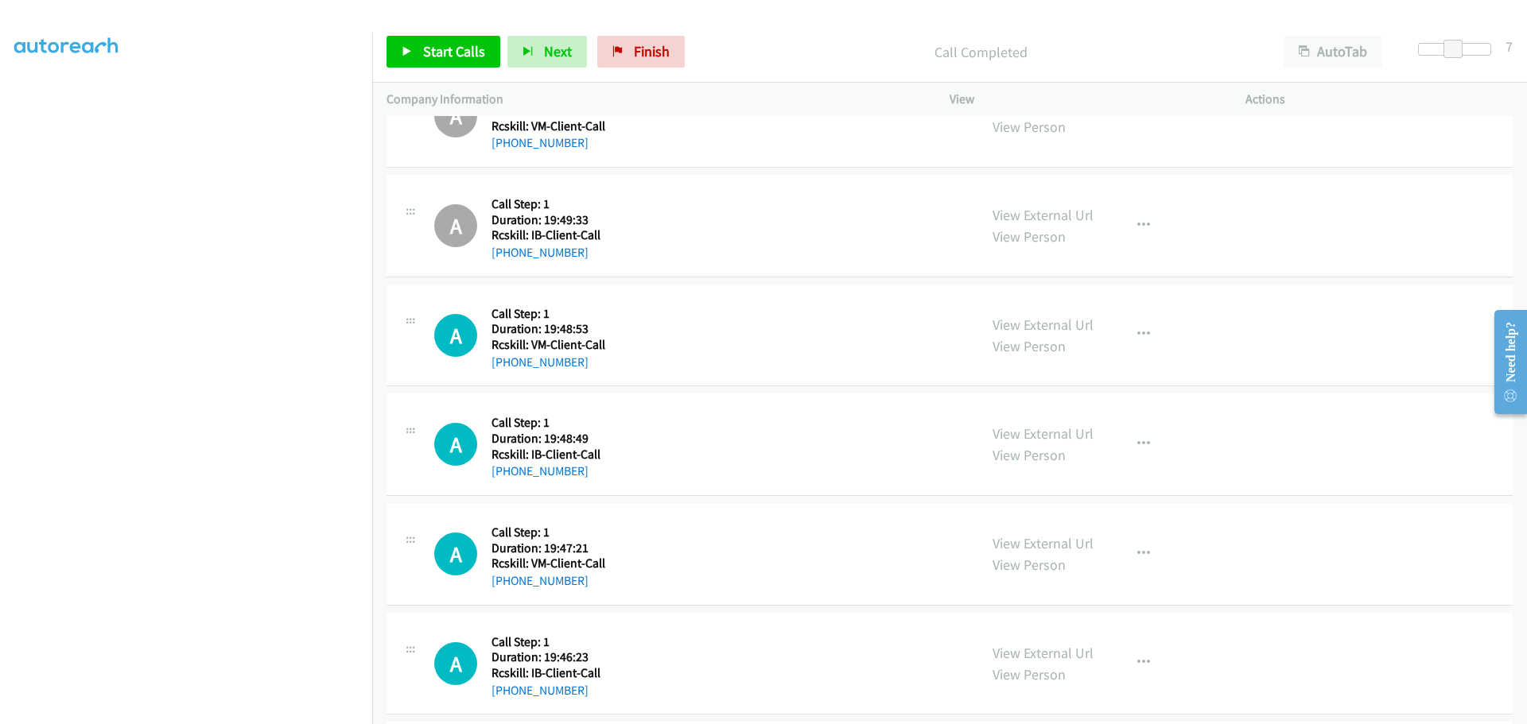
scroll to position [4453, 0]
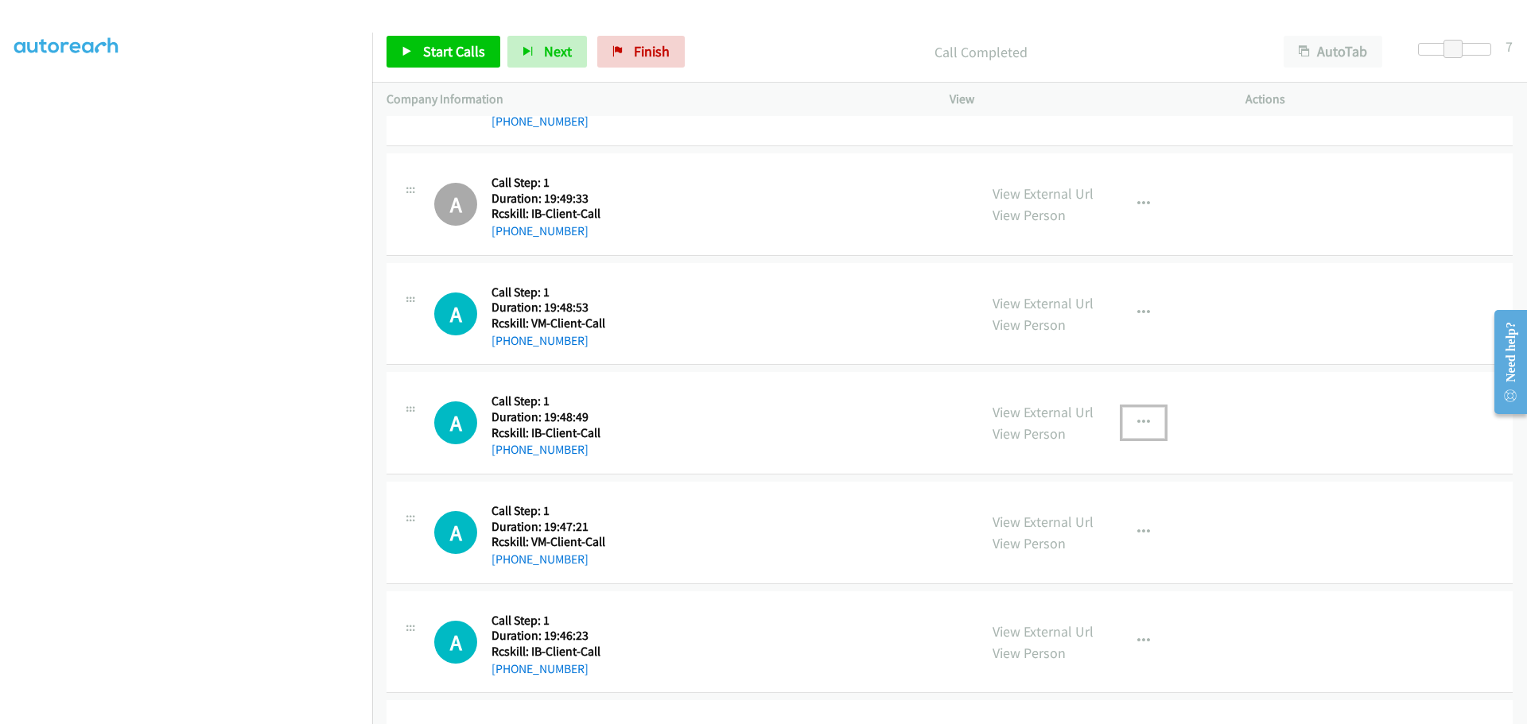
click at [1142, 417] on icon "button" at bounding box center [1143, 423] width 13 height 13
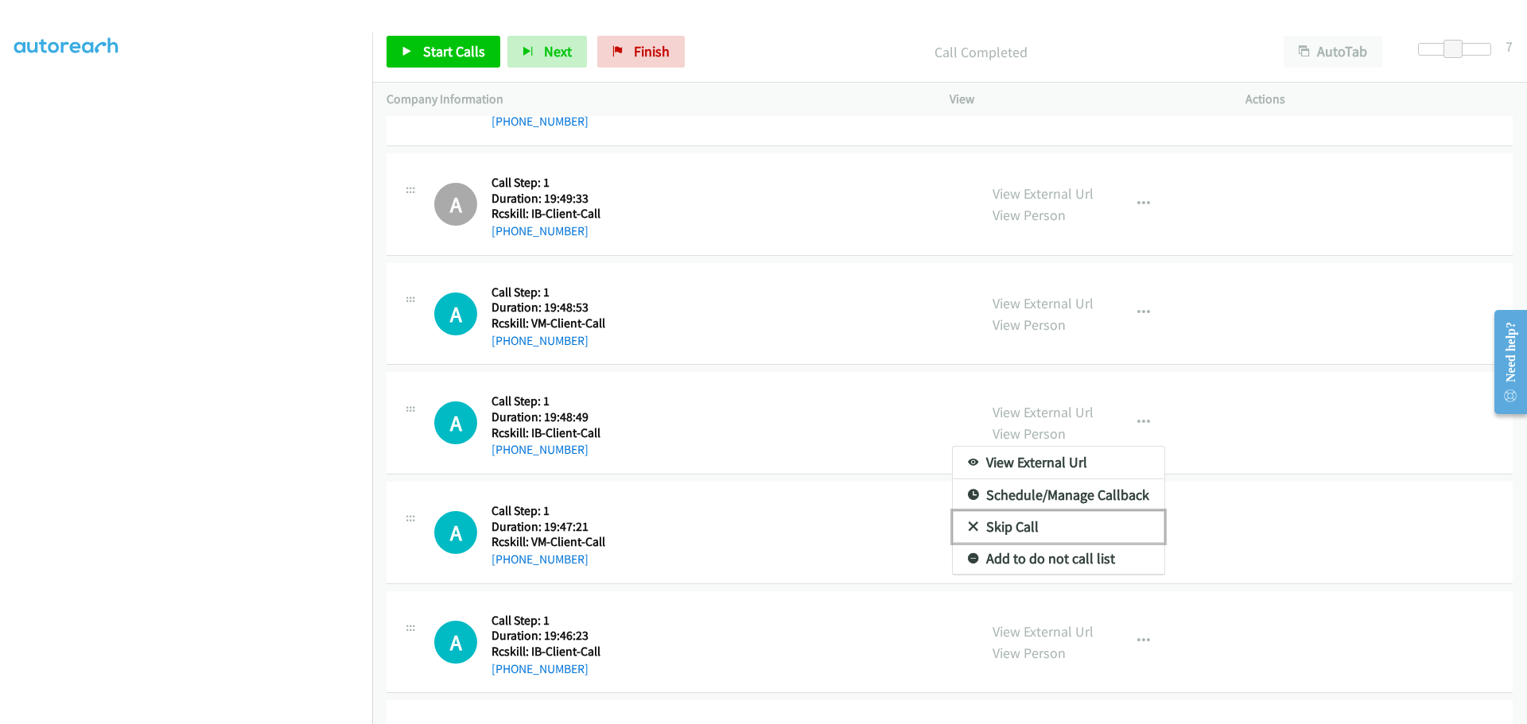
click at [995, 527] on link "Skip Call" at bounding box center [1058, 527] width 211 height 32
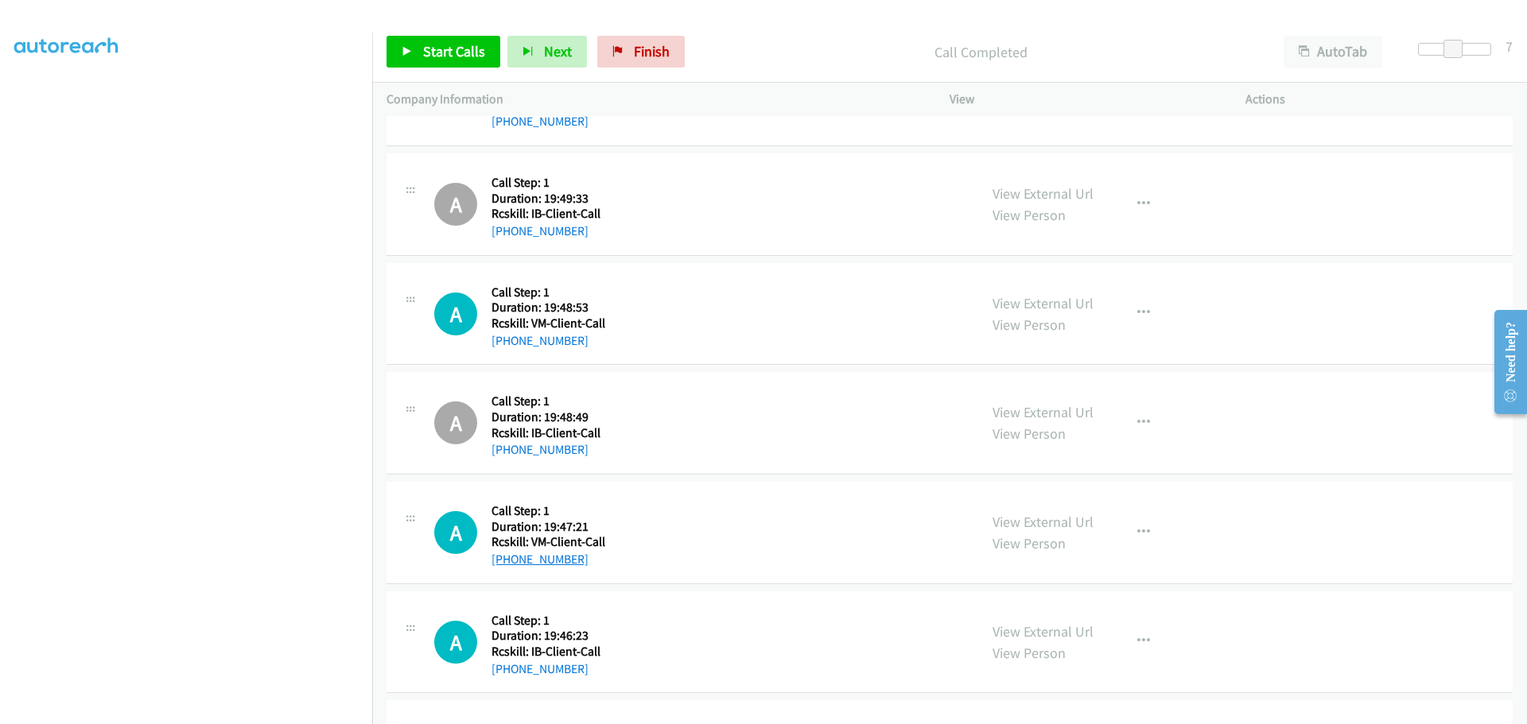
drag, startPoint x: 581, startPoint y: 564, endPoint x: 507, endPoint y: 558, distance: 74.2
click at [507, 558] on div "+1 773-550-0803" at bounding box center [548, 559] width 114 height 19
click at [1137, 534] on icon "button" at bounding box center [1143, 532] width 13 height 13
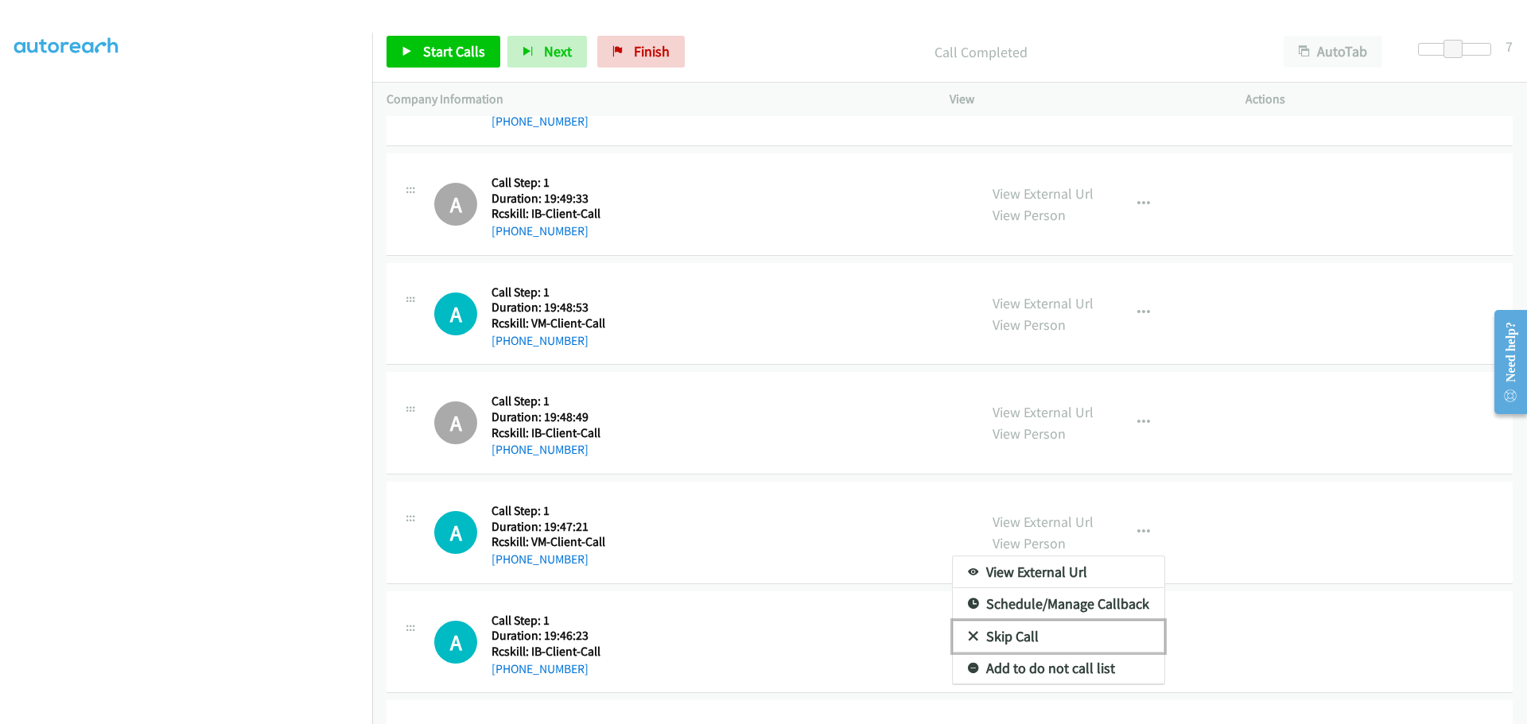
click at [1017, 636] on link "Skip Call" at bounding box center [1058, 637] width 211 height 32
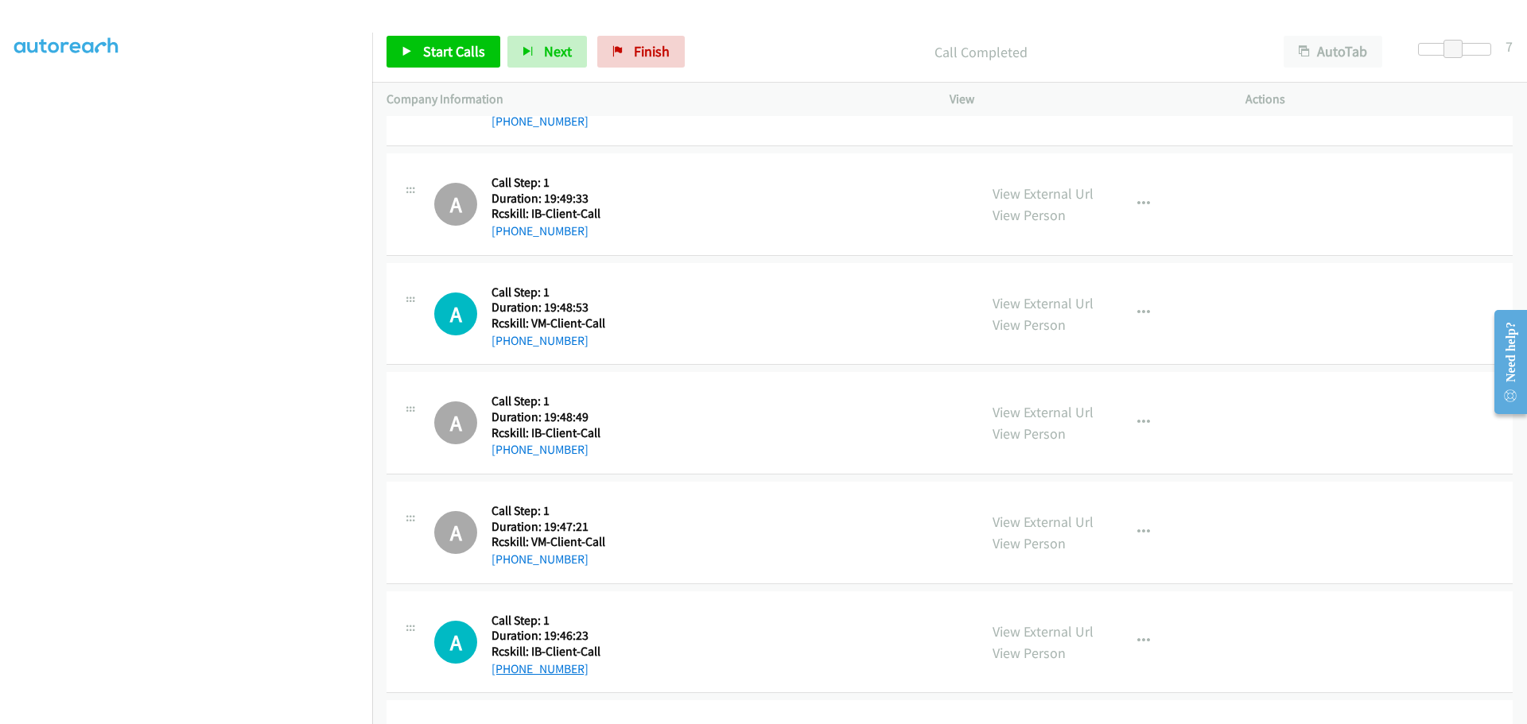
drag, startPoint x: 584, startPoint y: 670, endPoint x: 503, endPoint y: 674, distance: 81.2
click at [503, 674] on div "+1 971-208-8775" at bounding box center [545, 669] width 109 height 19
click at [1137, 643] on icon "button" at bounding box center [1143, 641] width 13 height 13
click at [1273, 638] on div at bounding box center [763, 362] width 1527 height 724
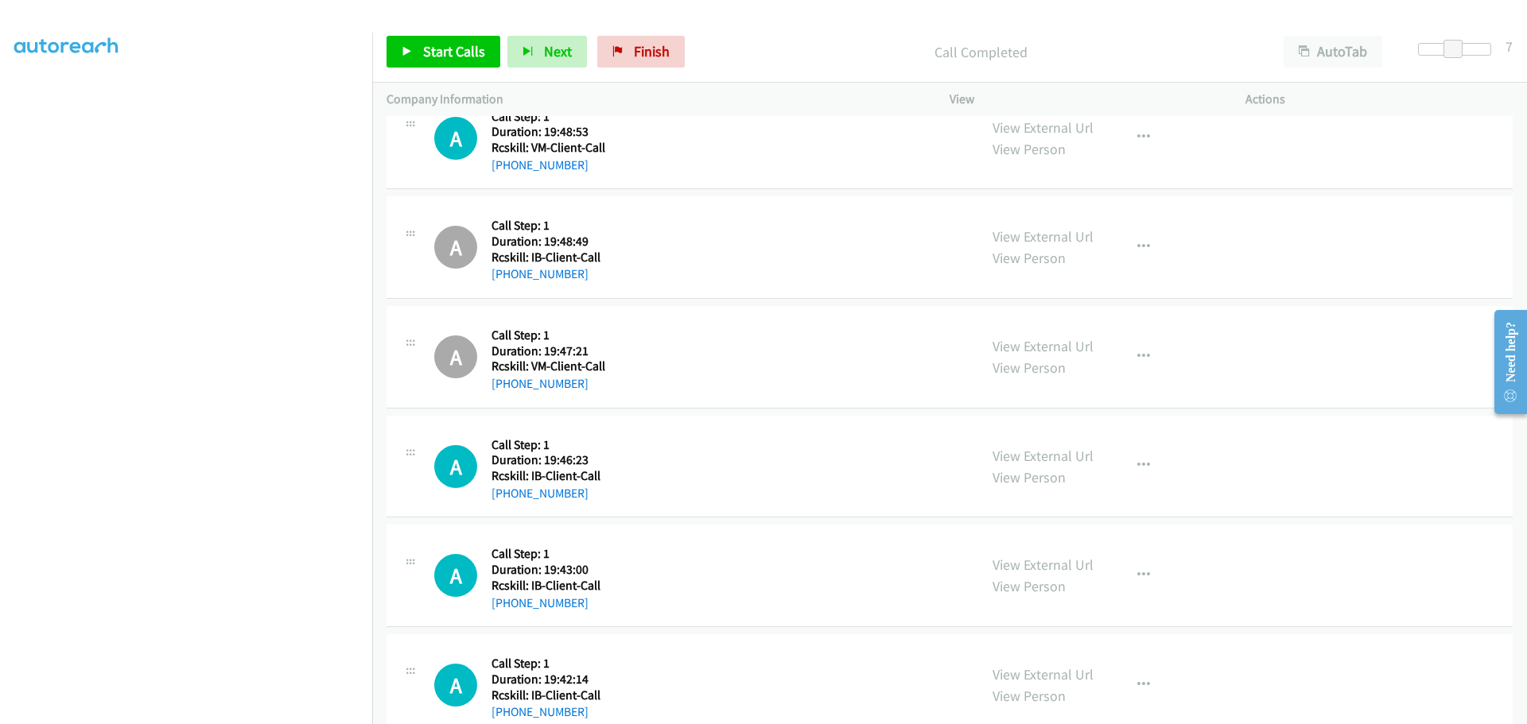
scroll to position [4691, 0]
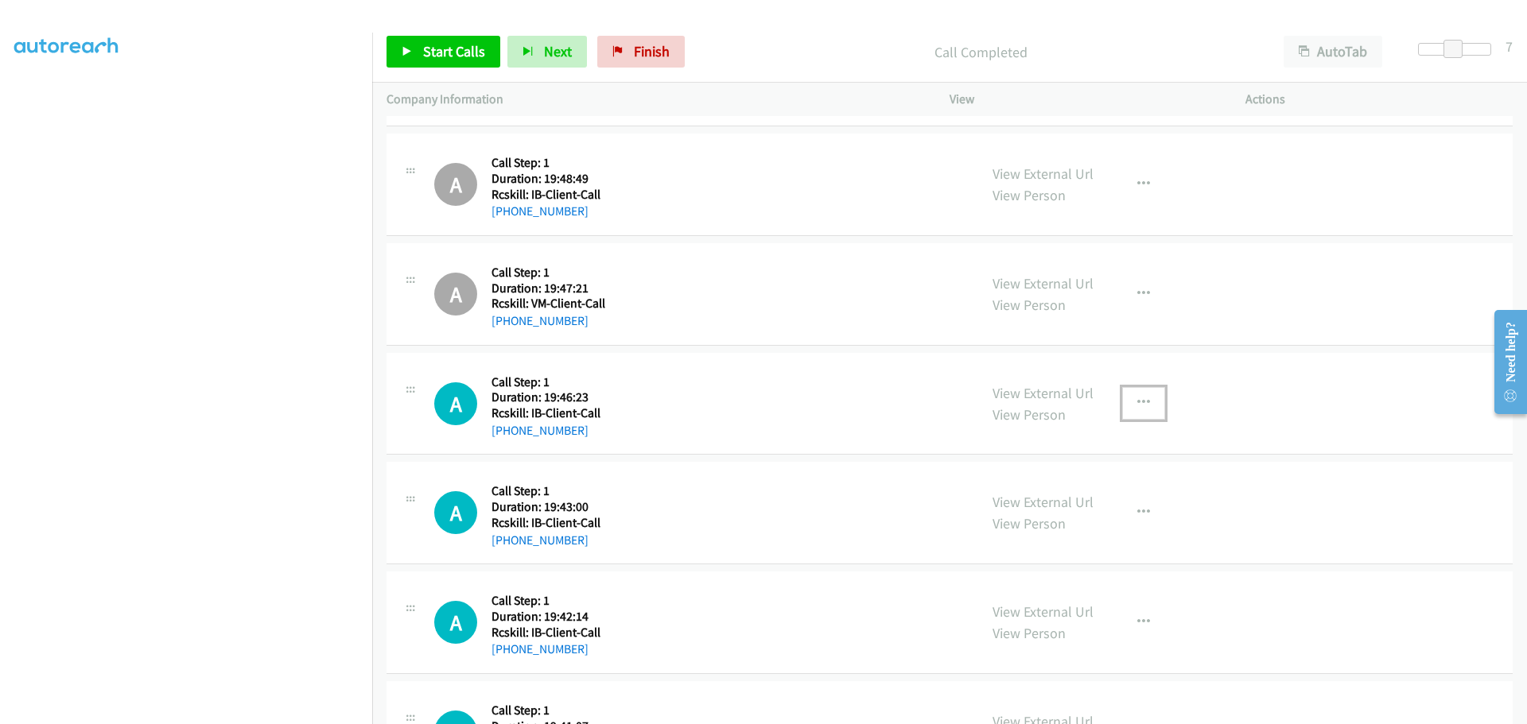
click at [1137, 400] on icon "button" at bounding box center [1143, 403] width 13 height 13
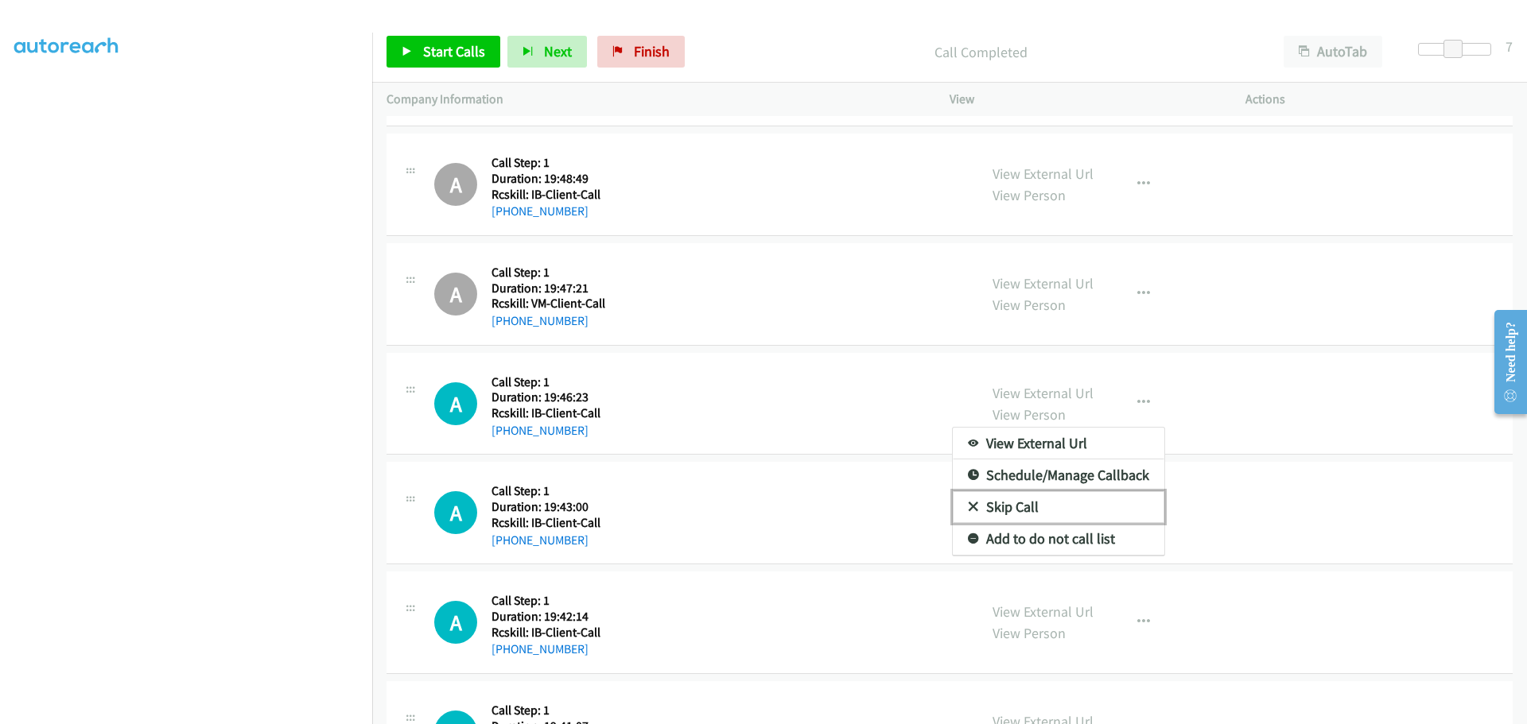
click at [976, 506] on link "Skip Call" at bounding box center [1058, 507] width 211 height 32
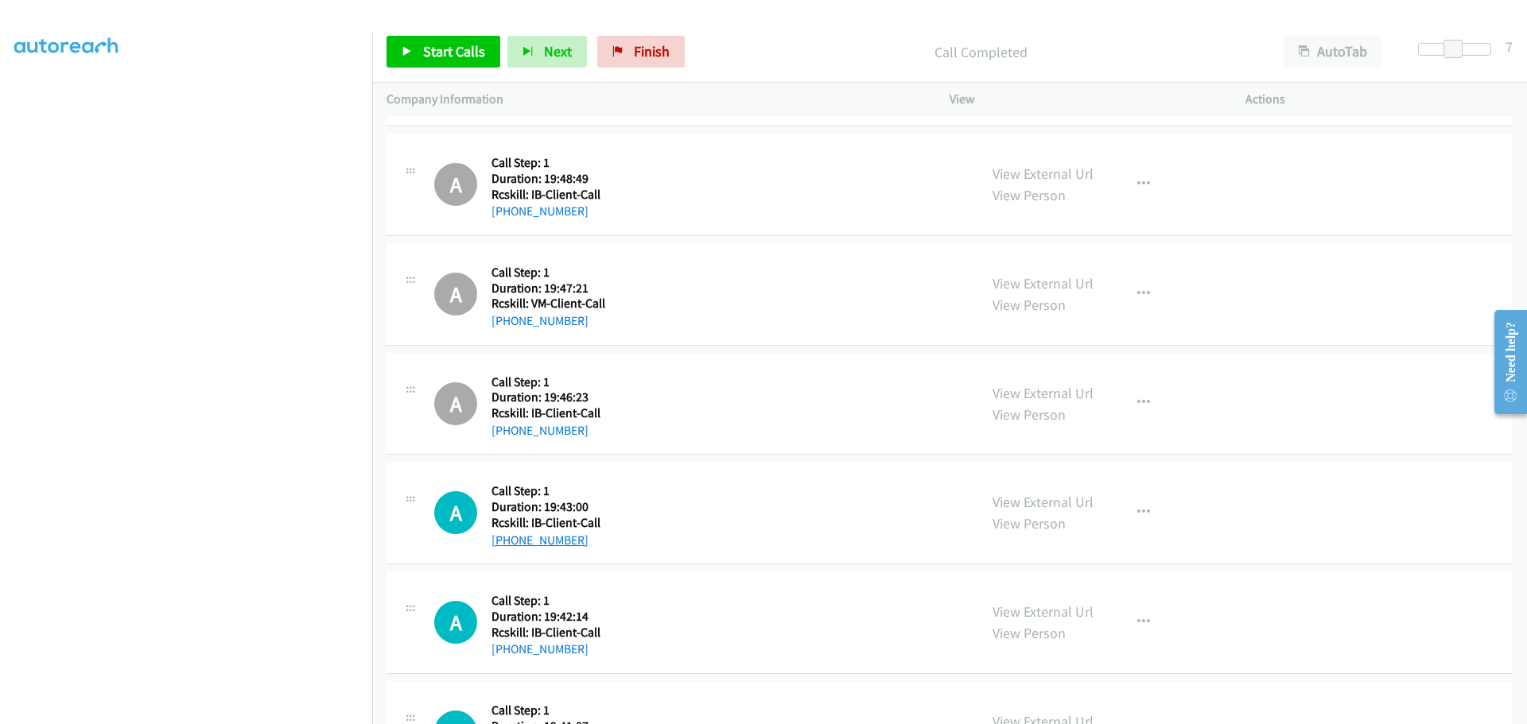
drag, startPoint x: 592, startPoint y: 540, endPoint x: 508, endPoint y: 537, distance: 84.3
click at [508, 537] on div "+1 602-388-0809" at bounding box center [545, 540] width 109 height 19
click at [1144, 509] on button "button" at bounding box center [1143, 513] width 43 height 32
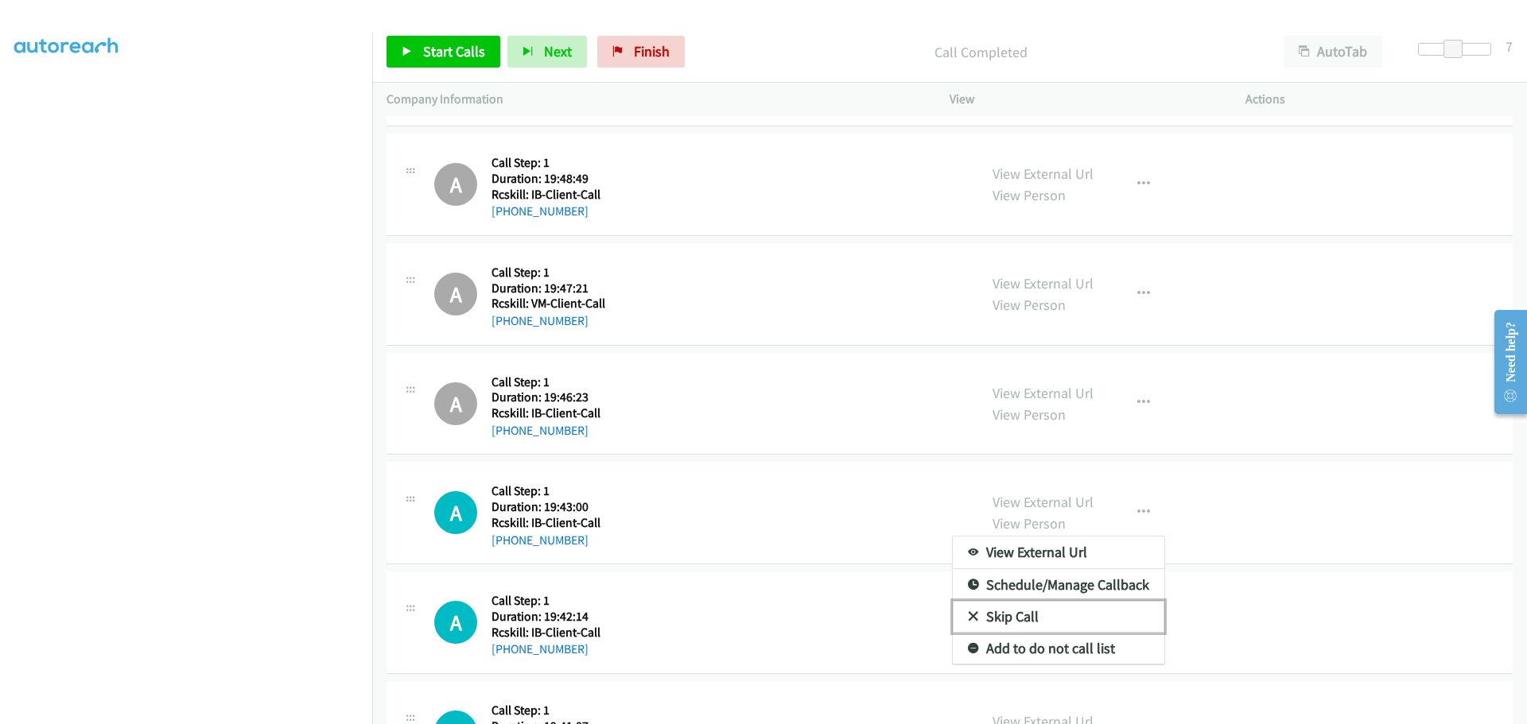
click at [999, 615] on link "Skip Call" at bounding box center [1058, 617] width 211 height 32
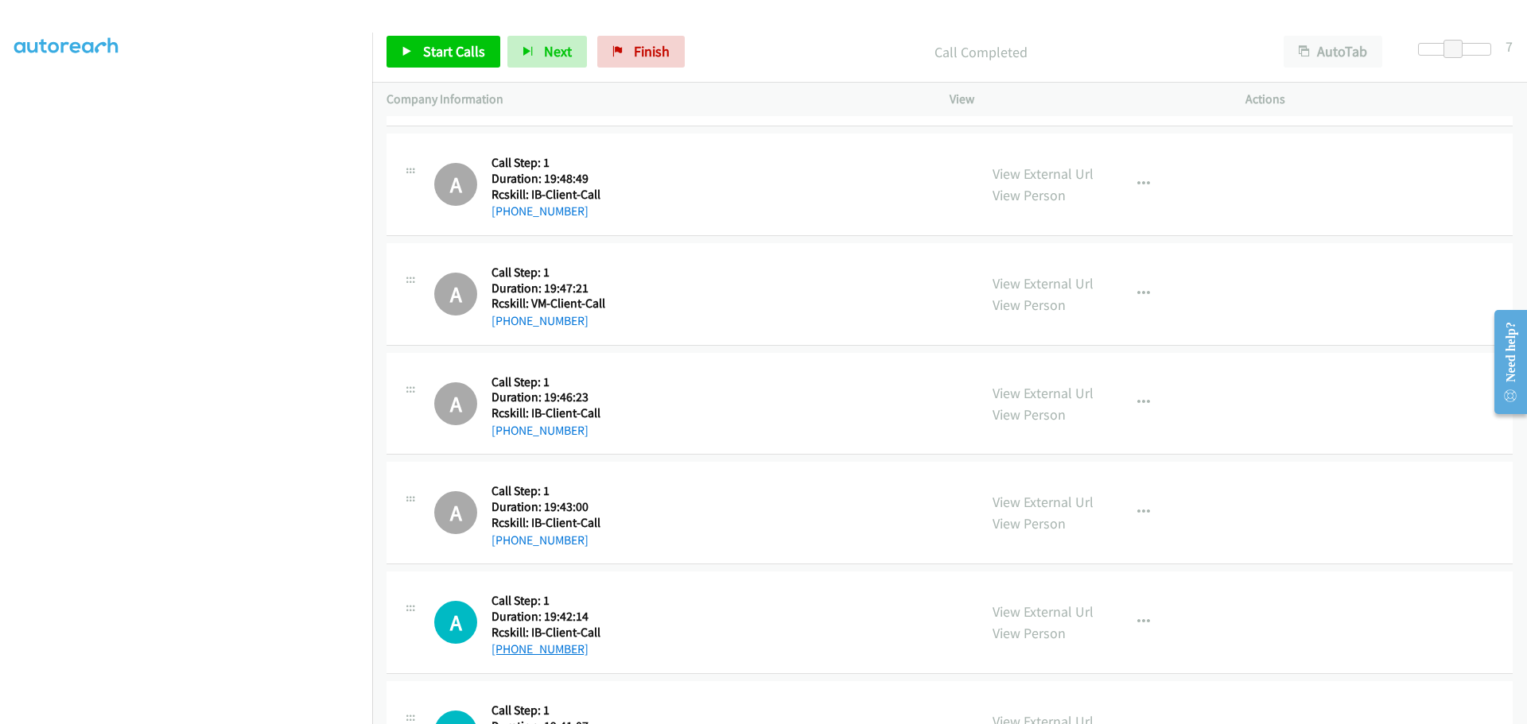
drag, startPoint x: 581, startPoint y: 650, endPoint x: 504, endPoint y: 654, distance: 77.2
click at [504, 654] on div "+1 928-293-5001" at bounding box center [545, 649] width 109 height 19
click at [1137, 621] on icon "button" at bounding box center [1143, 622] width 13 height 13
click at [1241, 600] on div at bounding box center [763, 362] width 1527 height 724
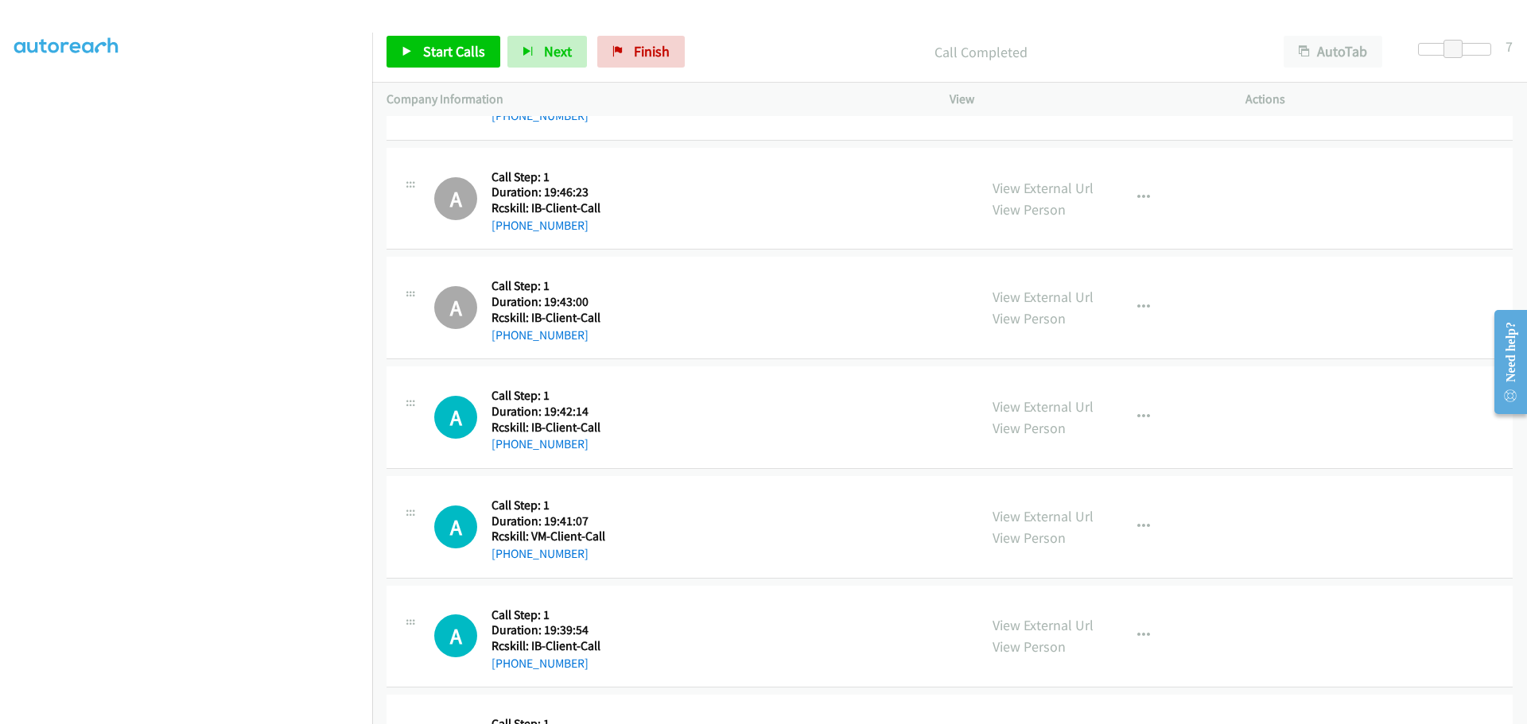
scroll to position [5009, 0]
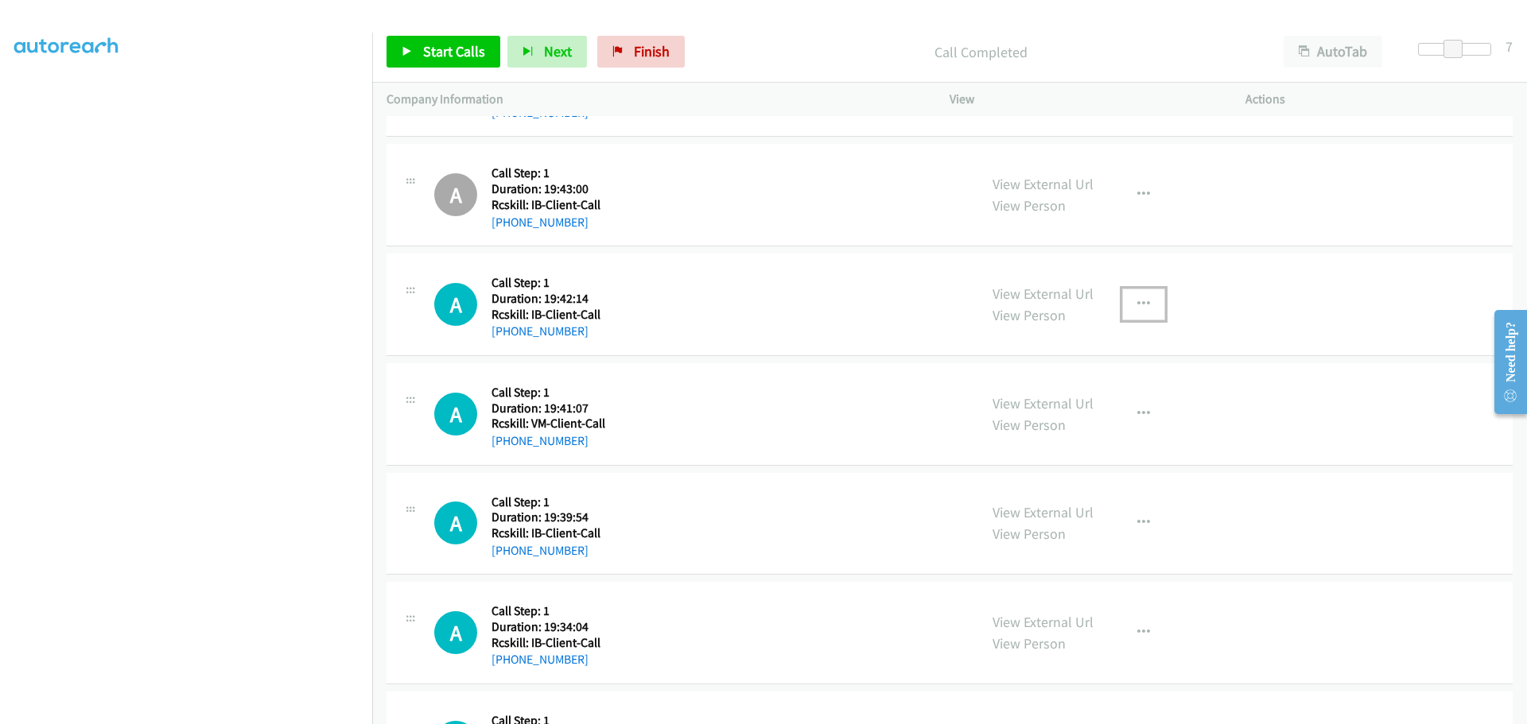
click at [1140, 304] on icon "button" at bounding box center [1143, 304] width 13 height 13
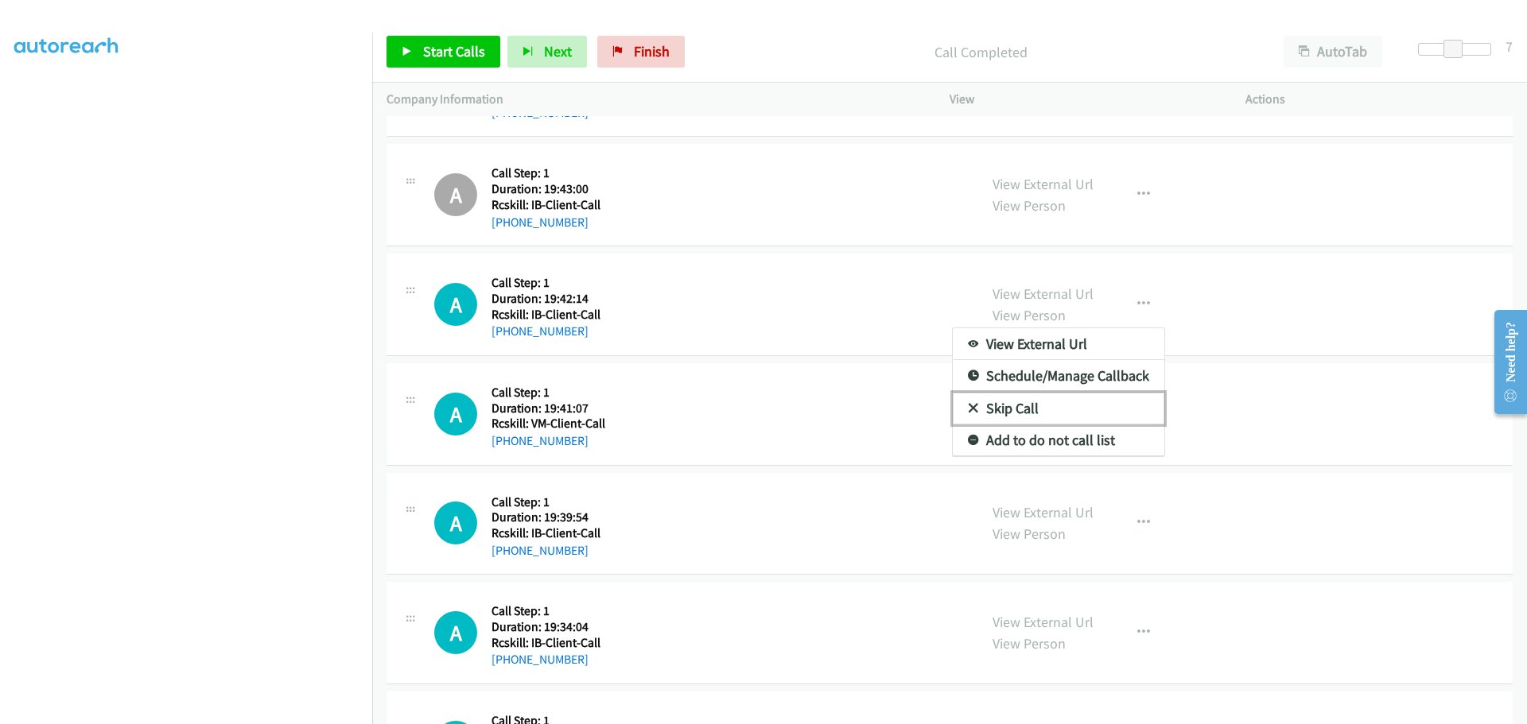
click at [1024, 408] on link "Skip Call" at bounding box center [1058, 409] width 211 height 32
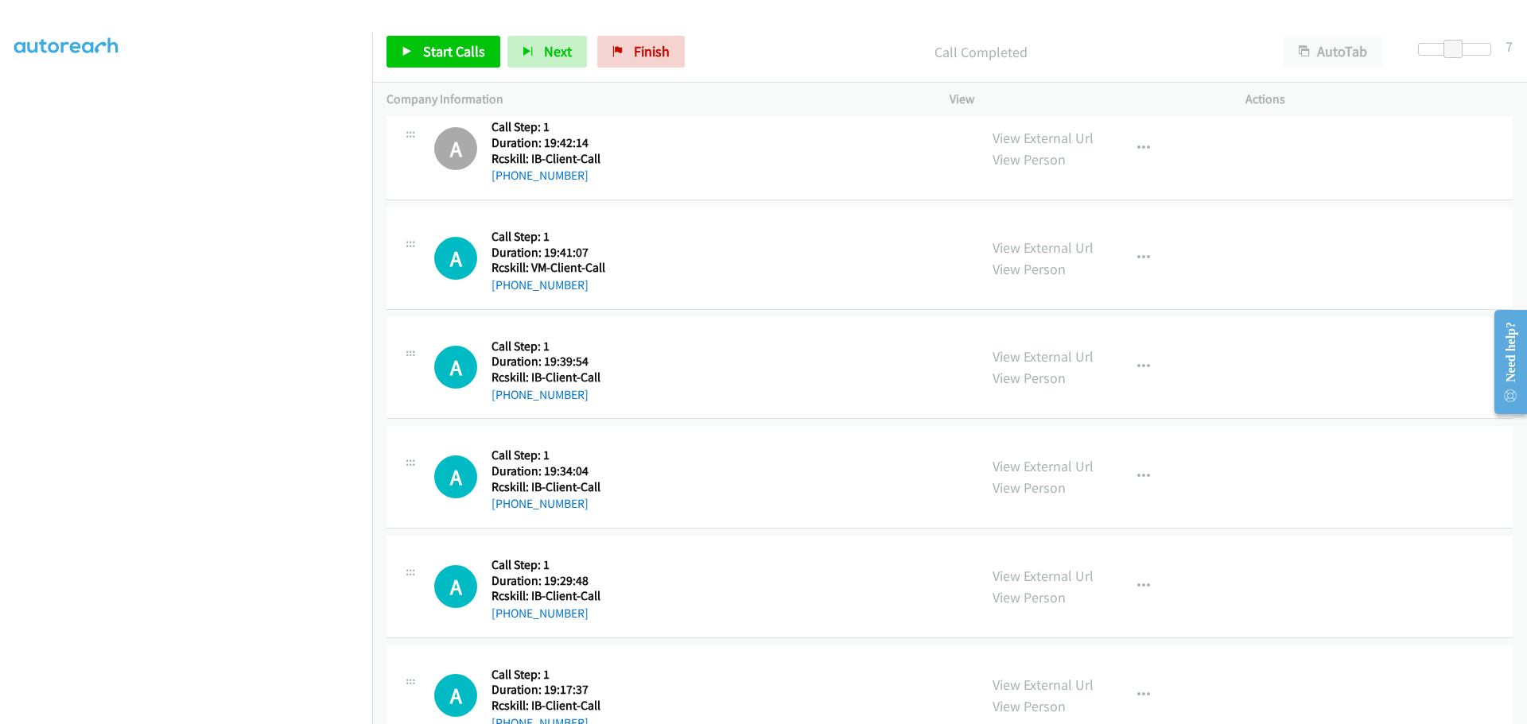
scroll to position [5168, 0]
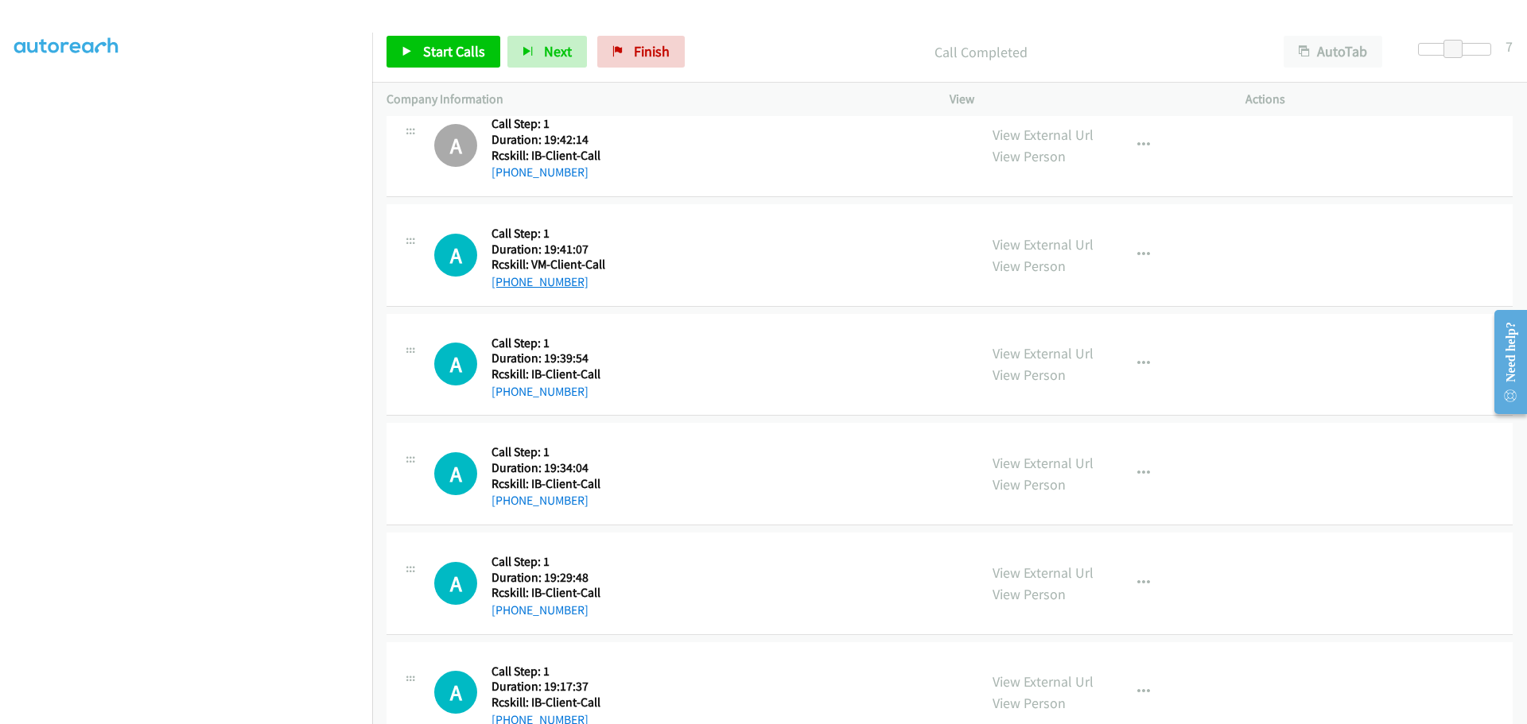
drag, startPoint x: 595, startPoint y: 287, endPoint x: 506, endPoint y: 282, distance: 88.4
click at [506, 282] on div "+1 316-869-3322" at bounding box center [548, 282] width 114 height 19
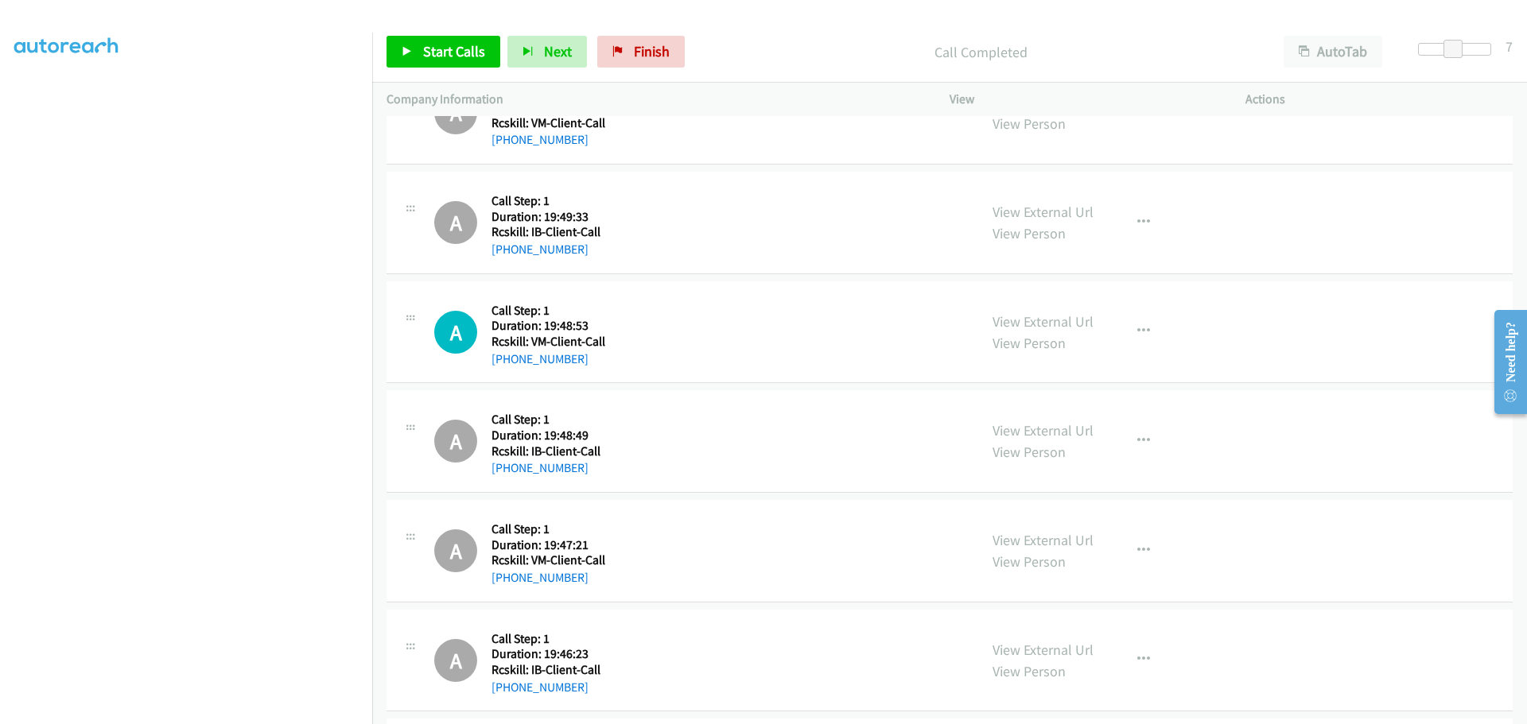
scroll to position [4373, 0]
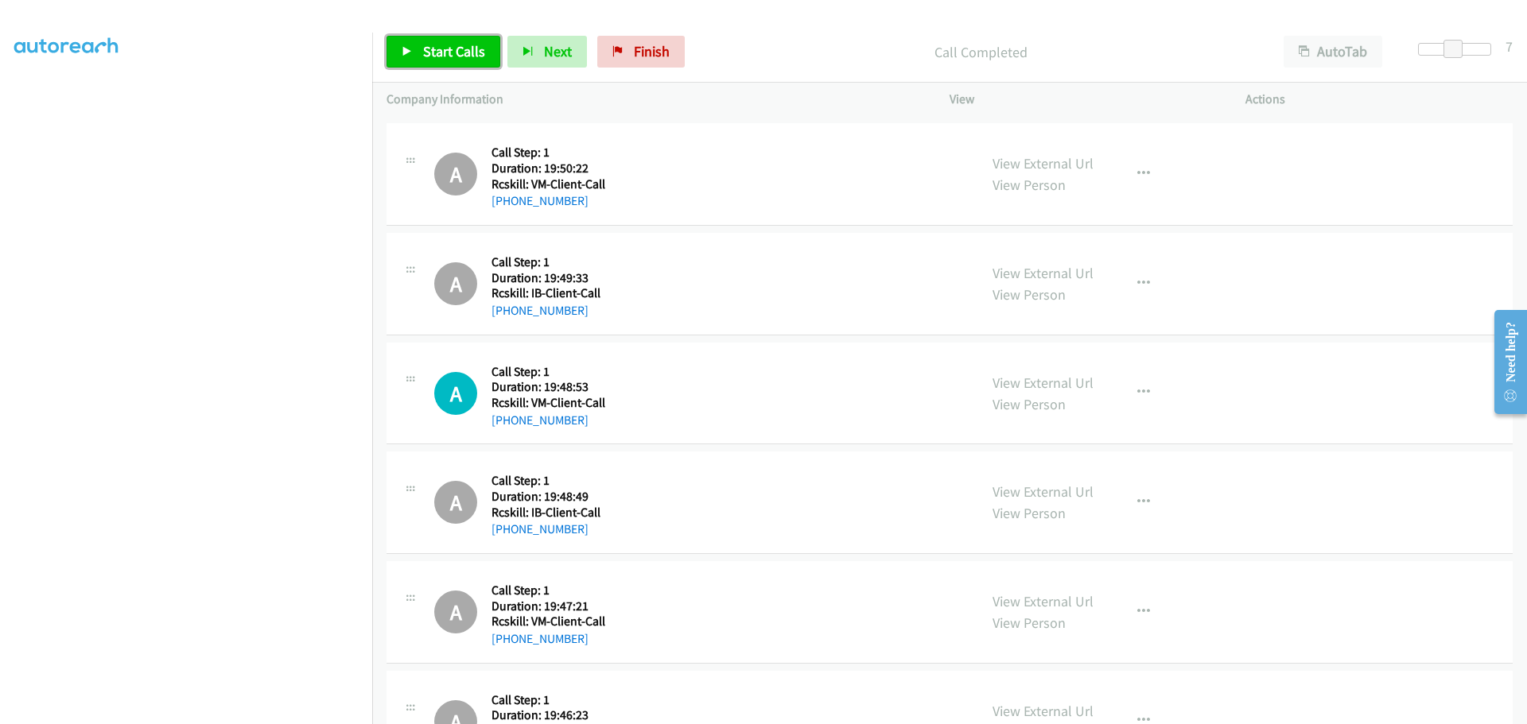
click at [395, 52] on link "Start Calls" at bounding box center [443, 52] width 114 height 32
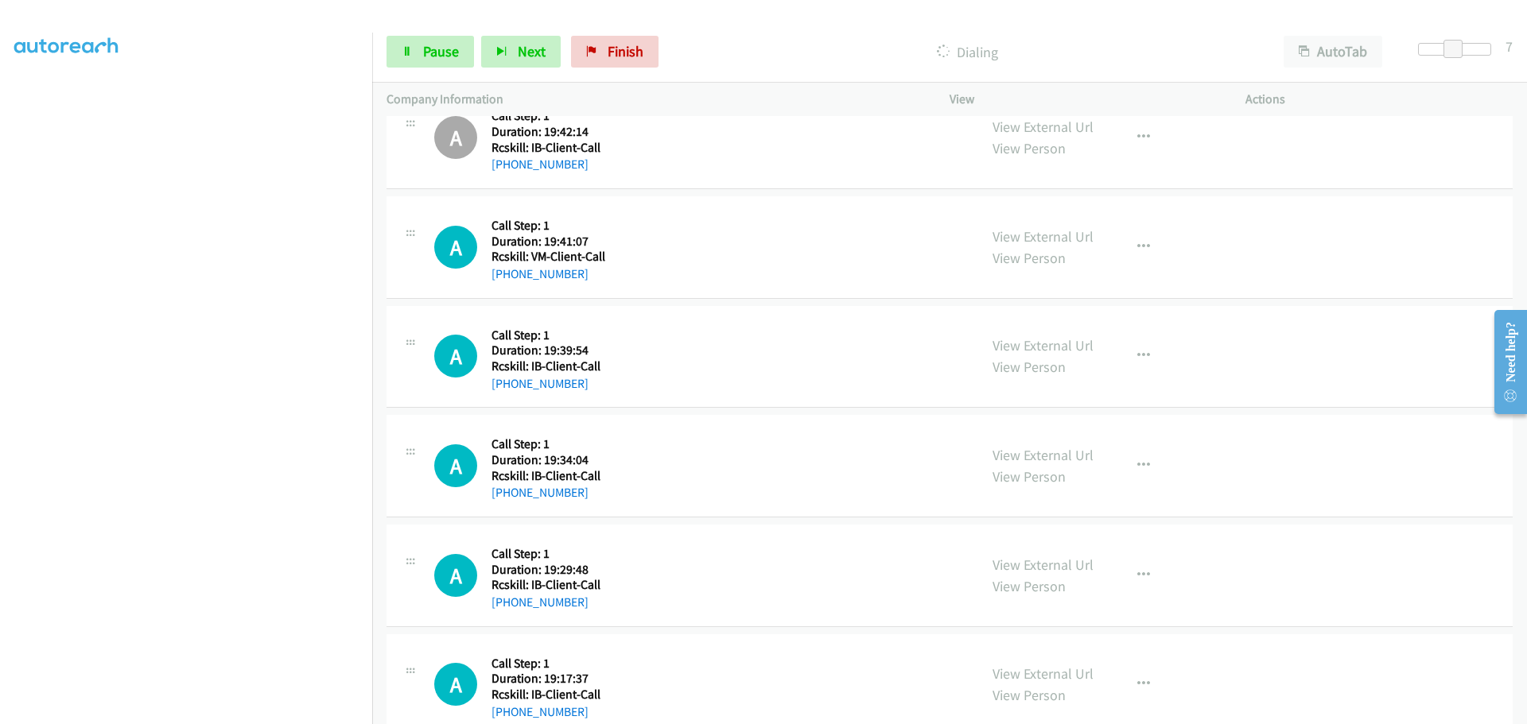
scroll to position [5173, 0]
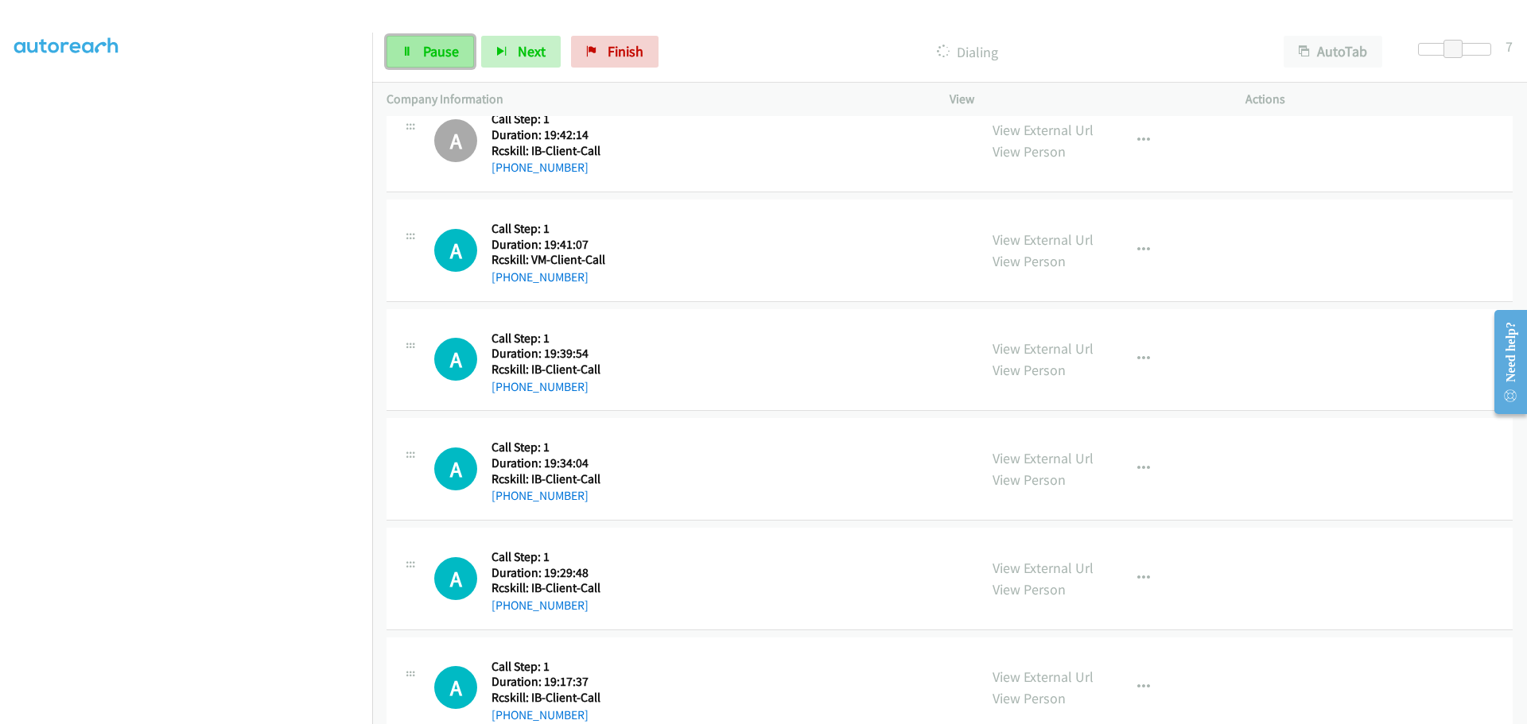
click at [436, 51] on span "Pause" at bounding box center [441, 51] width 36 height 18
click at [429, 50] on span "Start Calls" at bounding box center [454, 51] width 62 height 18
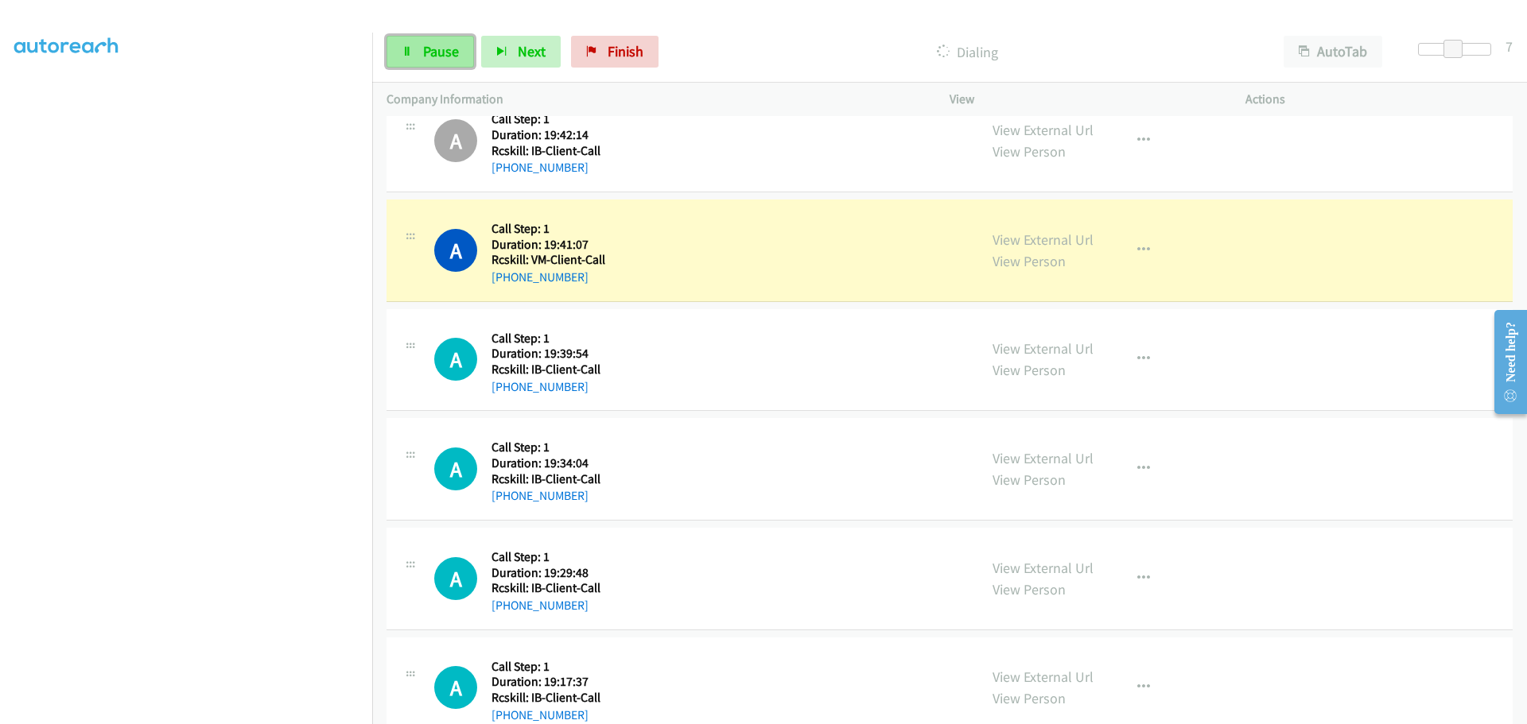
click at [417, 56] on link "Pause" at bounding box center [429, 52] width 87 height 32
click at [701, 300] on div "A Callback Scheduled Call Step: 1 America/Chicago Duration: 19:41:07 Rcskill: V…" at bounding box center [949, 251] width 1126 height 103
drag, startPoint x: 588, startPoint y: 391, endPoint x: 506, endPoint y: 394, distance: 81.9
click at [506, 394] on div "[PHONE_NUMBER]" at bounding box center [545, 387] width 109 height 19
drag, startPoint x: 582, startPoint y: 499, endPoint x: 508, endPoint y: 499, distance: 73.9
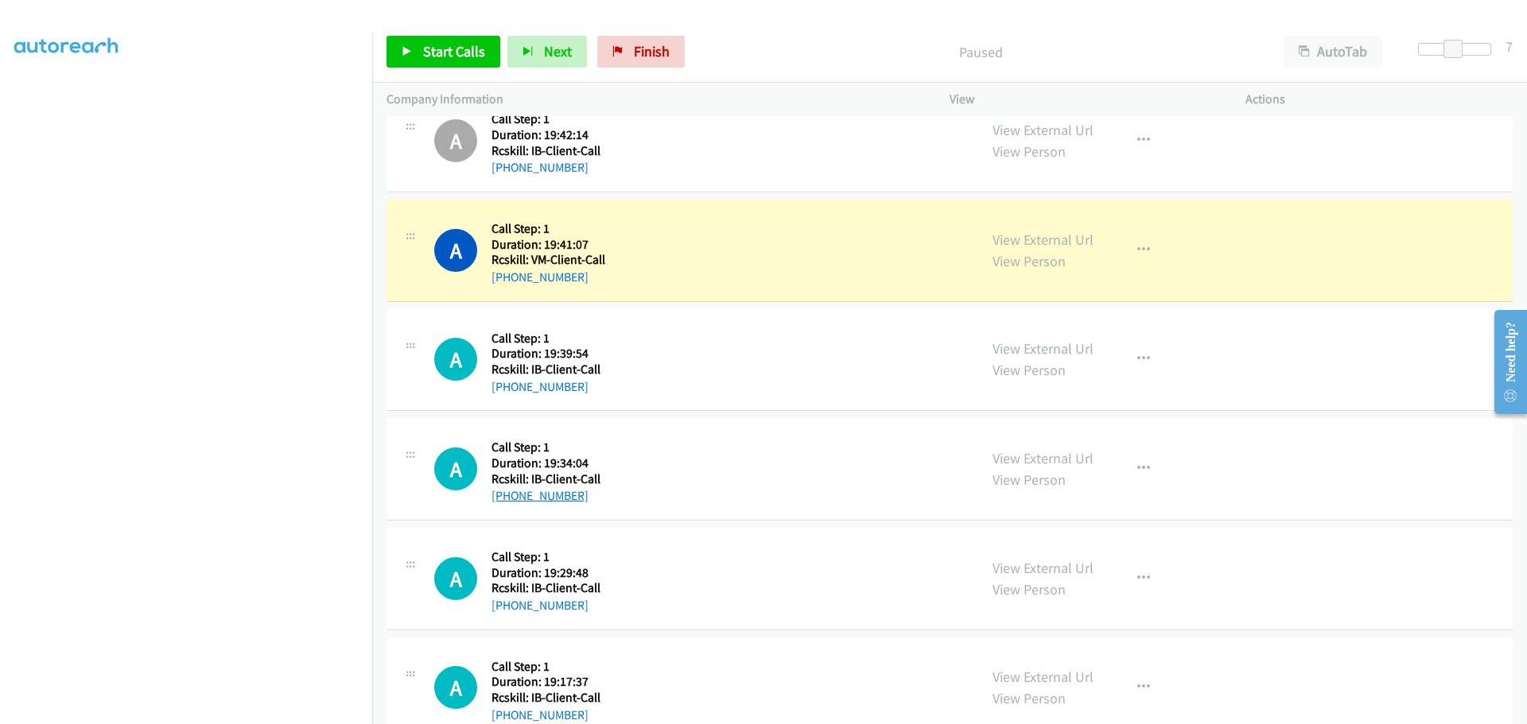
click at [508, 499] on div "+1 330-780-4246" at bounding box center [545, 496] width 109 height 19
click at [1137, 468] on icon "button" at bounding box center [1143, 469] width 13 height 13
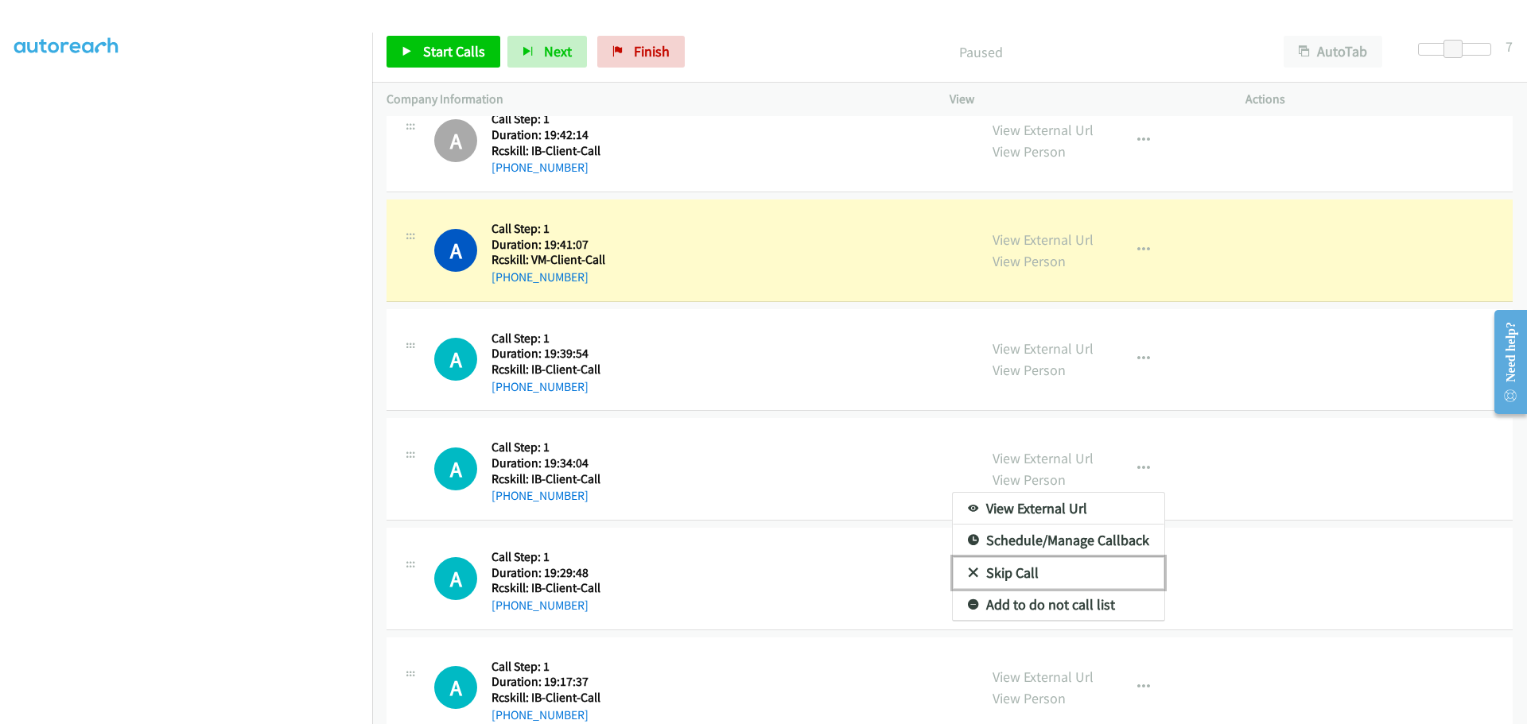
click at [1013, 576] on link "Skip Call" at bounding box center [1058, 573] width 211 height 32
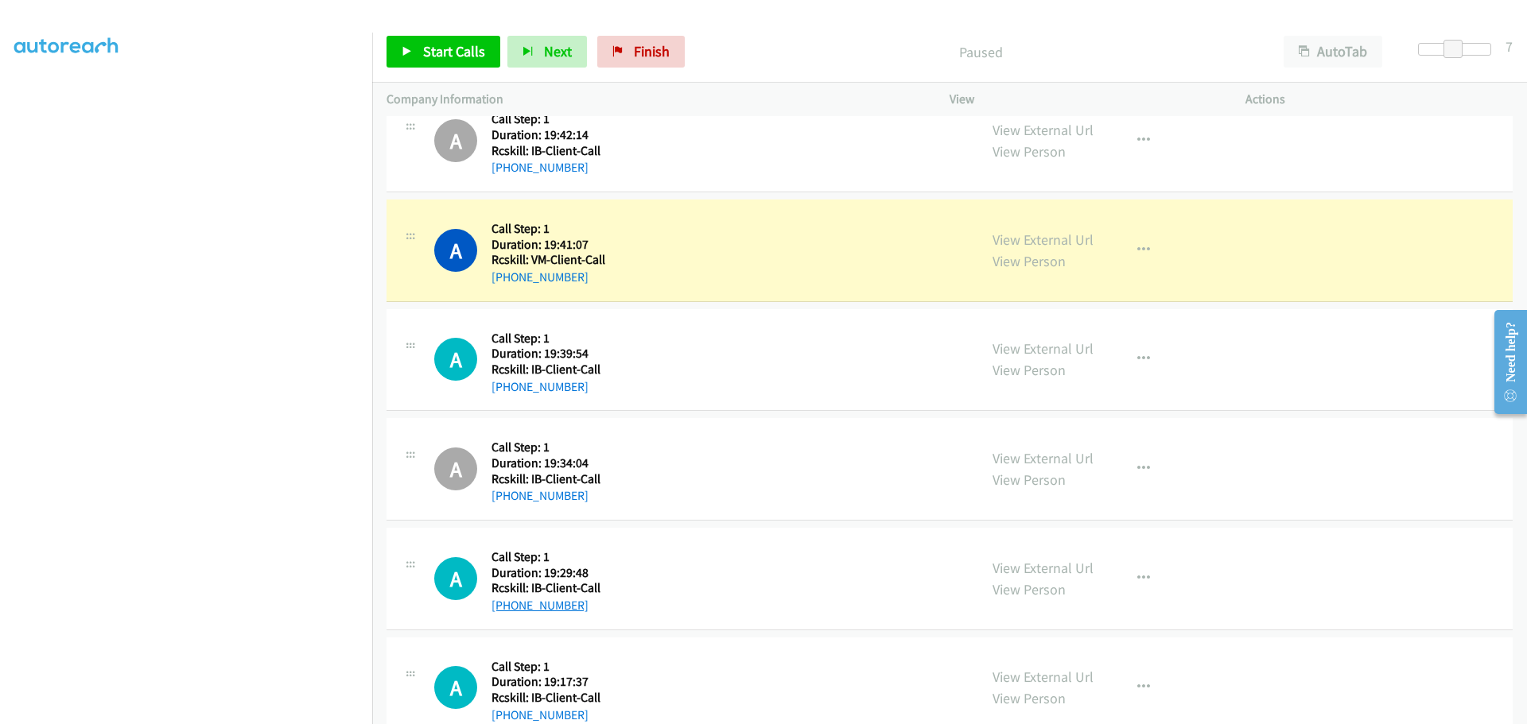
drag, startPoint x: 588, startPoint y: 607, endPoint x: 508, endPoint y: 603, distance: 79.7
click at [508, 603] on div "[PHONE_NUMBER]" at bounding box center [545, 605] width 109 height 19
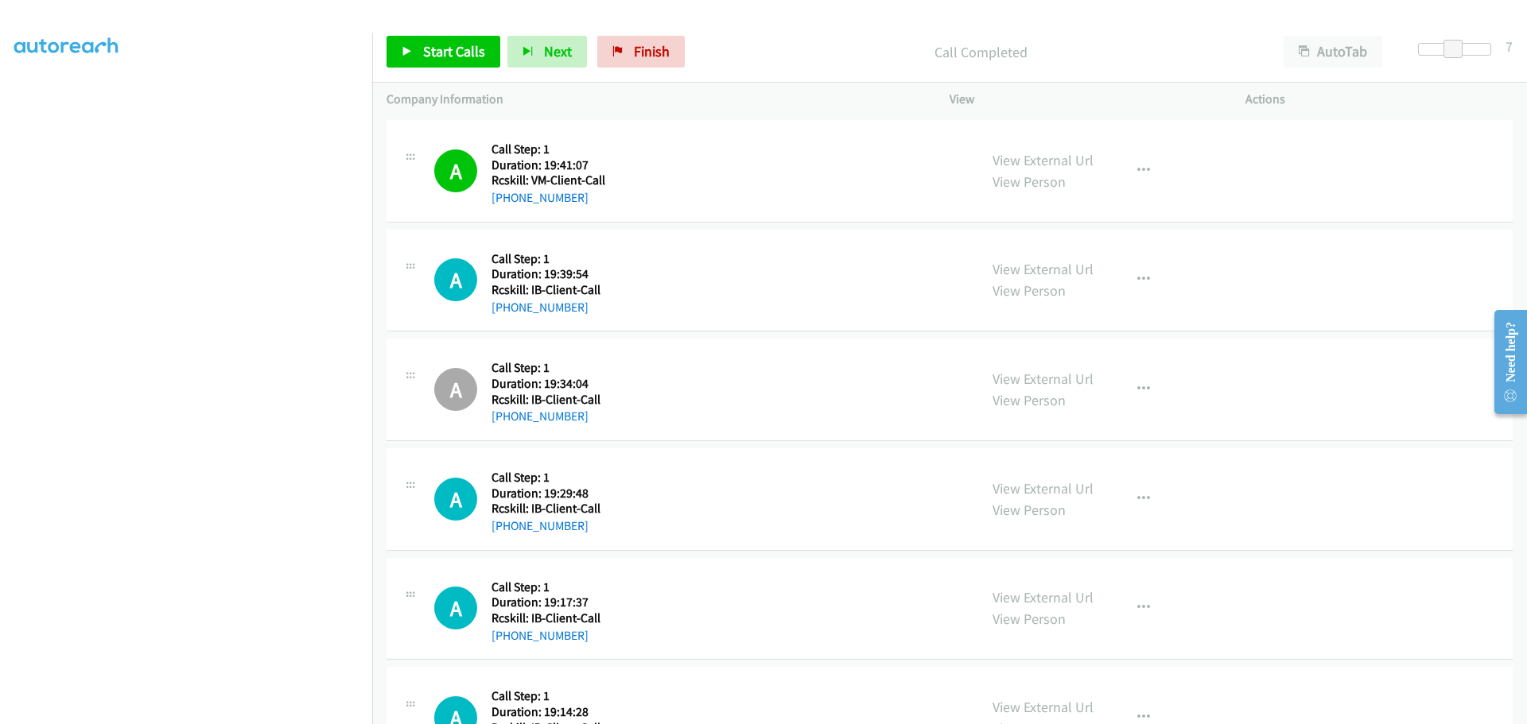
scroll to position [5332, 0]
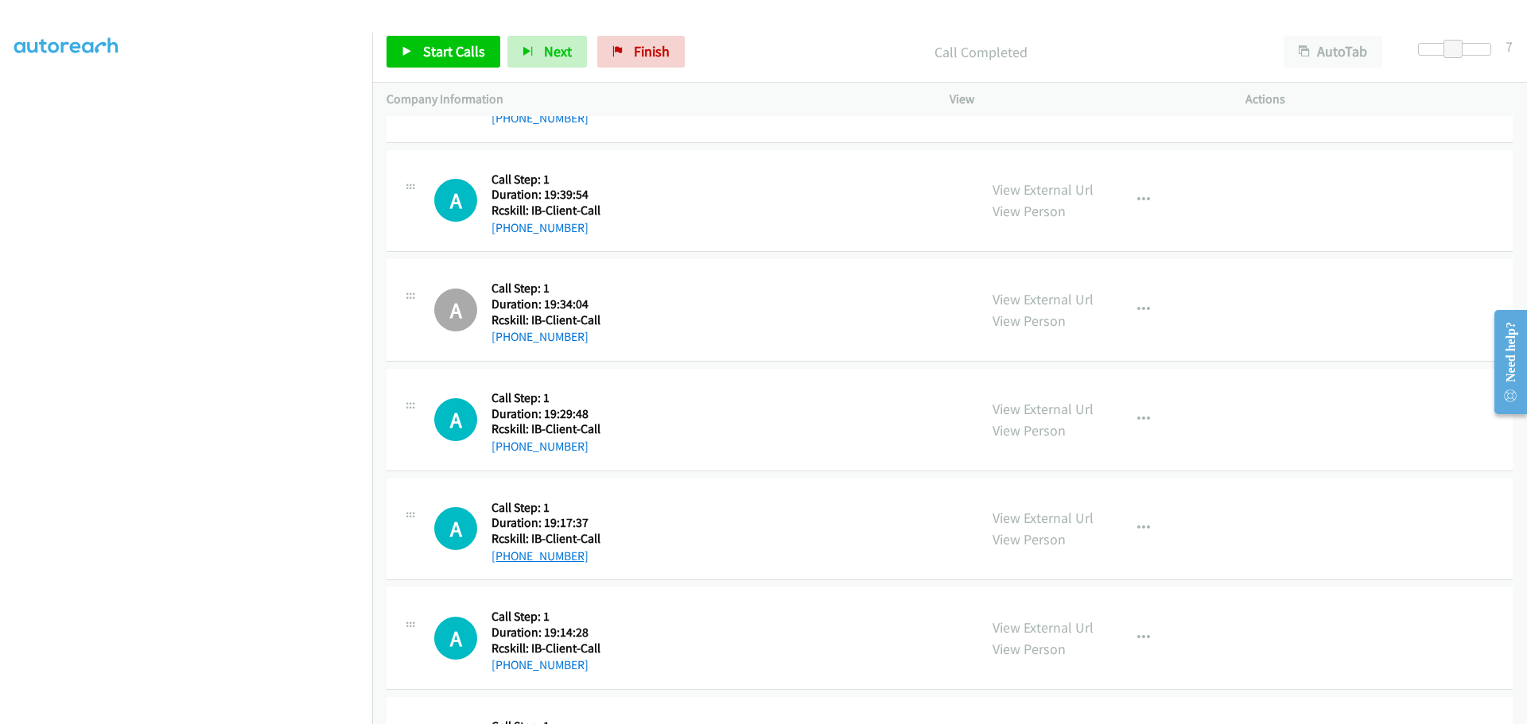
drag, startPoint x: 586, startPoint y: 555, endPoint x: 508, endPoint y: 553, distance: 77.9
click at [508, 553] on div "+1 408-637-8168" at bounding box center [545, 556] width 109 height 19
click at [1137, 528] on icon "button" at bounding box center [1143, 528] width 13 height 13
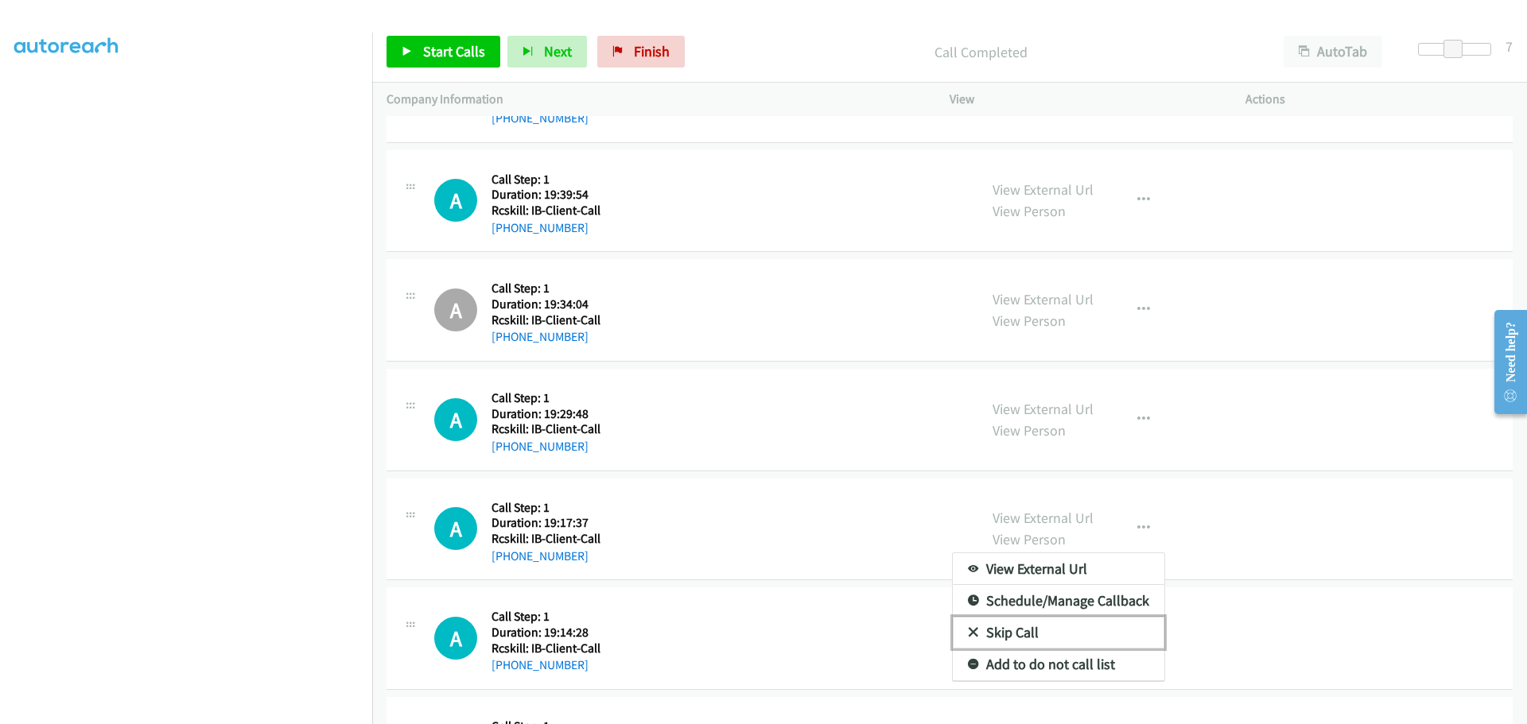
click at [988, 631] on link "Skip Call" at bounding box center [1058, 633] width 211 height 32
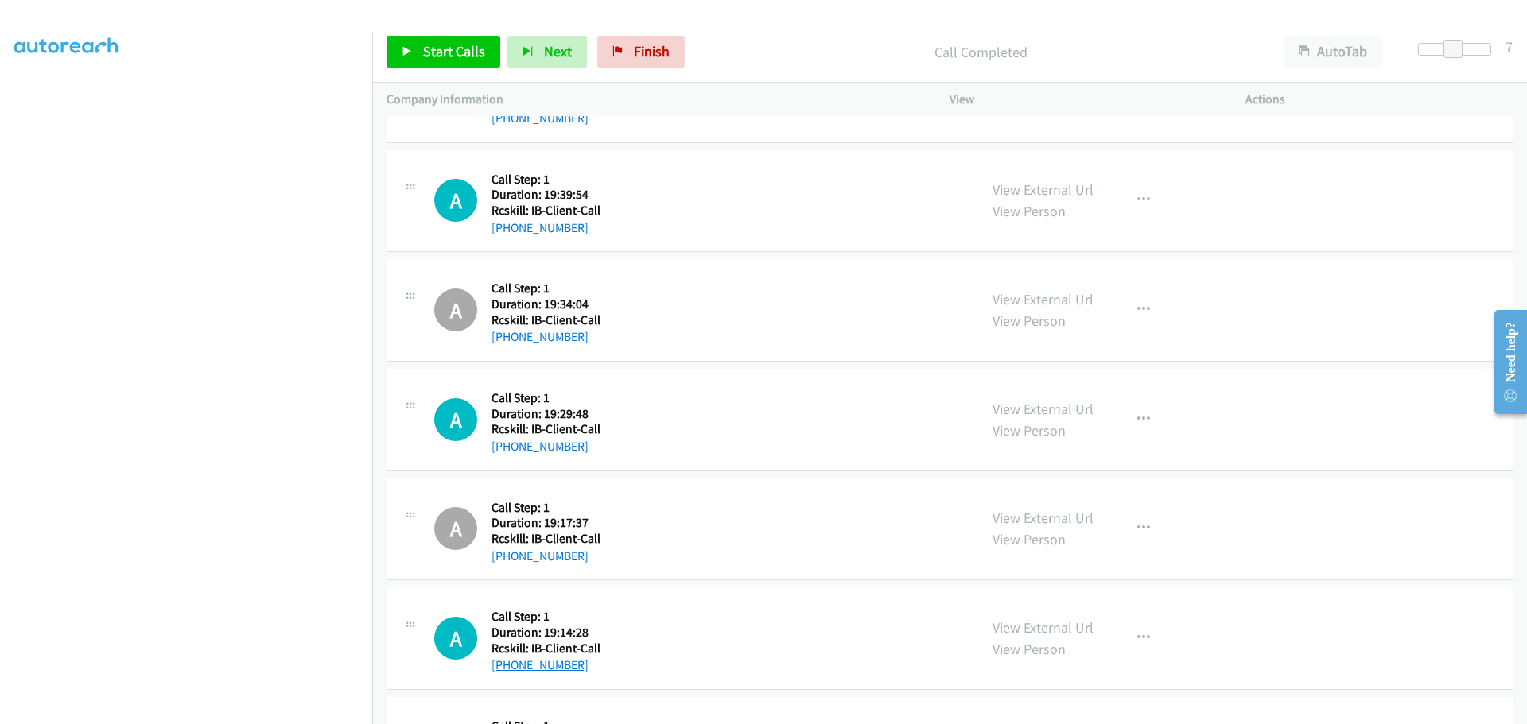
drag, startPoint x: 578, startPoint y: 667, endPoint x: 506, endPoint y: 673, distance: 72.6
click at [506, 673] on div "+1 919-786-3370" at bounding box center [545, 665] width 109 height 19
click at [1142, 635] on icon "button" at bounding box center [1143, 638] width 13 height 13
click at [1285, 613] on div at bounding box center [763, 362] width 1527 height 724
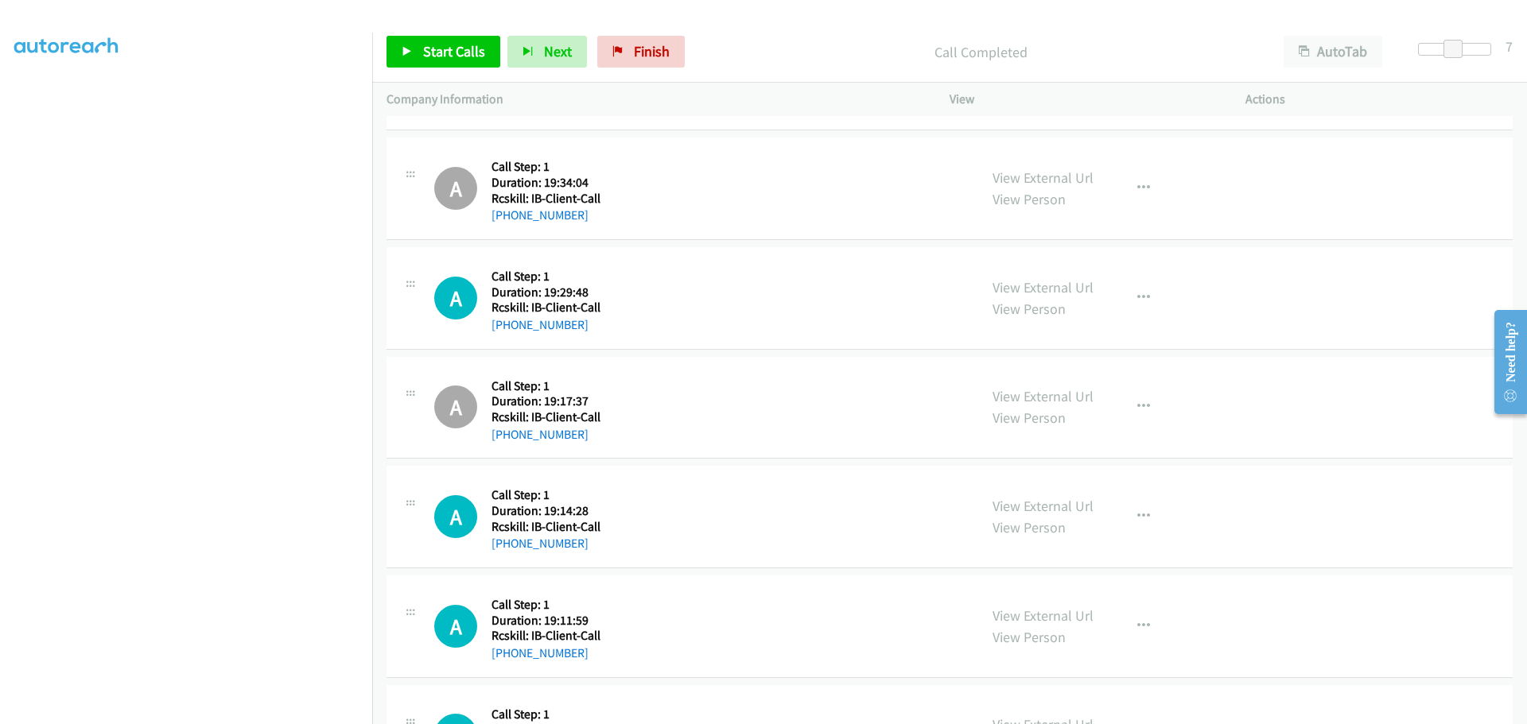
scroll to position [5491, 0]
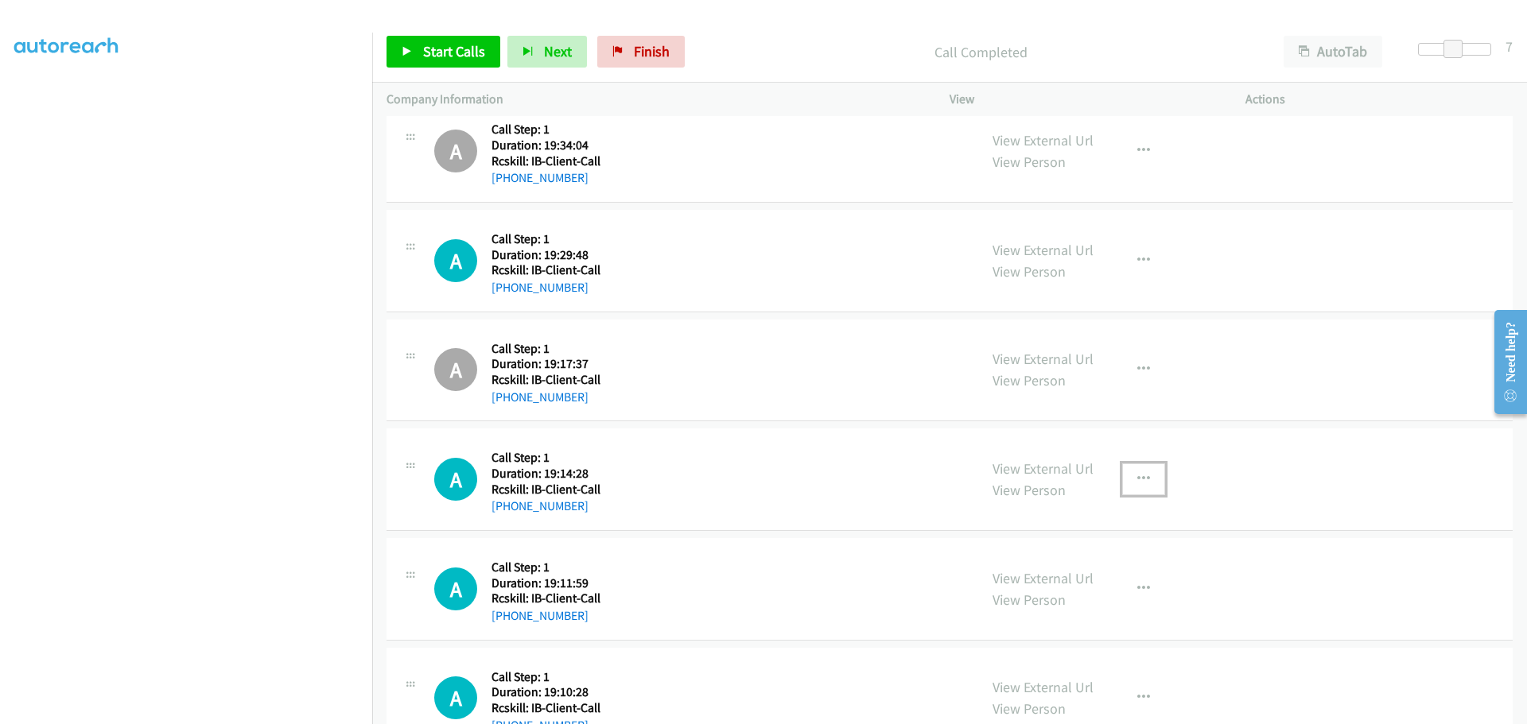
click at [1142, 476] on icon "button" at bounding box center [1143, 479] width 13 height 13
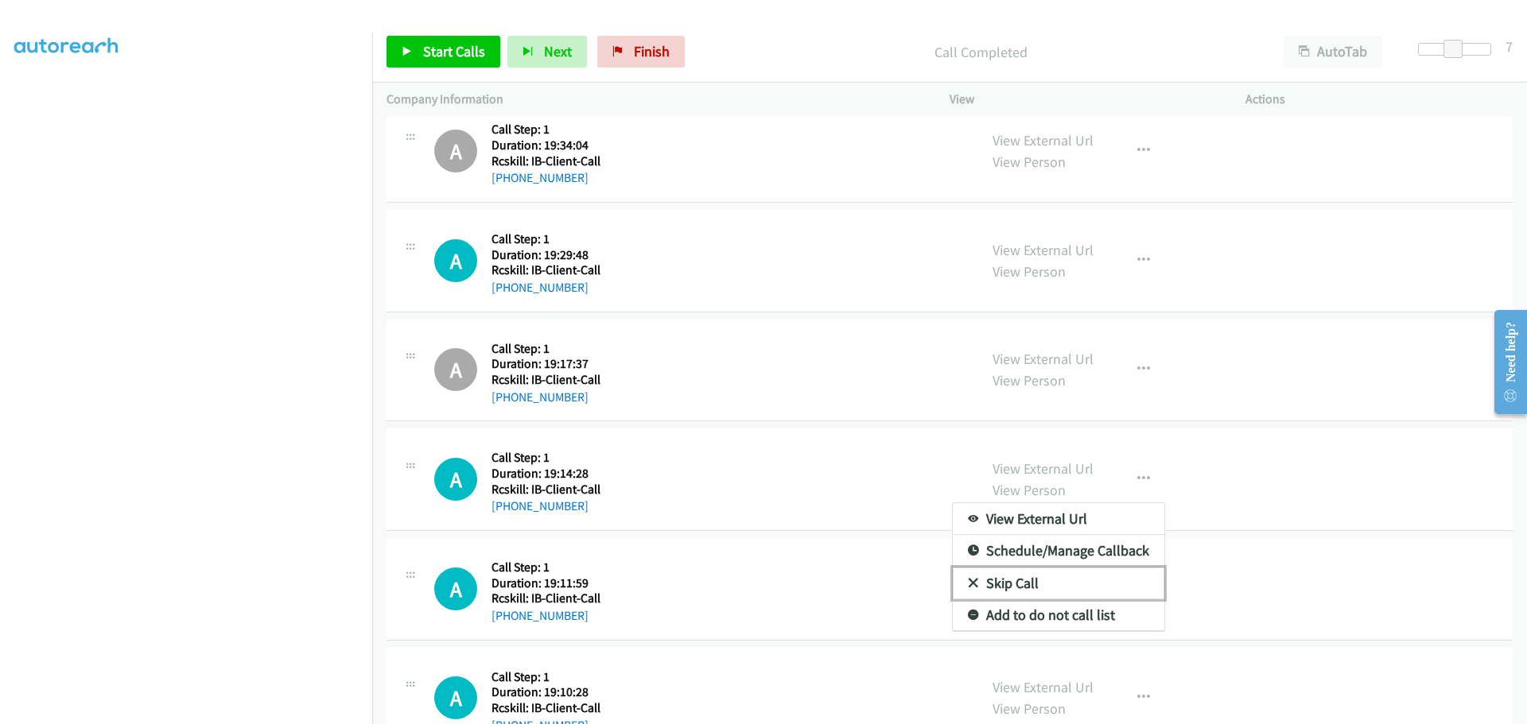
click at [1026, 583] on link "Skip Call" at bounding box center [1058, 584] width 211 height 32
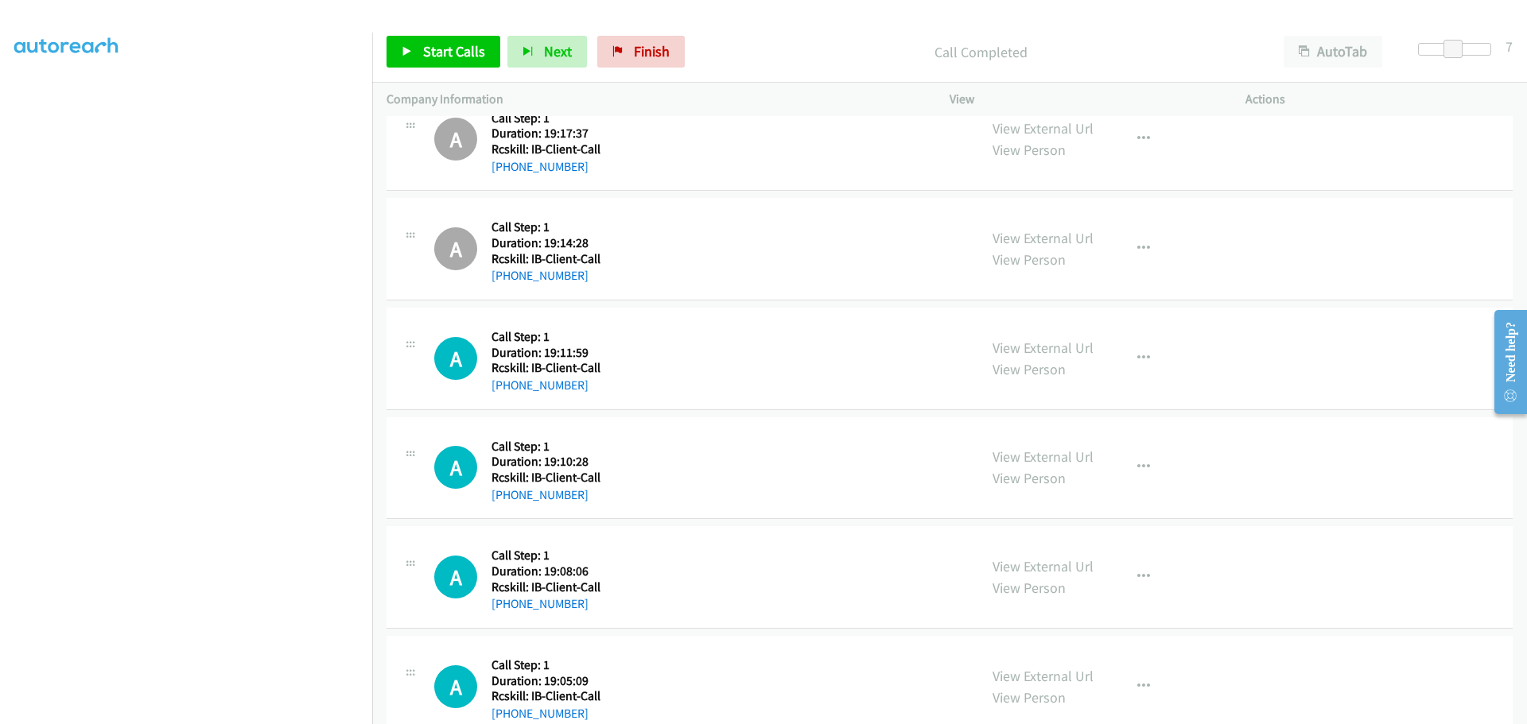
scroll to position [5720, 0]
click at [508, 395] on div "[PHONE_NUMBER]" at bounding box center [545, 387] width 109 height 19
click at [582, 498] on div "[PHONE_NUMBER]" at bounding box center [545, 496] width 109 height 19
drag, startPoint x: 596, startPoint y: 498, endPoint x: 508, endPoint y: 497, distance: 87.5
click at [508, 497] on div "[PHONE_NUMBER]" at bounding box center [545, 496] width 109 height 19
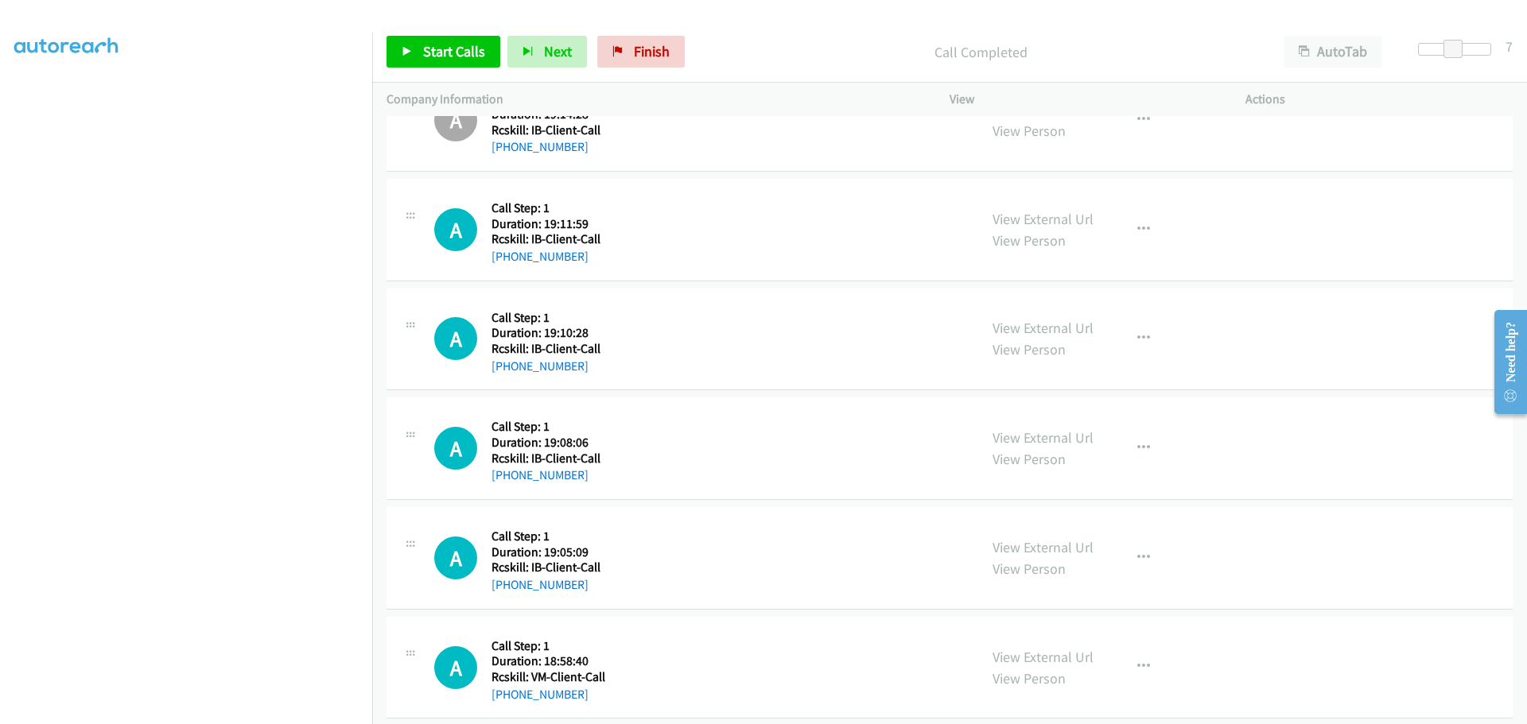
scroll to position [5879, 0]
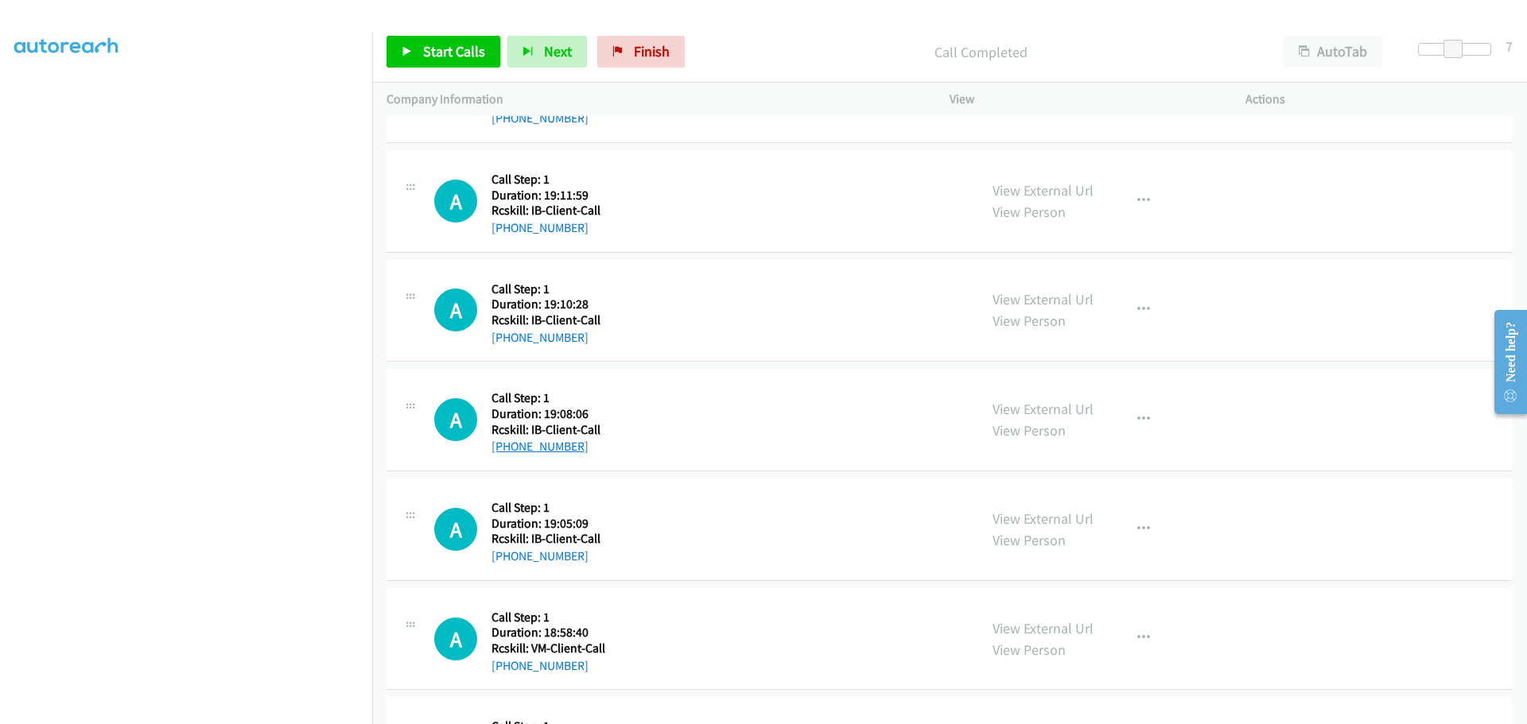
drag, startPoint x: 576, startPoint y: 447, endPoint x: 503, endPoint y: 452, distance: 73.4
click at [503, 452] on div "+1 361-218-8846" at bounding box center [545, 446] width 109 height 19
click at [1137, 413] on icon "button" at bounding box center [1143, 419] width 13 height 13
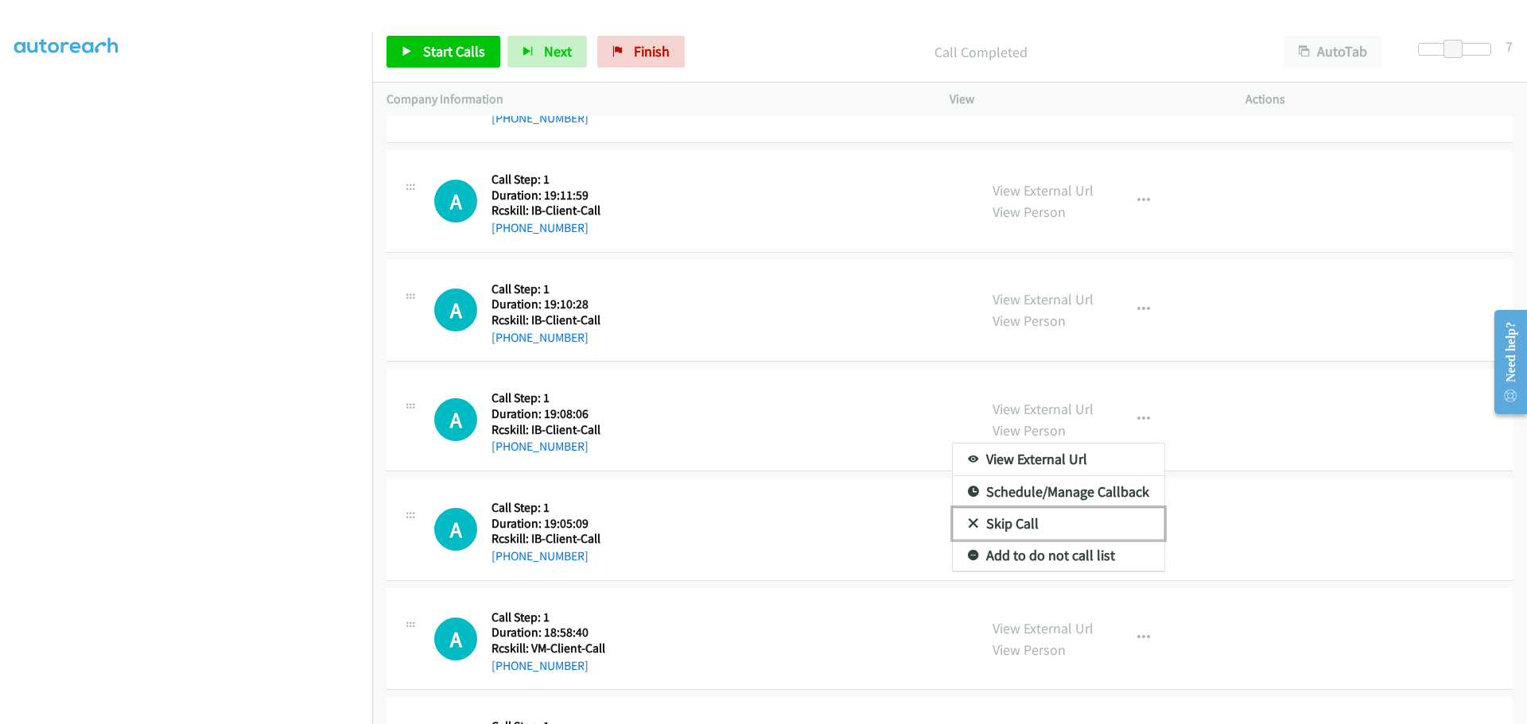
click at [1014, 526] on link "Skip Call" at bounding box center [1058, 524] width 211 height 32
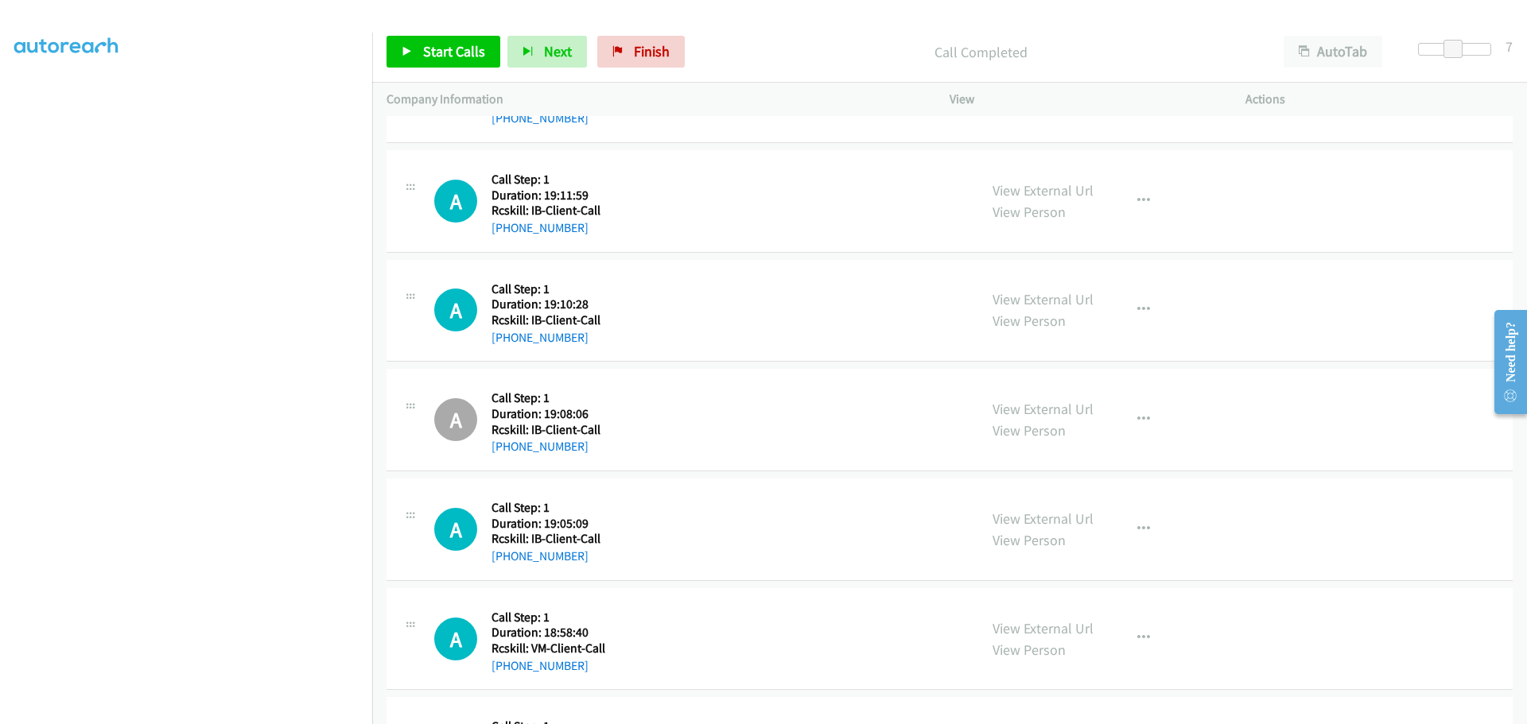
drag, startPoint x: 590, startPoint y: 556, endPoint x: 506, endPoint y: 565, distance: 84.8
click at [506, 565] on div "+1 646-881-0670" at bounding box center [545, 556] width 109 height 19
click at [1143, 529] on icon "button" at bounding box center [1143, 529] width 13 height 13
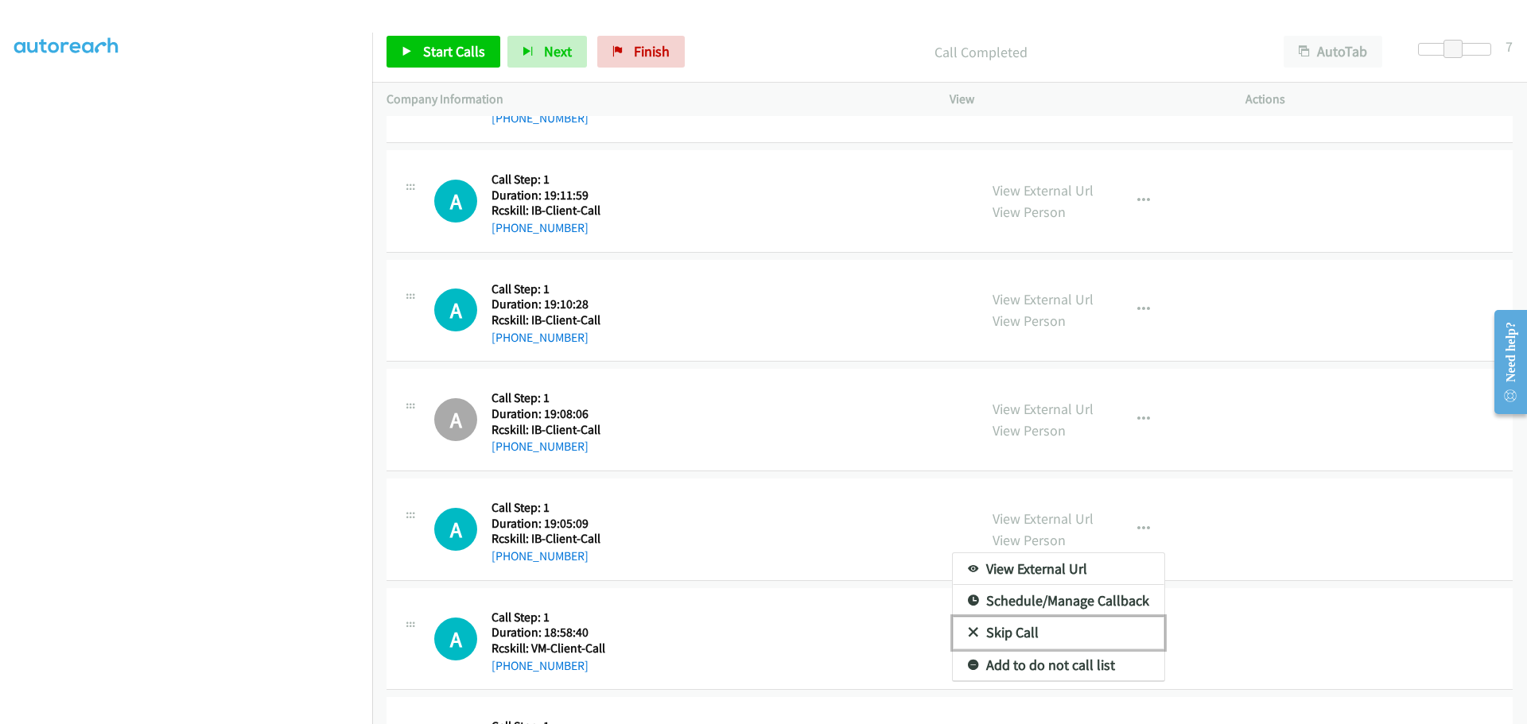
click at [993, 634] on link "Skip Call" at bounding box center [1058, 633] width 211 height 32
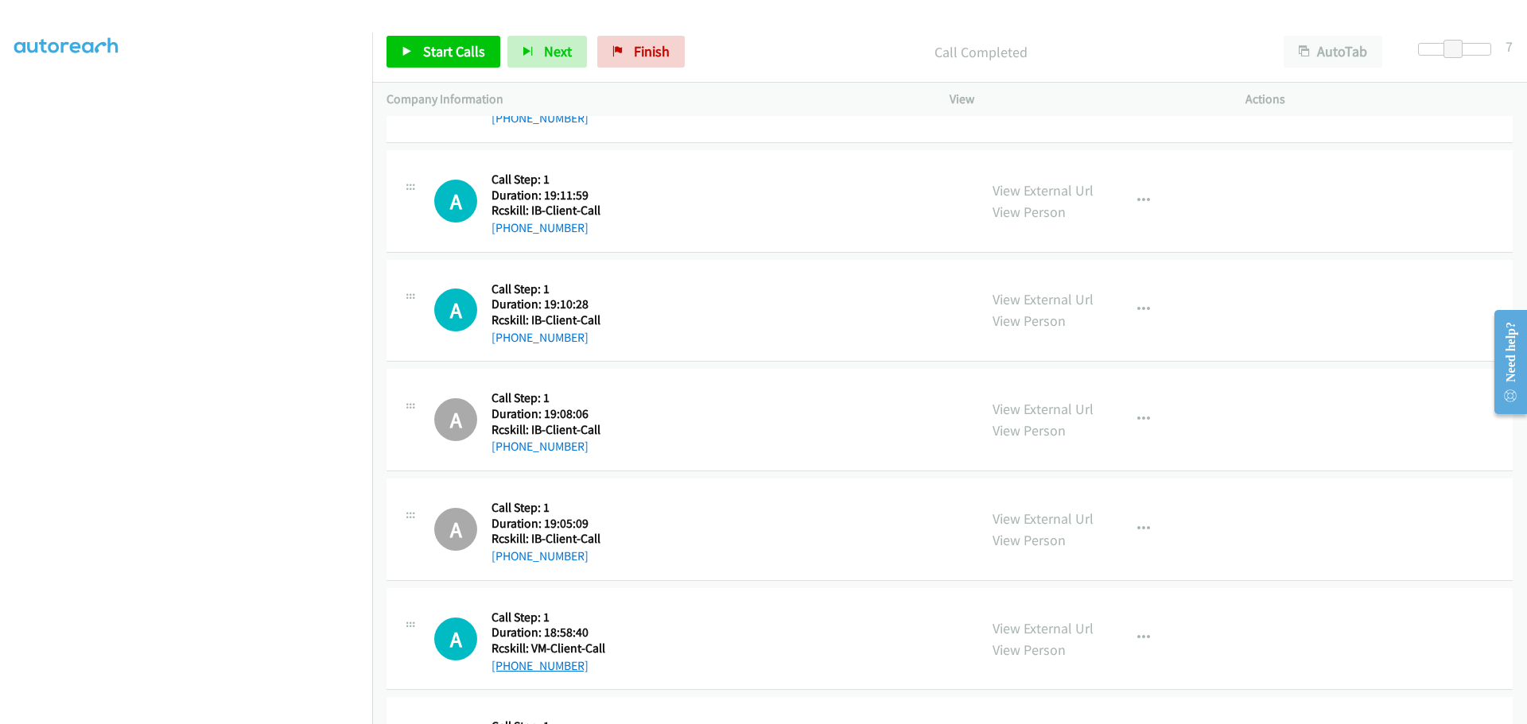
drag, startPoint x: 584, startPoint y: 665, endPoint x: 508, endPoint y: 665, distance: 76.3
click at [508, 665] on div "+1 317-989-7518" at bounding box center [548, 666] width 114 height 19
click at [1143, 642] on button "button" at bounding box center [1143, 639] width 43 height 32
click at [1267, 619] on div at bounding box center [763, 362] width 1527 height 724
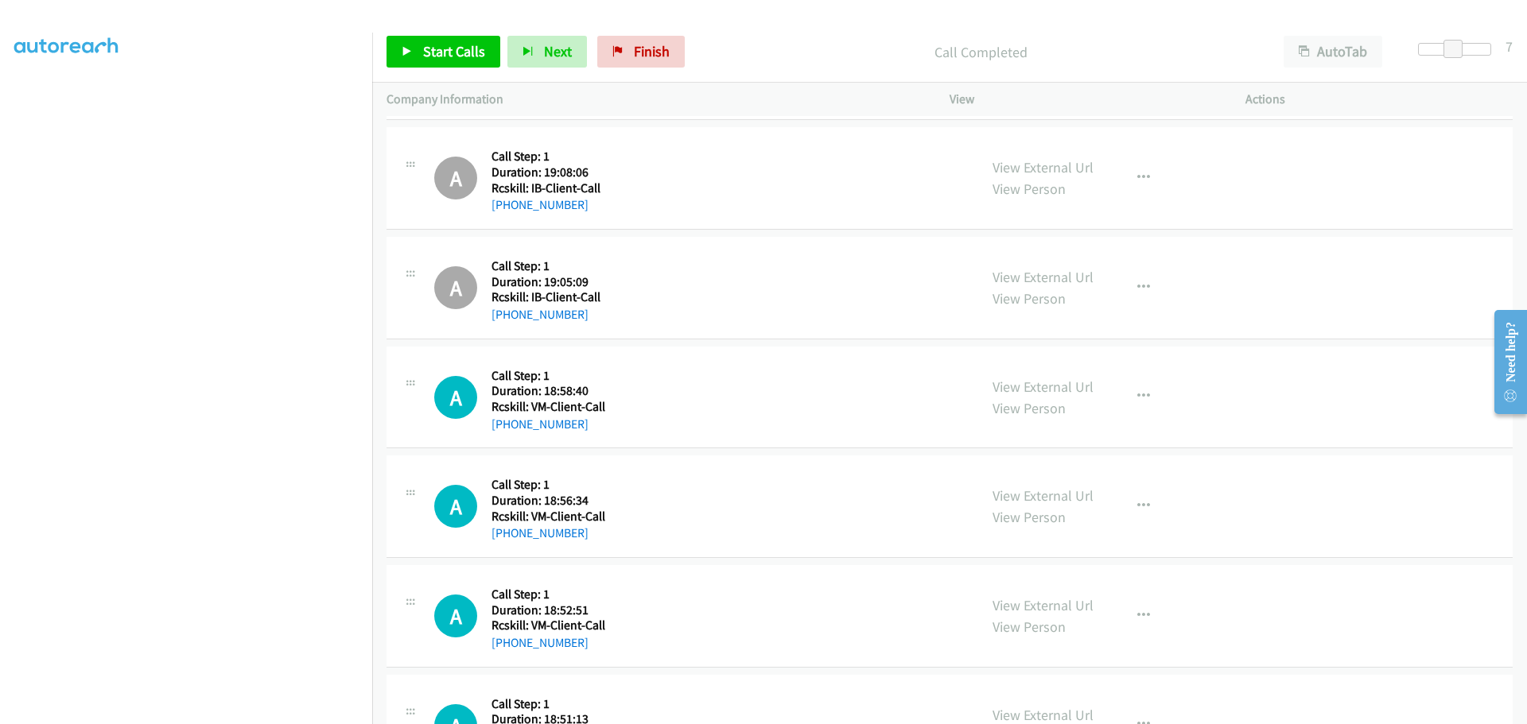
scroll to position [6197, 0]
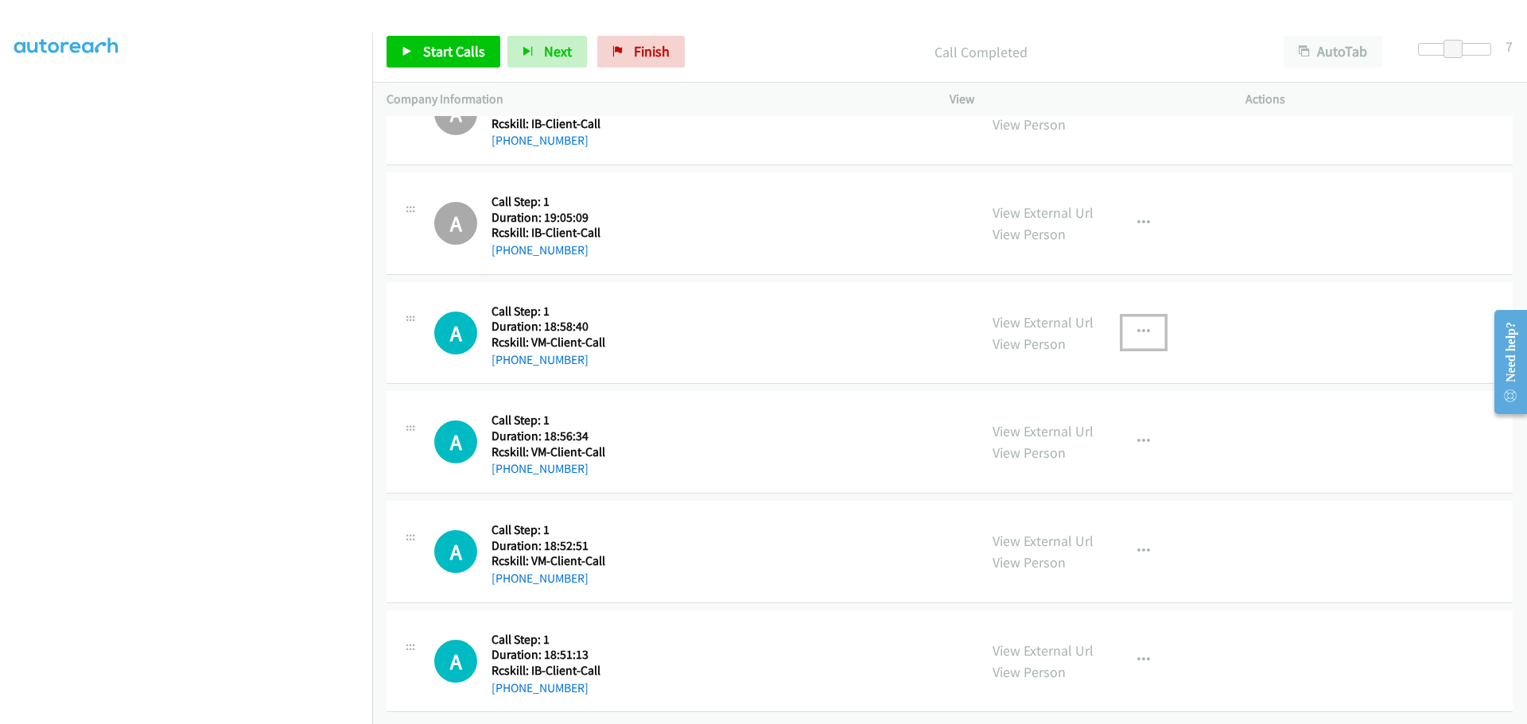
click at [1138, 326] on icon "button" at bounding box center [1143, 332] width 13 height 13
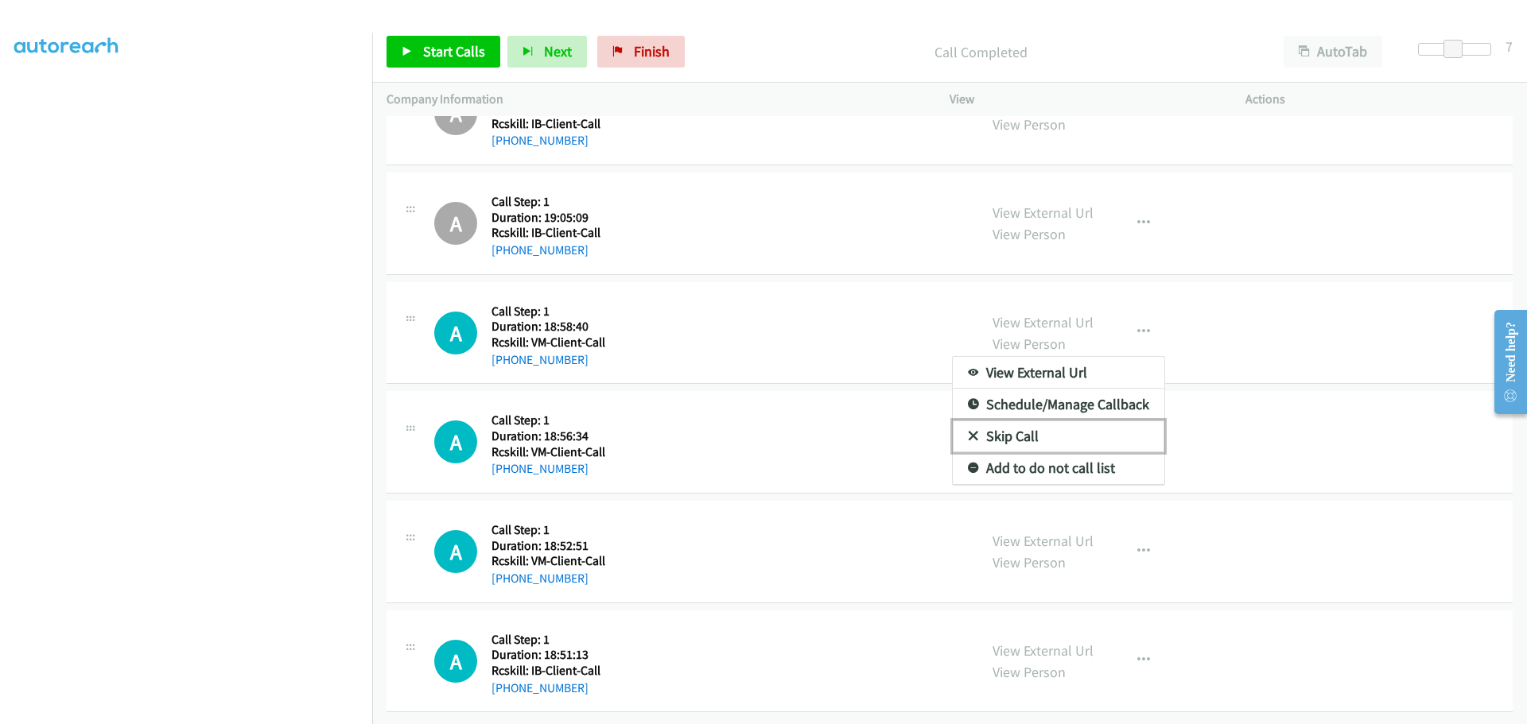
click at [1061, 424] on link "Skip Call" at bounding box center [1058, 437] width 211 height 32
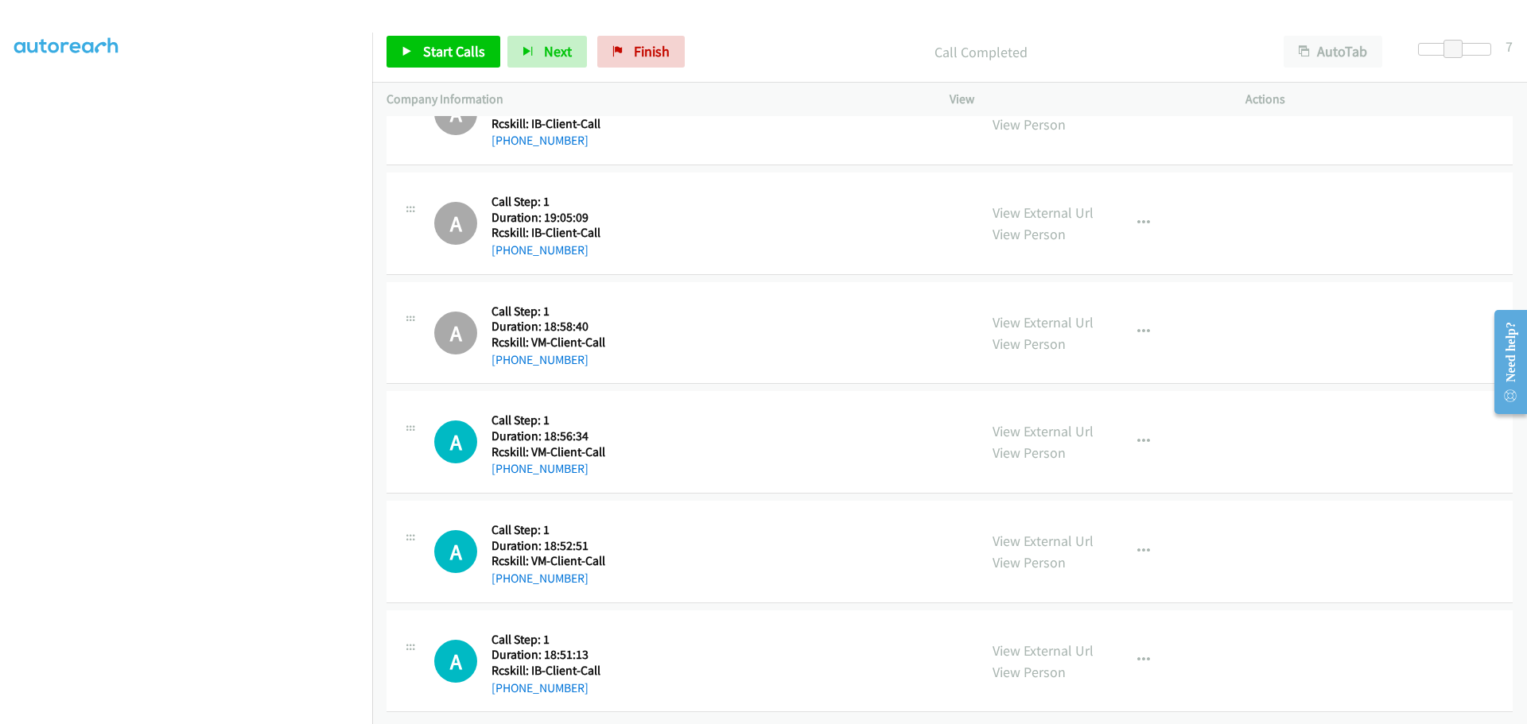
drag, startPoint x: 582, startPoint y: 460, endPoint x: 508, endPoint y: 467, distance: 74.2
click at [508, 467] on div "+1 425-628-1080" at bounding box center [548, 469] width 114 height 19
click at [1137, 436] on icon "button" at bounding box center [1143, 442] width 13 height 13
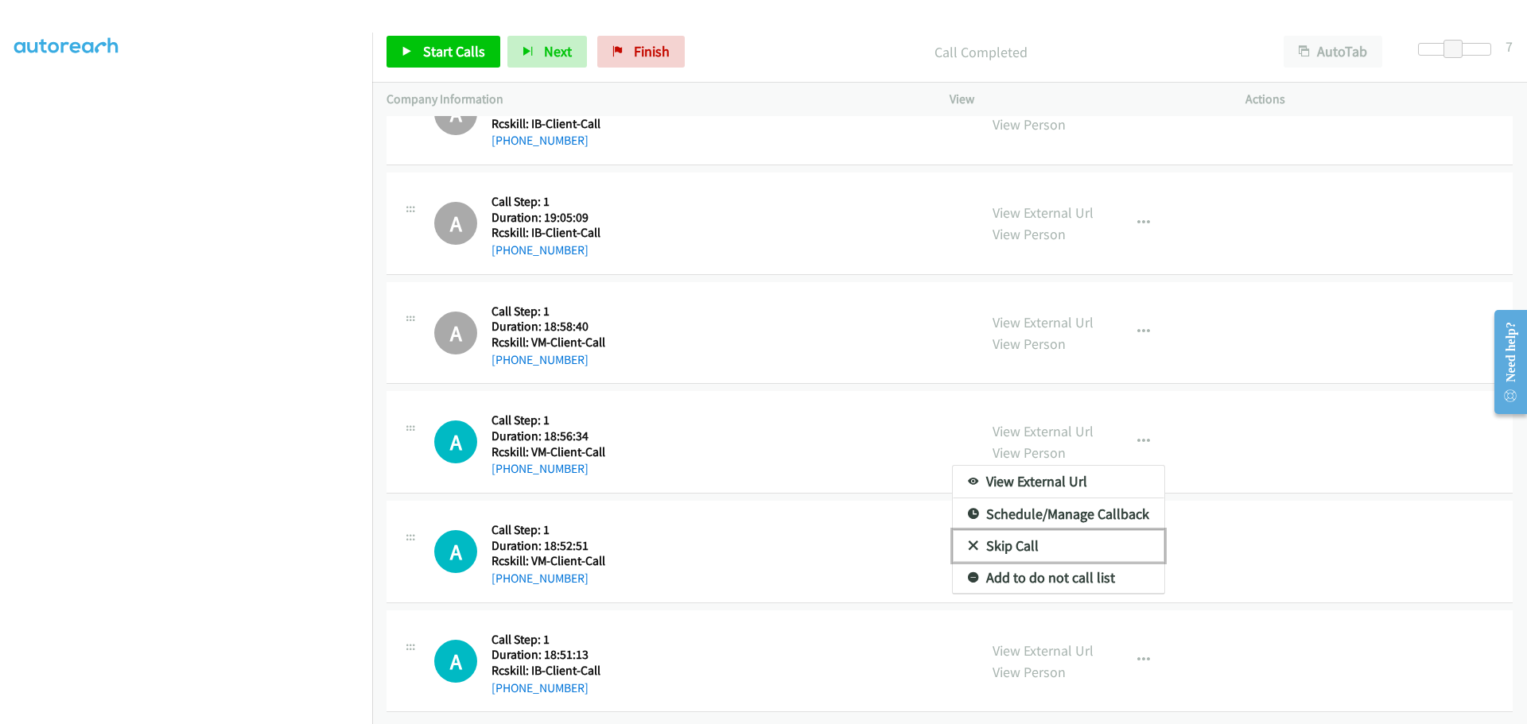
click at [1017, 535] on link "Skip Call" at bounding box center [1058, 546] width 211 height 32
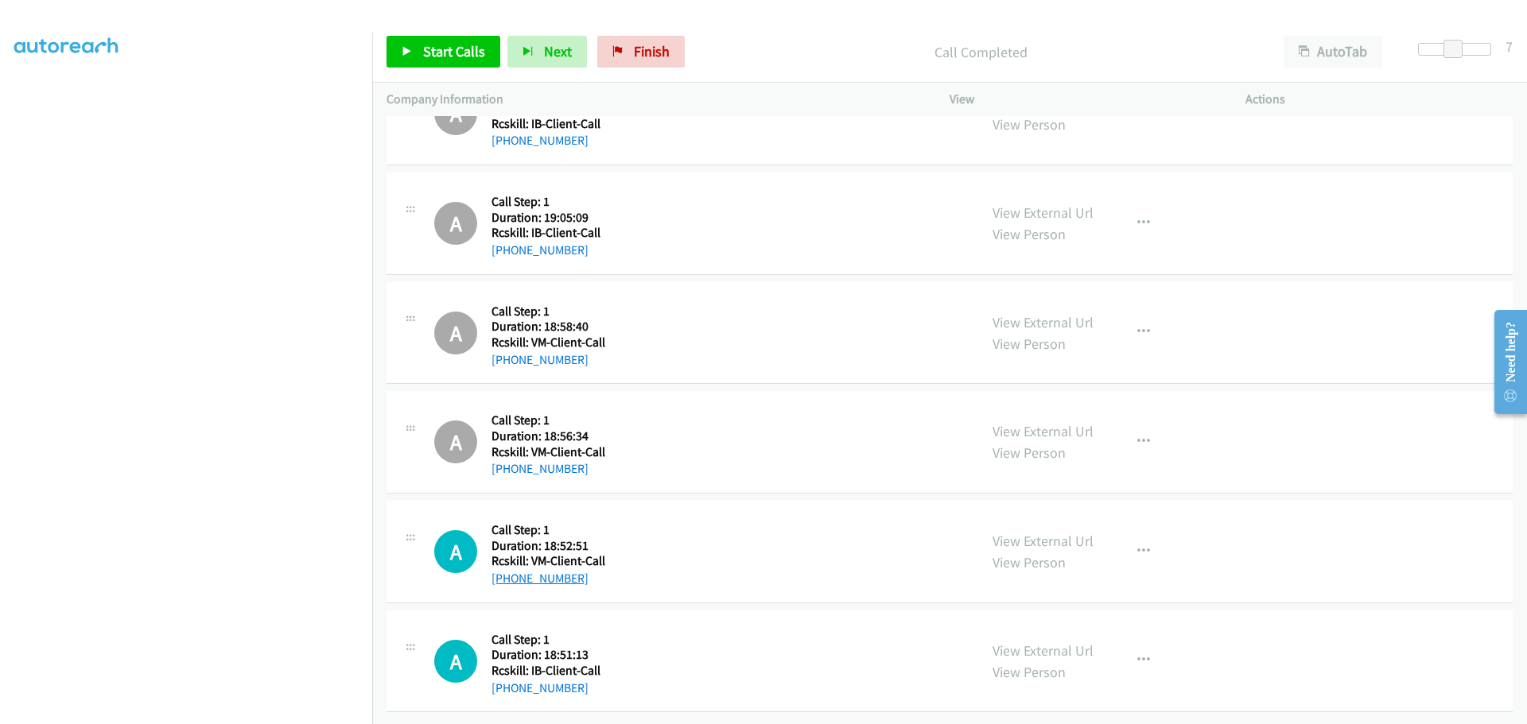
drag, startPoint x: 586, startPoint y: 570, endPoint x: 507, endPoint y: 569, distance: 78.7
click at [507, 569] on div "+1 707-841-7261" at bounding box center [548, 578] width 114 height 19
click at [1137, 545] on icon "button" at bounding box center [1143, 551] width 13 height 13
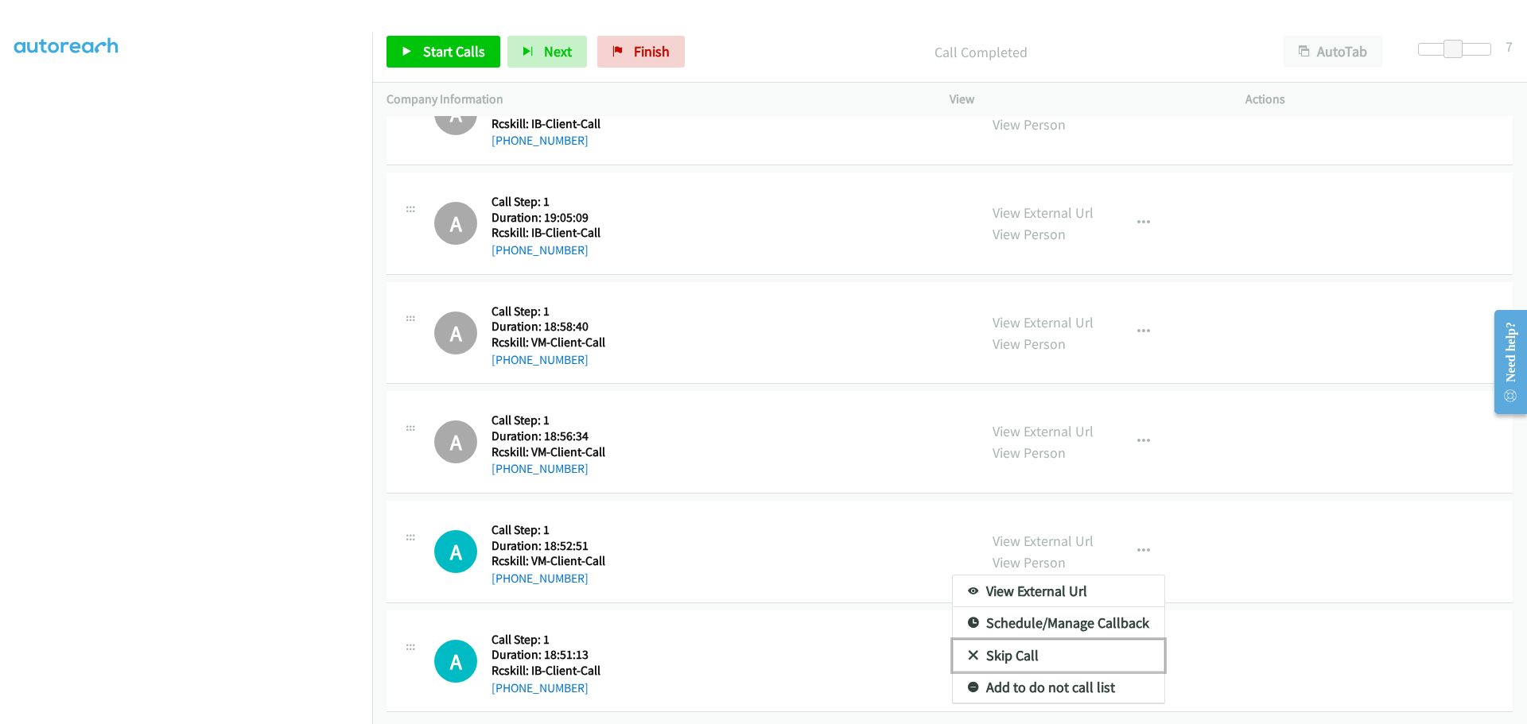
click at [1032, 640] on link "Skip Call" at bounding box center [1058, 656] width 211 height 32
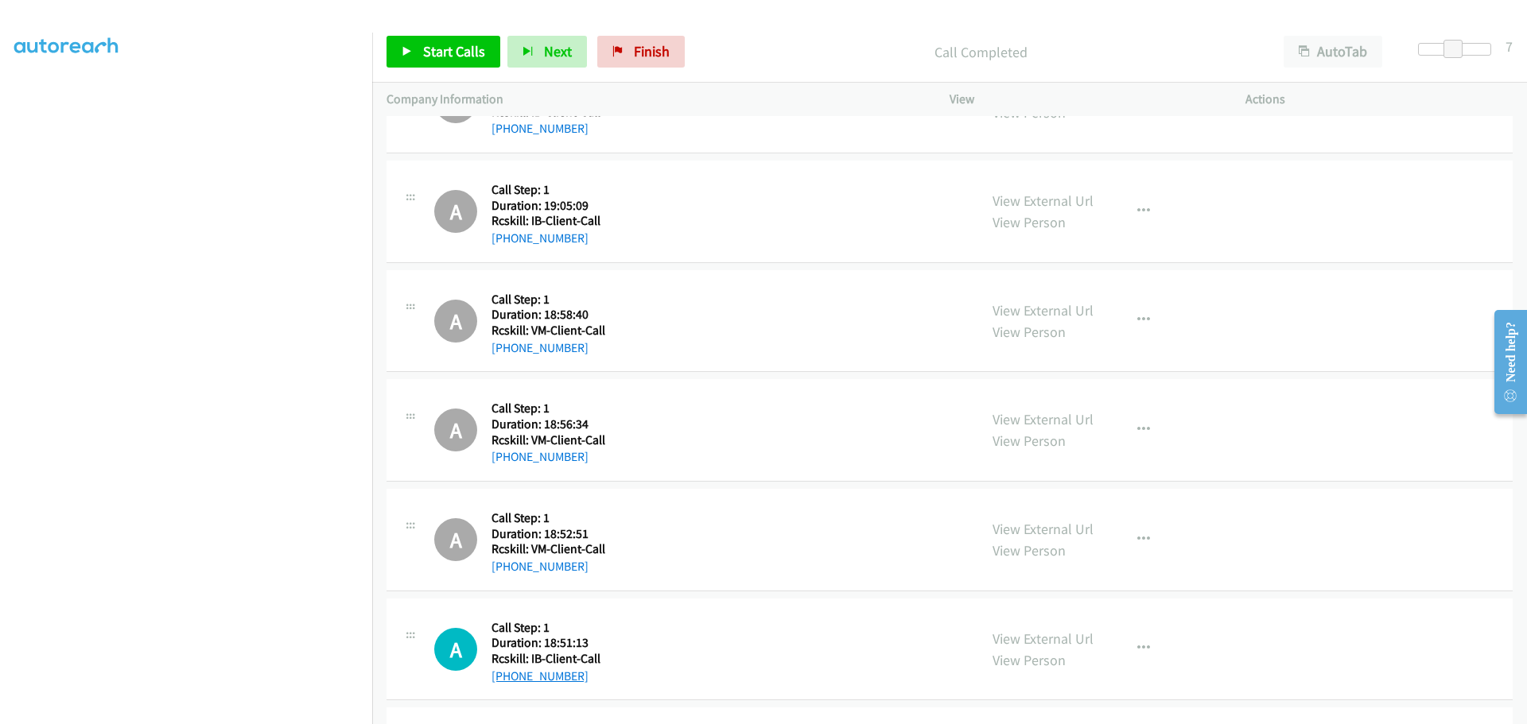
drag, startPoint x: 579, startPoint y: 680, endPoint x: 505, endPoint y: 680, distance: 73.9
click at [505, 680] on div "[PHONE_NUMBER]" at bounding box center [545, 676] width 109 height 19
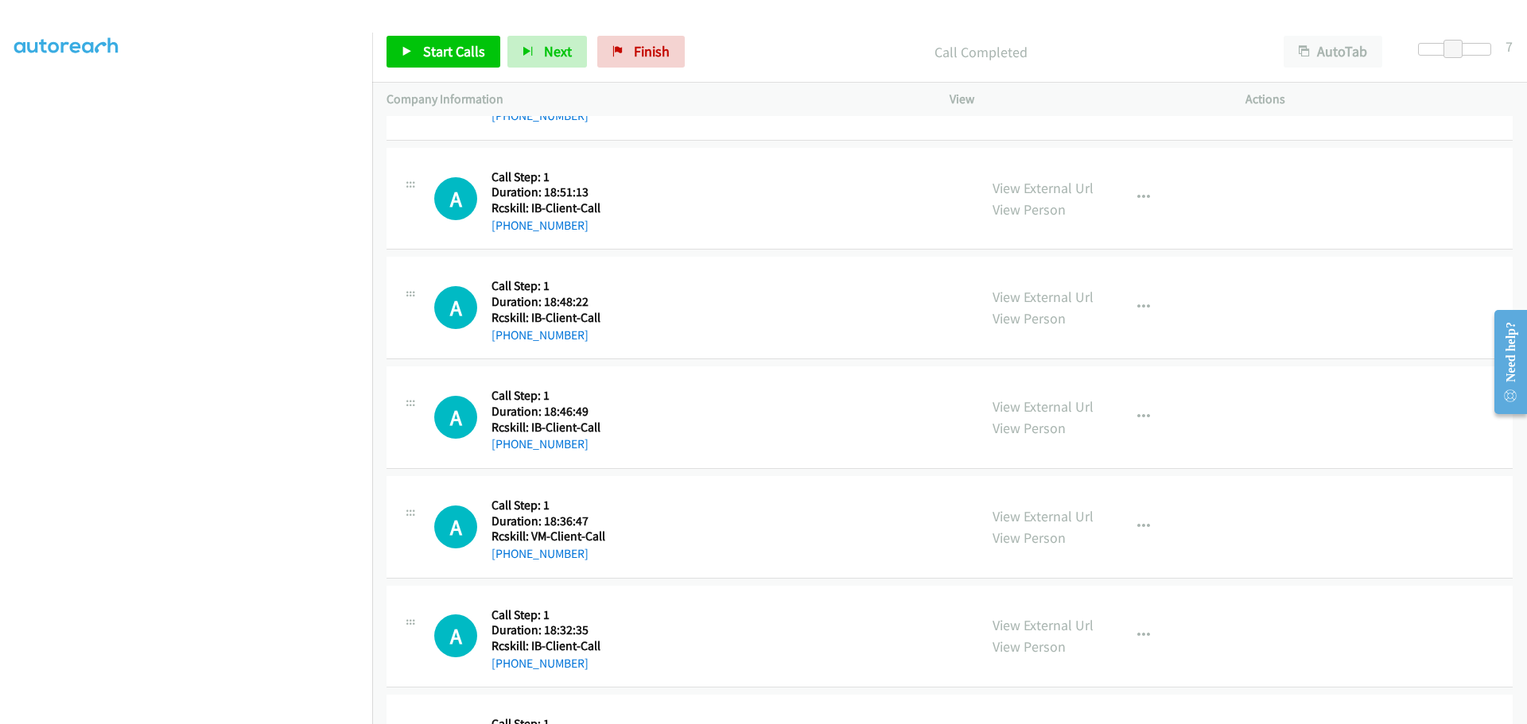
scroll to position [6674, 0]
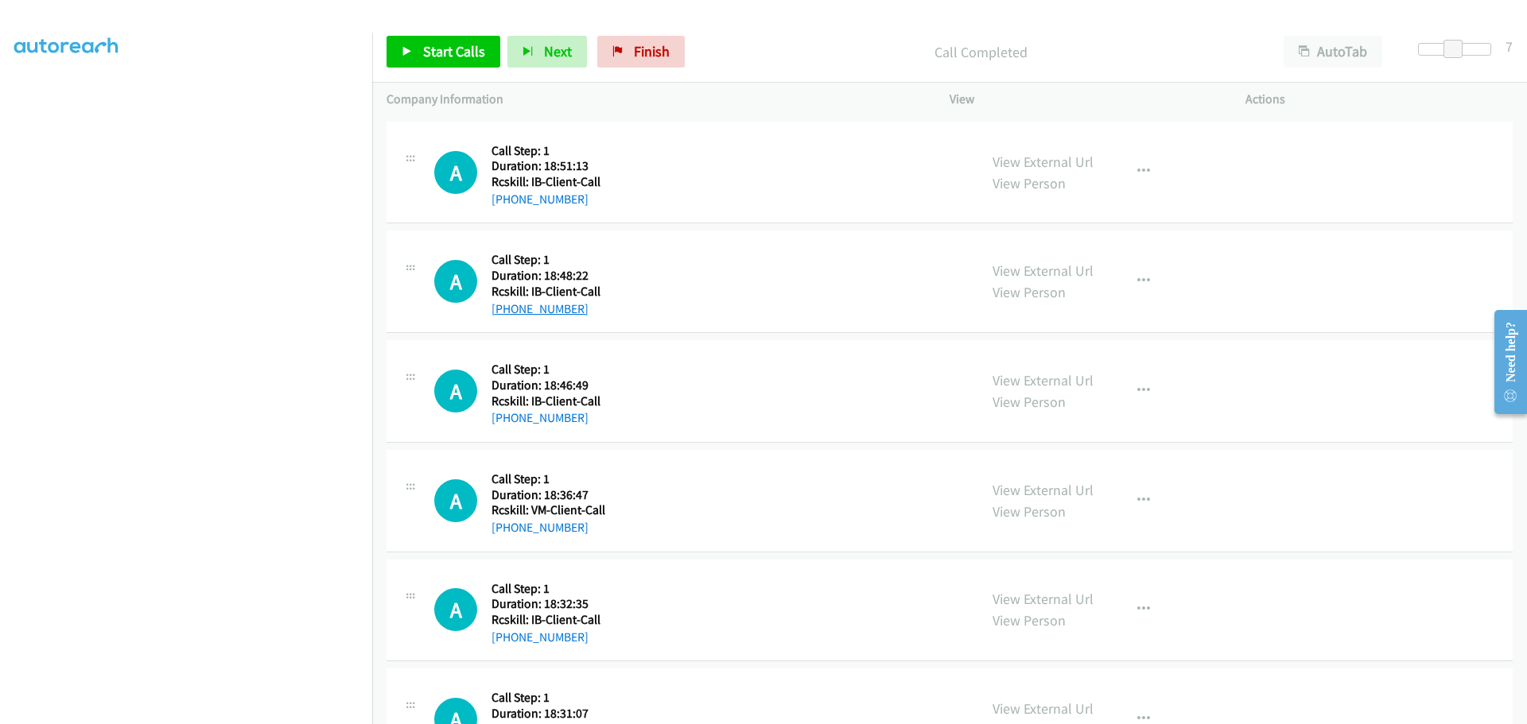
drag, startPoint x: 590, startPoint y: 311, endPoint x: 507, endPoint y: 310, distance: 82.7
click at [507, 310] on div "+1 907-201-6306" at bounding box center [545, 309] width 109 height 19
click at [1141, 278] on icon "button" at bounding box center [1143, 281] width 13 height 13
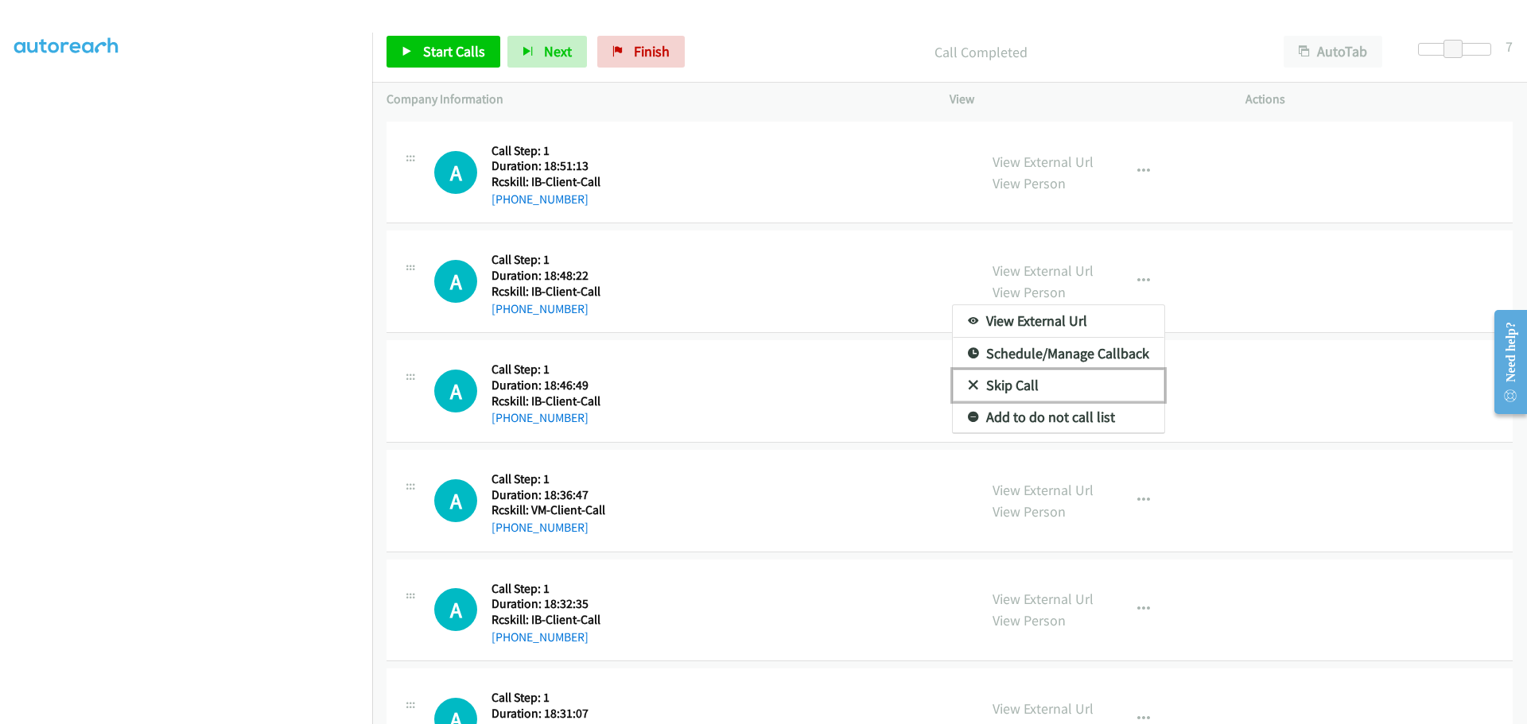
click at [1046, 390] on link "Skip Call" at bounding box center [1058, 386] width 211 height 32
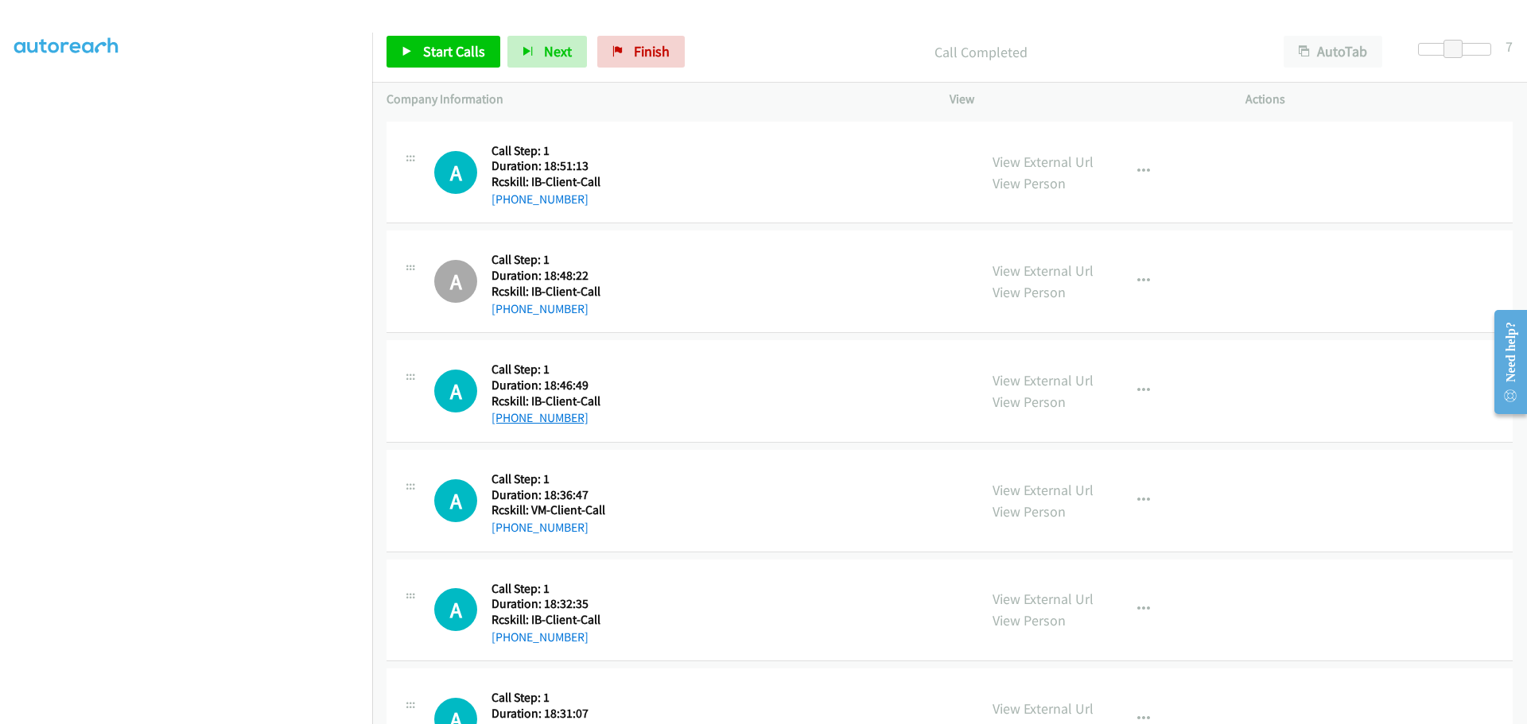
drag, startPoint x: 565, startPoint y: 421, endPoint x: 508, endPoint y: 413, distance: 57.7
click at [508, 413] on div "+1 912-269-1484" at bounding box center [545, 418] width 109 height 19
click at [1137, 390] on icon "button" at bounding box center [1143, 391] width 13 height 13
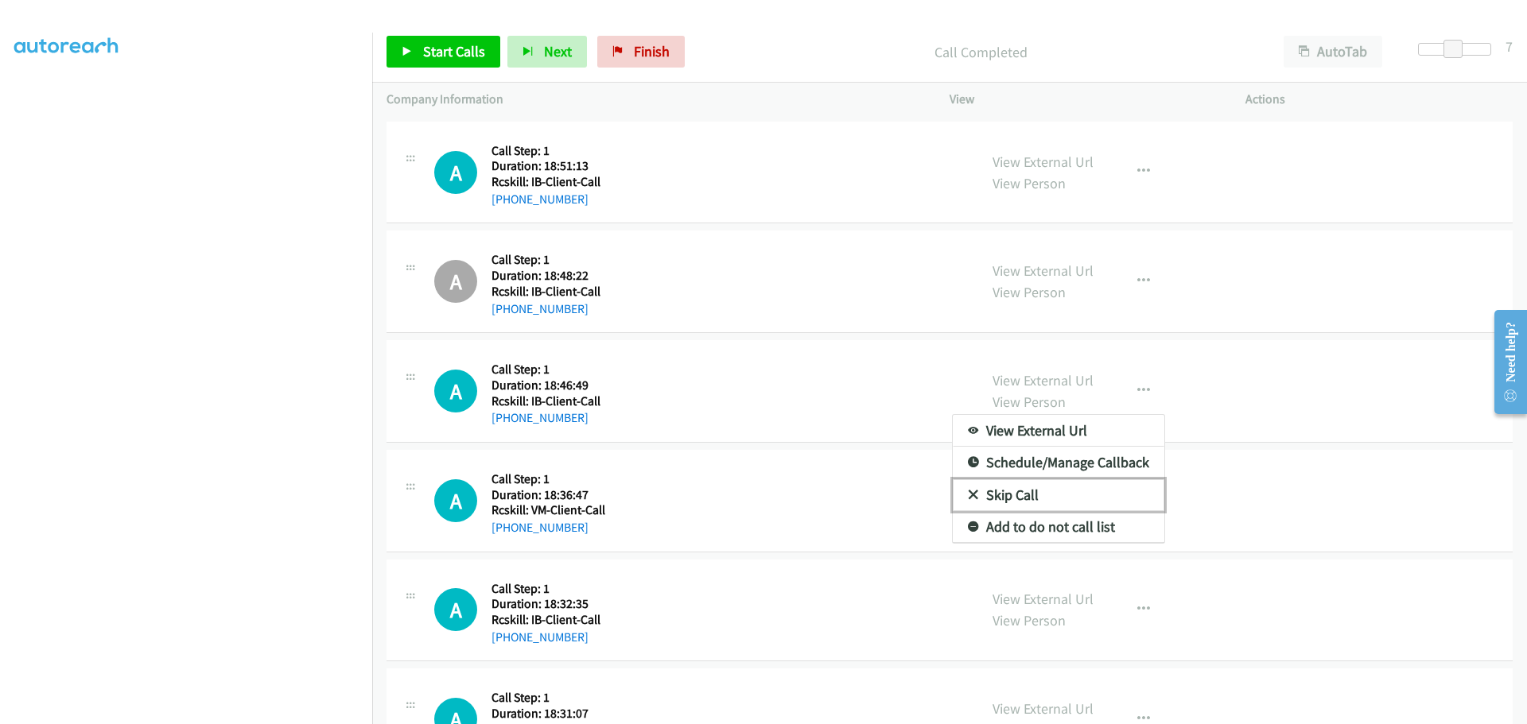
click at [1015, 496] on link "Skip Call" at bounding box center [1058, 495] width 211 height 32
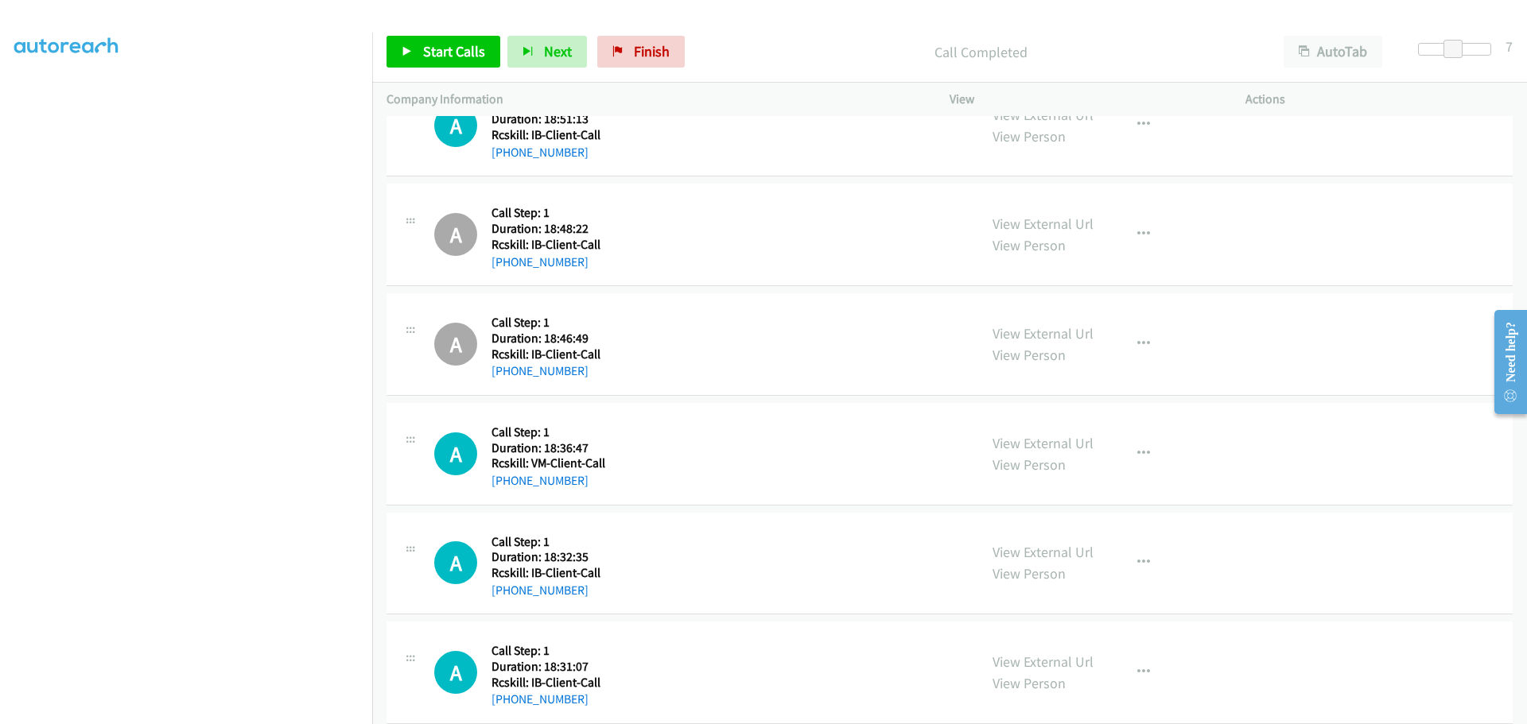
scroll to position [6744, 0]
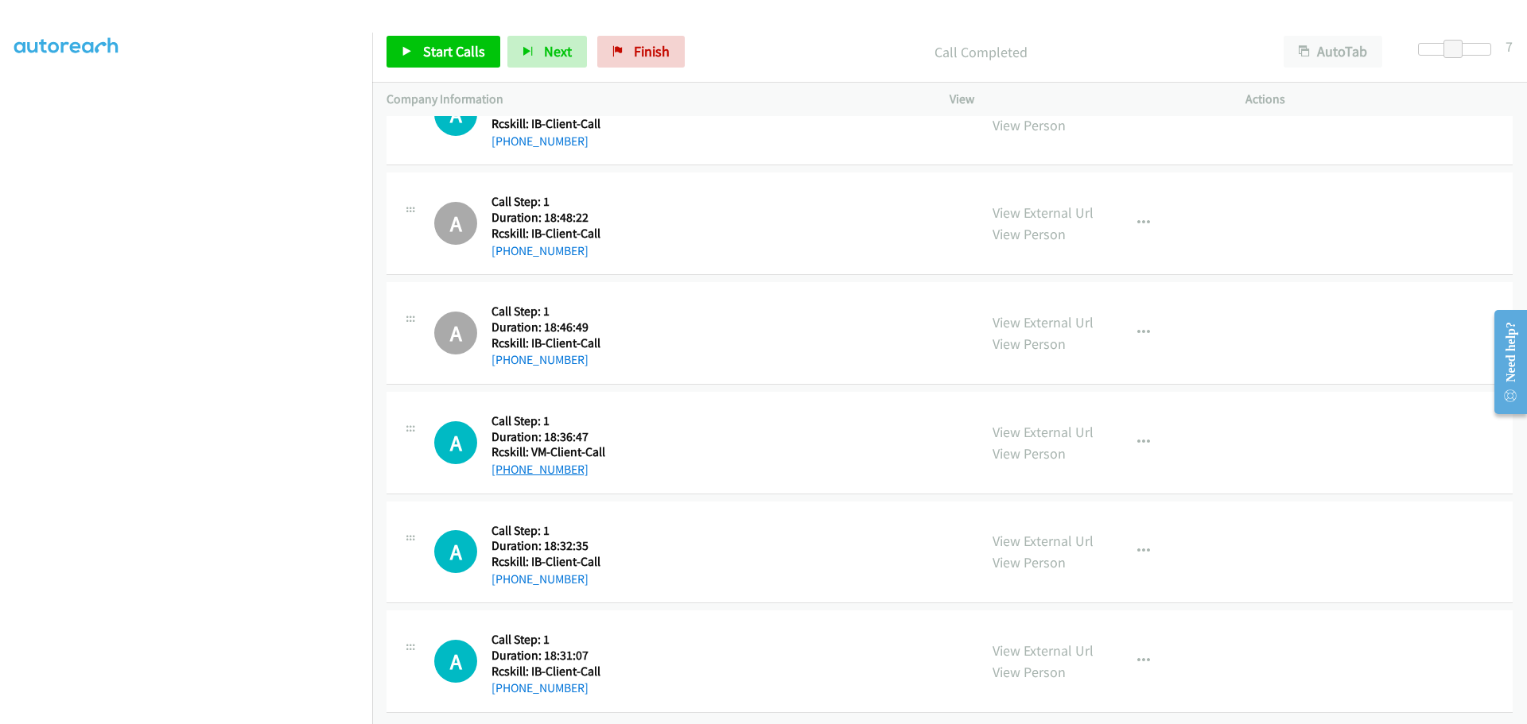
drag, startPoint x: 580, startPoint y: 459, endPoint x: 506, endPoint y: 457, distance: 74.0
click at [506, 460] on div "+1 760-213-9187" at bounding box center [548, 469] width 114 height 19
click at [1139, 437] on icon "button" at bounding box center [1143, 443] width 13 height 13
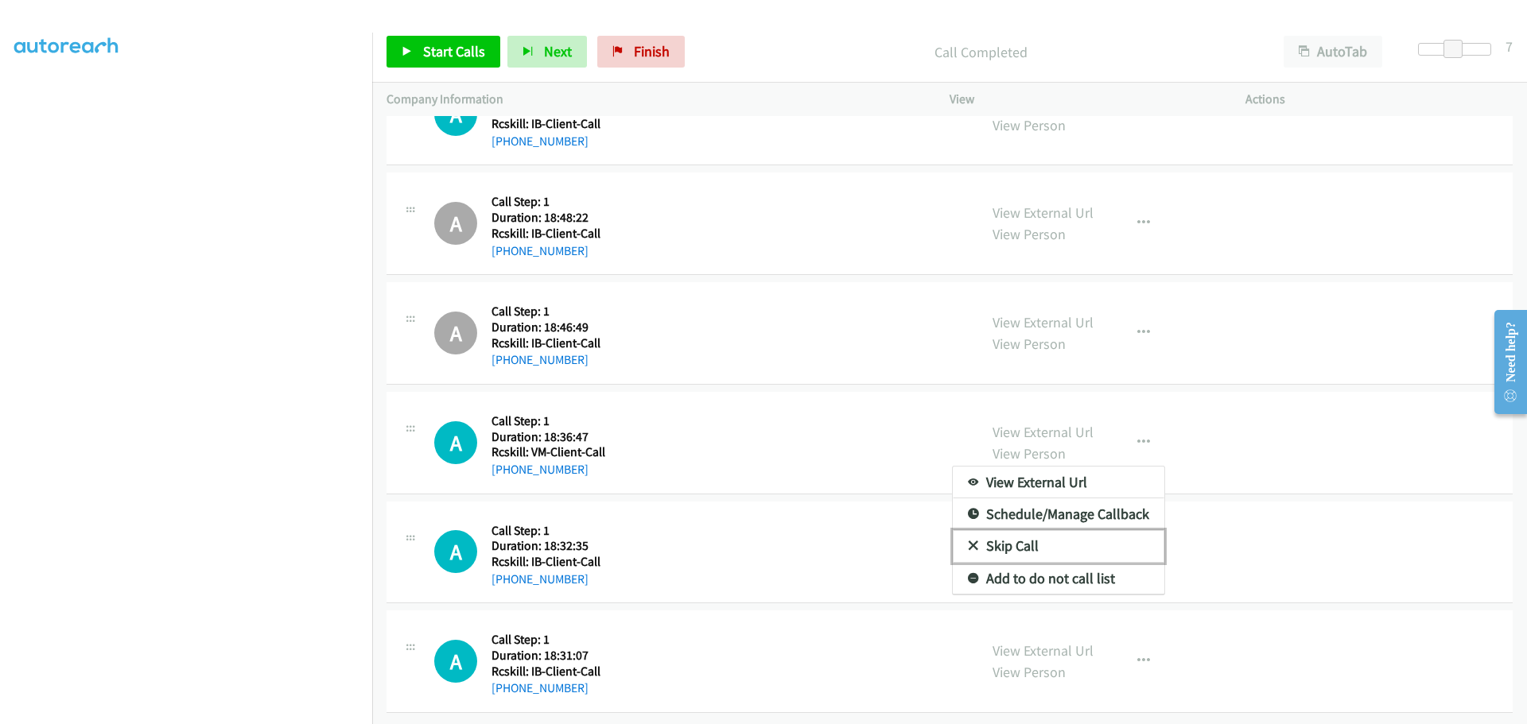
click at [1005, 534] on link "Skip Call" at bounding box center [1058, 546] width 211 height 32
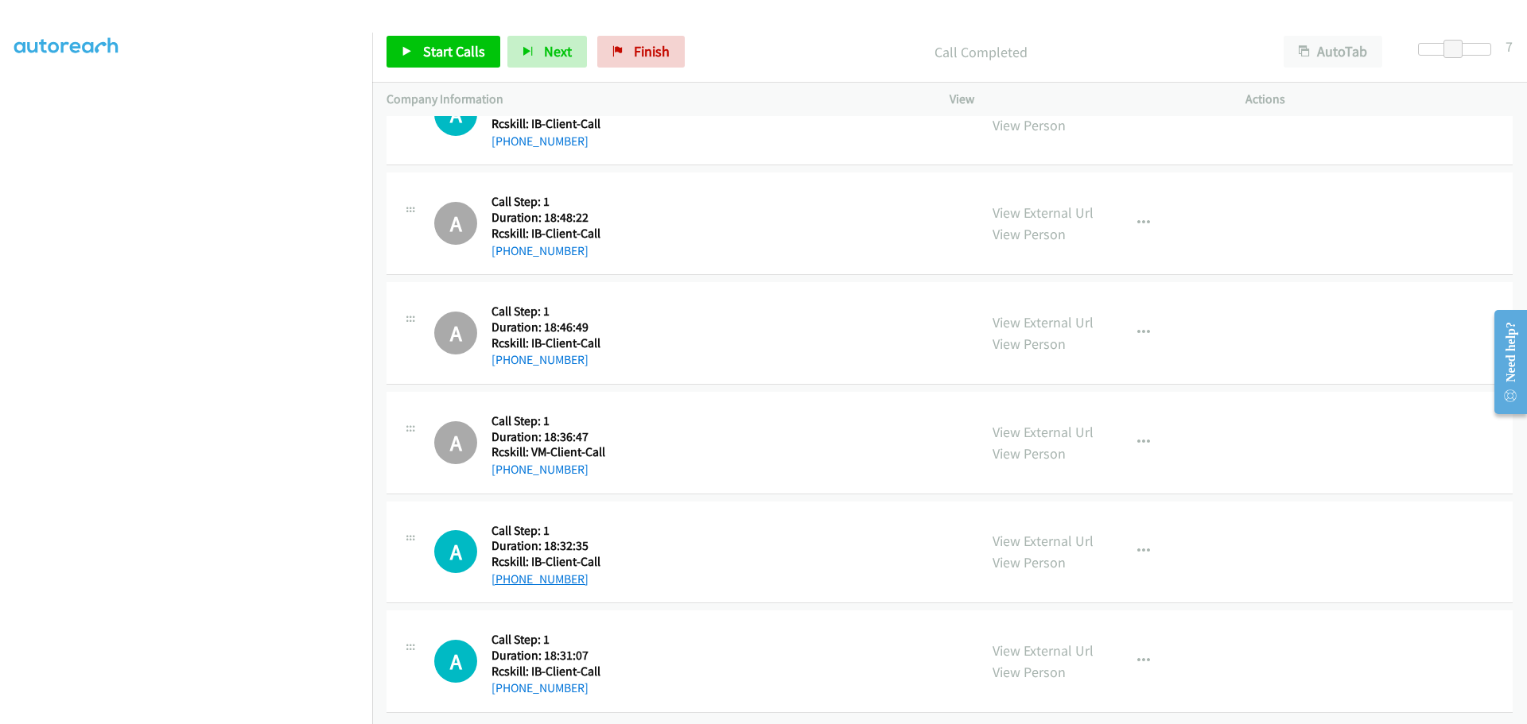
drag, startPoint x: 580, startPoint y: 573, endPoint x: 508, endPoint y: 573, distance: 71.6
click at [508, 573] on div "+1 337-250-5505" at bounding box center [545, 579] width 109 height 19
click at [1142, 545] on icon "button" at bounding box center [1143, 551] width 13 height 13
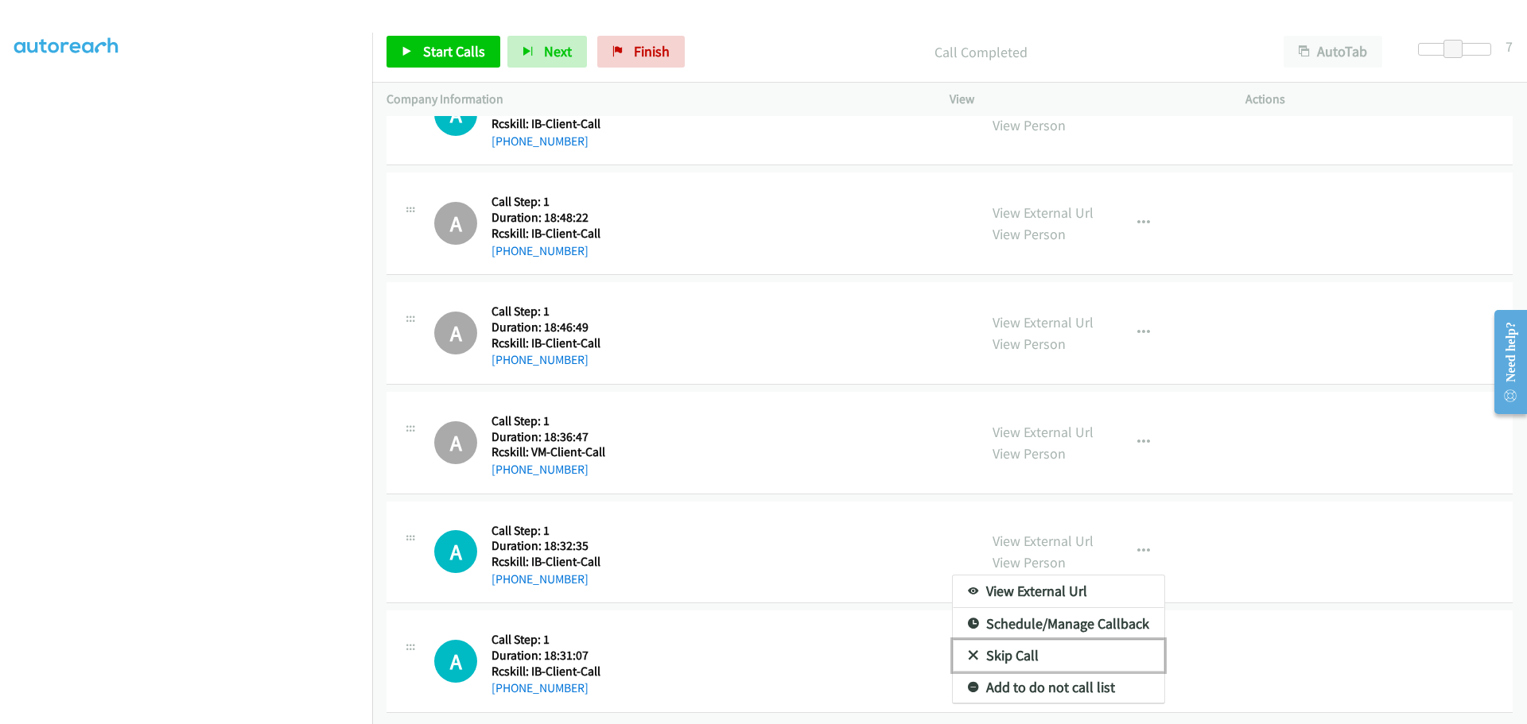
click at [1002, 646] on link "Skip Call" at bounding box center [1058, 656] width 211 height 32
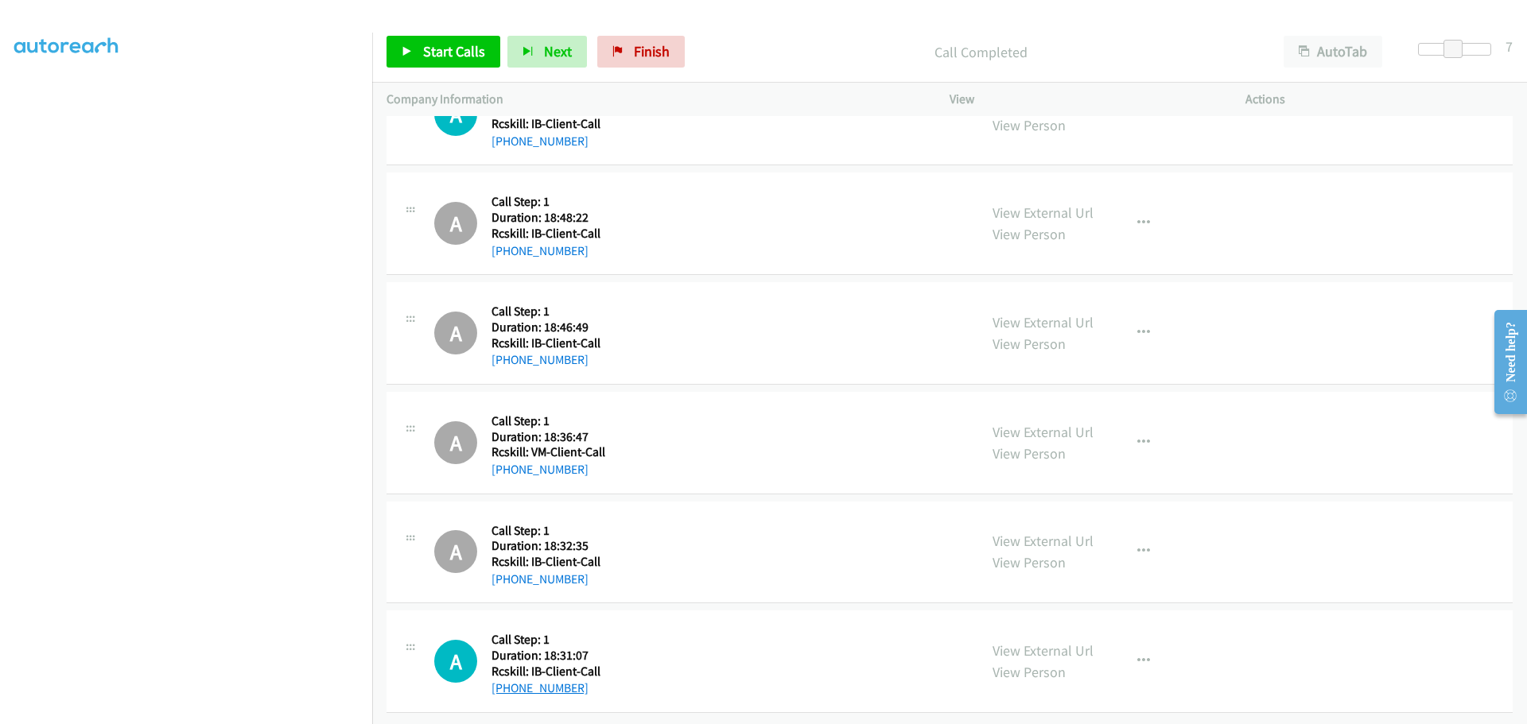
drag, startPoint x: 585, startPoint y: 677, endPoint x: 504, endPoint y: 676, distance: 81.1
click at [504, 679] on div "[PHONE_NUMBER]" at bounding box center [545, 688] width 109 height 19
click at [653, 60] on link "Finish" at bounding box center [640, 52] width 87 height 32
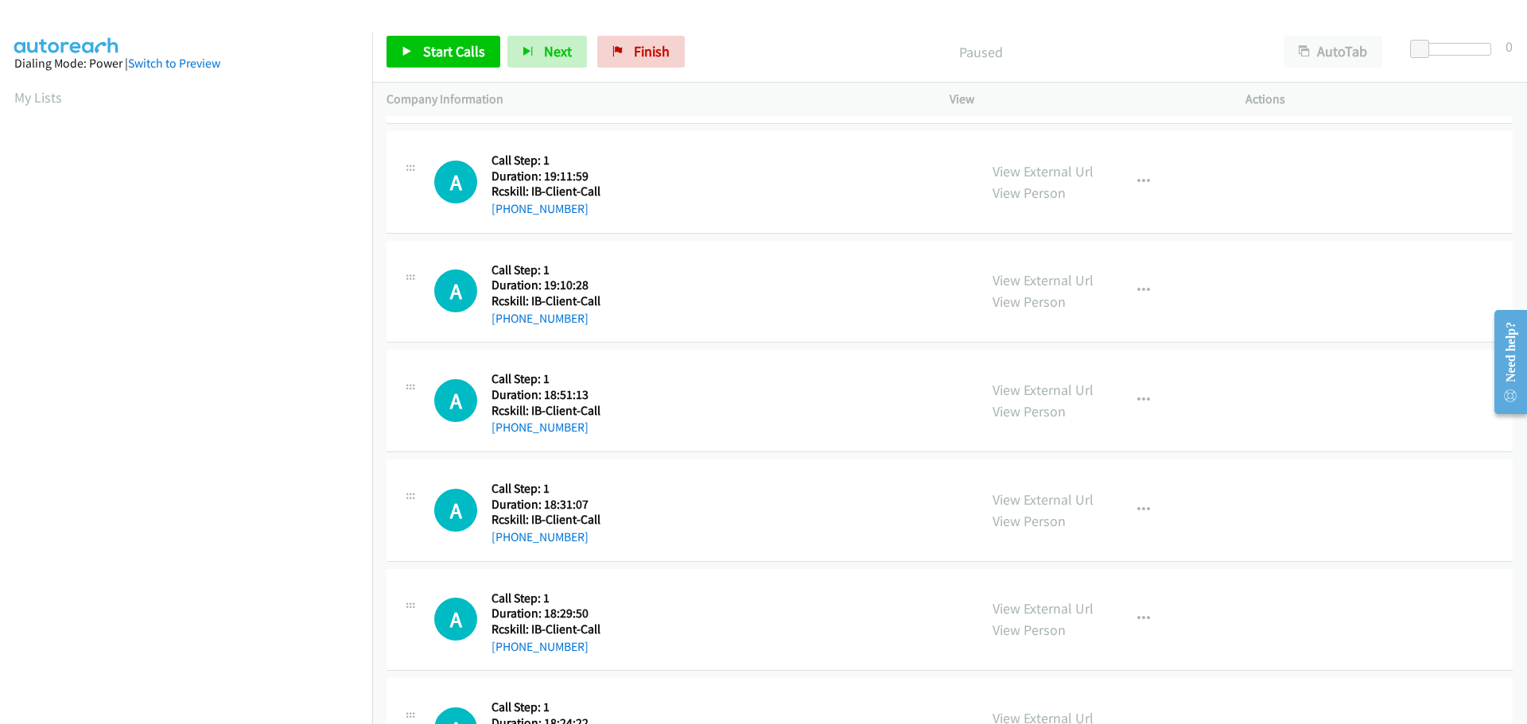
scroll to position [239, 0]
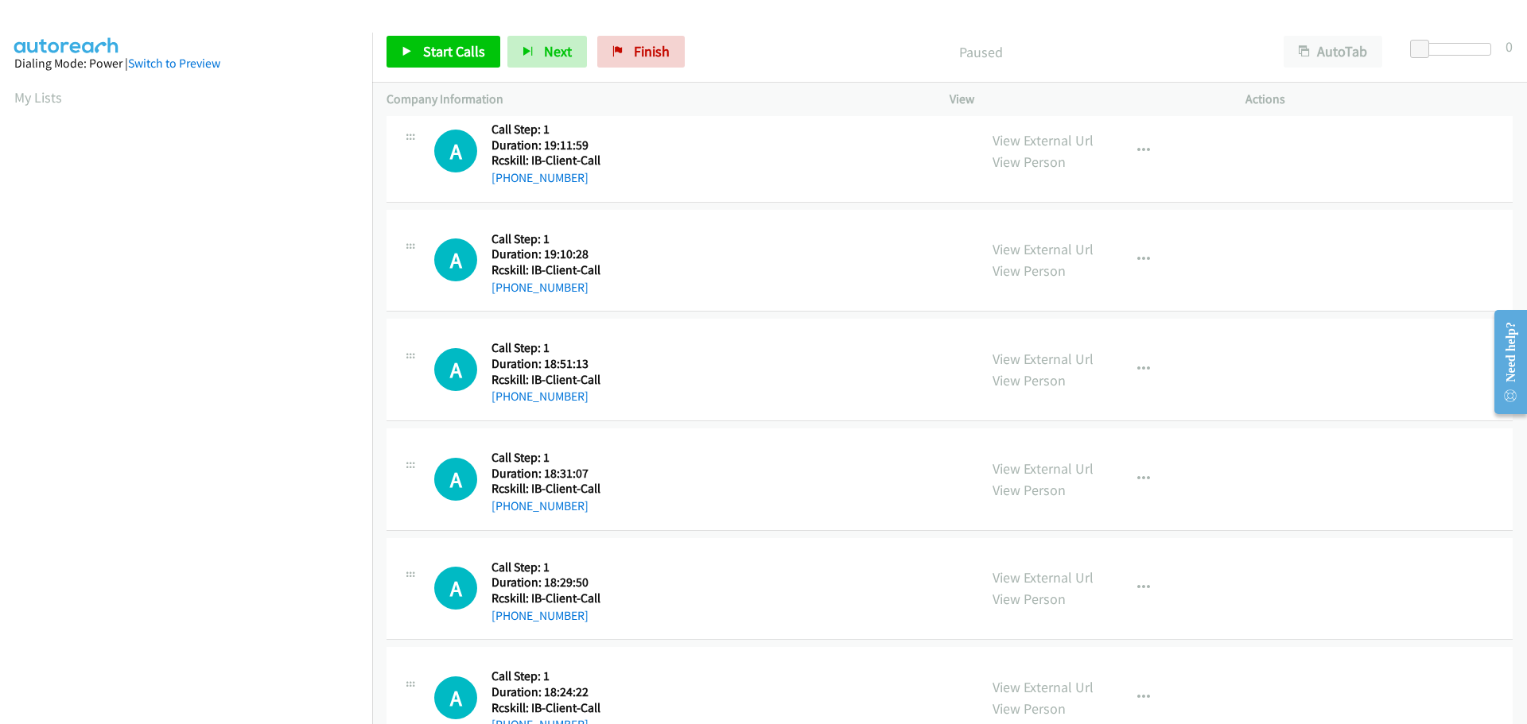
click at [673, 385] on div "A Callback Scheduled Call Step: 1 America/Chicago Duration: 18:51:13 Rcskill: I…" at bounding box center [699, 369] width 530 height 73
drag, startPoint x: 681, startPoint y: 491, endPoint x: 677, endPoint y: 507, distance: 17.0
click at [681, 491] on div "A Callback Scheduled Call Step: 1 America/Chicago Duration: 18:31:07 Rcskill: I…" at bounding box center [699, 479] width 530 height 73
click at [654, 584] on div "A Callback Scheduled Call Step: 1 America/New_York Duration: 18:29:50 Rcskill: …" at bounding box center [699, 589] width 530 height 73
drag, startPoint x: 598, startPoint y: 614, endPoint x: 506, endPoint y: 618, distance: 92.3
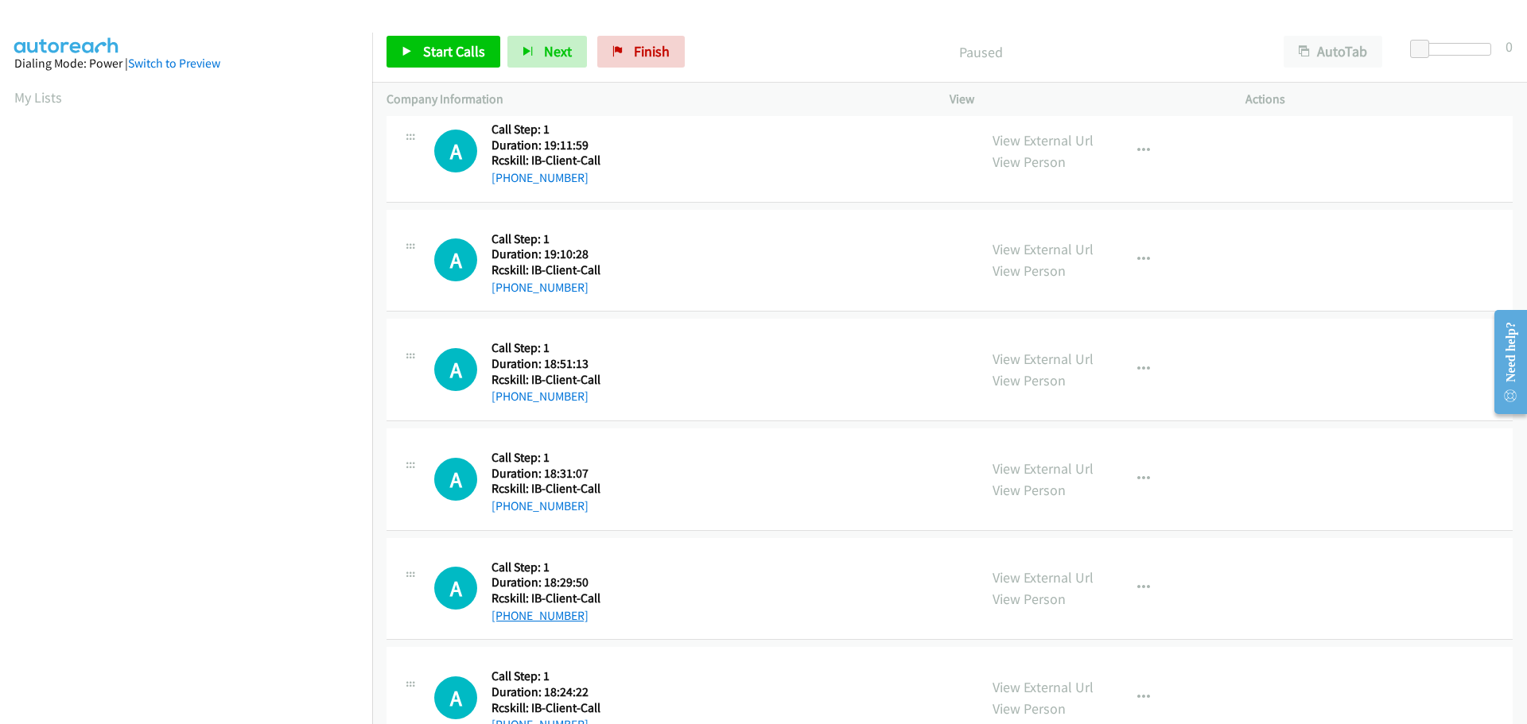
click at [506, 618] on div "+1 202-510-0910" at bounding box center [545, 616] width 109 height 19
copy link "202-510-0910"
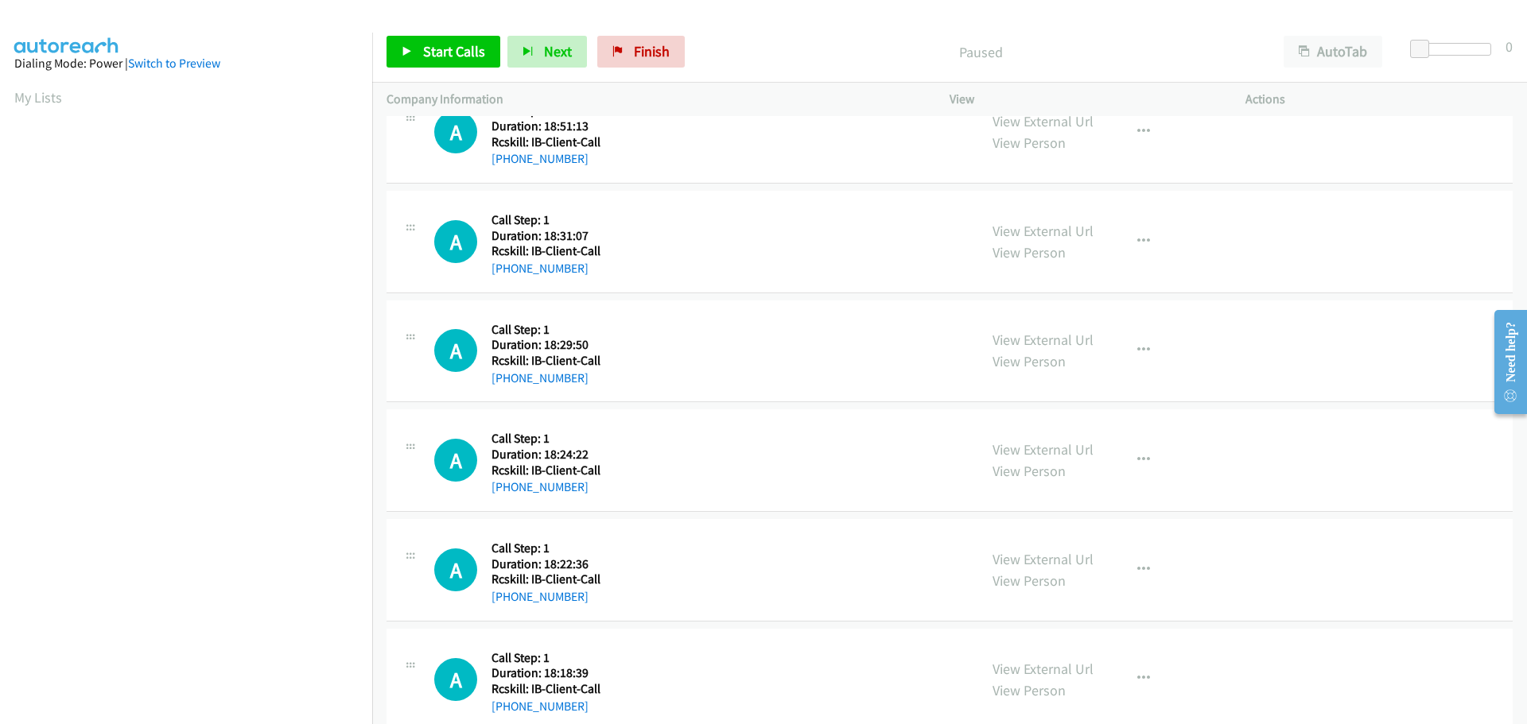
scroll to position [477, 0]
drag, startPoint x: 588, startPoint y: 491, endPoint x: 504, endPoint y: 493, distance: 83.5
click at [504, 493] on div "+1 318-207-3078" at bounding box center [545, 486] width 109 height 19
copy link "318-207-3078"
click at [1137, 462] on icon "button" at bounding box center [1143, 459] width 13 height 13
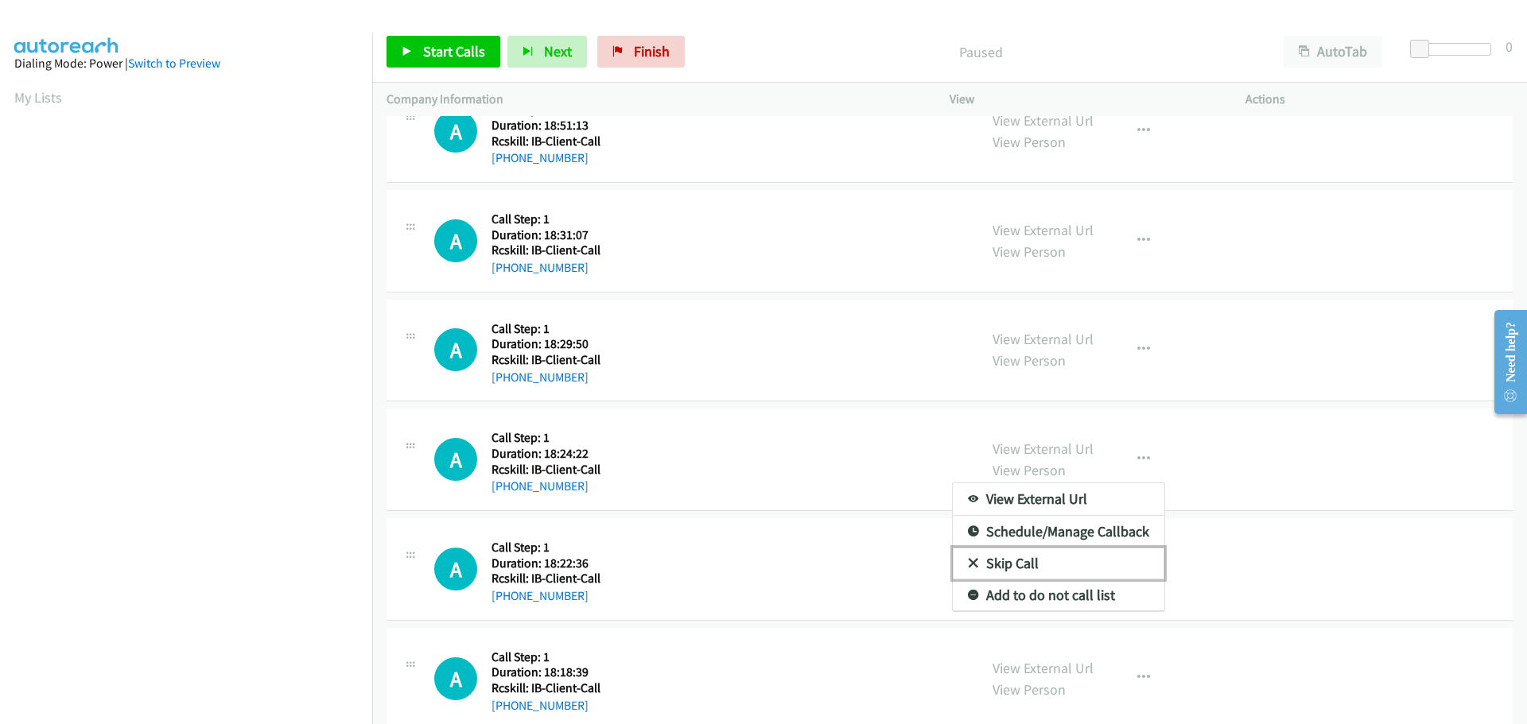
click at [1009, 558] on link "Skip Call" at bounding box center [1058, 564] width 211 height 32
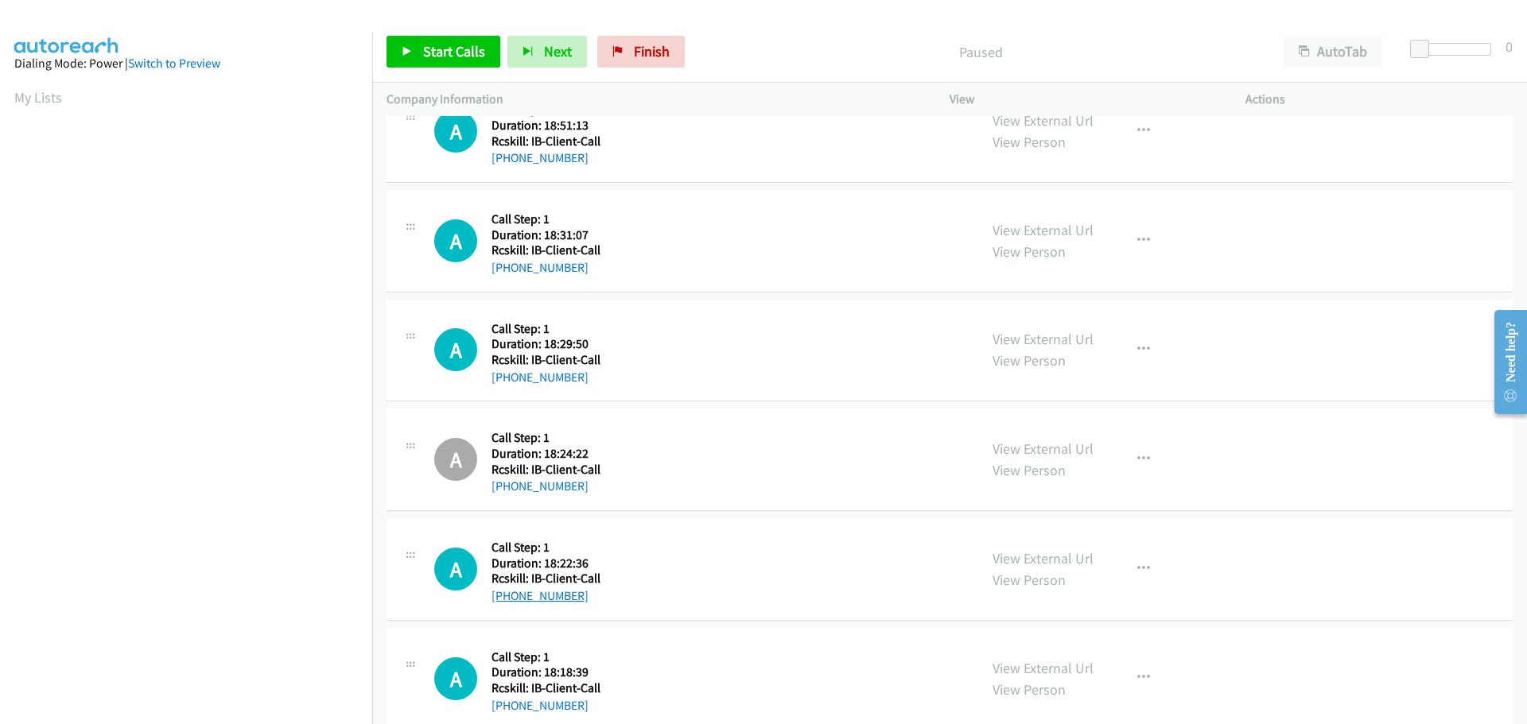
drag, startPoint x: 589, startPoint y: 598, endPoint x: 509, endPoint y: 597, distance: 80.3
click at [509, 597] on div "+1 225-281-1929" at bounding box center [545, 596] width 109 height 19
copy link "225-281-1929"
click at [1138, 568] on icon "button" at bounding box center [1143, 569] width 13 height 13
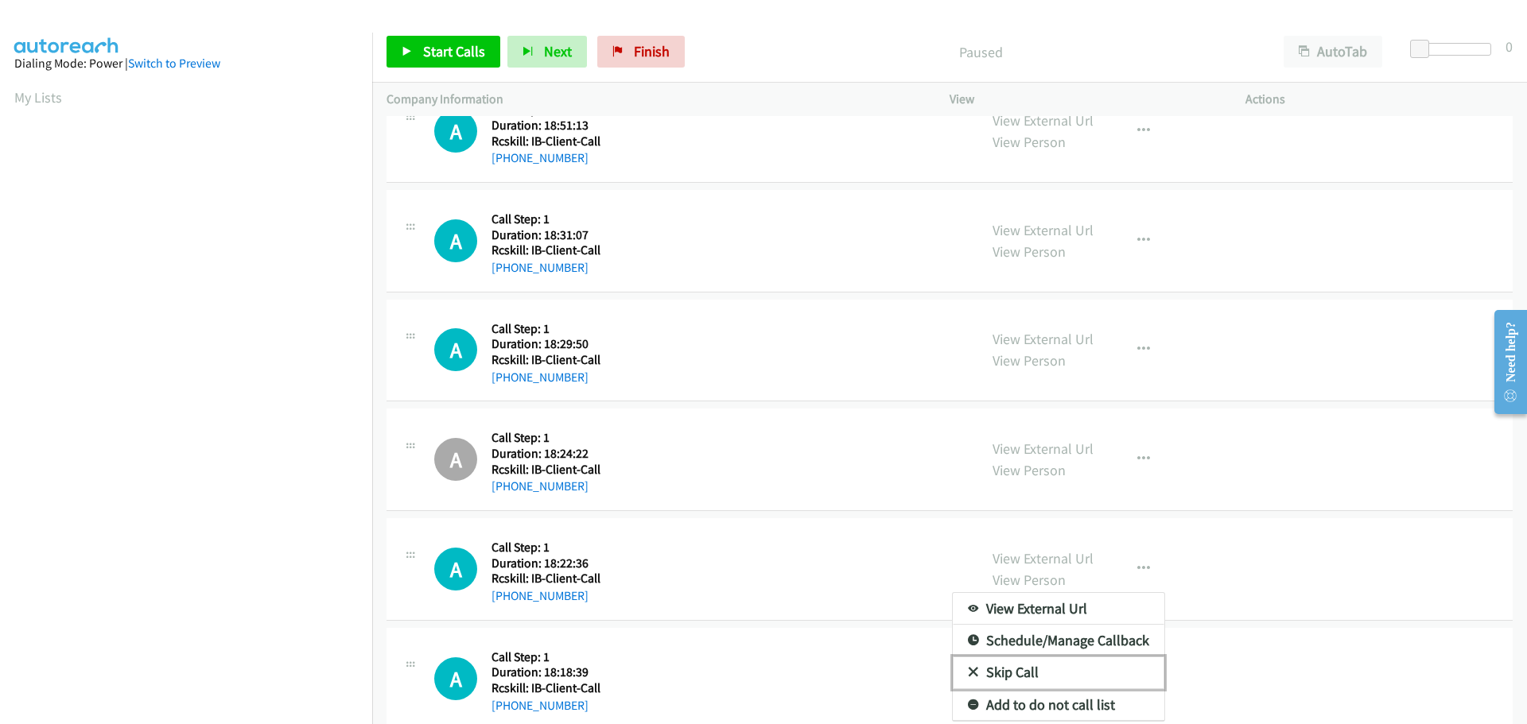
click at [1015, 668] on link "Skip Call" at bounding box center [1058, 673] width 211 height 32
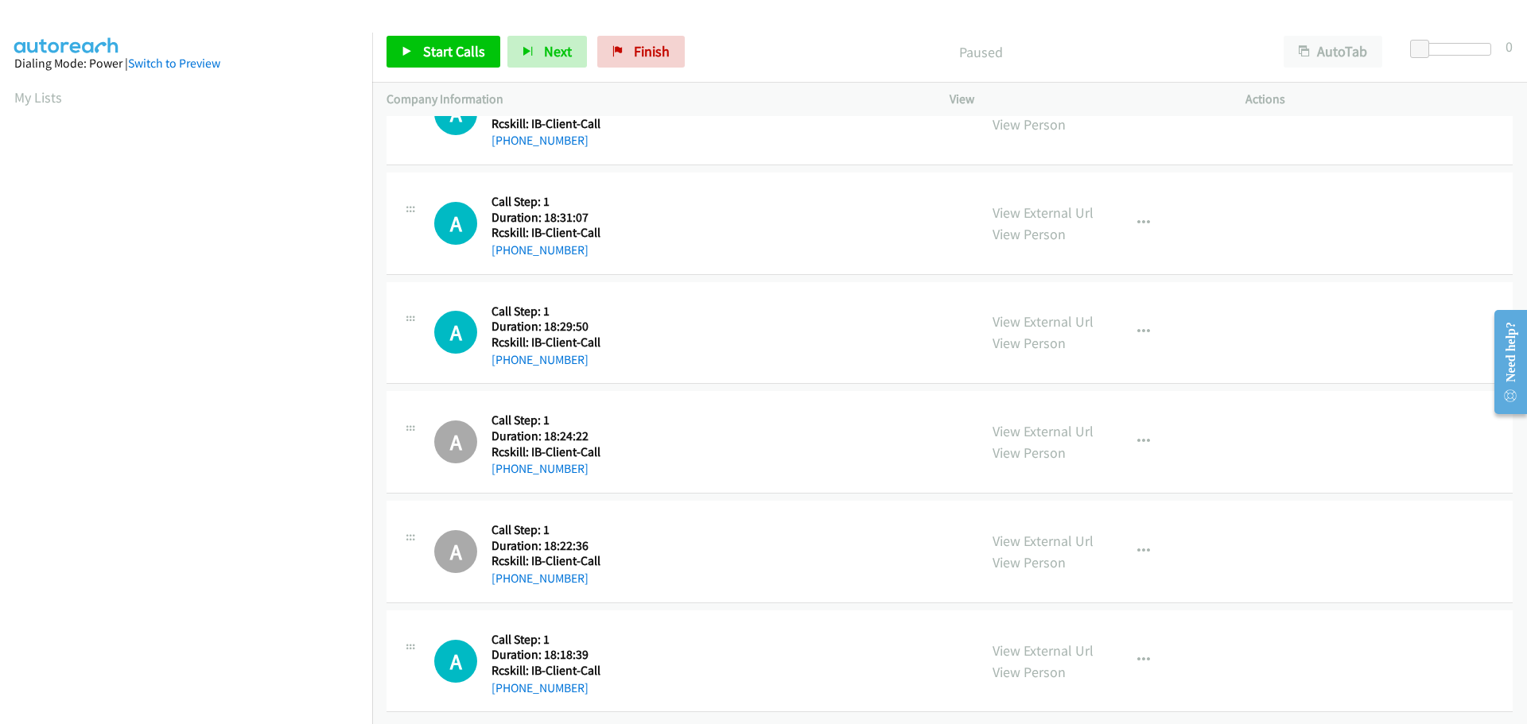
scroll to position [506, 0]
drag, startPoint x: 580, startPoint y: 673, endPoint x: 507, endPoint y: 677, distance: 73.3
click at [507, 679] on div "+1 971-818-2430" at bounding box center [545, 688] width 109 height 19
copy link "971-818-2430"
click at [1140, 654] on icon "button" at bounding box center [1143, 660] width 13 height 13
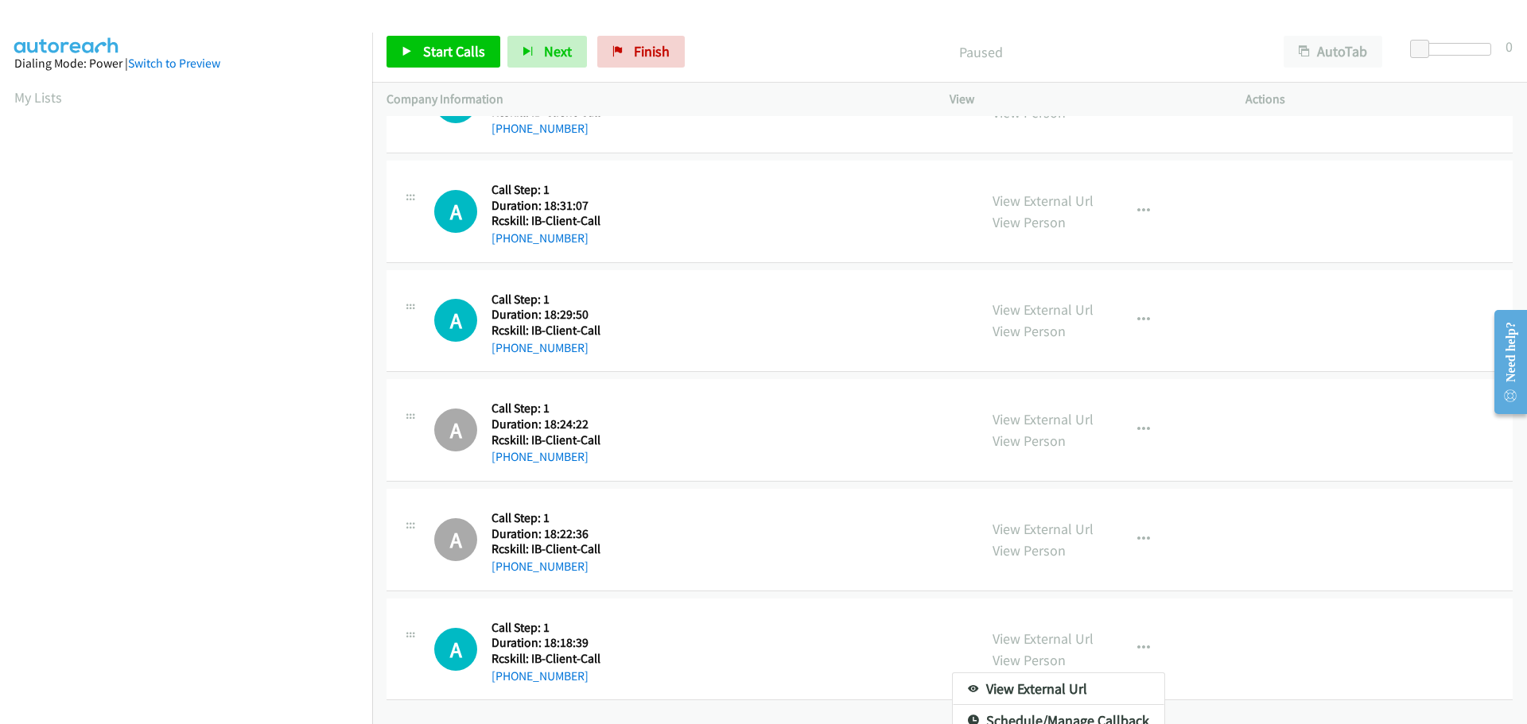
click at [1286, 627] on div at bounding box center [763, 362] width 1527 height 724
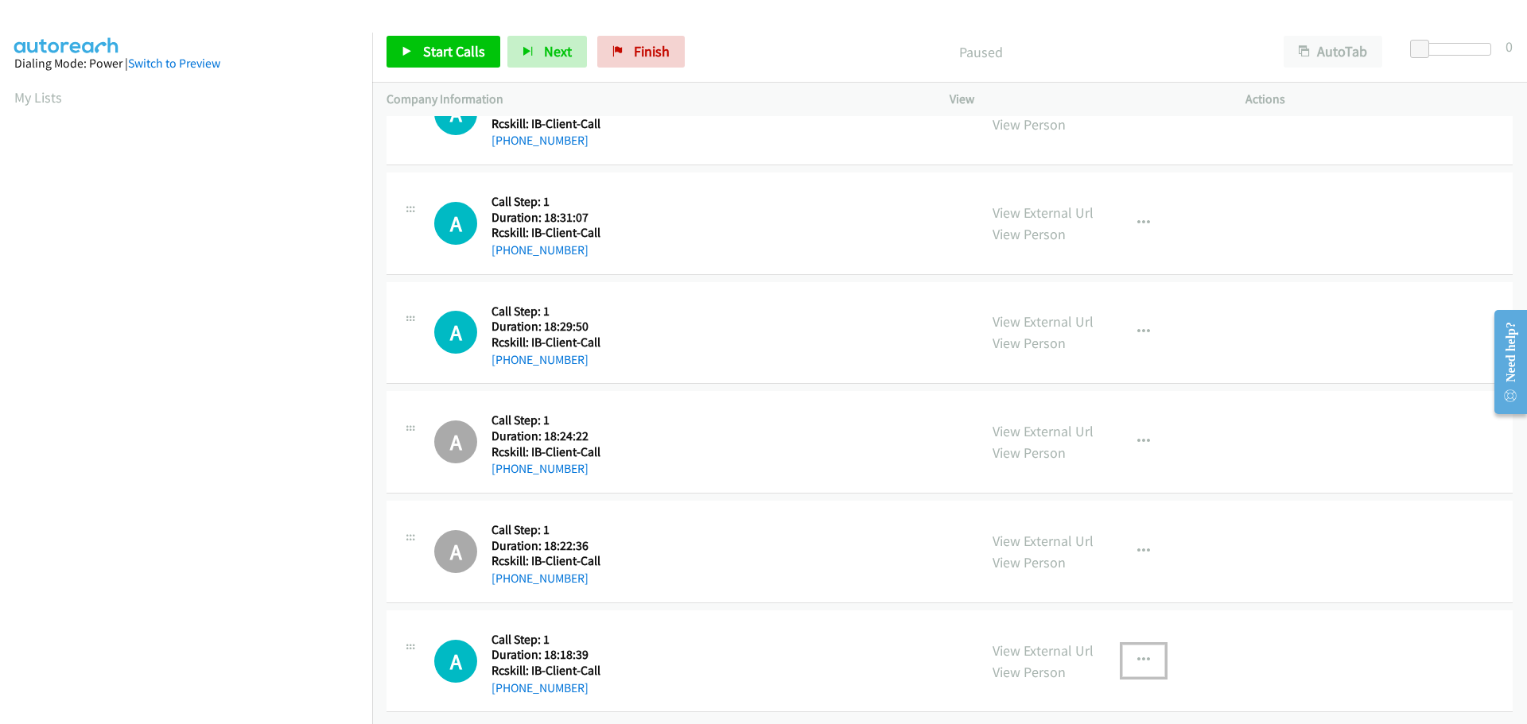
click at [1138, 654] on icon "button" at bounding box center [1143, 660] width 13 height 13
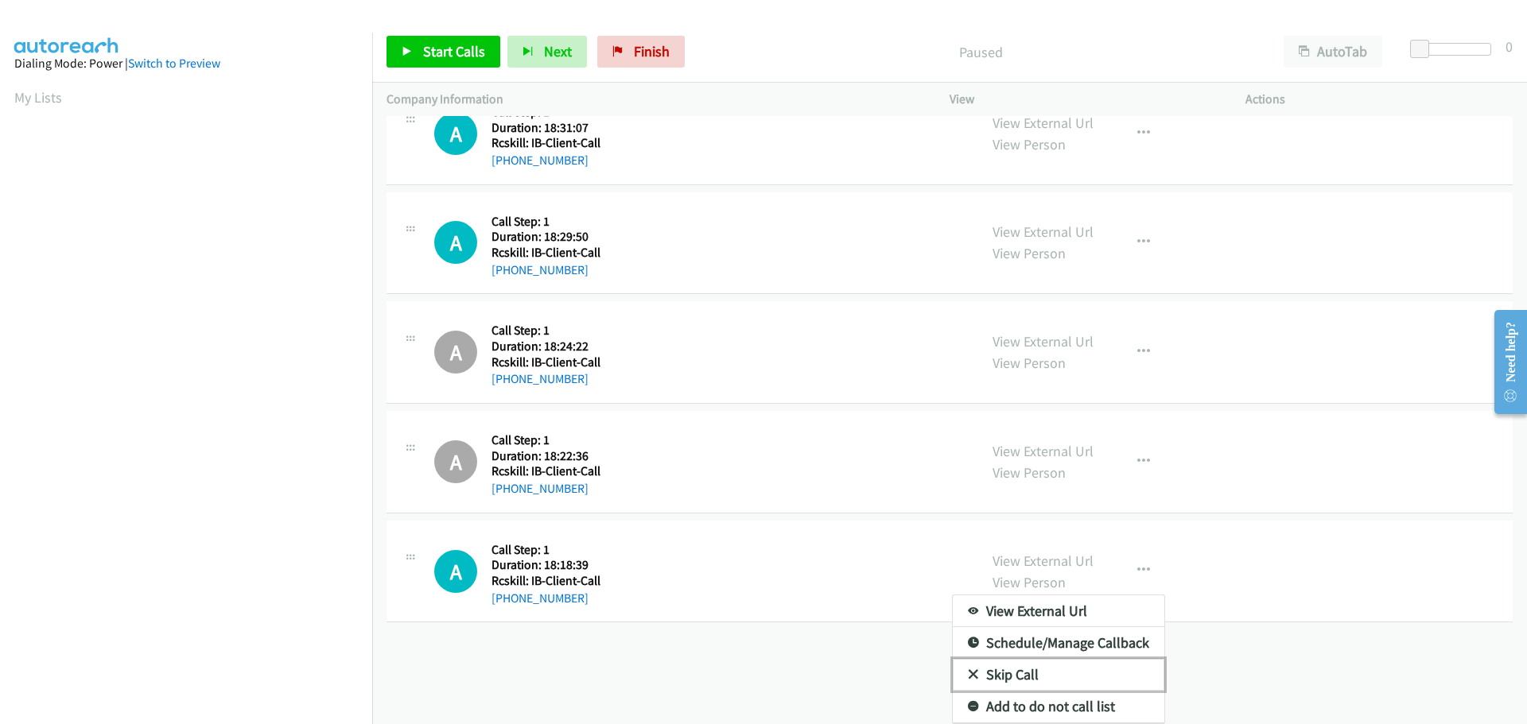
click at [1007, 660] on link "Skip Call" at bounding box center [1058, 675] width 211 height 32
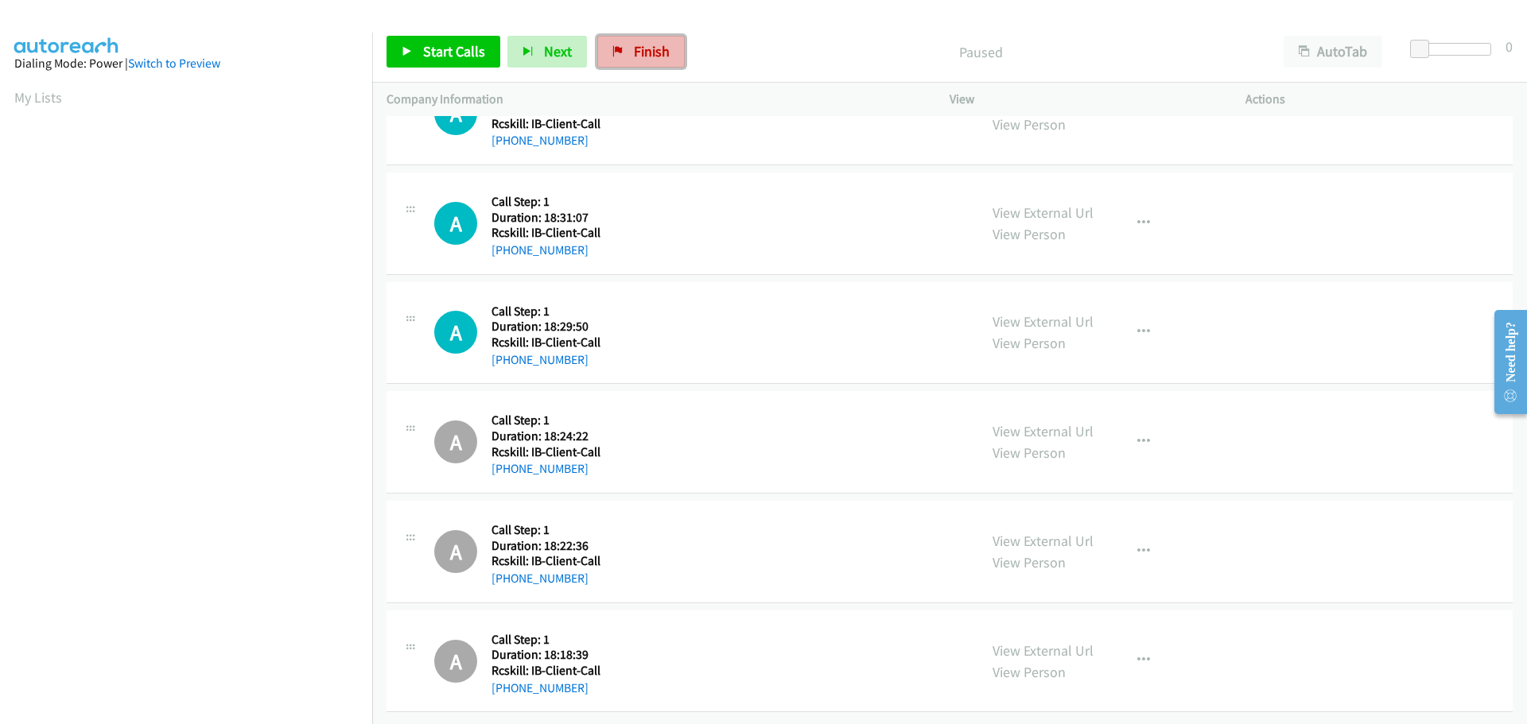
click at [658, 51] on span "Finish" at bounding box center [652, 51] width 36 height 18
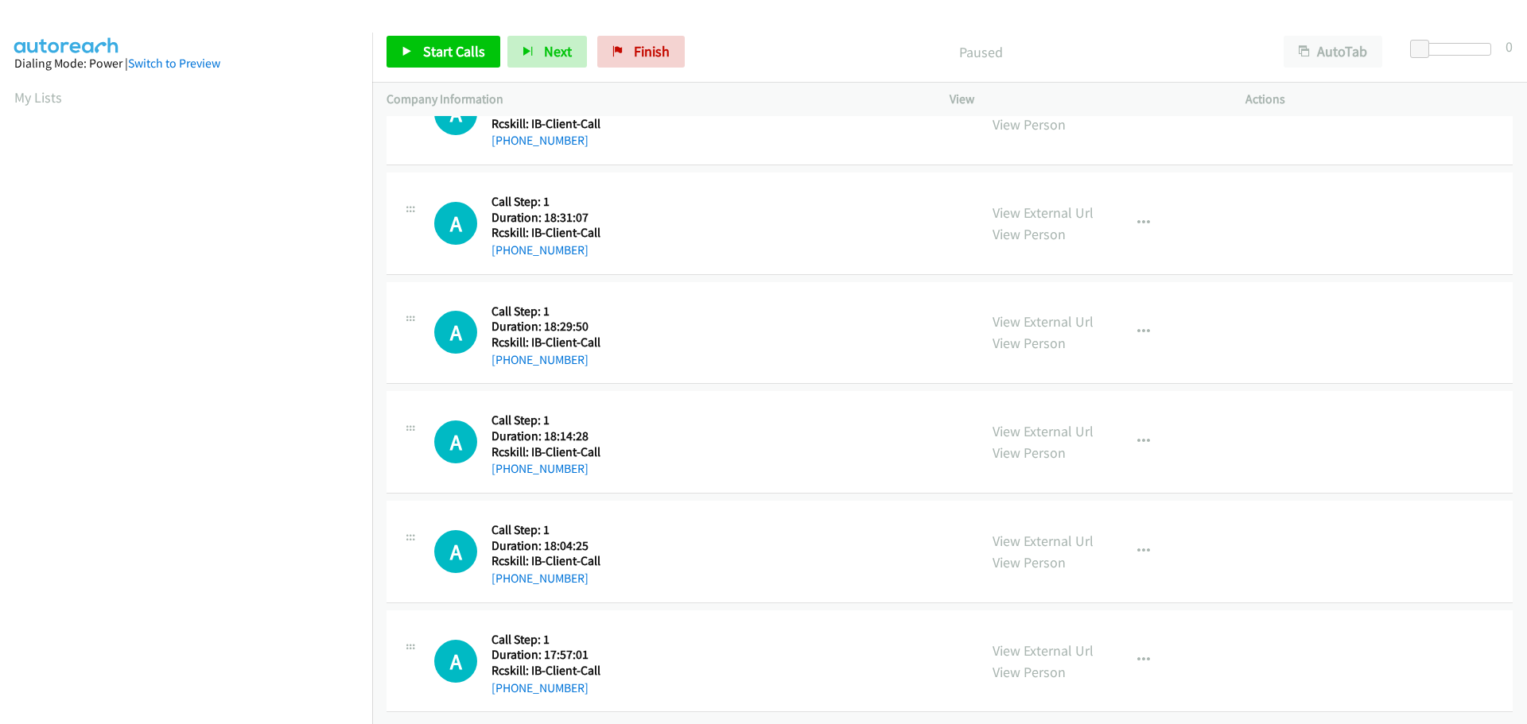
scroll to position [506, 0]
drag, startPoint x: 605, startPoint y: 457, endPoint x: 507, endPoint y: 455, distance: 97.8
click at [507, 455] on div "A Callback Scheduled Call Step: 1 America/Chicago Duration: 18:14:28 Rcskill: I…" at bounding box center [699, 441] width 530 height 73
copy link "504-655-3993"
drag, startPoint x: 584, startPoint y: 570, endPoint x: 506, endPoint y: 568, distance: 78.8
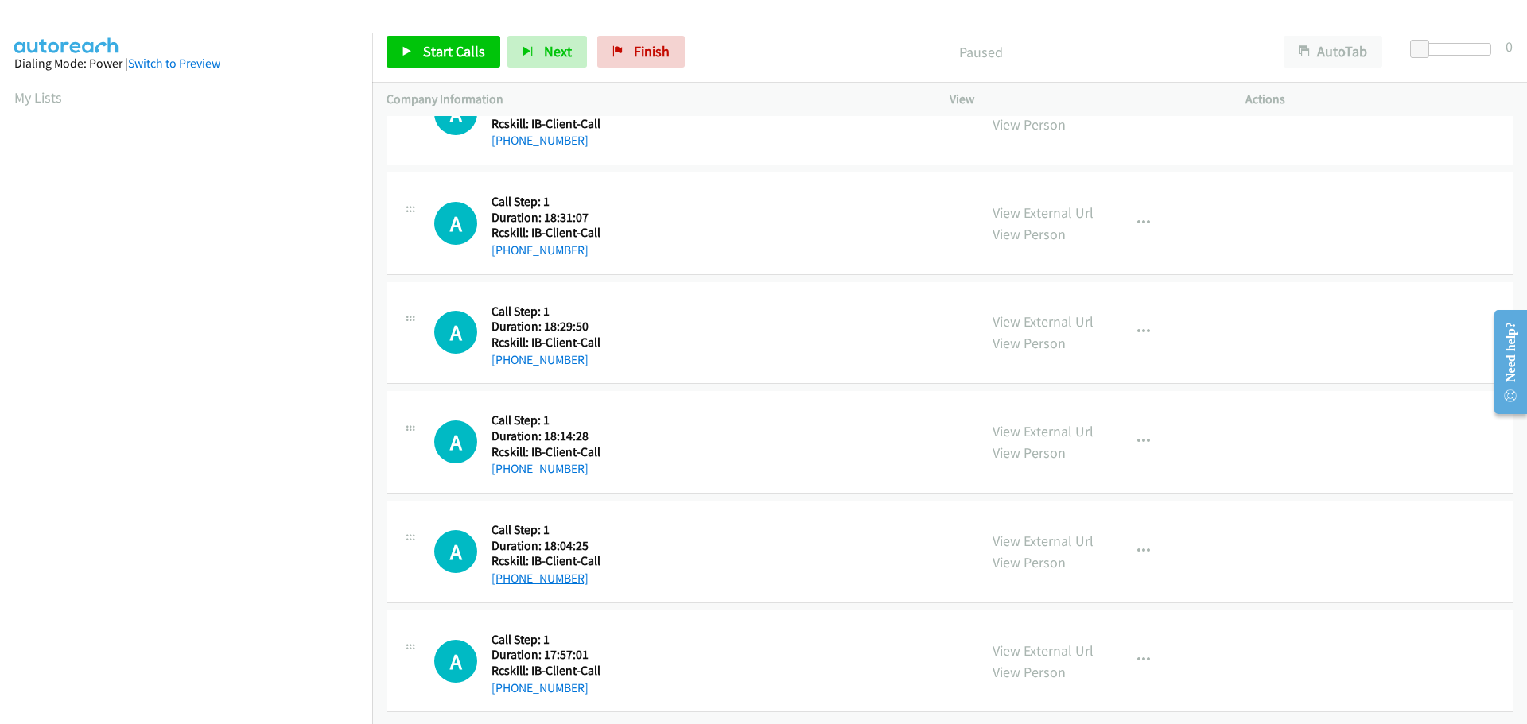
click at [506, 569] on div "[PHONE_NUMBER]" at bounding box center [545, 578] width 109 height 19
copy link "850-567-8578"
drag, startPoint x: 603, startPoint y: 682, endPoint x: 508, endPoint y: 673, distance: 95.0
click at [508, 673] on div "A Callback Scheduled Call Step: 1 America/New_York Duration: 17:57:01 Rcskill: …" at bounding box center [699, 661] width 530 height 73
copy link "770-905-6525"
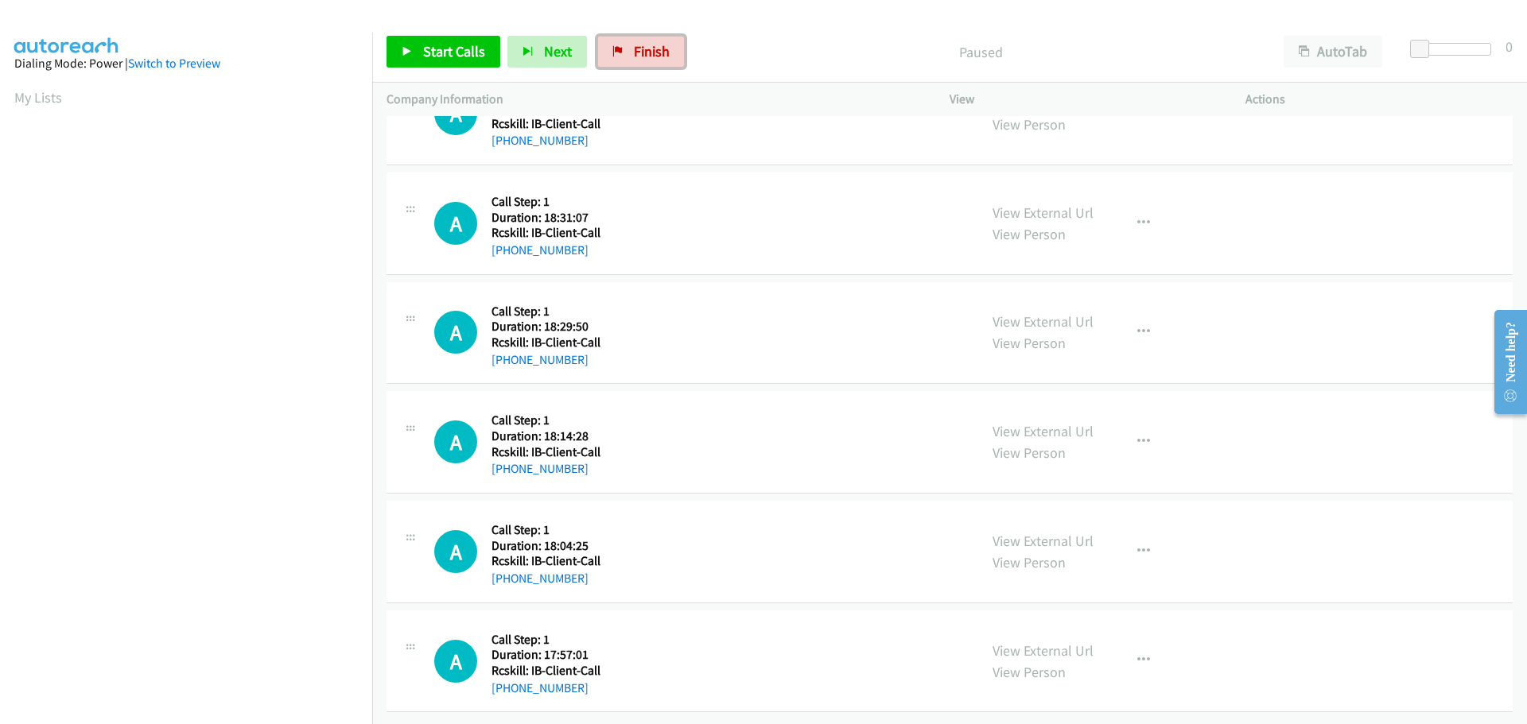
drag, startPoint x: 642, startPoint y: 57, endPoint x: 841, endPoint y: 56, distance: 199.6
click at [642, 57] on span "Finish" at bounding box center [652, 51] width 36 height 18
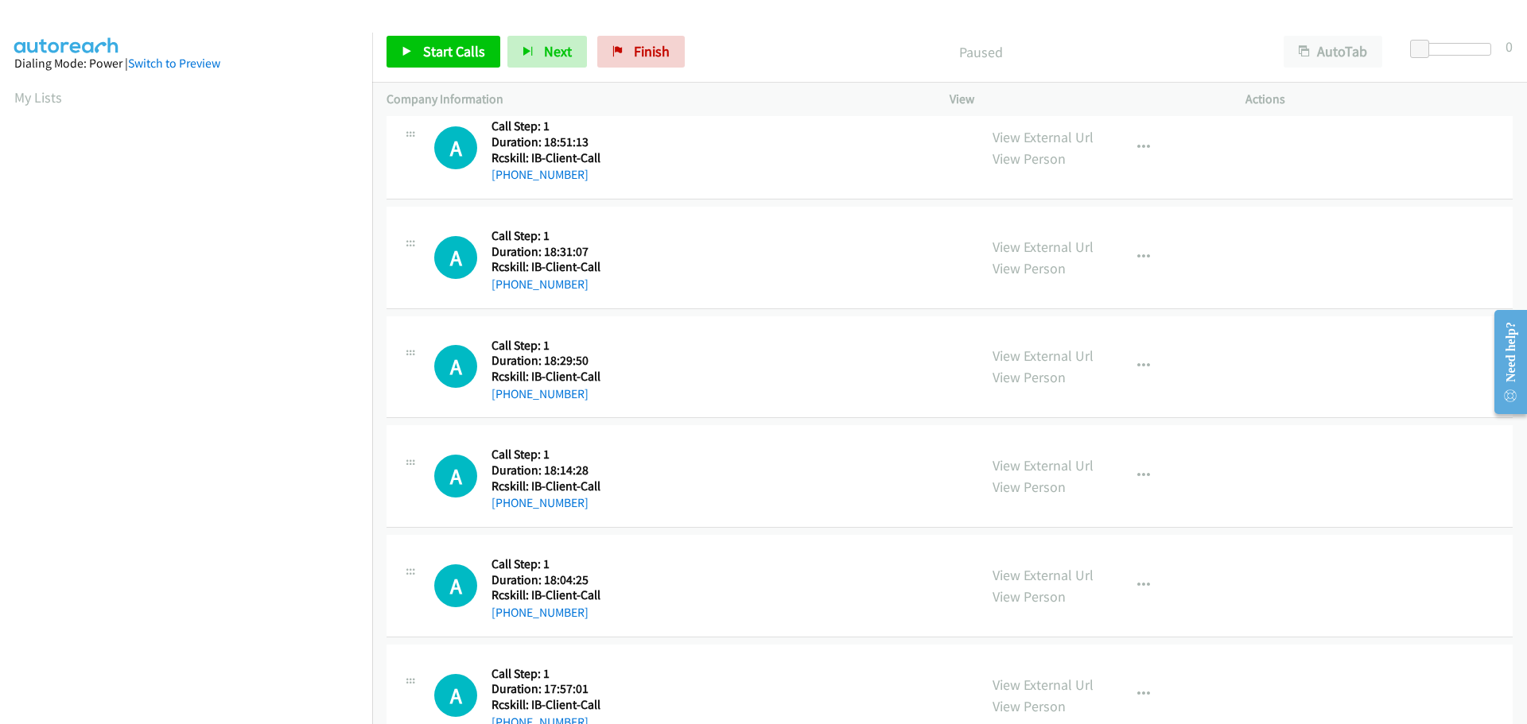
scroll to position [506, 0]
